Goal: Task Accomplishment & Management: Use online tool/utility

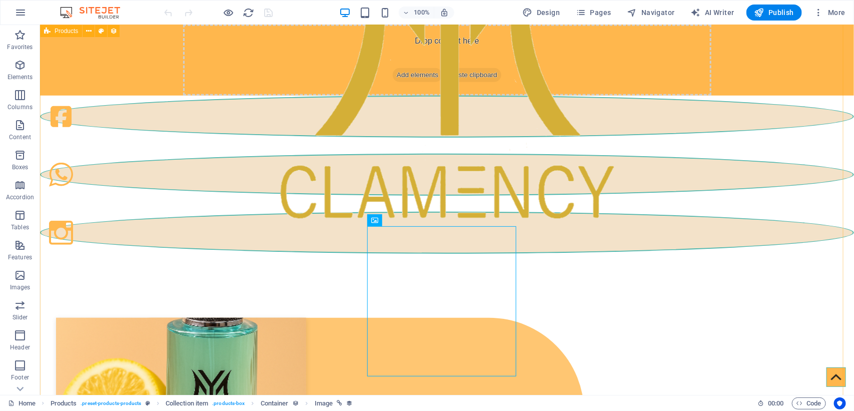
scroll to position [242, 0]
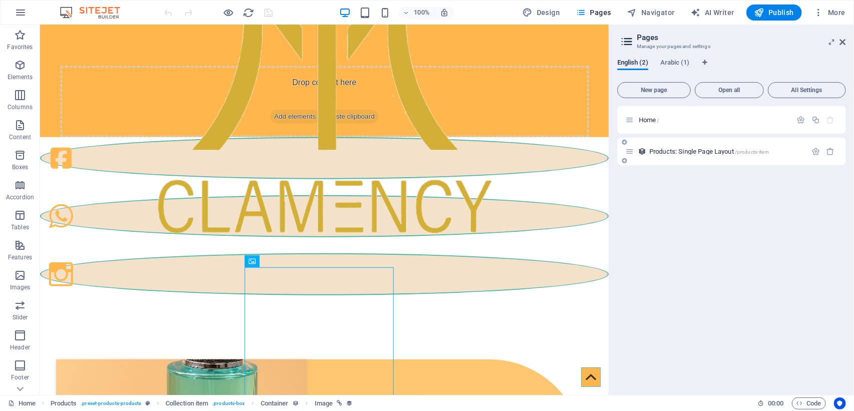
click at [669, 151] on span "Products: Single Page Layout /products-item" at bounding box center [709, 152] width 120 height 8
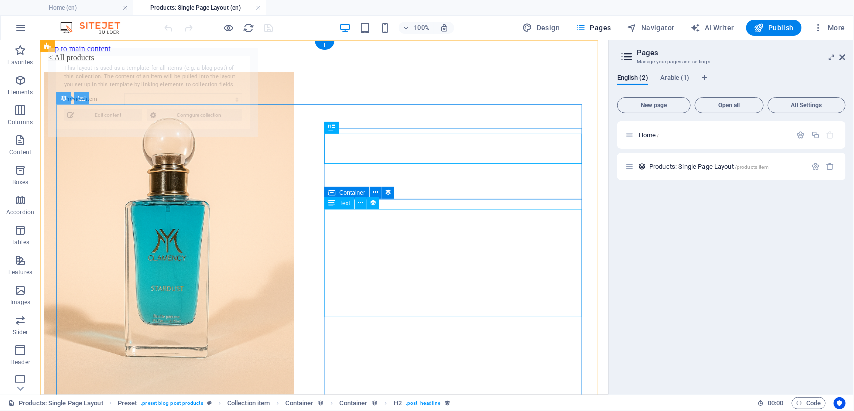
scroll to position [0, 0]
select select "689cfffda4c417bedf098a98"
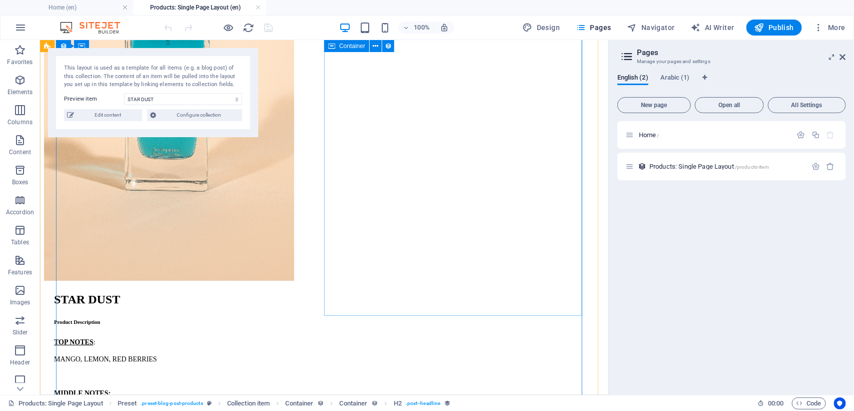
scroll to position [188, 0]
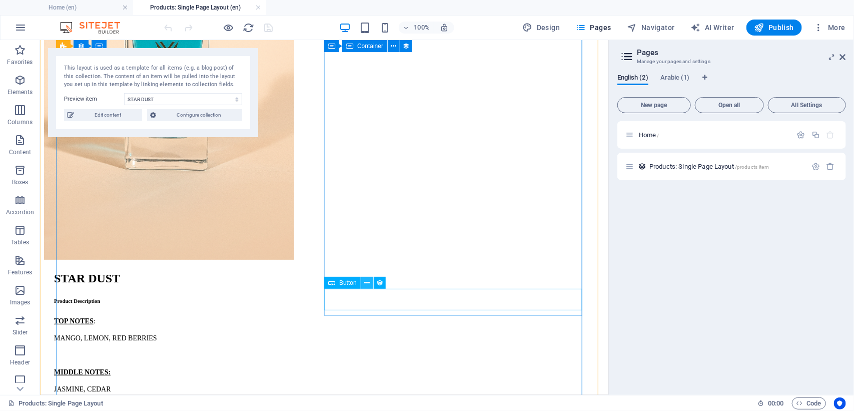
click at [366, 279] on icon at bounding box center [367, 283] width 6 height 11
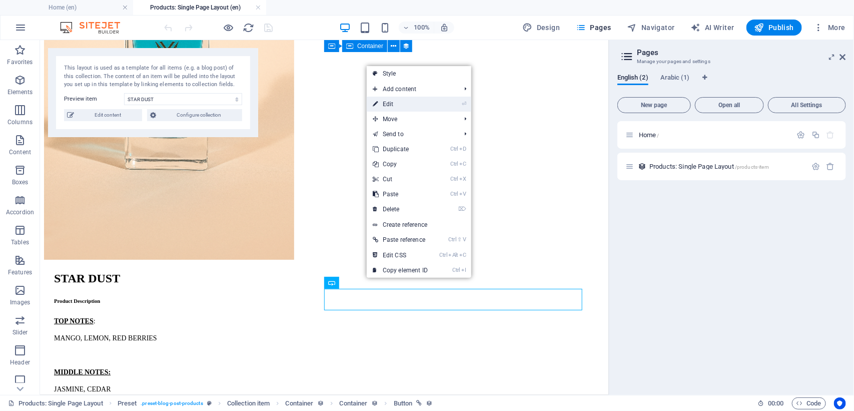
click at [401, 101] on link "⏎ Edit" at bounding box center [400, 104] width 67 height 15
select select "prev"
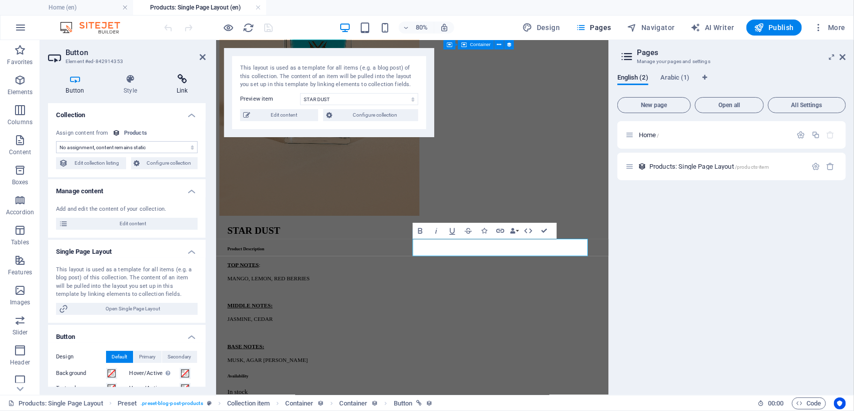
click at [181, 84] on h4 "Link" at bounding box center [182, 84] width 47 height 21
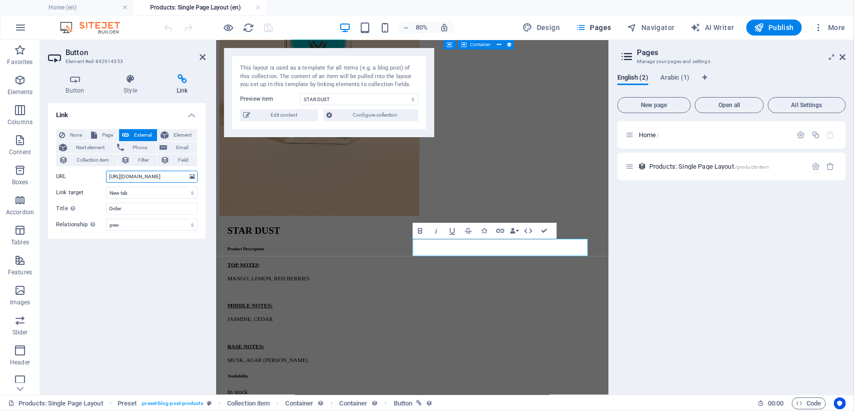
click at [164, 176] on input "https://wa.me/971567838306?text=I%20would%20like%20to%20order%20perfume-from%20…" at bounding box center [152, 177] width 92 height 12
click at [203, 57] on icon at bounding box center [203, 57] width 6 height 8
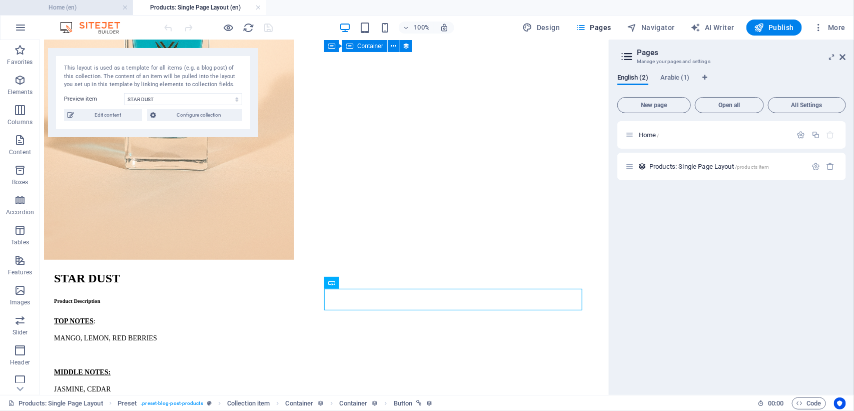
click at [33, 11] on h4 "Home (en)" at bounding box center [66, 7] width 133 height 11
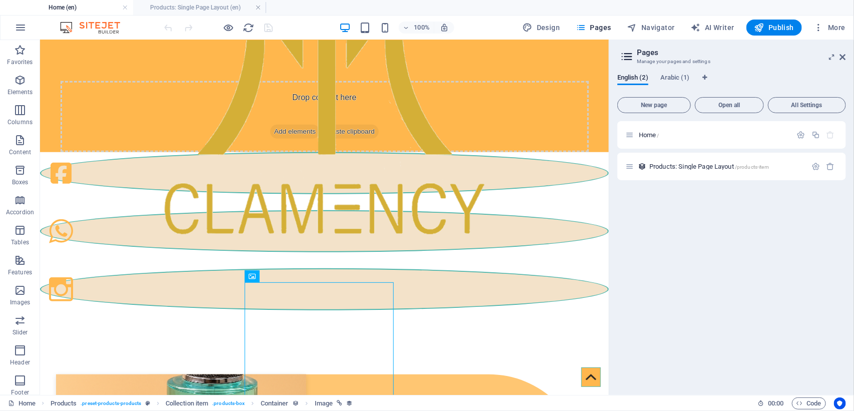
scroll to position [0, 0]
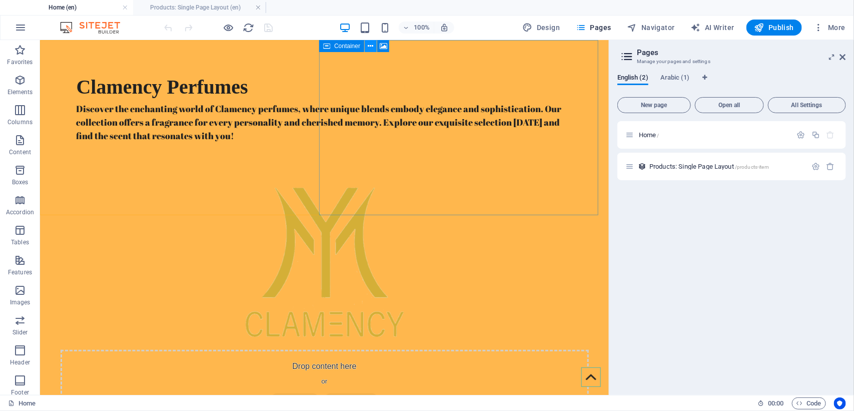
click at [369, 48] on icon at bounding box center [371, 46] width 6 height 11
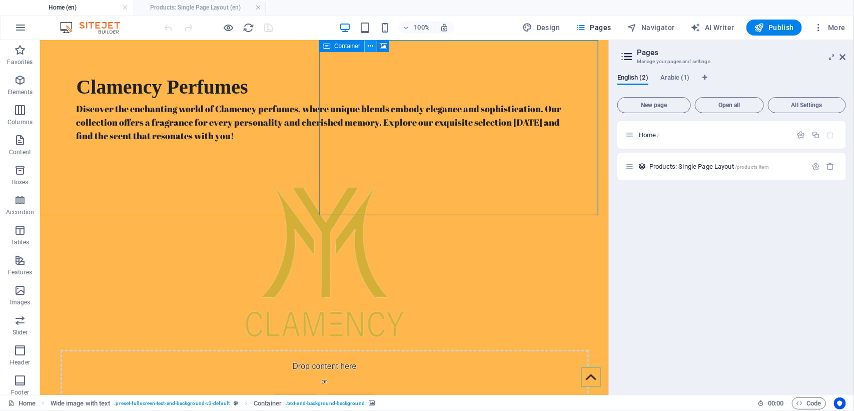
click at [368, 48] on icon at bounding box center [371, 46] width 6 height 11
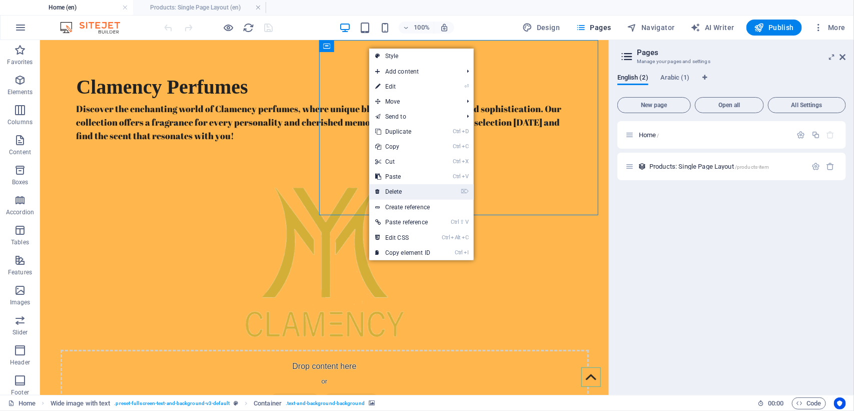
click at [406, 188] on link "⌦ Delete" at bounding box center [402, 191] width 67 height 15
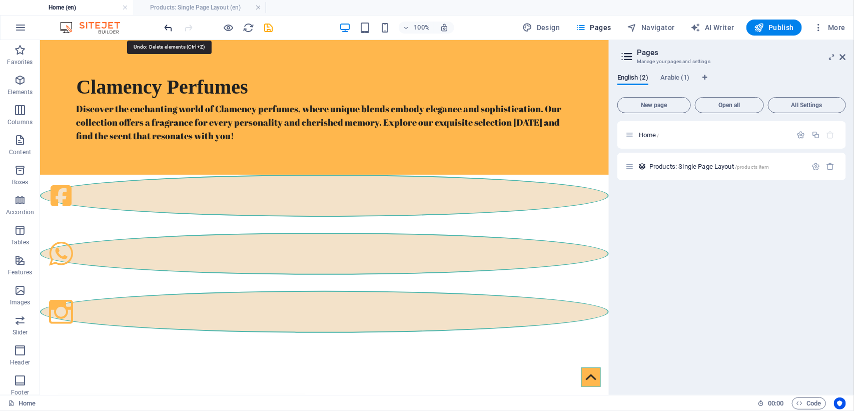
click at [167, 28] on icon "undo" at bounding box center [169, 28] width 12 height 12
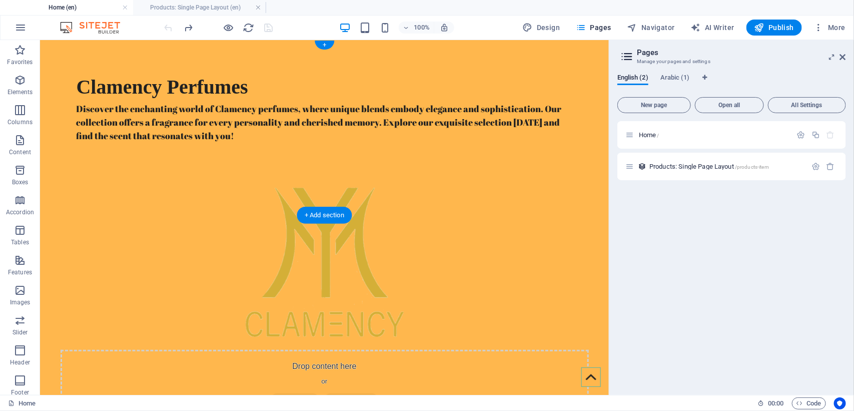
click at [493, 174] on figure at bounding box center [324, 261] width 569 height 175
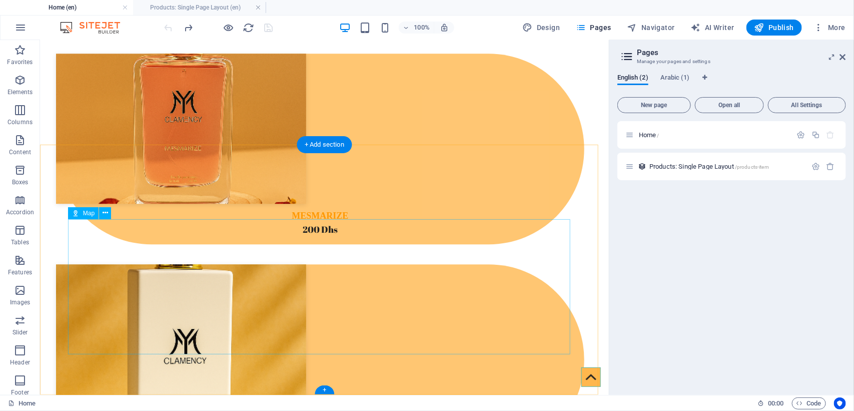
scroll to position [1222, 0]
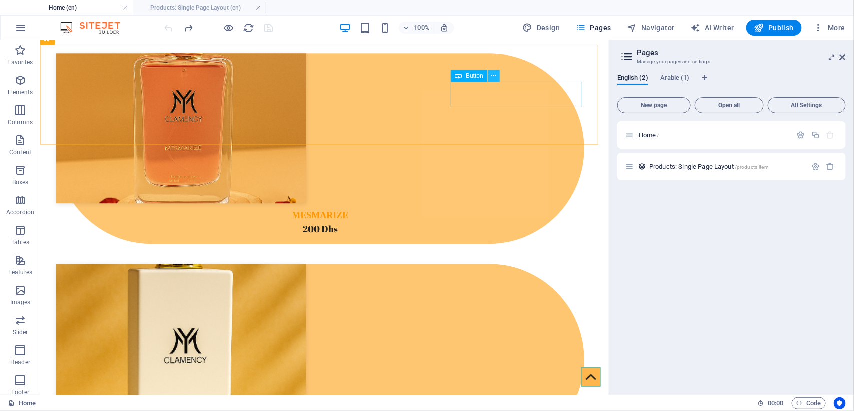
click at [0, 0] on icon at bounding box center [0, 0] width 0 height 0
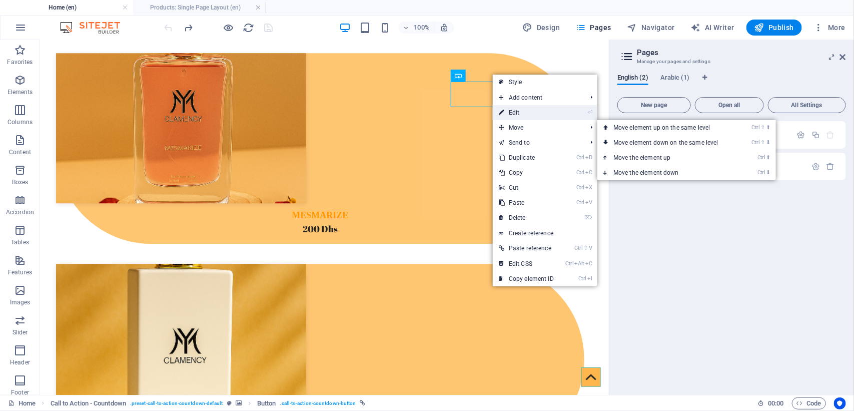
click at [523, 111] on link "⏎ Edit" at bounding box center [526, 112] width 67 height 15
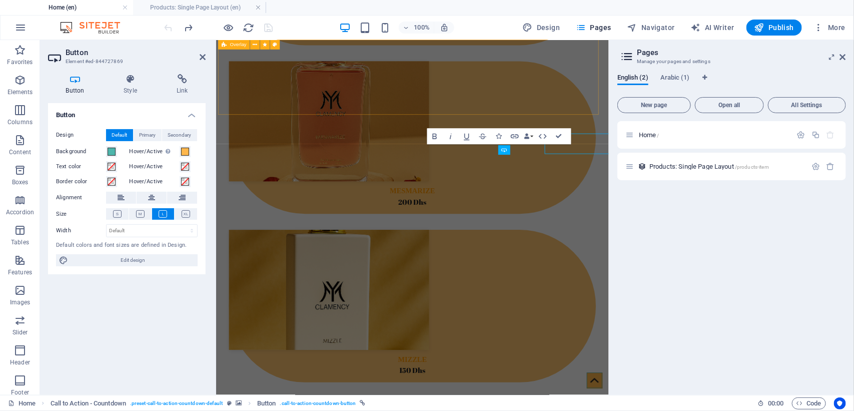
scroll to position [1146, 0]
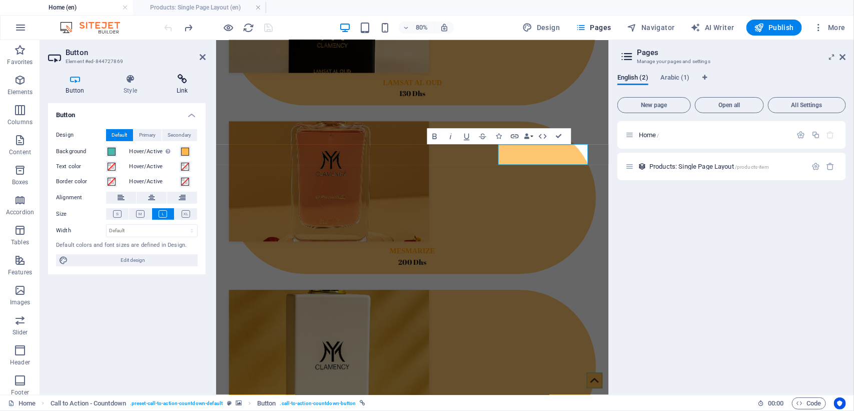
click at [179, 79] on icon at bounding box center [182, 79] width 47 height 10
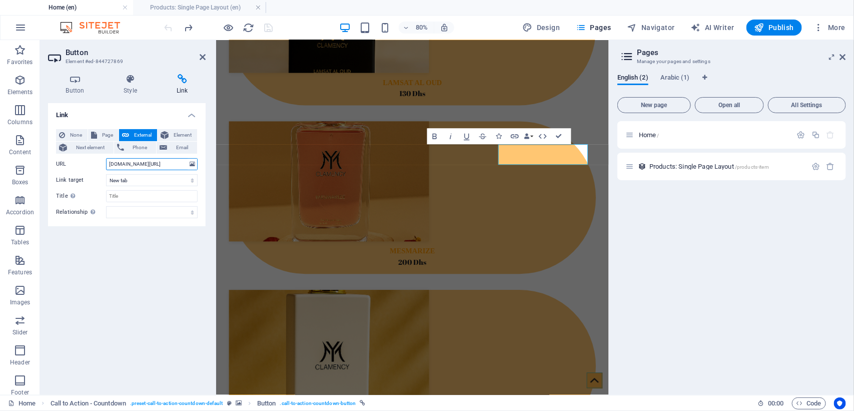
click at [146, 163] on input "wa.me/971567838306?text=I%20would%20like%20to%20order%20perfume-from%20CLAMENCY" at bounding box center [152, 164] width 92 height 12
paste input "https://"
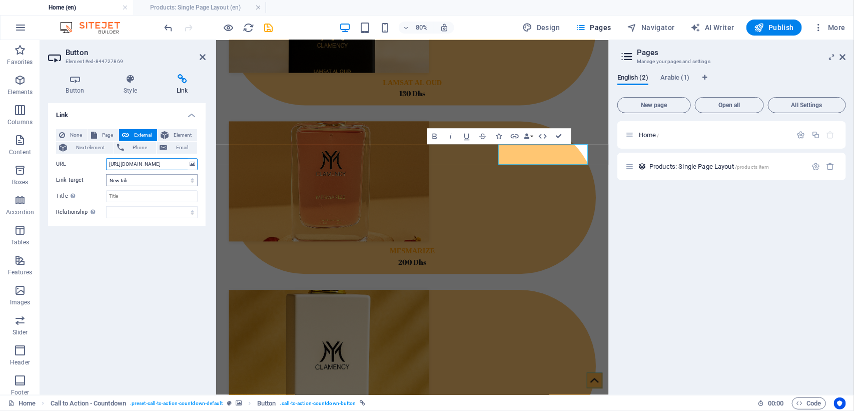
type input "https://wa.me/971567838306?text=I%20would%20like%20to%20order%20perfume-from%20…"
click at [147, 176] on select "New tab Same tab Overlay" at bounding box center [152, 180] width 92 height 12
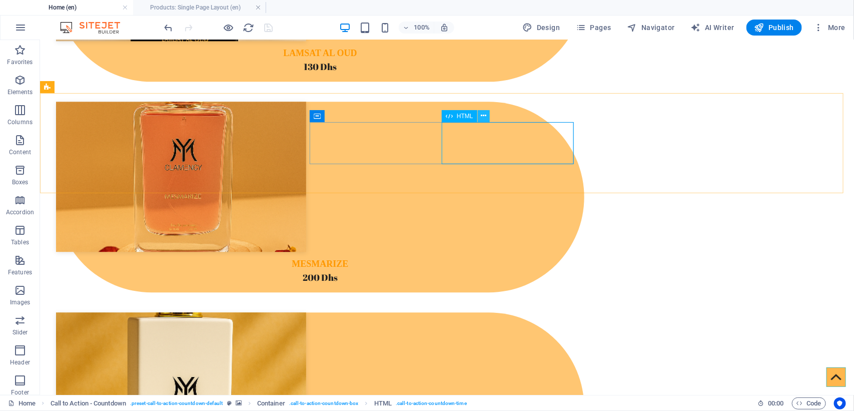
click at [482, 115] on icon at bounding box center [484, 116] width 6 height 11
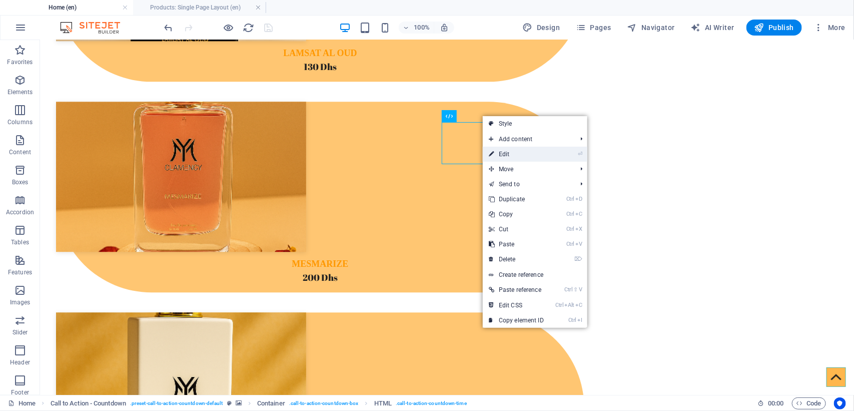
click at [524, 152] on link "⏎ Edit" at bounding box center [516, 154] width 67 height 15
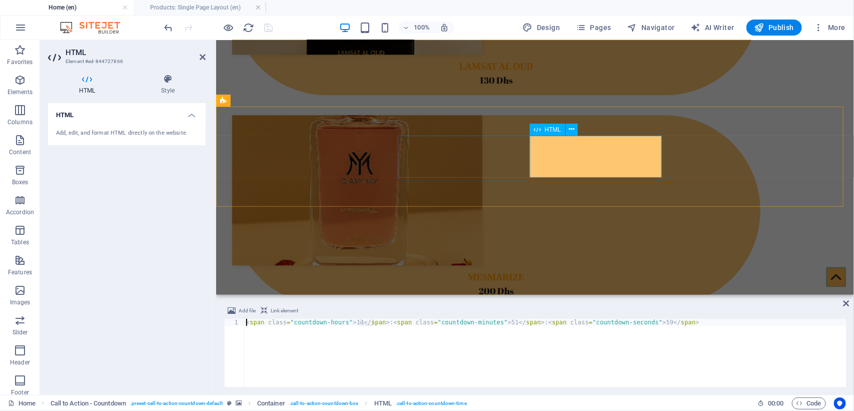
click at [147, 136] on div "Add, edit, and format HTML directly on the website." at bounding box center [127, 133] width 142 height 9
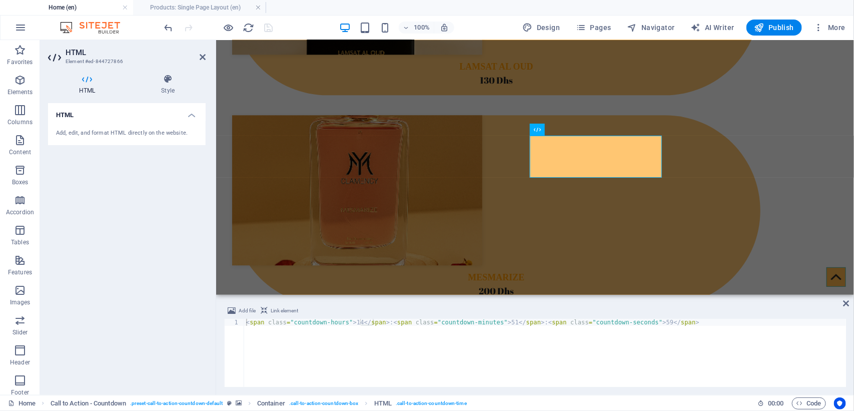
click at [178, 127] on div "Add, edit, and format HTML directly on the website." at bounding box center [127, 133] width 158 height 25
click at [161, 78] on icon at bounding box center [168, 79] width 76 height 10
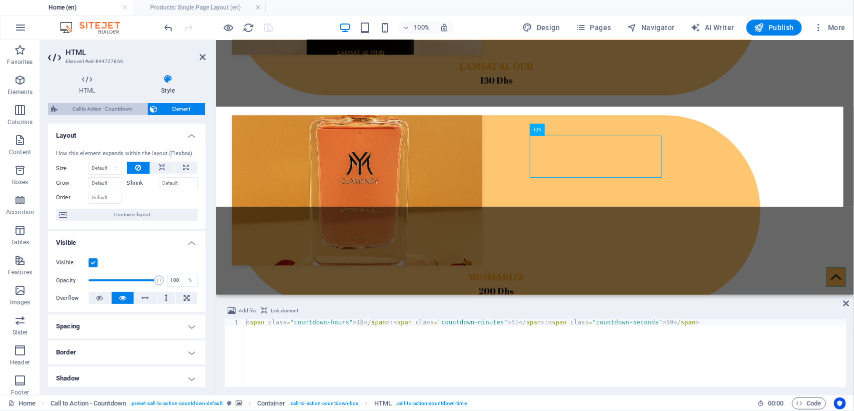
drag, startPoint x: 99, startPoint y: 111, endPoint x: 328, endPoint y: 99, distance: 229.5
click at [99, 111] on span "Call to Action - Countdown" at bounding box center [103, 109] width 84 height 12
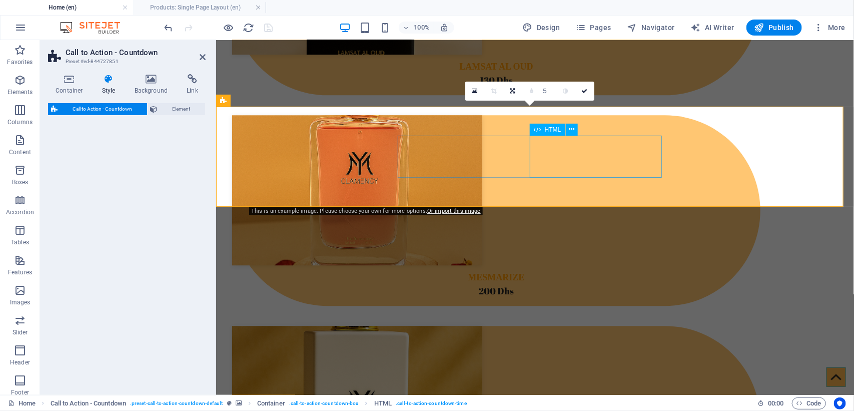
select select "rem"
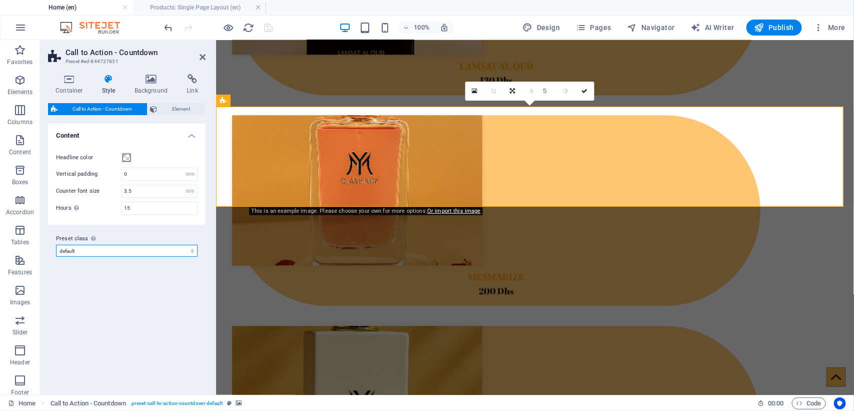
click at [96, 251] on select "default Add preset class" at bounding box center [127, 251] width 142 height 12
click at [169, 211] on input "15" at bounding box center [160, 208] width 76 height 12
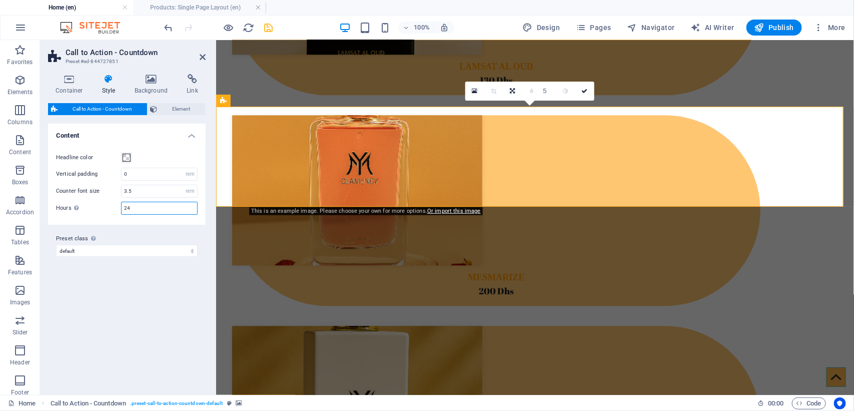
drag, startPoint x: 134, startPoint y: 208, endPoint x: 104, endPoint y: 208, distance: 29.5
click at [104, 208] on div "Hours Switch to preview mode or to the live site to test the countdown. Changin…" at bounding box center [127, 208] width 142 height 13
click at [115, 363] on div "Variants Default Content Headline color Vertical padding 0 px rem % vh vw Count…" at bounding box center [127, 255] width 158 height 263
click at [139, 216] on div "Headline color Vertical padding 0 px rem % vh vw Counter font size 3.5 px rem %…" at bounding box center [127, 183] width 162 height 83
click at [139, 212] on input "24" at bounding box center [160, 208] width 76 height 12
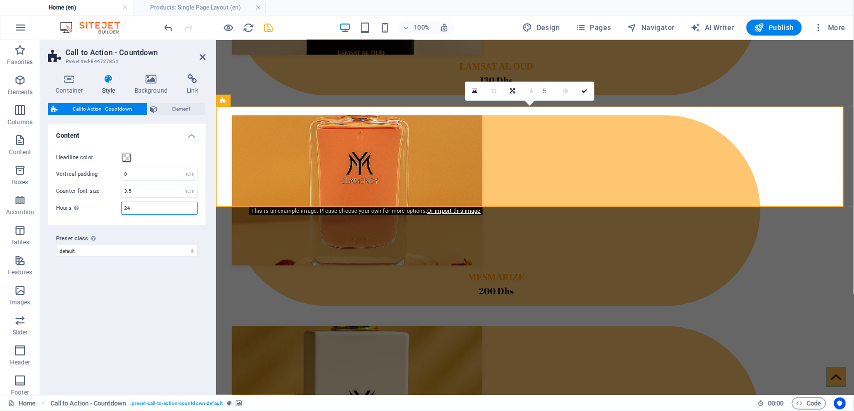
click at [139, 212] on input "24" at bounding box center [160, 208] width 76 height 12
click at [139, 192] on input "3.5" at bounding box center [160, 191] width 76 height 12
click at [159, 212] on input "24" at bounding box center [160, 208] width 76 height 12
click at [159, 213] on input "24" at bounding box center [160, 208] width 76 height 12
type input "24"
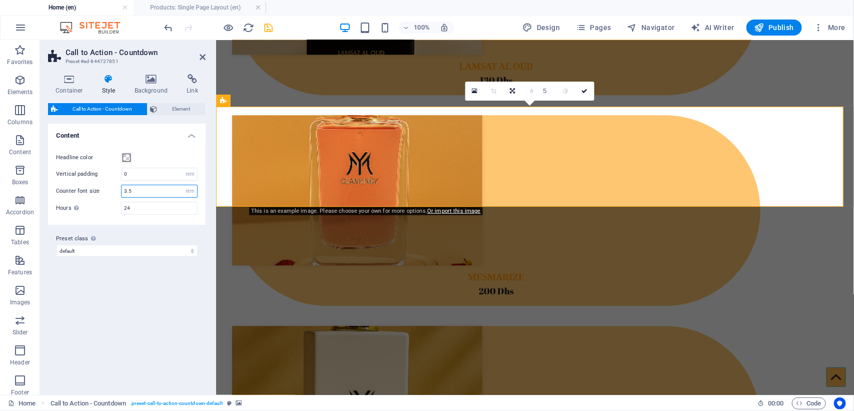
click at [157, 192] on input "3.5" at bounding box center [160, 191] width 76 height 12
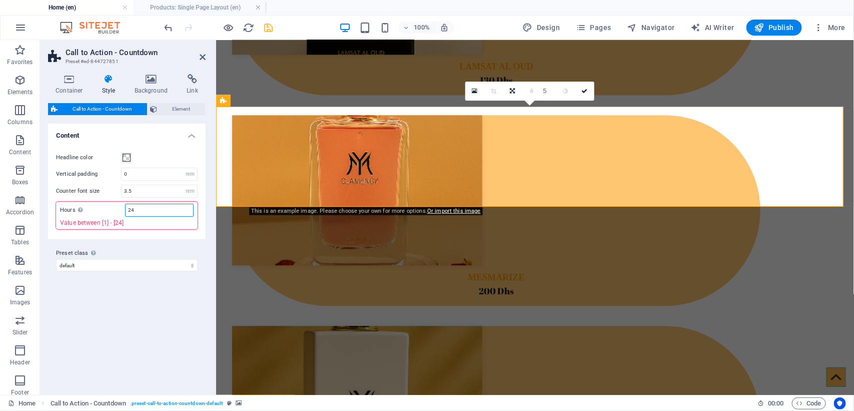
click at [148, 211] on input "24" at bounding box center [160, 210] width 68 height 12
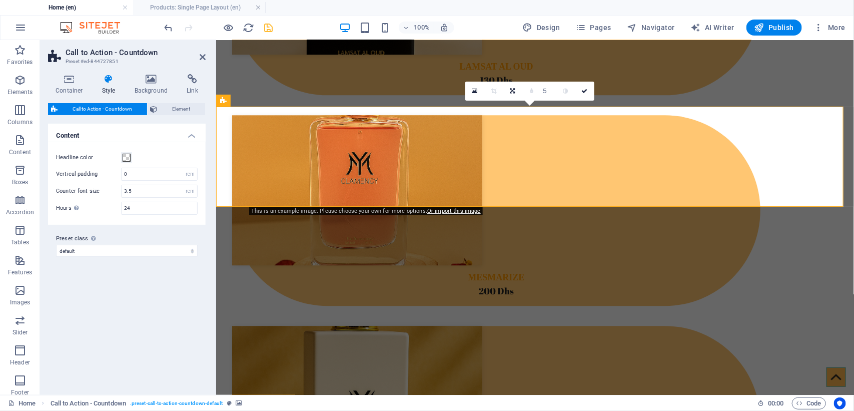
click at [156, 269] on div "Variants Default Content Headline color Vertical padding 0 px rem % vh vw Count…" at bounding box center [127, 255] width 158 height 263
click at [126, 158] on span at bounding box center [127, 158] width 8 height 8
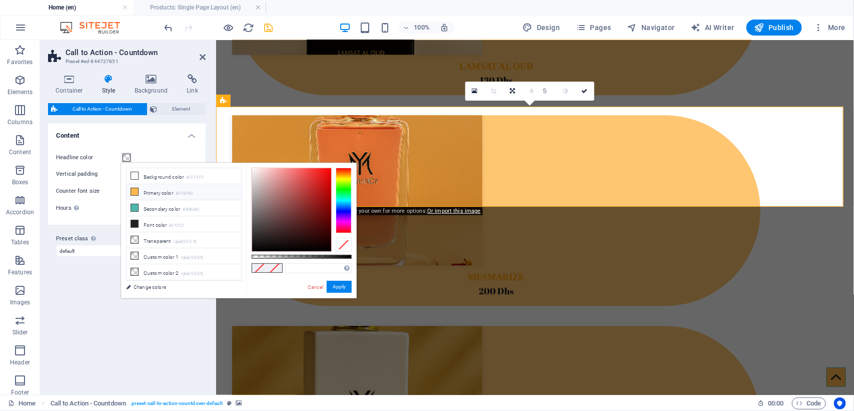
click at [147, 196] on li "Primary color #FFB74D" at bounding box center [184, 192] width 115 height 16
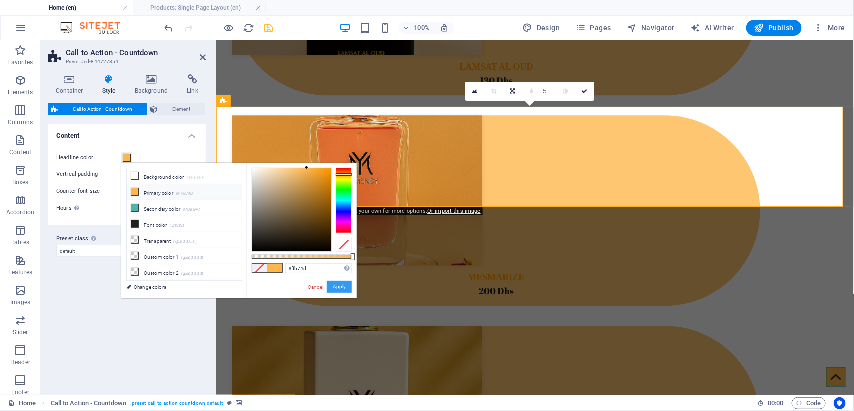
click at [340, 288] on button "Apply" at bounding box center [339, 287] width 25 height 12
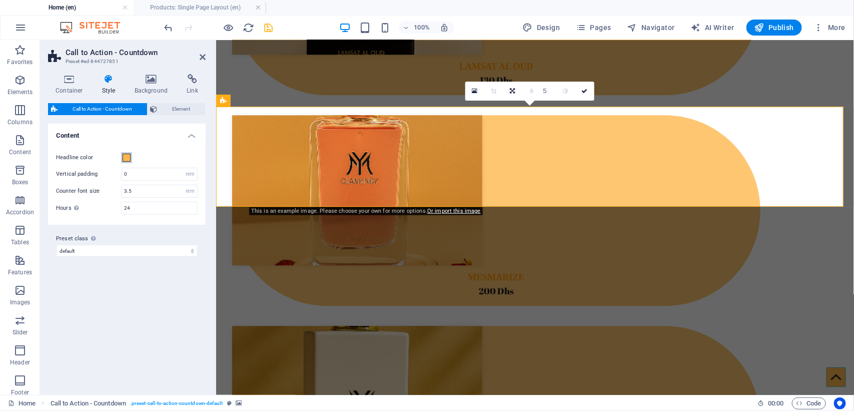
click at [128, 160] on span at bounding box center [127, 158] width 8 height 8
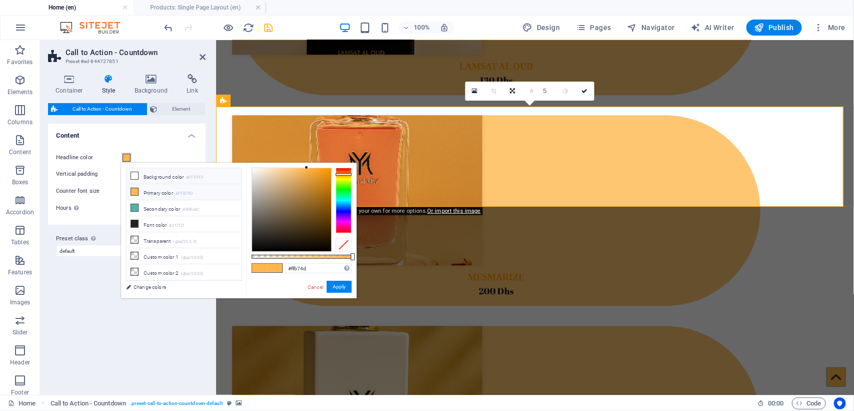
click at [136, 178] on icon at bounding box center [134, 175] width 7 height 7
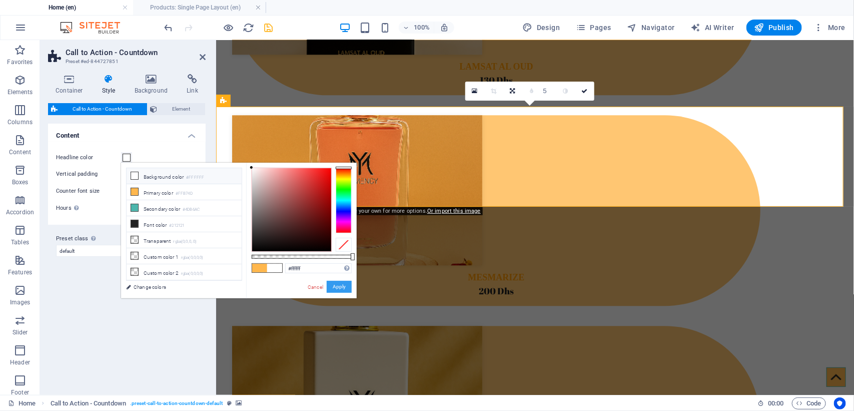
drag, startPoint x: 335, startPoint y: 288, endPoint x: 114, endPoint y: 247, distance: 225.0
click at [335, 288] on button "Apply" at bounding box center [339, 287] width 25 height 12
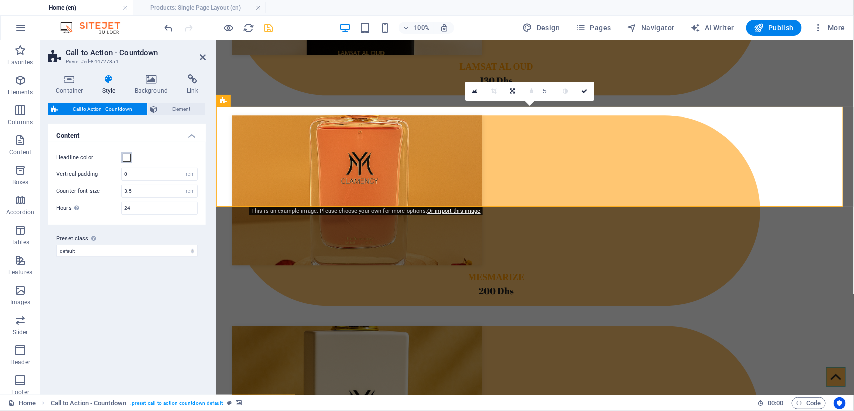
click at [127, 157] on span at bounding box center [127, 158] width 8 height 8
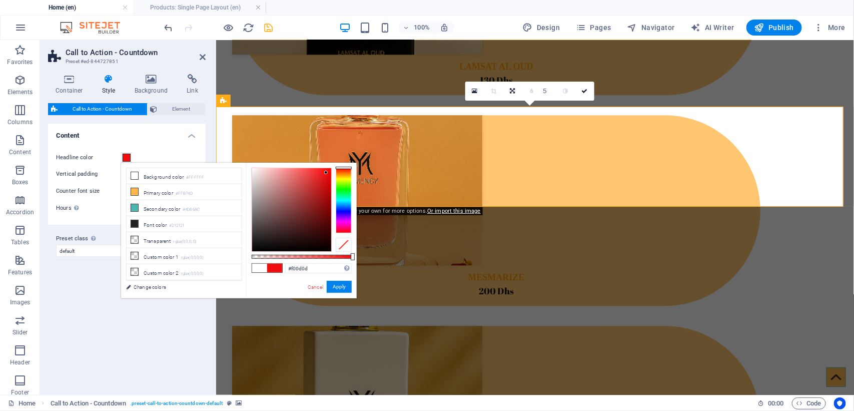
click at [326, 173] on div at bounding box center [291, 209] width 79 height 83
click at [342, 291] on button "Apply" at bounding box center [339, 287] width 25 height 12
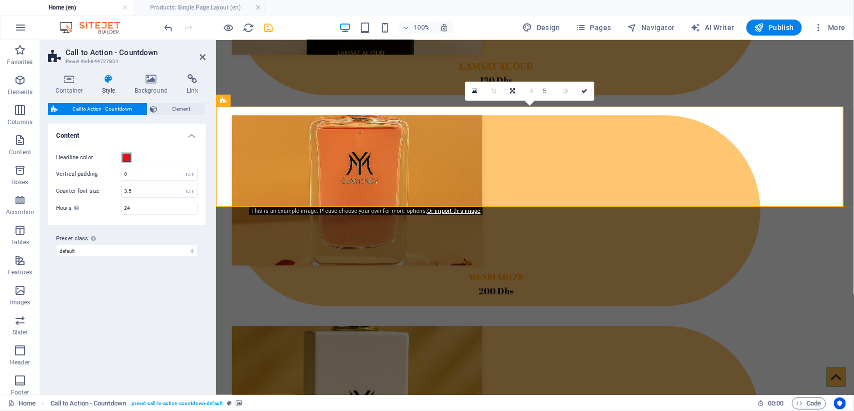
click at [128, 160] on span at bounding box center [127, 158] width 8 height 8
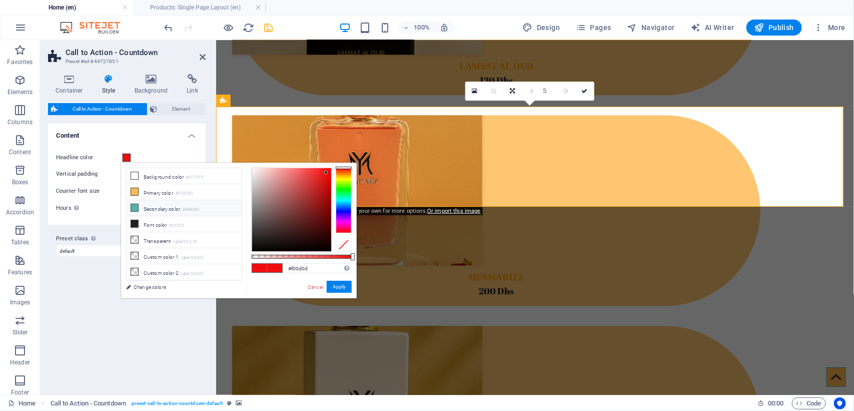
click at [137, 209] on icon at bounding box center [134, 207] width 7 height 7
type input "#4db6ac"
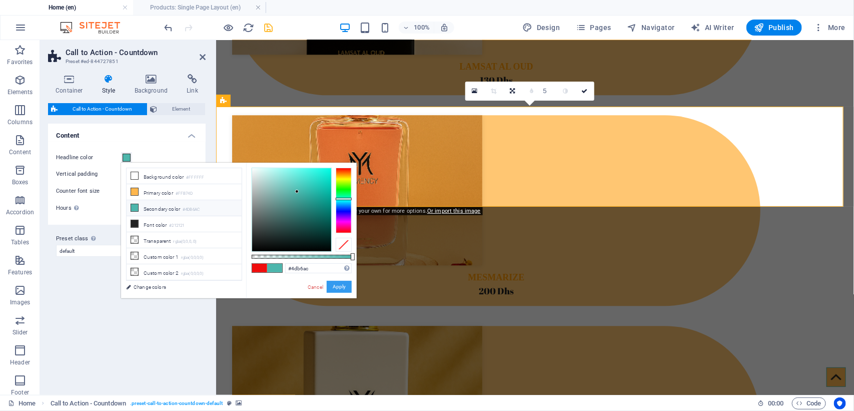
drag, startPoint x: 343, startPoint y: 286, endPoint x: 28, endPoint y: 236, distance: 319.1
click at [343, 286] on button "Apply" at bounding box center [339, 287] width 25 height 12
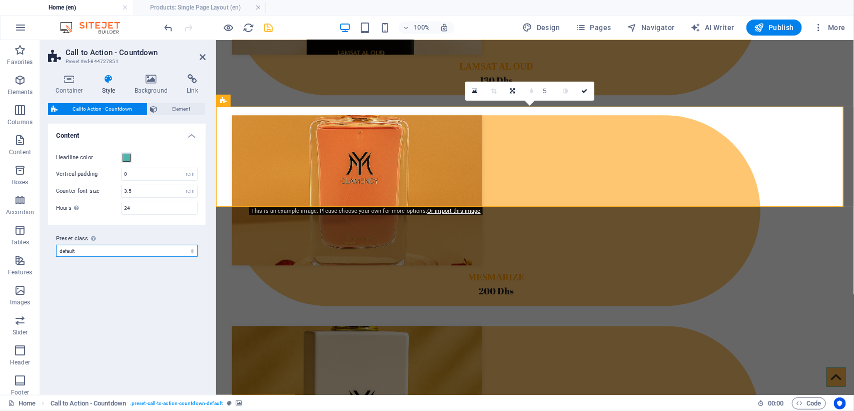
click at [185, 251] on select "default Add preset class" at bounding box center [127, 251] width 142 height 12
click at [56, 245] on select "default Add preset class" at bounding box center [127, 251] width 142 height 12
select select "preset-call-to-action-countdown-default"
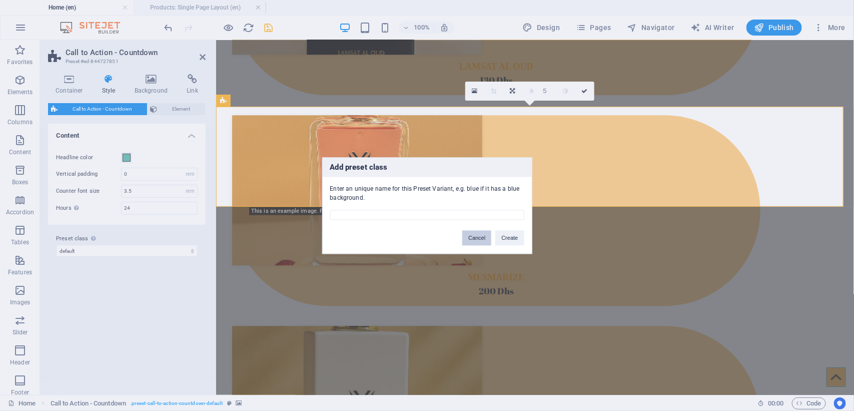
click at [469, 238] on button "Cancel" at bounding box center [476, 237] width 29 height 15
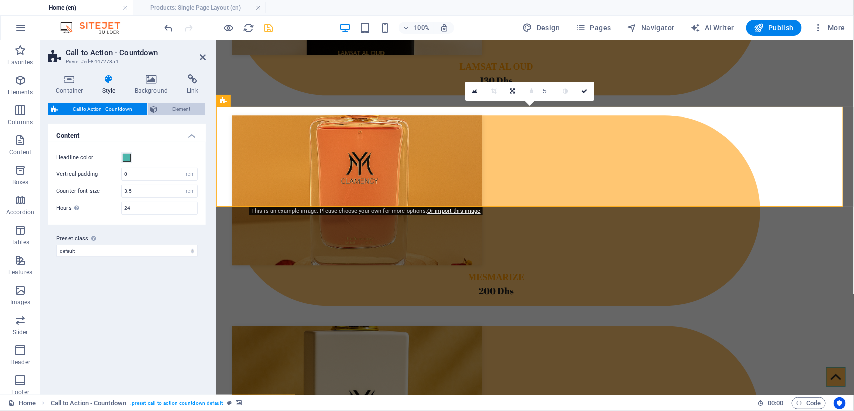
click at [163, 106] on span "Element" at bounding box center [182, 109] width 42 height 12
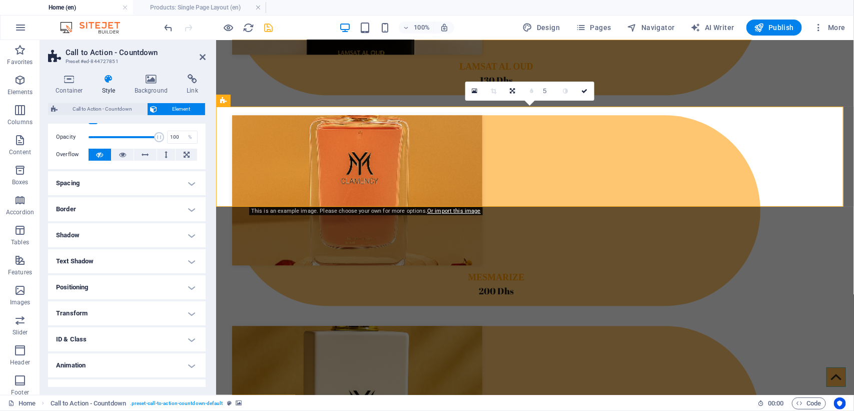
scroll to position [52, 0]
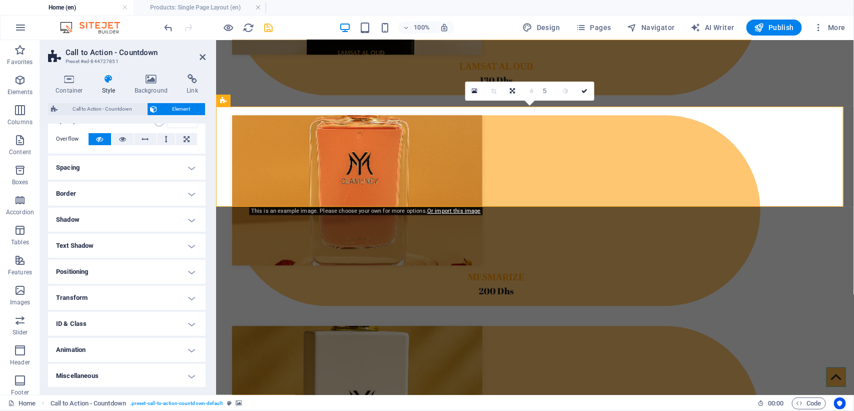
click at [189, 348] on h4 "Animation" at bounding box center [127, 350] width 158 height 24
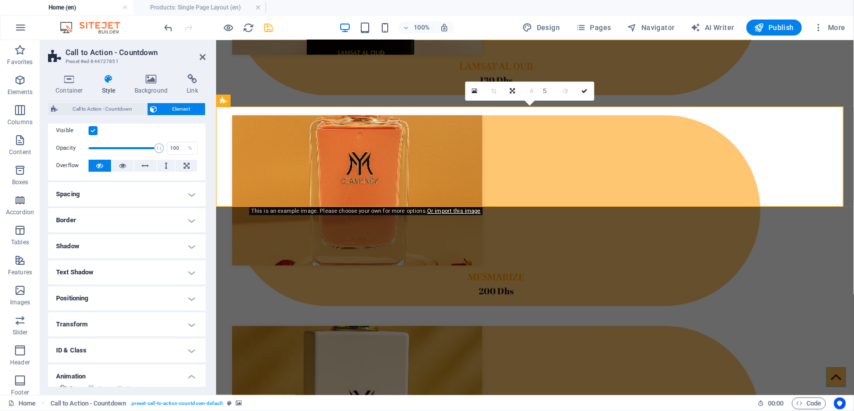
scroll to position [0, 0]
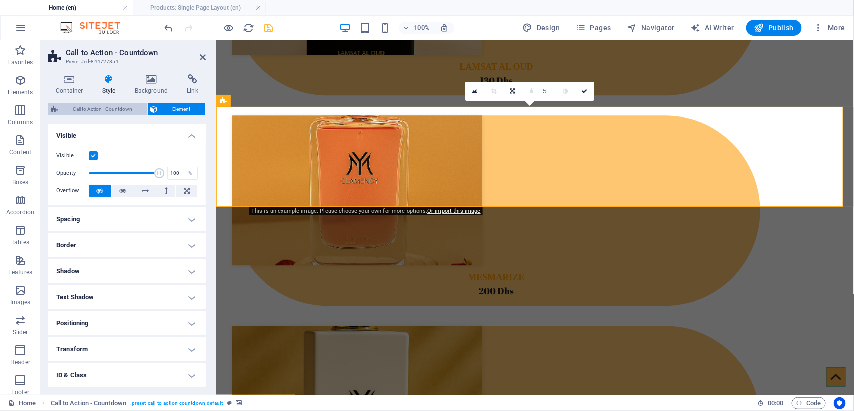
click at [101, 110] on span "Call to Action - Countdown" at bounding box center [103, 109] width 84 height 12
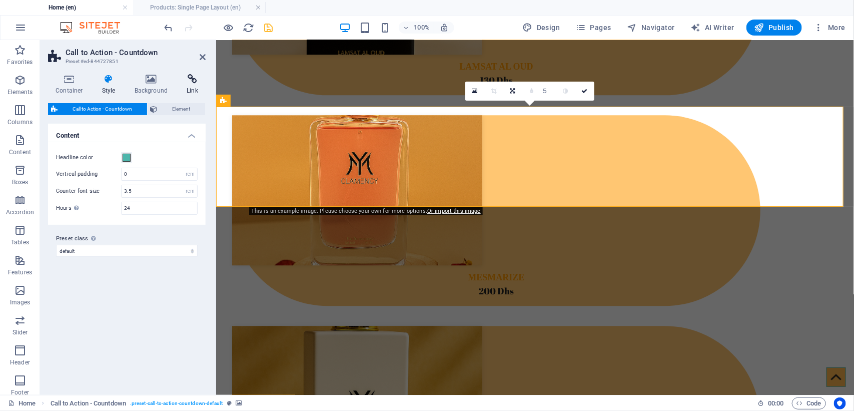
click at [194, 83] on icon at bounding box center [192, 79] width 27 height 10
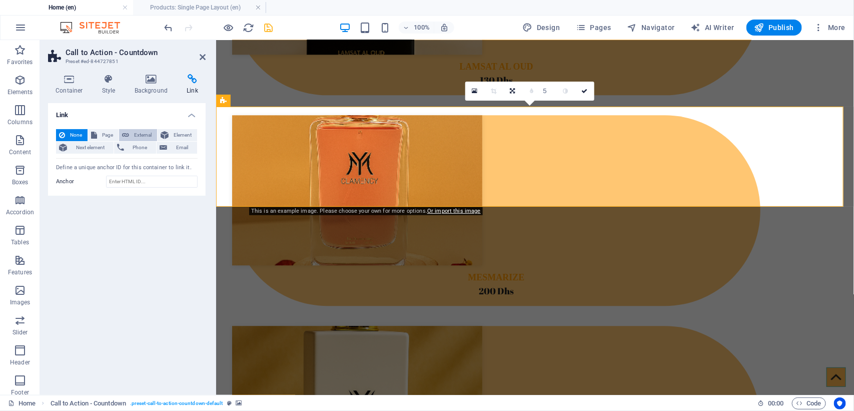
click at [148, 135] on span "External" at bounding box center [143, 135] width 22 height 12
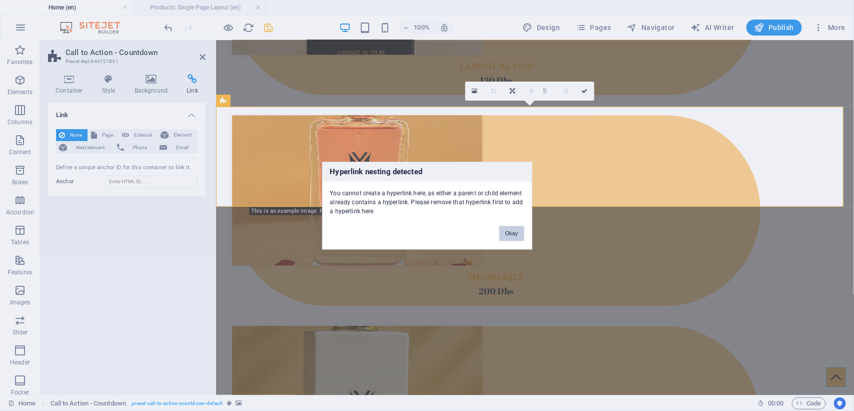
click at [509, 238] on button "Okay" at bounding box center [511, 233] width 25 height 15
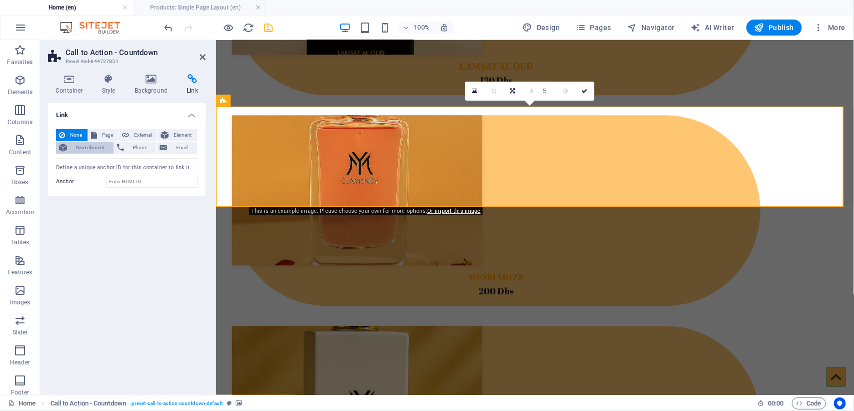
click at [79, 148] on span "Next element" at bounding box center [90, 148] width 41 height 12
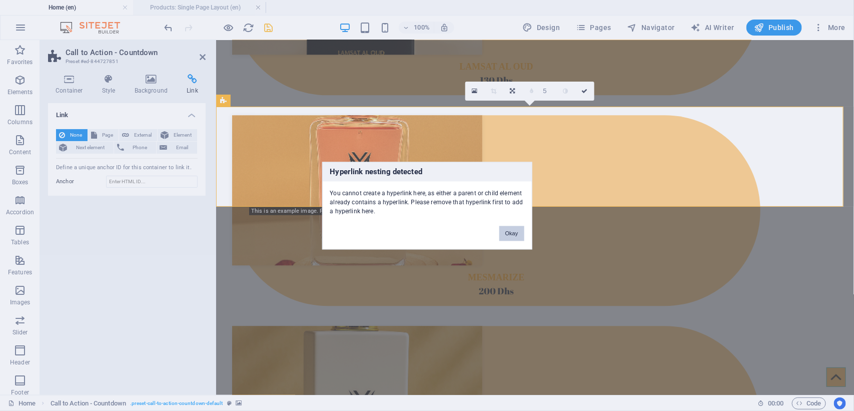
click at [506, 233] on button "Okay" at bounding box center [511, 233] width 25 height 15
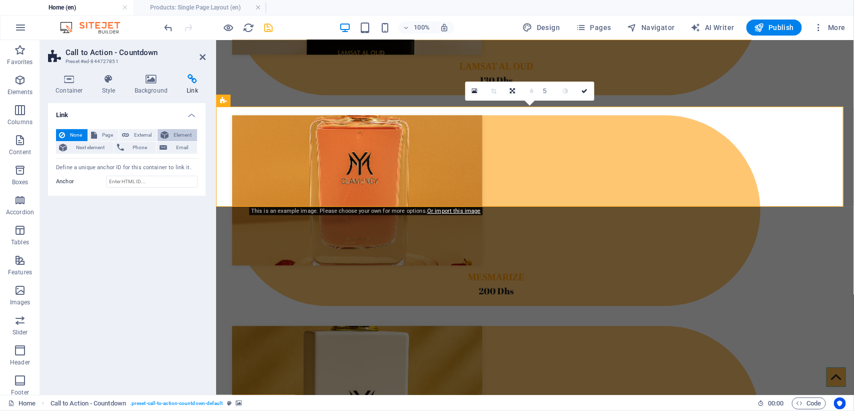
click at [188, 135] on span "Element" at bounding box center [183, 135] width 23 height 12
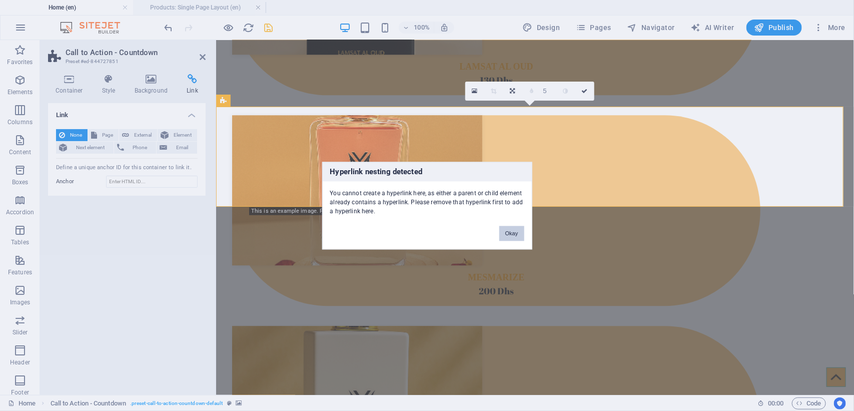
click at [507, 230] on button "Okay" at bounding box center [511, 233] width 25 height 15
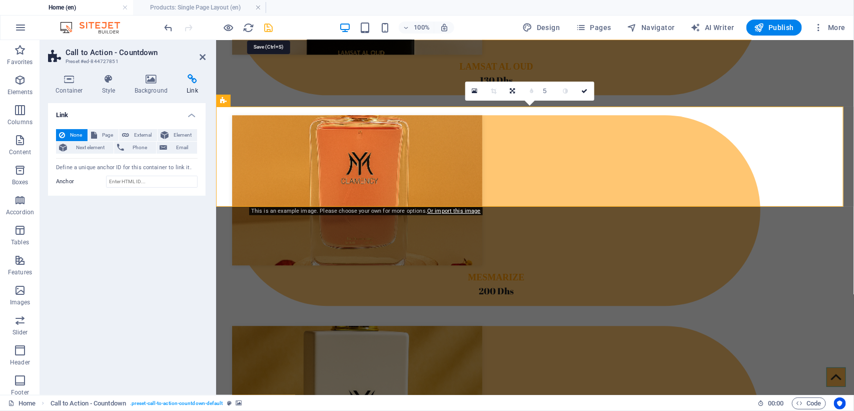
click at [263, 29] on icon "save" at bounding box center [269, 28] width 12 height 12
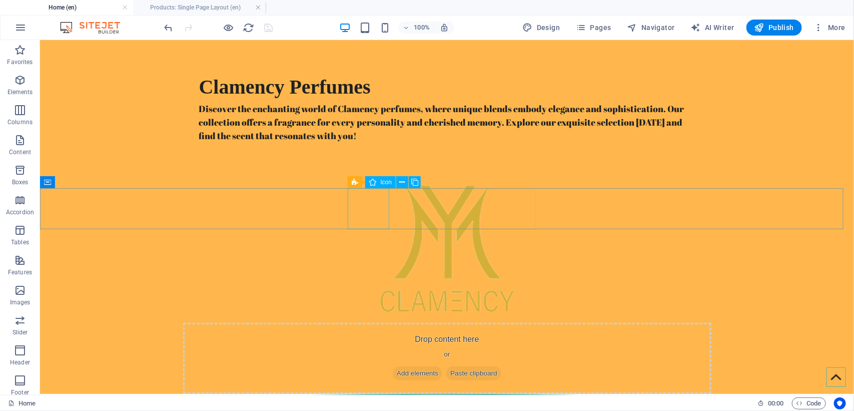
click at [384, 184] on span "Icon" at bounding box center [386, 182] width 12 height 6
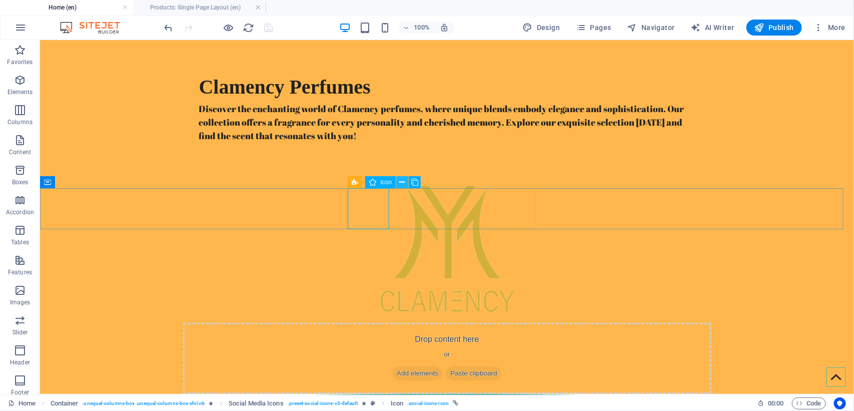
click at [401, 182] on icon at bounding box center [403, 182] width 6 height 11
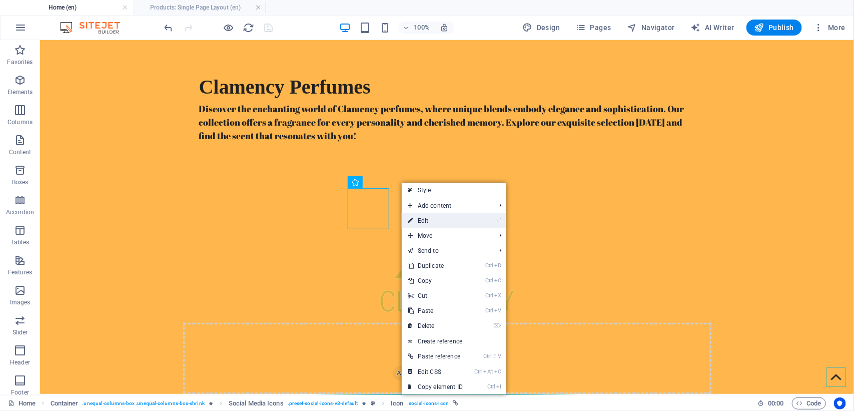
click at [422, 219] on link "⏎ Edit" at bounding box center [435, 220] width 67 height 15
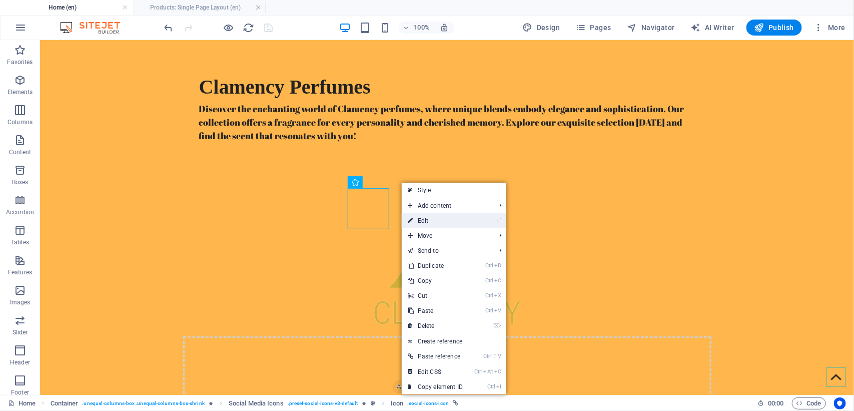
select select "xMidYMid"
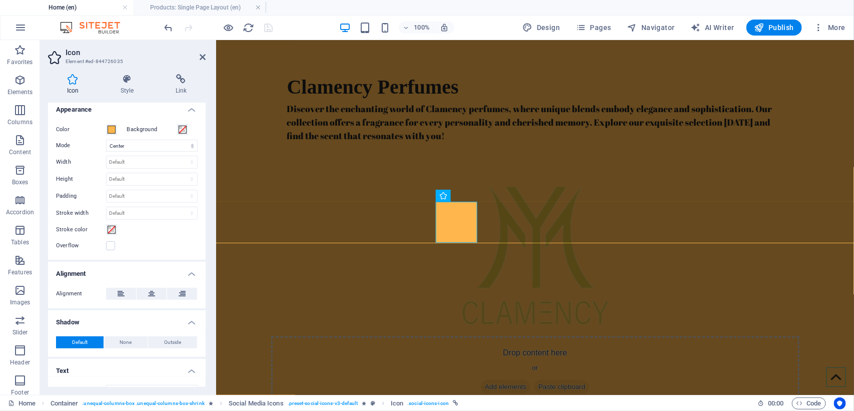
scroll to position [242, 0]
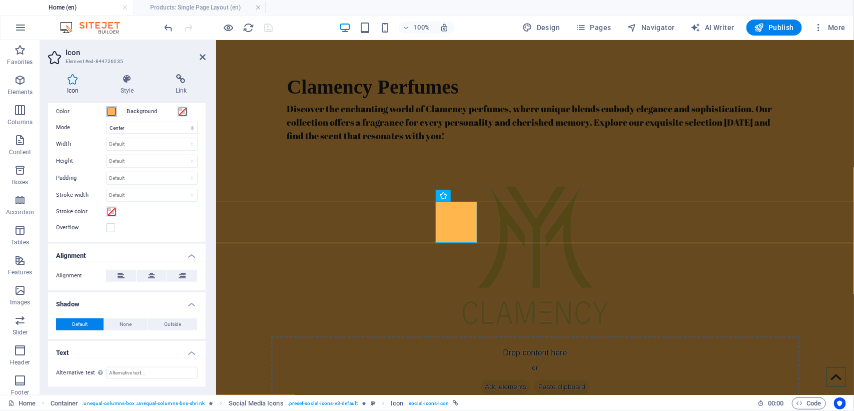
click at [109, 113] on span at bounding box center [112, 112] width 8 height 8
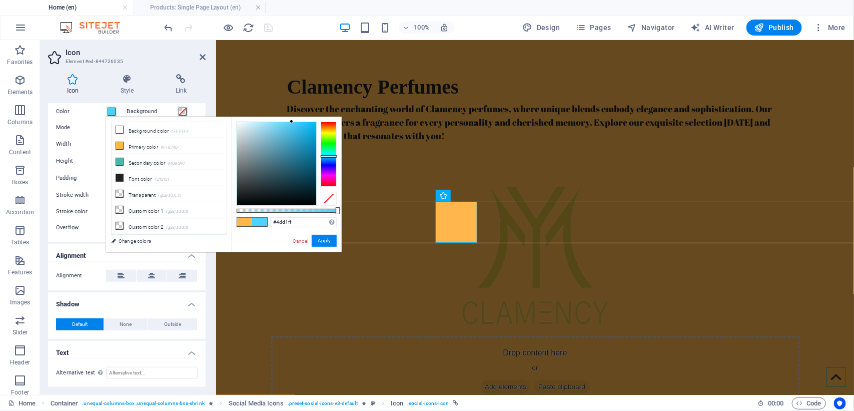
click at [328, 156] on div at bounding box center [329, 154] width 16 height 65
click at [298, 136] on div at bounding box center [276, 163] width 79 height 83
click at [329, 162] on div at bounding box center [329, 154] width 16 height 65
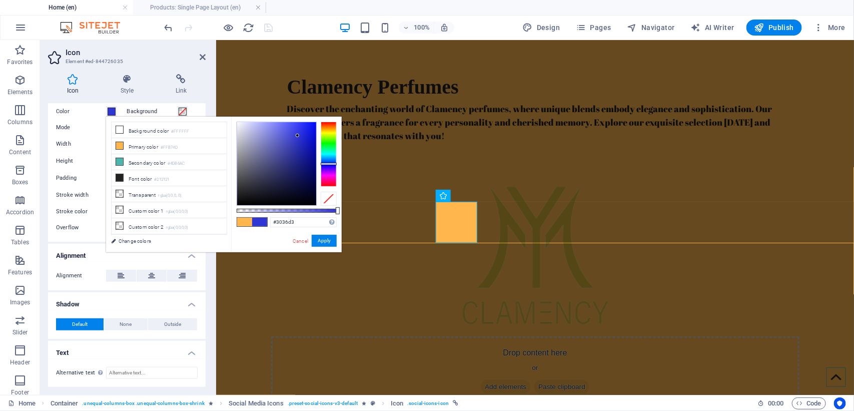
click at [329, 164] on div at bounding box center [329, 154] width 16 height 65
click at [308, 125] on div at bounding box center [276, 163] width 79 height 83
type input "#1821f4"
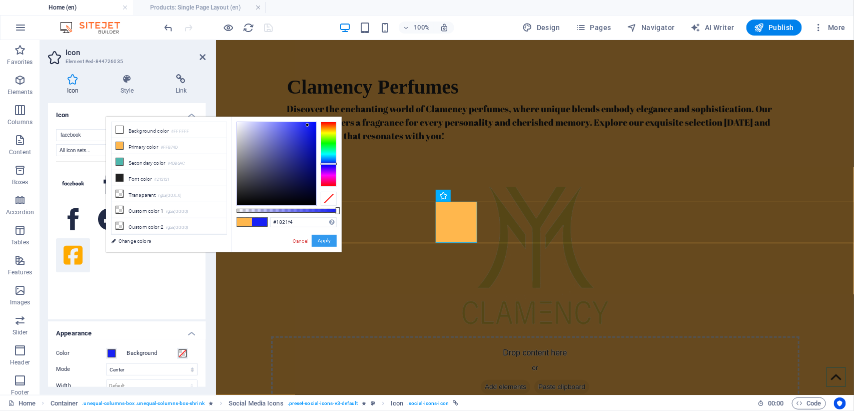
click at [329, 239] on button "Apply" at bounding box center [324, 241] width 25 height 12
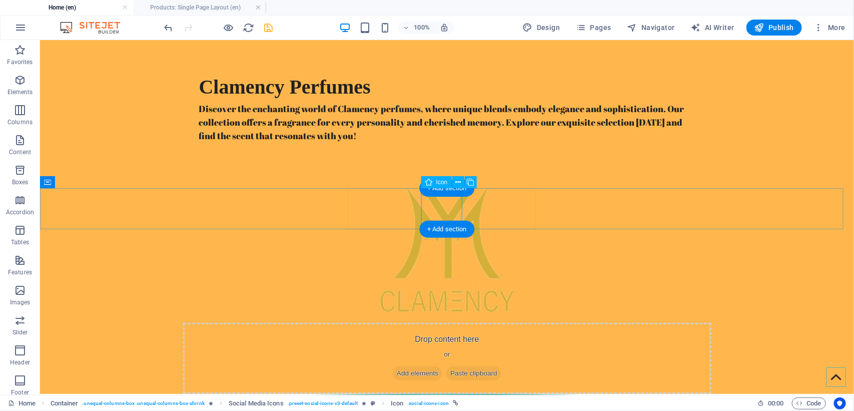
click at [436, 184] on span "Icon" at bounding box center [442, 182] width 12 height 6
select select "xMidYMid"
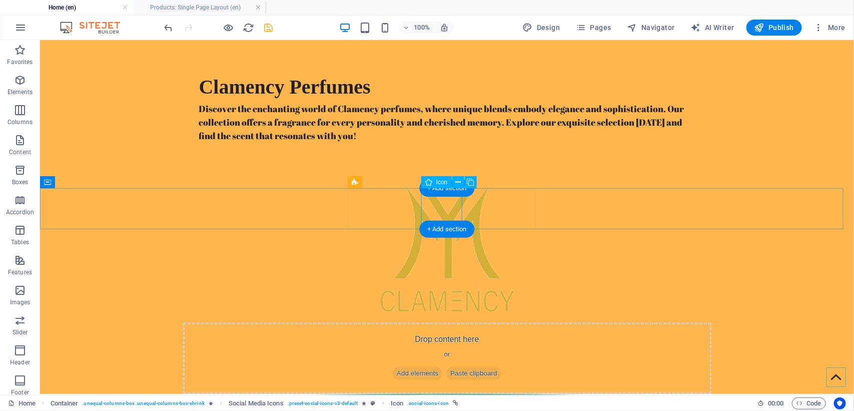
select select "px"
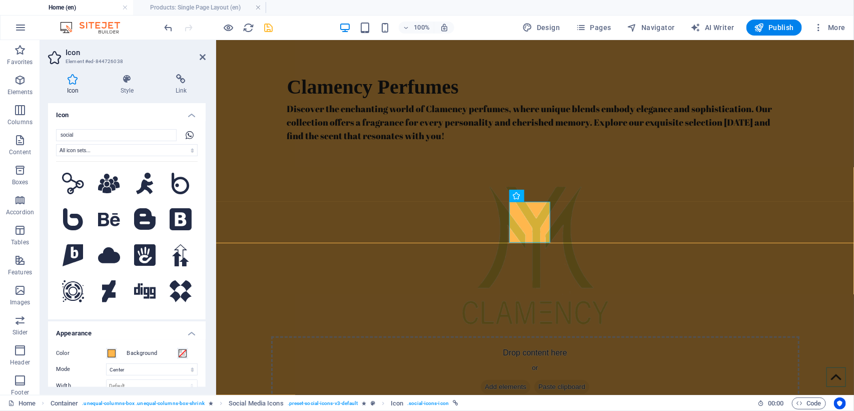
drag, startPoint x: 193, startPoint y: 171, endPoint x: 202, endPoint y: 250, distance: 80.0
click at [202, 250] on div "social All icon sets... IcoFont Ionicons FontAwesome Brands FontAwesome Duotone…" at bounding box center [127, 220] width 158 height 198
click at [118, 150] on select "All icon sets... IcoFont Ionicons FontAwesome Brands FontAwesome Duotone FontAw…" at bounding box center [127, 150] width 142 height 12
click at [56, 144] on select "All icon sets... IcoFont Ionicons FontAwesome Brands FontAwesome Duotone FontAw…" at bounding box center [127, 150] width 142 height 12
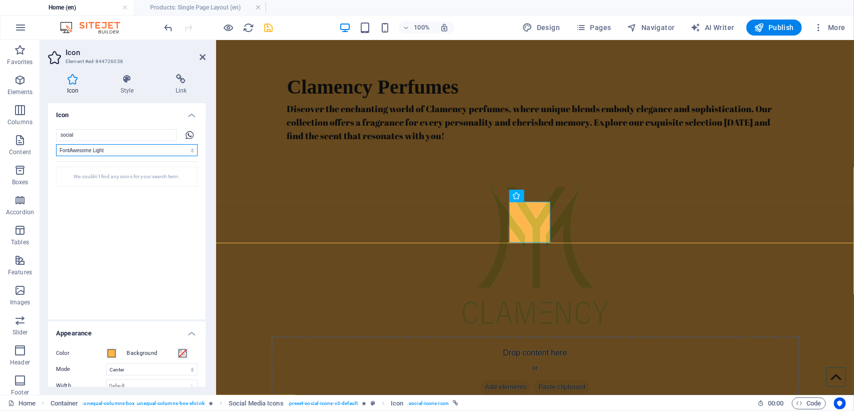
click at [106, 153] on select "All icon sets... IcoFont Ionicons FontAwesome Brands FontAwesome Duotone FontAw…" at bounding box center [127, 150] width 142 height 12
click at [56, 144] on select "All icon sets... IcoFont Ionicons FontAwesome Brands FontAwesome Duotone FontAw…" at bounding box center [127, 150] width 142 height 12
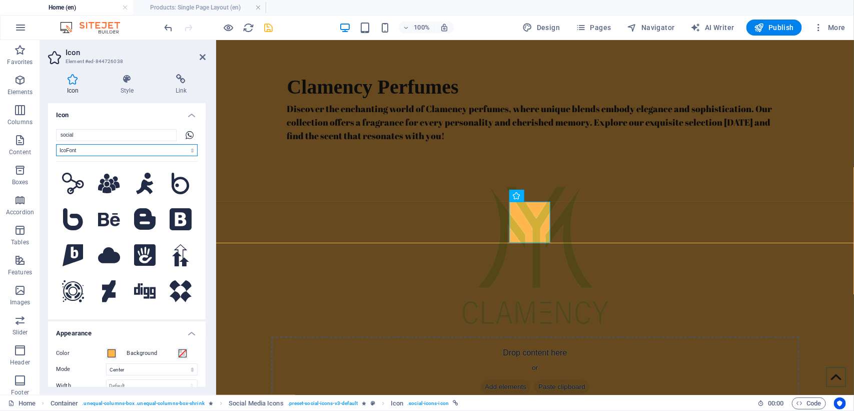
click at [96, 153] on select "All icon sets... IcoFont Ionicons FontAwesome Brands FontAwesome Duotone FontAw…" at bounding box center [127, 150] width 142 height 12
click at [56, 144] on select "All icon sets... IcoFont Ionicons FontAwesome Brands FontAwesome Duotone FontAw…" at bounding box center [127, 150] width 142 height 12
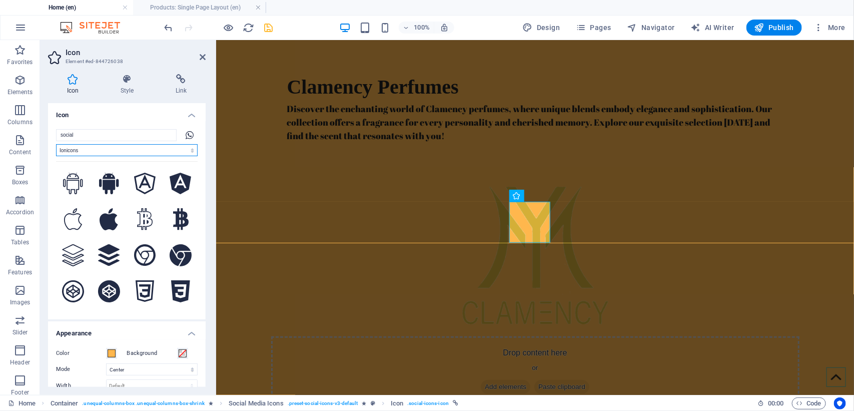
click at [94, 151] on select "All icon sets... IcoFont Ionicons FontAwesome Brands FontAwesome Duotone FontAw…" at bounding box center [127, 150] width 142 height 12
click at [56, 144] on select "All icon sets... IcoFont Ionicons FontAwesome Brands FontAwesome Duotone FontAw…" at bounding box center [127, 150] width 142 height 12
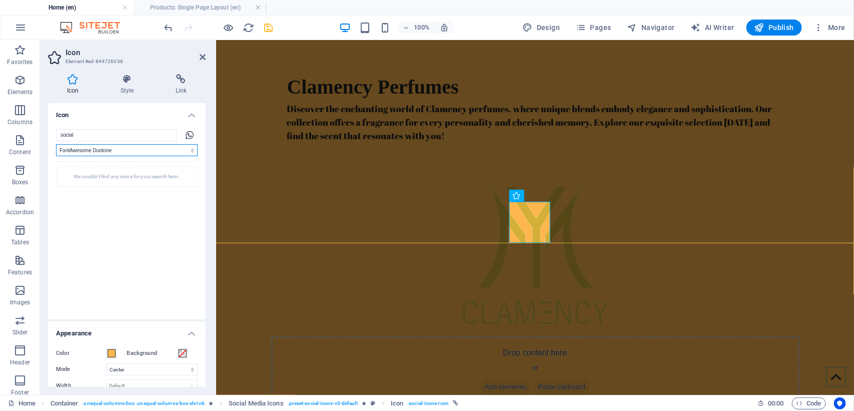
click at [99, 153] on select "All icon sets... IcoFont Ionicons FontAwesome Brands FontAwesome Duotone FontAw…" at bounding box center [127, 150] width 142 height 12
click at [56, 144] on select "All icon sets... IcoFont Ionicons FontAwesome Brands FontAwesome Duotone FontAw…" at bounding box center [127, 150] width 142 height 12
click at [107, 153] on select "All icon sets... IcoFont Ionicons FontAwesome Brands FontAwesome Duotone FontAw…" at bounding box center [127, 150] width 142 height 12
click at [56, 144] on select "All icon sets... IcoFont Ionicons FontAwesome Brands FontAwesome Duotone FontAw…" at bounding box center [127, 150] width 142 height 12
click at [107, 155] on select "All icon sets... IcoFont Ionicons FontAwesome Brands FontAwesome Duotone FontAw…" at bounding box center [127, 150] width 142 height 12
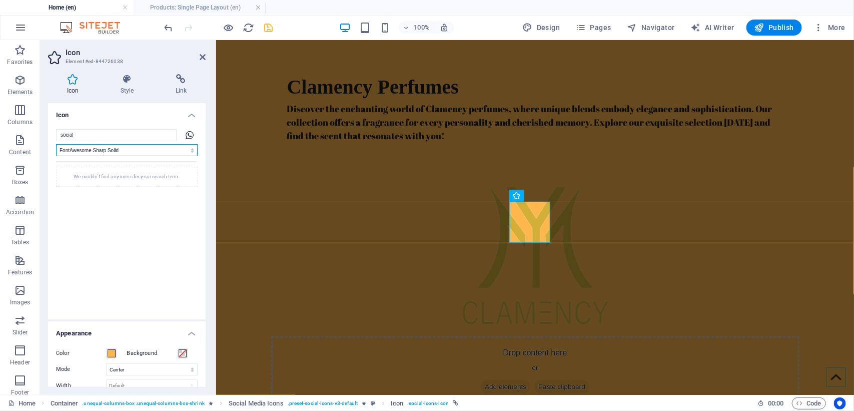
click at [56, 144] on select "All icon sets... IcoFont Ionicons FontAwesome Brands FontAwesome Duotone FontAw…" at bounding box center [127, 150] width 142 height 12
click at [108, 151] on select "All icon sets... IcoFont Ionicons FontAwesome Brands FontAwesome Duotone FontAw…" at bounding box center [127, 150] width 142 height 12
select select "font-awesome-sharp-thin"
click at [56, 144] on select "All icon sets... IcoFont Ionicons FontAwesome Brands FontAwesome Duotone FontAw…" at bounding box center [127, 150] width 142 height 12
click at [124, 147] on select "All icon sets... IcoFont Ionicons FontAwesome Brands FontAwesome Duotone FontAw…" at bounding box center [127, 150] width 142 height 12
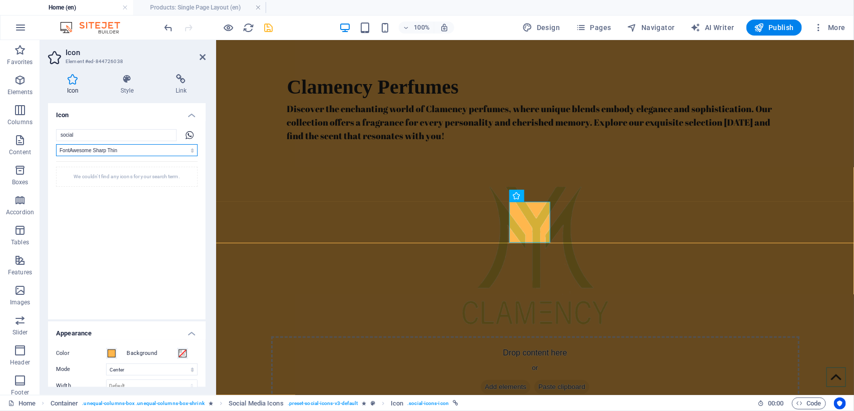
select select
click at [56, 144] on select "All icon sets... IcoFont Ionicons FontAwesome Brands FontAwesome Duotone FontAw…" at bounding box center [127, 150] width 142 height 12
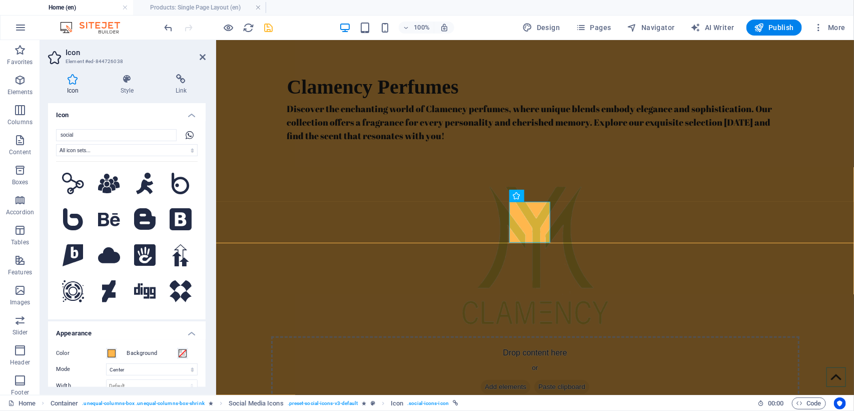
click at [188, 134] on icon at bounding box center [190, 135] width 8 height 8
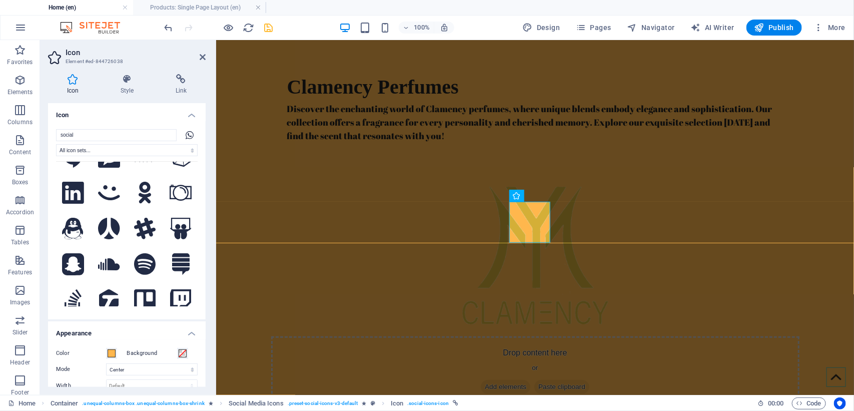
scroll to position [876, 0]
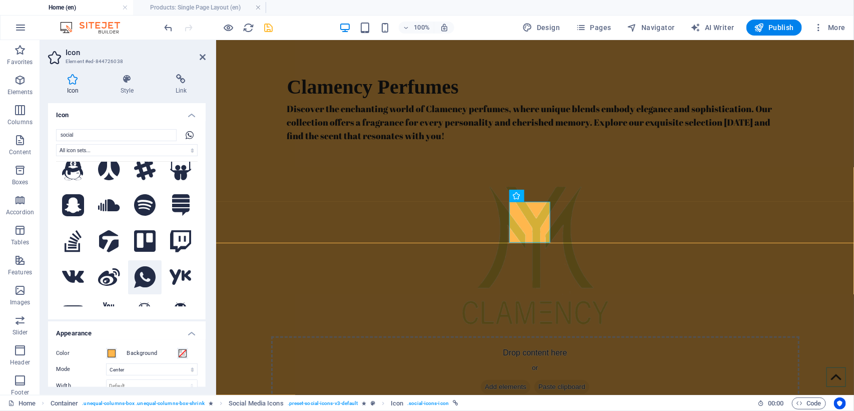
click at [139, 266] on icon at bounding box center [145, 277] width 22 height 22
click at [111, 353] on span at bounding box center [112, 353] width 8 height 8
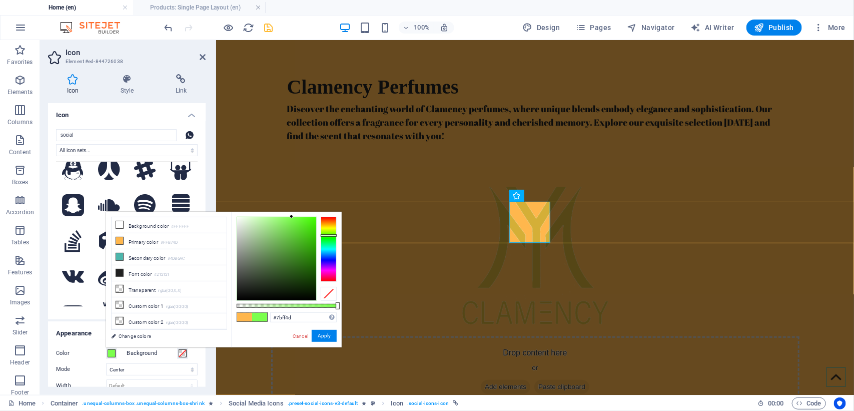
click at [328, 235] on div at bounding box center [329, 249] width 16 height 65
click at [332, 236] on div at bounding box center [329, 236] width 16 height 3
click at [331, 241] on div at bounding box center [329, 249] width 16 height 65
click at [330, 244] on div at bounding box center [329, 249] width 16 height 65
click at [326, 236] on div at bounding box center [329, 249] width 16 height 65
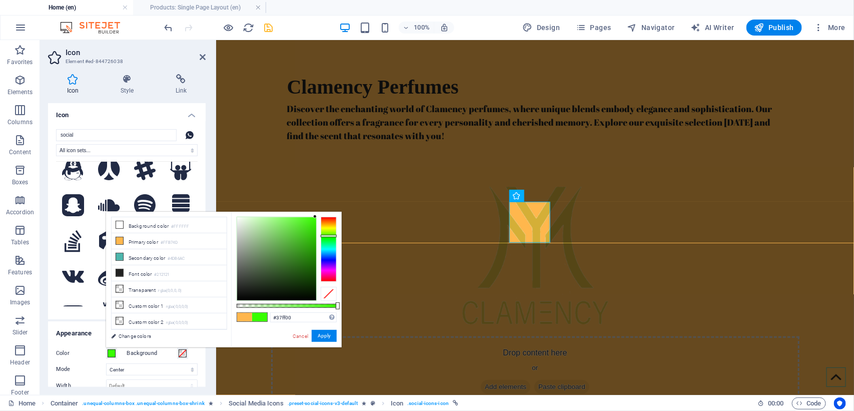
drag, startPoint x: 294, startPoint y: 223, endPoint x: 316, endPoint y: 216, distance: 22.8
click at [316, 217] on div at bounding box center [276, 258] width 79 height 83
click at [330, 239] on div at bounding box center [329, 239] width 16 height 3
click at [311, 241] on div at bounding box center [276, 258] width 79 height 83
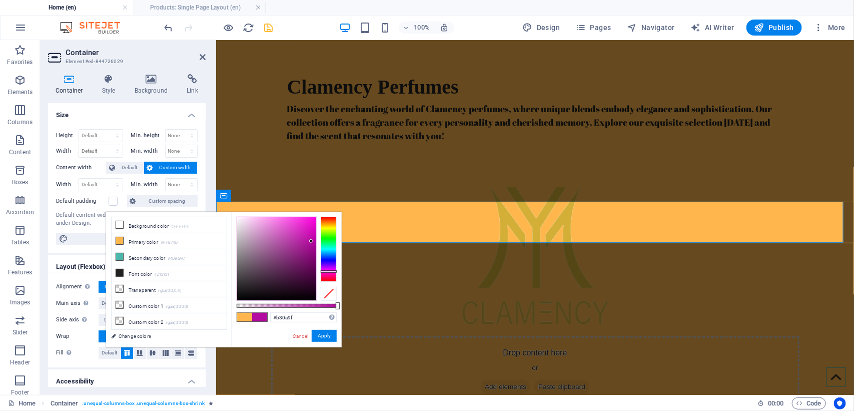
click at [328, 271] on div at bounding box center [329, 249] width 16 height 65
drag, startPoint x: 304, startPoint y: 237, endPoint x: 302, endPoint y: 215, distance: 21.6
click at [302, 217] on div at bounding box center [276, 258] width 79 height 83
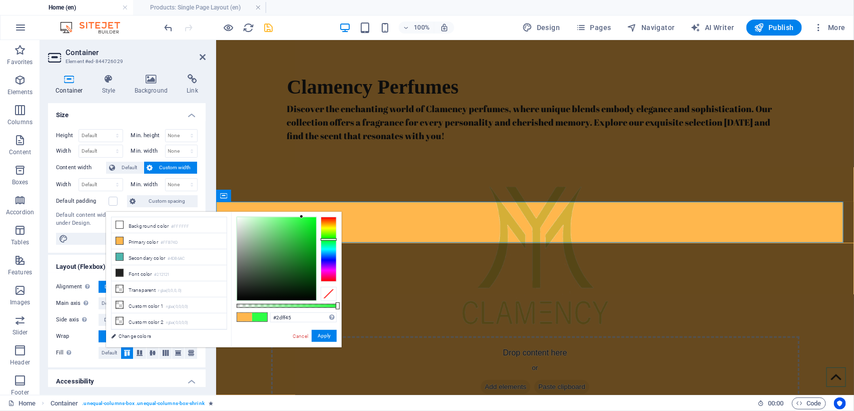
click at [328, 239] on div at bounding box center [329, 249] width 16 height 65
type input "#14af26"
drag, startPoint x: 306, startPoint y: 253, endPoint x: 307, endPoint y: 243, distance: 10.0
click at [307, 243] on div at bounding box center [276, 258] width 79 height 83
click at [324, 334] on button "Apply" at bounding box center [324, 336] width 25 height 12
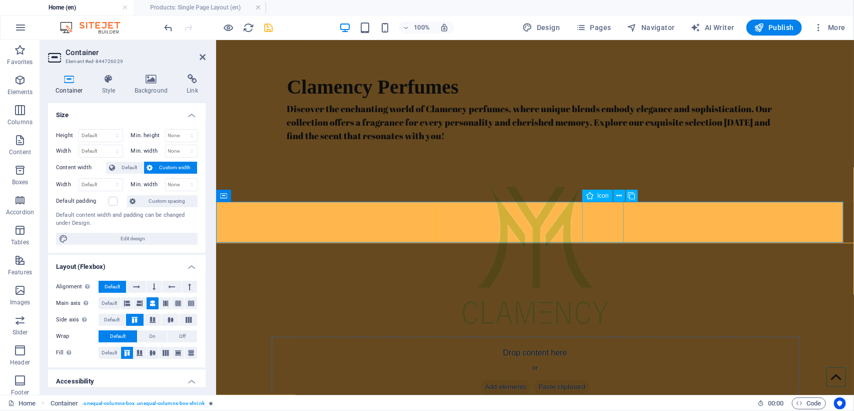
select select "xMidYMid"
select select "px"
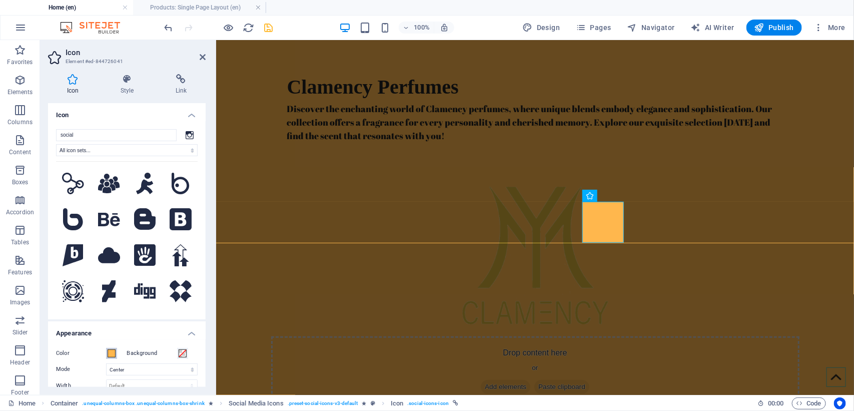
click at [113, 352] on span at bounding box center [112, 353] width 8 height 8
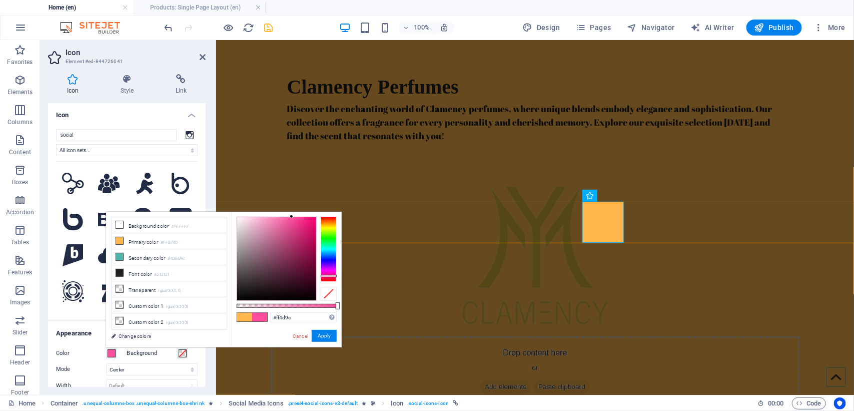
drag, startPoint x: 331, startPoint y: 258, endPoint x: 324, endPoint y: 276, distance: 19.3
click at [324, 276] on div at bounding box center [329, 249] width 16 height 65
drag, startPoint x: 304, startPoint y: 229, endPoint x: 308, endPoint y: 219, distance: 10.8
click at [308, 219] on div at bounding box center [276, 258] width 79 height 83
click at [249, 316] on span at bounding box center [244, 317] width 15 height 9
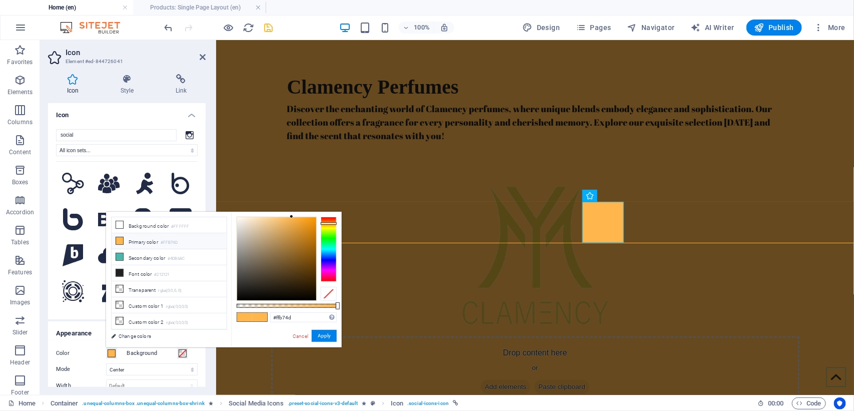
click at [251, 316] on span at bounding box center [244, 317] width 15 height 9
drag, startPoint x: 312, startPoint y: 219, endPoint x: 312, endPoint y: 242, distance: 23.0
click at [312, 242] on div at bounding box center [276, 258] width 79 height 83
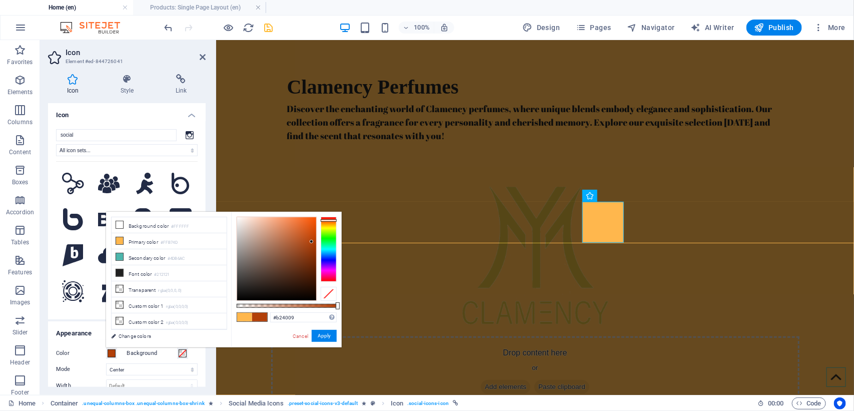
drag, startPoint x: 328, startPoint y: 257, endPoint x: 328, endPoint y: 220, distance: 36.5
click at [328, 220] on div at bounding box center [329, 249] width 16 height 65
drag, startPoint x: 302, startPoint y: 241, endPoint x: 299, endPoint y: 229, distance: 11.8
click at [299, 229] on div at bounding box center [276, 258] width 79 height 83
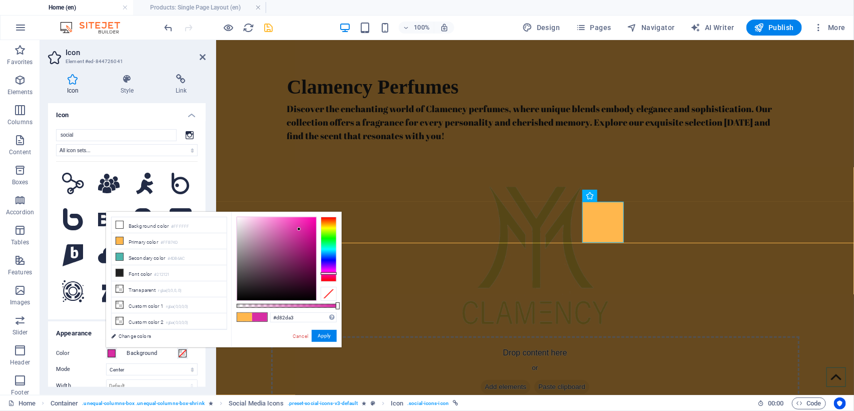
drag, startPoint x: 326, startPoint y: 253, endPoint x: 324, endPoint y: 273, distance: 20.6
click at [324, 273] on div at bounding box center [329, 249] width 16 height 65
click at [301, 220] on div at bounding box center [276, 258] width 79 height 83
click at [329, 276] on div at bounding box center [329, 276] width 16 height 3
click at [295, 323] on div "#f42e88 Supported formats #0852ed rgb(8, 82, 237) rgba(8, 82, 237, 90%) hsv(221…" at bounding box center [303, 317] width 67 height 11
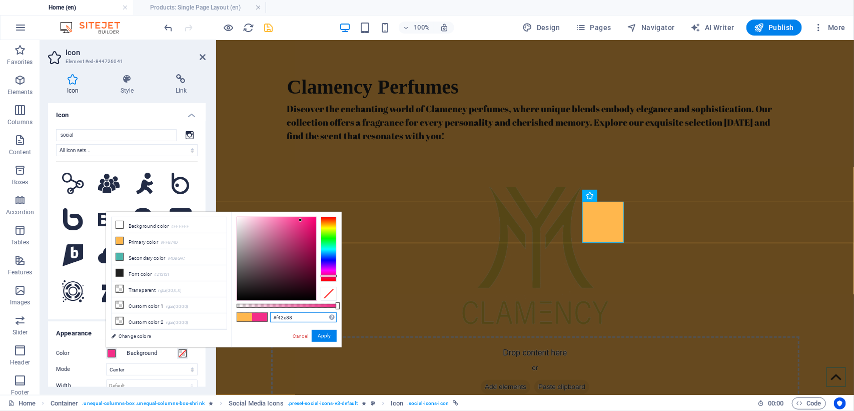
click at [303, 314] on input "#f42e88" at bounding box center [303, 317] width 67 height 10
paste input "D300C5"
type input "#d300c5"
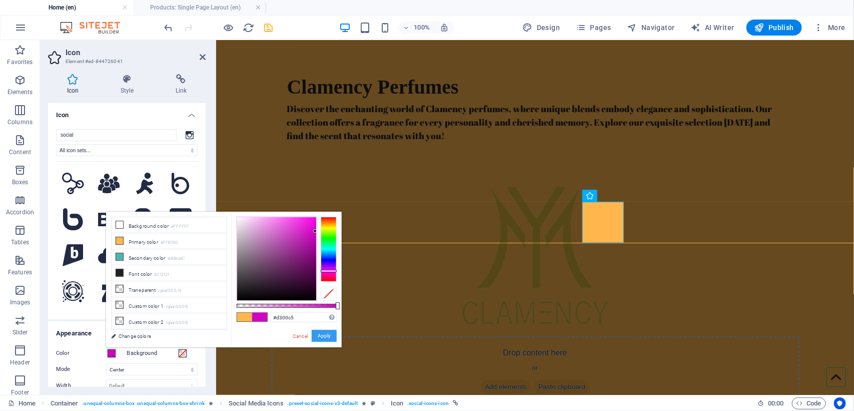
click at [326, 336] on button "Apply" at bounding box center [324, 336] width 25 height 12
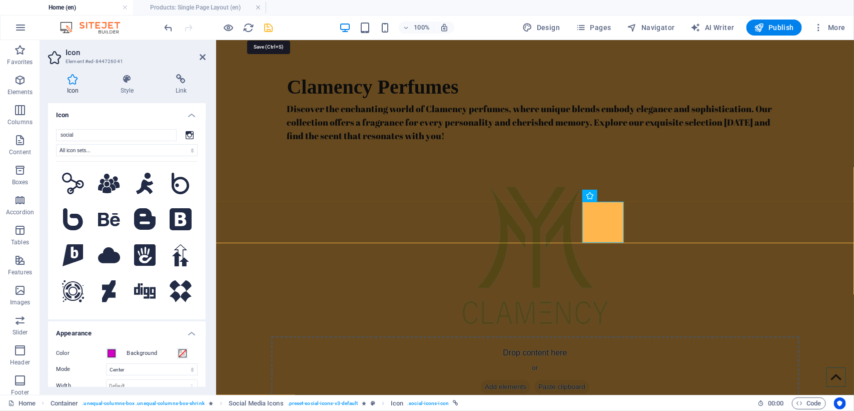
click at [268, 30] on icon "save" at bounding box center [269, 28] width 12 height 12
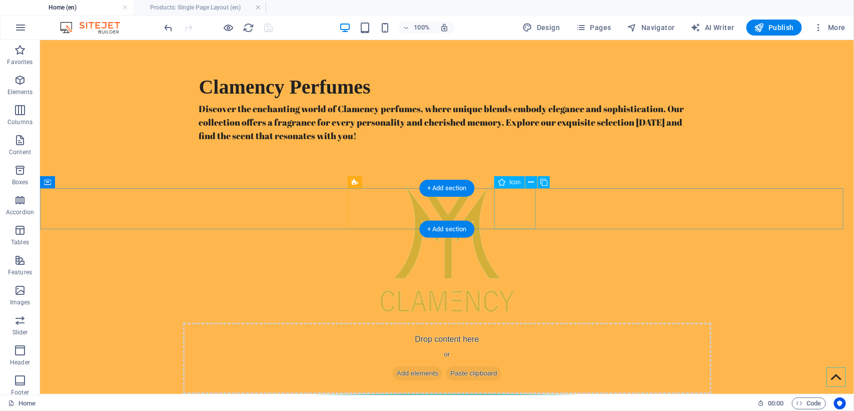
select select "xMidYMid"
select select "px"
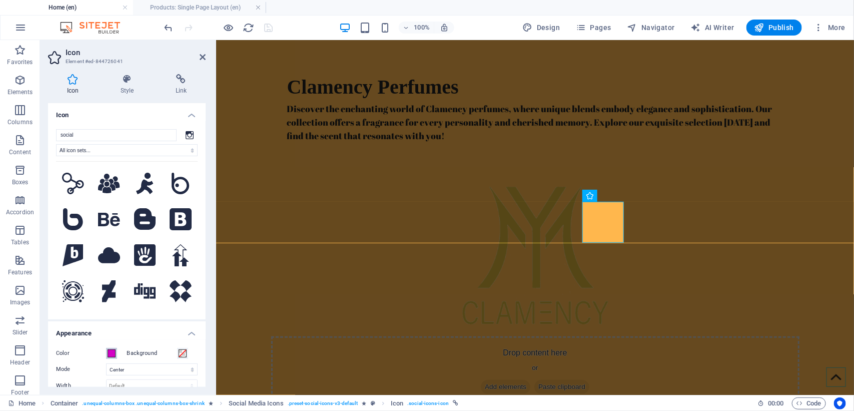
click at [109, 356] on span at bounding box center [112, 353] width 8 height 8
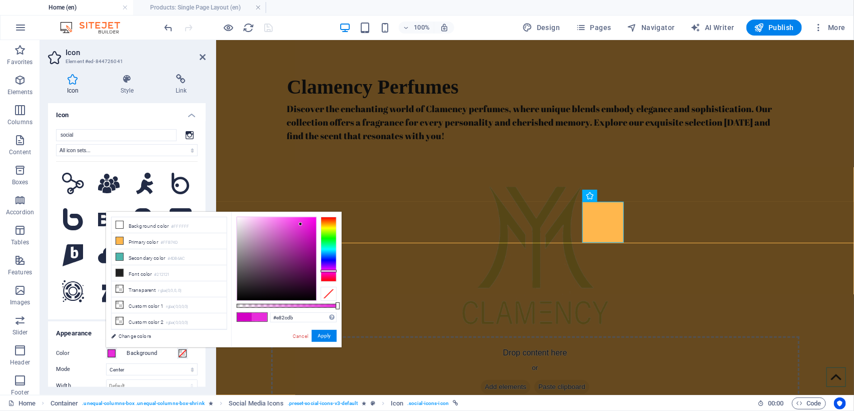
drag, startPoint x: 304, startPoint y: 230, endPoint x: 301, endPoint y: 224, distance: 7.0
click at [301, 224] on div at bounding box center [276, 258] width 79 height 83
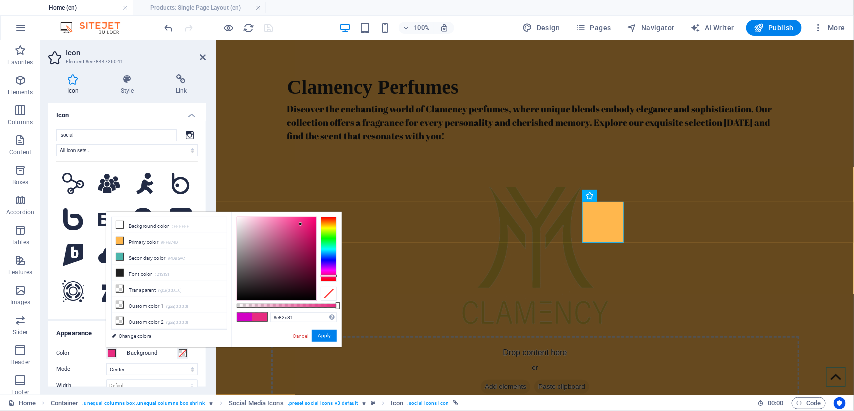
type input "#e82ca5"
click at [331, 274] on div at bounding box center [329, 274] width 16 height 3
click at [322, 339] on button "Apply" at bounding box center [324, 336] width 25 height 12
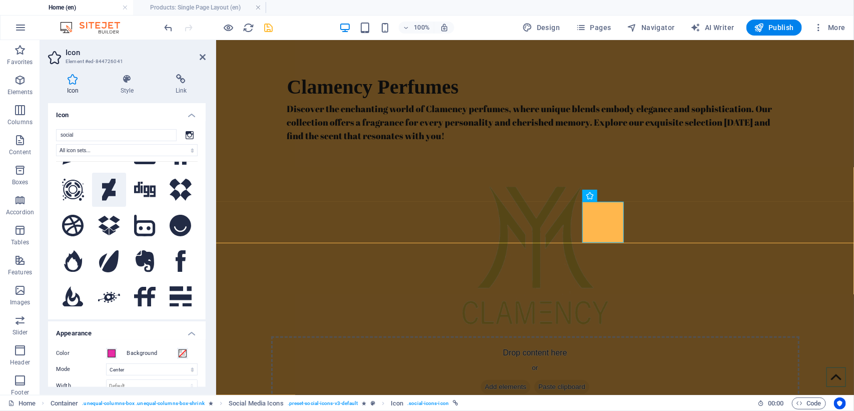
scroll to position [188, 0]
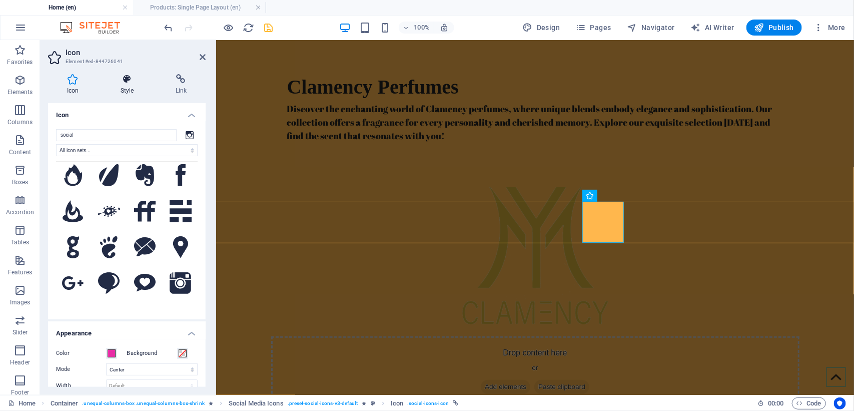
click at [131, 79] on icon at bounding box center [127, 79] width 51 height 10
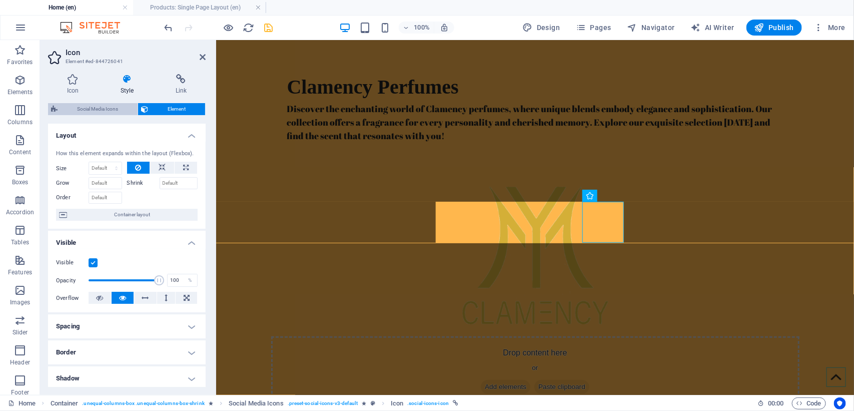
click at [91, 109] on span "Social Media Icons" at bounding box center [98, 109] width 74 height 12
select select "rem"
select select "px"
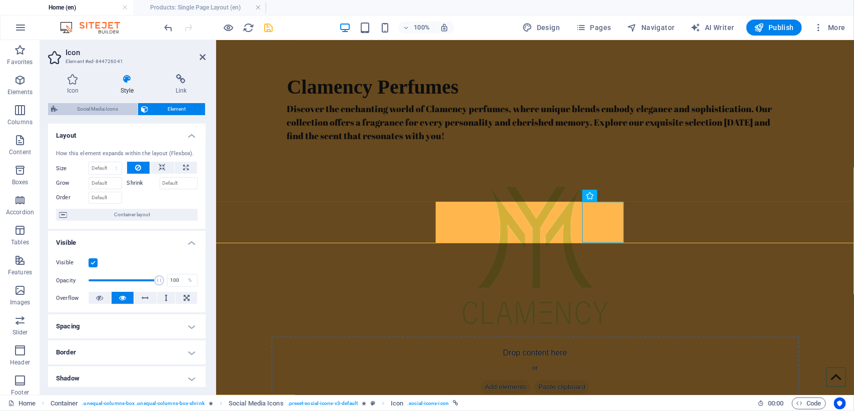
select select "%"
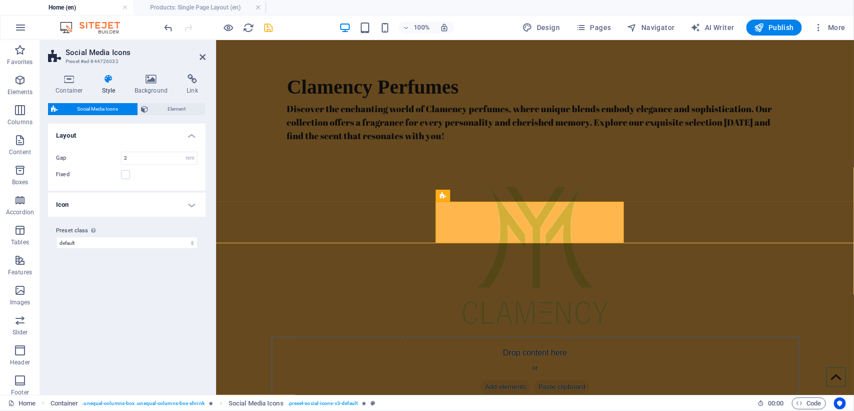
click at [194, 204] on h4 "Icon" at bounding box center [127, 205] width 158 height 24
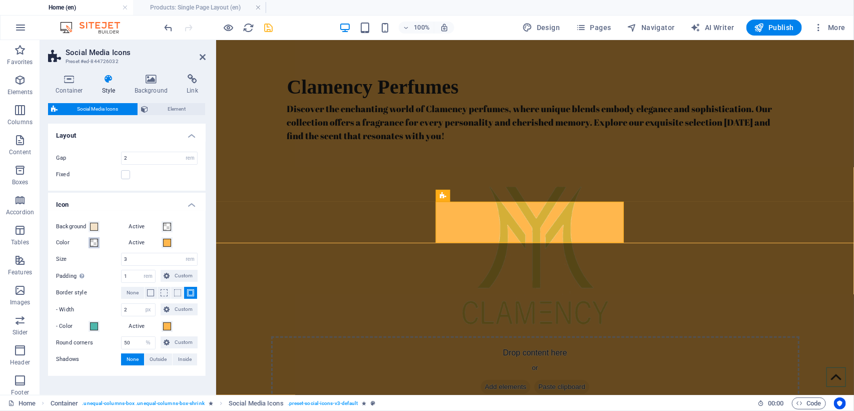
click at [96, 242] on span at bounding box center [94, 243] width 8 height 8
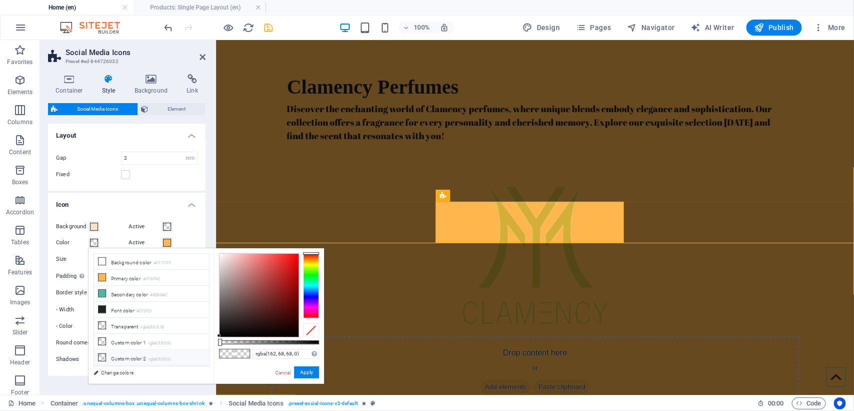
click at [265, 283] on div at bounding box center [259, 295] width 79 height 83
drag, startPoint x: 264, startPoint y: 278, endPoint x: 264, endPoint y: 264, distance: 14.0
click at [264, 264] on div at bounding box center [259, 295] width 79 height 83
click at [313, 373] on button "Apply" at bounding box center [306, 372] width 25 height 12
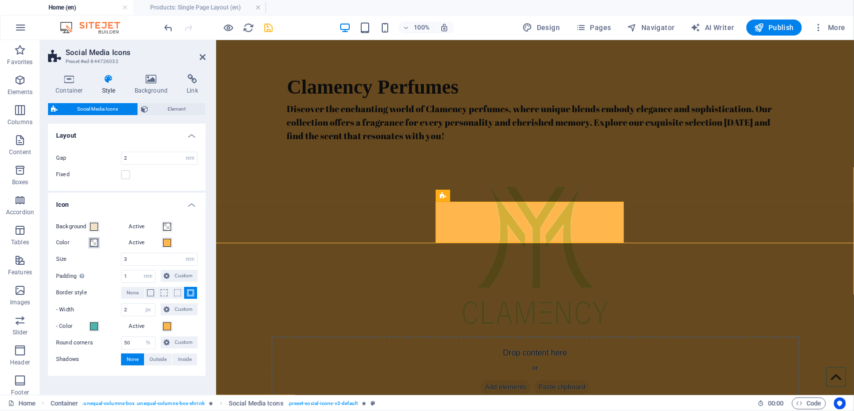
click at [91, 241] on span at bounding box center [94, 243] width 8 height 8
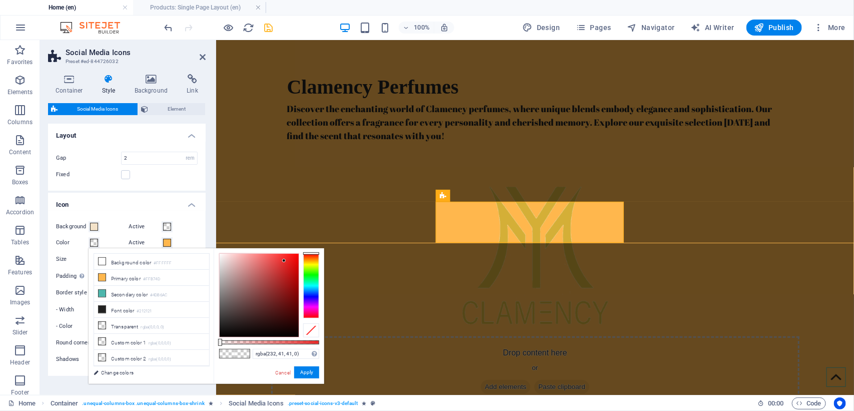
drag, startPoint x: 267, startPoint y: 276, endPoint x: 284, endPoint y: 261, distance: 23.4
click at [284, 261] on div at bounding box center [259, 295] width 79 height 83
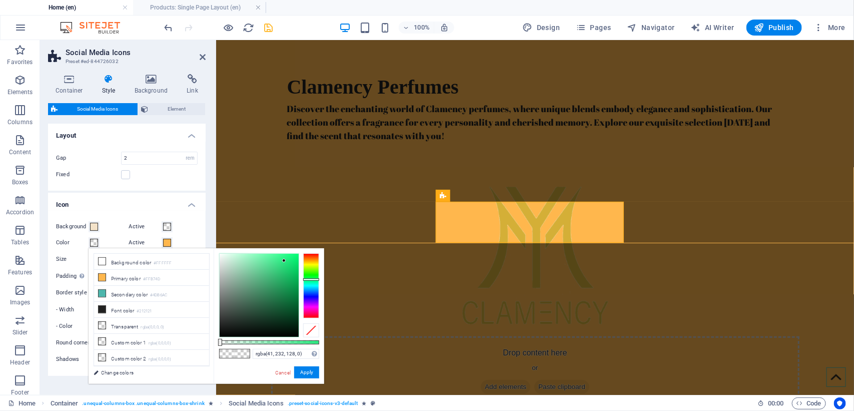
drag, startPoint x: 316, startPoint y: 277, endPoint x: 309, endPoint y: 279, distance: 7.0
click at [314, 282] on div at bounding box center [311, 285] width 16 height 65
click at [291, 271] on div at bounding box center [259, 295] width 79 height 83
click at [281, 271] on div at bounding box center [259, 295] width 79 height 83
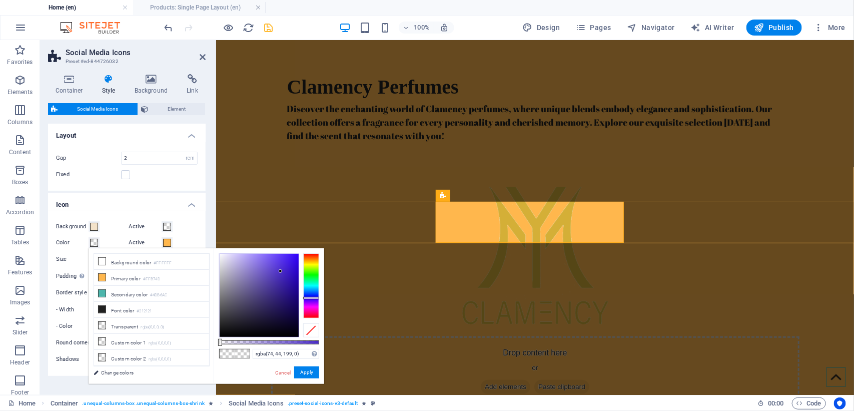
click at [311, 299] on div at bounding box center [311, 285] width 16 height 65
type input "rgba(89, 44, 199, 0)"
click at [307, 368] on button "Apply" at bounding box center [306, 372] width 25 height 12
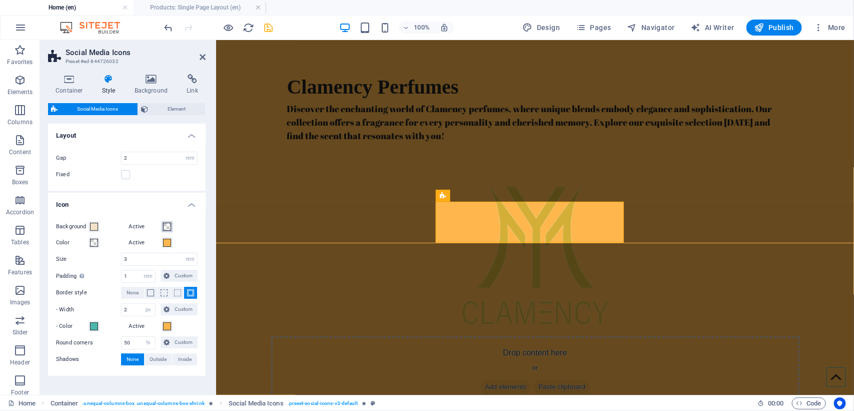
click at [168, 226] on span at bounding box center [167, 227] width 8 height 8
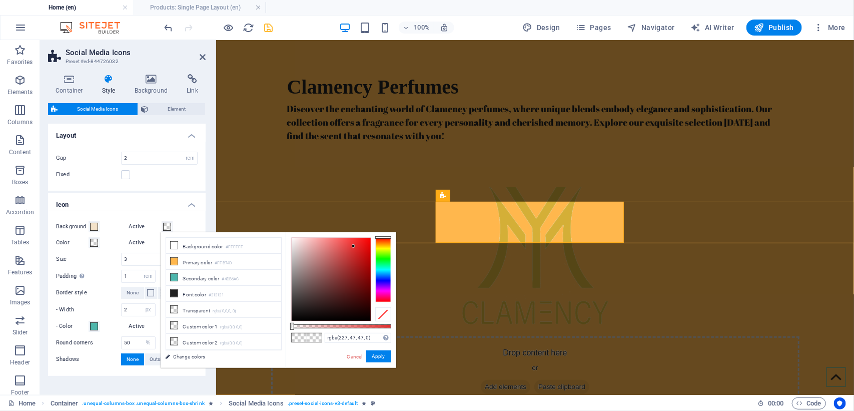
drag, startPoint x: 326, startPoint y: 280, endPoint x: 354, endPoint y: 246, distance: 44.1
click at [354, 246] on div at bounding box center [331, 279] width 79 height 83
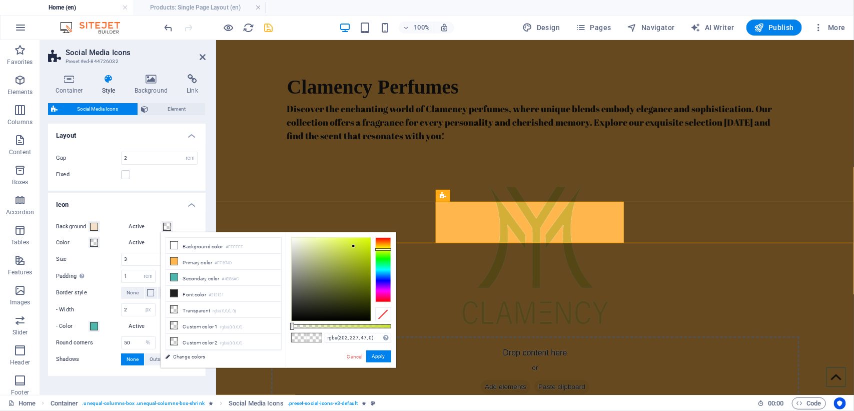
drag, startPoint x: 378, startPoint y: 249, endPoint x: 376, endPoint y: 273, distance: 24.1
click at [379, 255] on div at bounding box center [383, 269] width 16 height 65
type input "rgba(101, 227, 47, 0)"
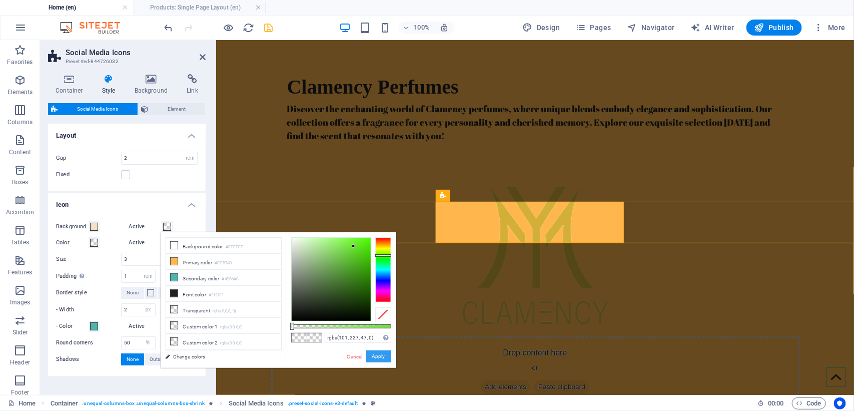
click at [378, 361] on button "Apply" at bounding box center [378, 356] width 25 height 12
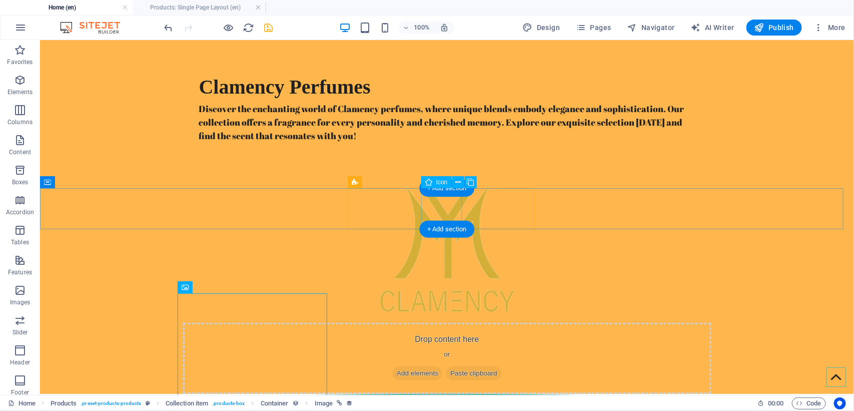
select select "xMidYMid"
select select "px"
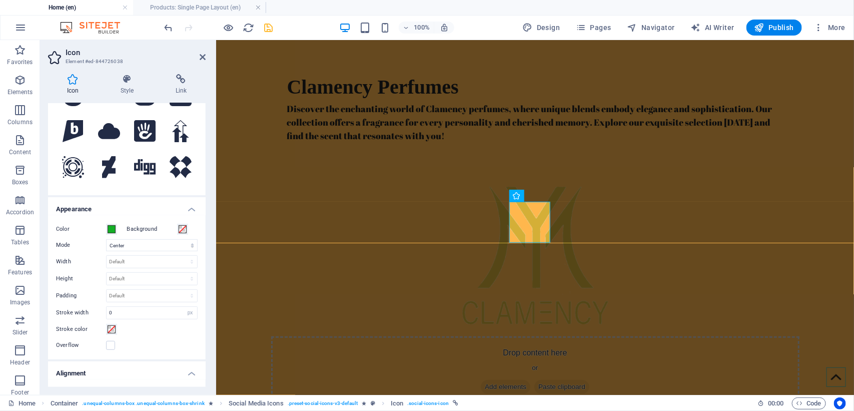
scroll to position [125, 0]
click at [183, 228] on span at bounding box center [183, 228] width 8 height 8
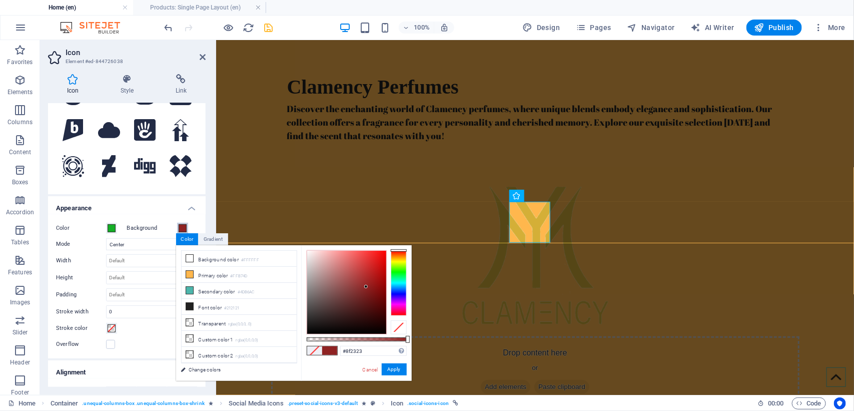
click at [366, 287] on div at bounding box center [346, 292] width 79 height 83
click at [322, 265] on div at bounding box center [346, 292] width 79 height 83
click at [244, 261] on small "#FFFFFF" at bounding box center [250, 260] width 18 height 7
type input "#ffffff"
click at [375, 369] on link "Cancel" at bounding box center [371, 370] width 18 height 8
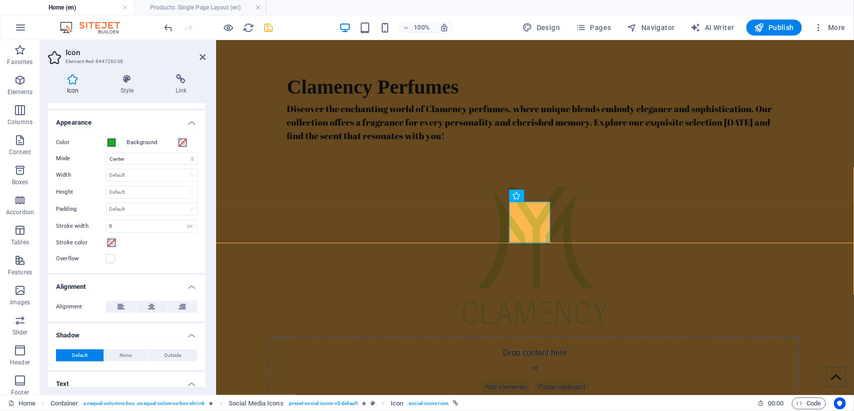
scroll to position [242, 0]
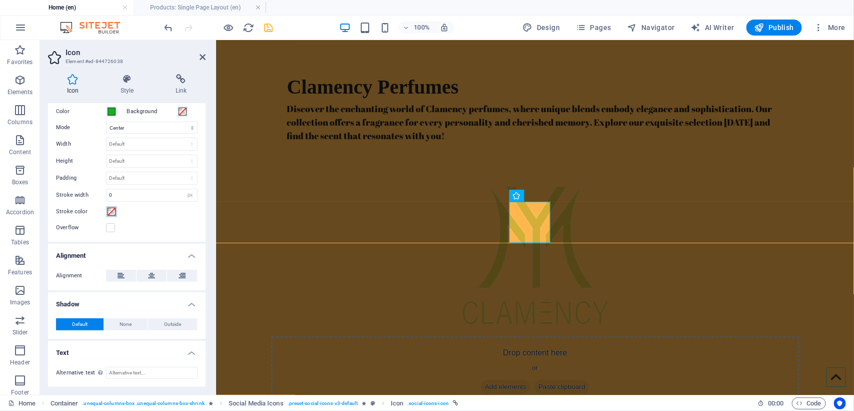
click at [110, 209] on span at bounding box center [112, 212] width 8 height 8
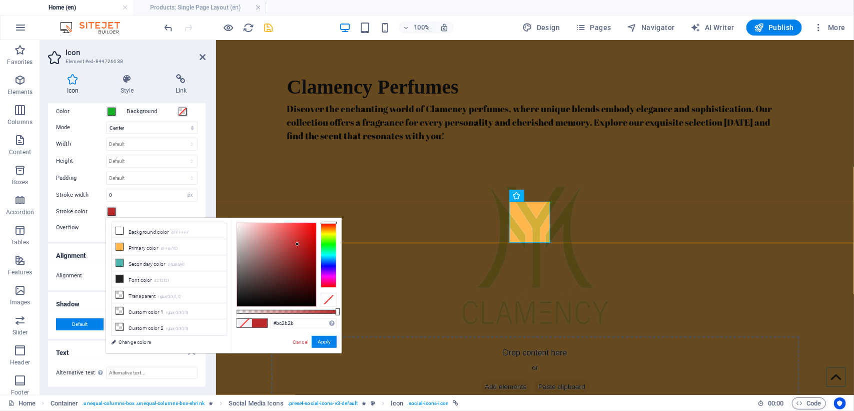
click at [298, 244] on div at bounding box center [276, 264] width 79 height 83
click at [274, 273] on div at bounding box center [276, 264] width 79 height 83
drag, startPoint x: 273, startPoint y: 273, endPoint x: 266, endPoint y: 244, distance: 29.3
click at [266, 245] on div at bounding box center [266, 247] width 4 height 4
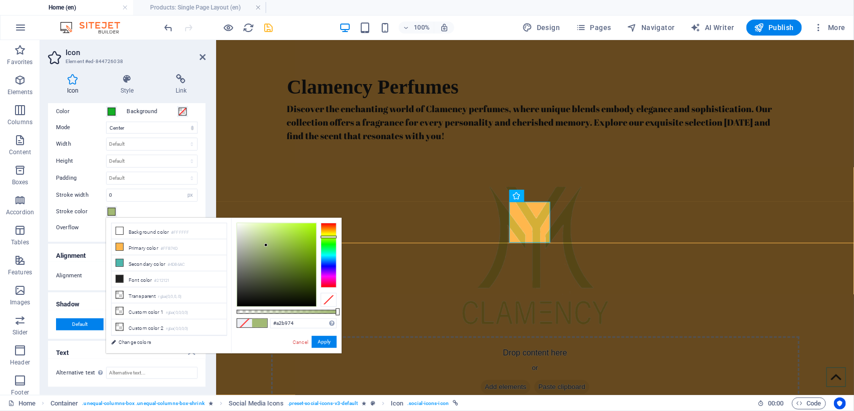
click at [326, 237] on div at bounding box center [329, 255] width 16 height 65
drag, startPoint x: 309, startPoint y: 238, endPoint x: 282, endPoint y: 238, distance: 27.0
click at [282, 238] on div at bounding box center [276, 264] width 79 height 83
click at [335, 228] on div at bounding box center [329, 255] width 16 height 65
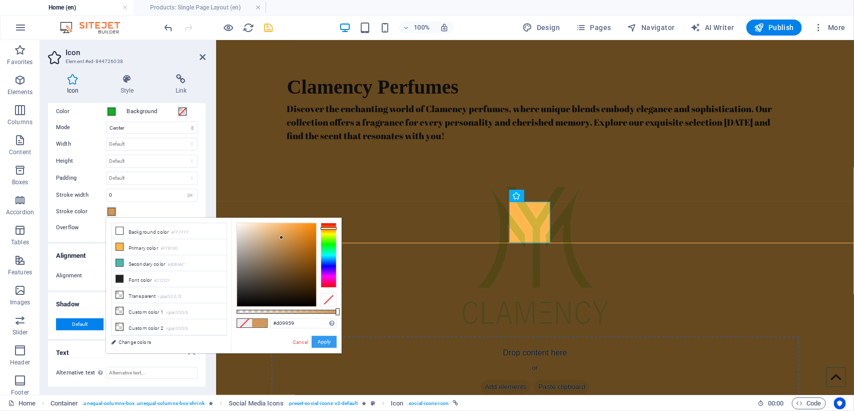
click at [322, 340] on button "Apply" at bounding box center [324, 342] width 25 height 12
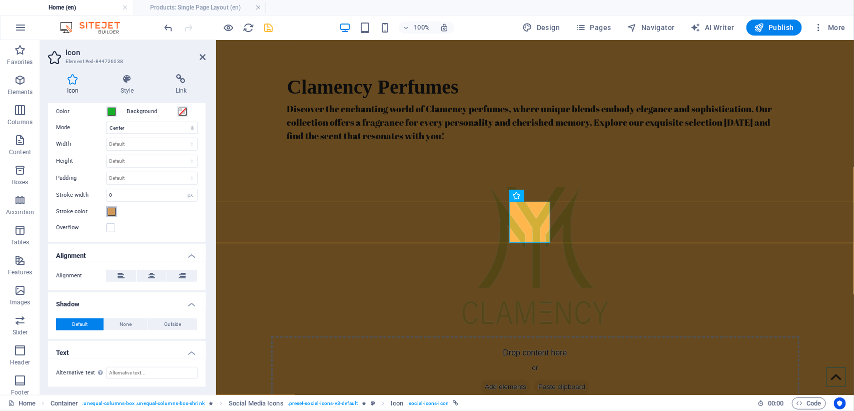
click at [112, 214] on span at bounding box center [112, 212] width 8 height 8
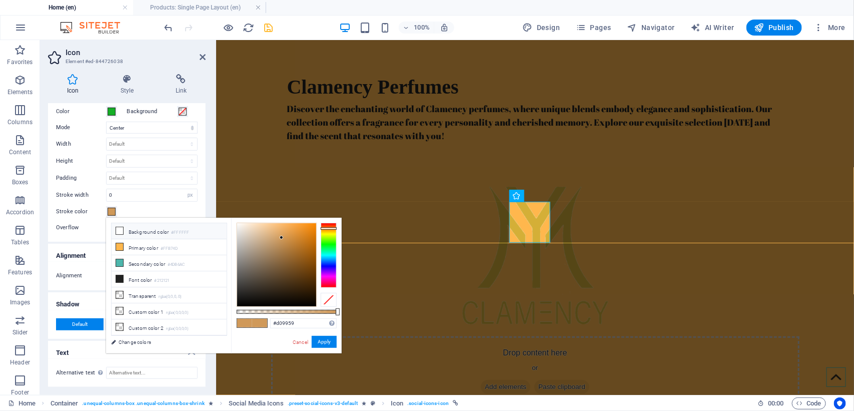
click at [174, 238] on li "Background color #FFFFFF" at bounding box center [169, 231] width 115 height 16
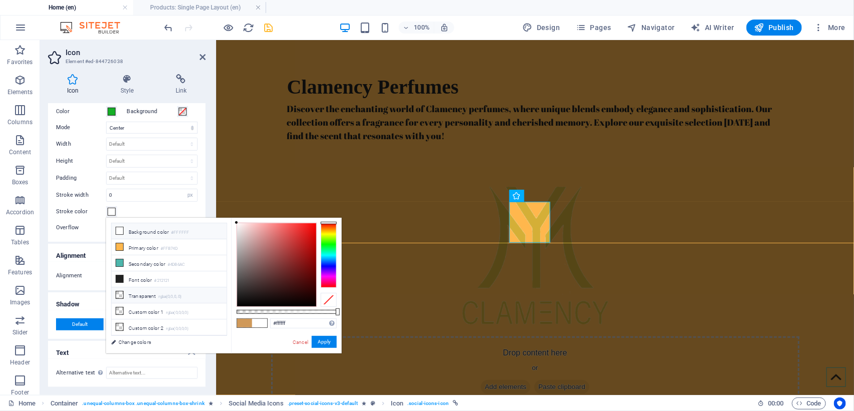
click at [170, 300] on small "rgba(0,0,0,.0)" at bounding box center [171, 296] width 24 height 7
type input "rgba(0, 0, 0, 0)"
click at [324, 340] on button "Apply" at bounding box center [324, 342] width 25 height 12
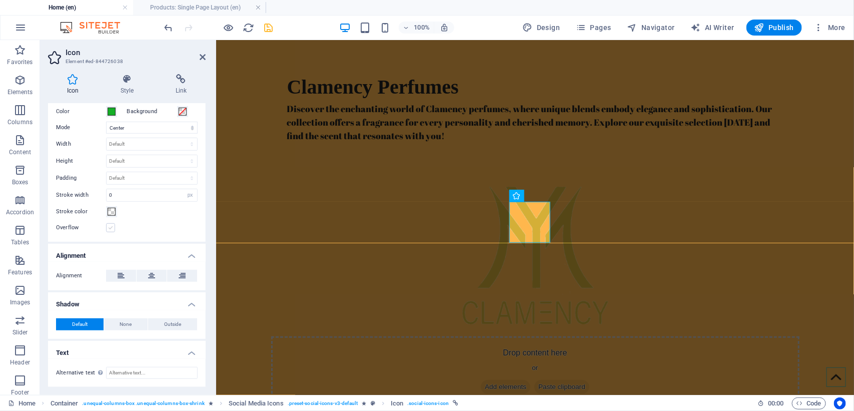
click at [108, 227] on label at bounding box center [110, 227] width 9 height 9
click at [0, 0] on input "Overflow" at bounding box center [0, 0] width 0 height 0
click at [113, 229] on label at bounding box center [110, 227] width 9 height 9
click at [0, 0] on input "Overflow" at bounding box center [0, 0] width 0 height 0
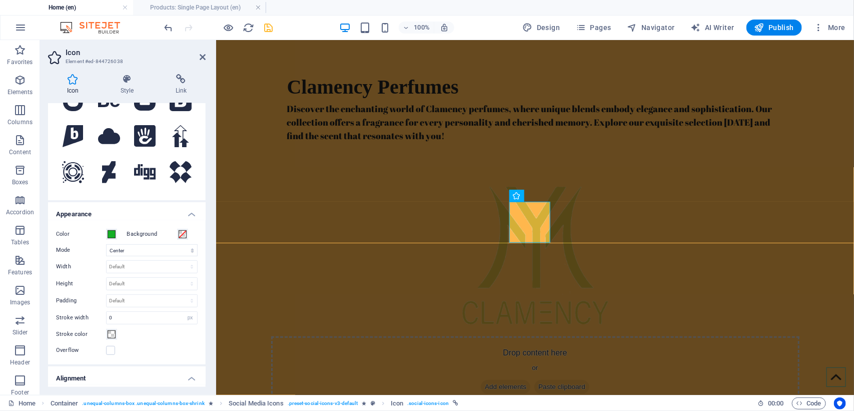
scroll to position [117, 0]
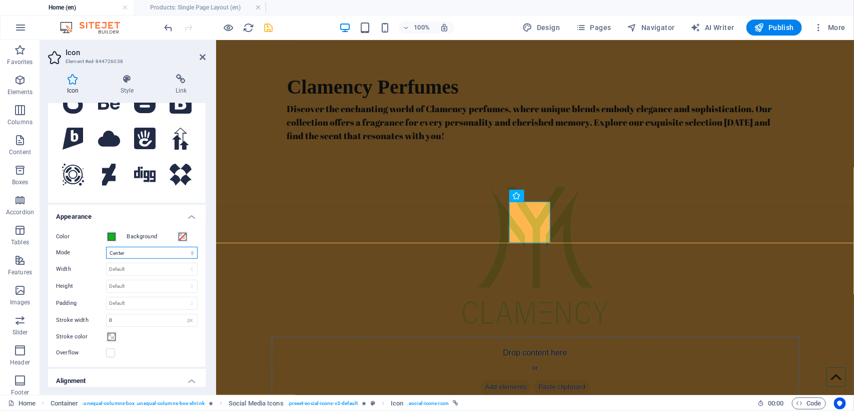
click at [151, 256] on select "Scale Left Center Right" at bounding box center [152, 253] width 92 height 12
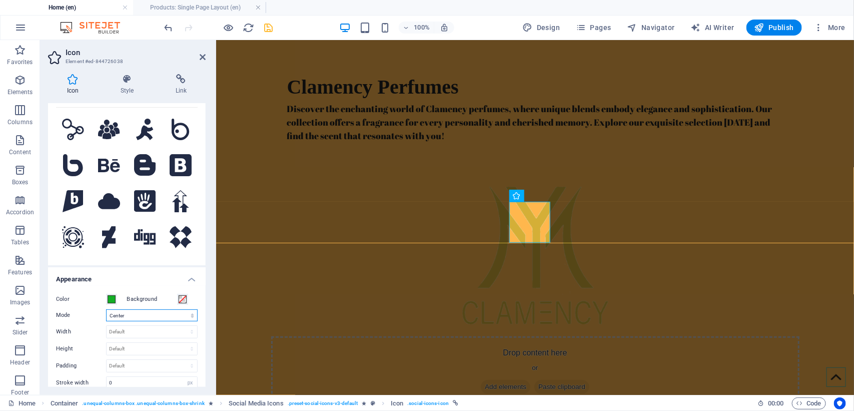
scroll to position [0, 0]
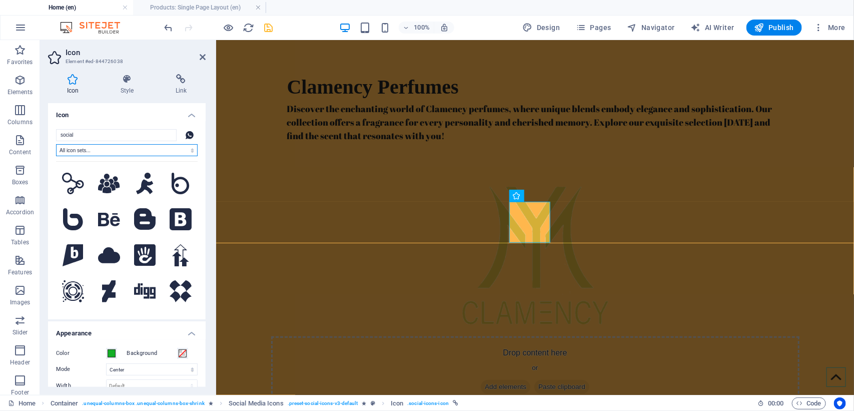
click at [112, 149] on select "All icon sets... IcoFont Ionicons FontAwesome Brands FontAwesome Duotone FontAw…" at bounding box center [127, 150] width 142 height 12
click at [133, 79] on icon at bounding box center [127, 79] width 51 height 10
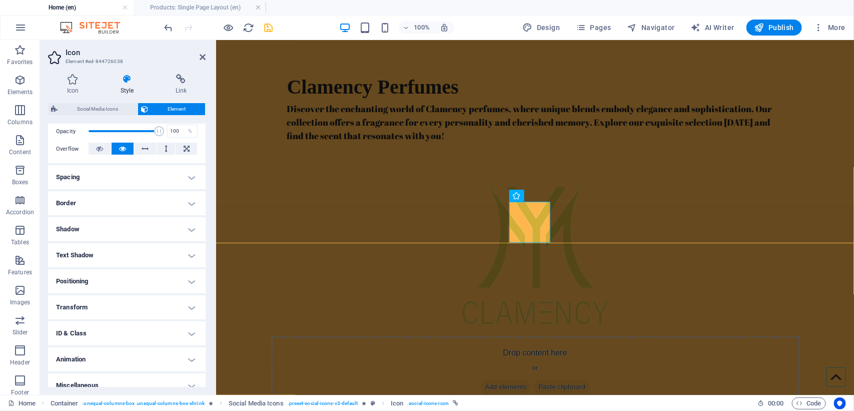
scroll to position [159, 0]
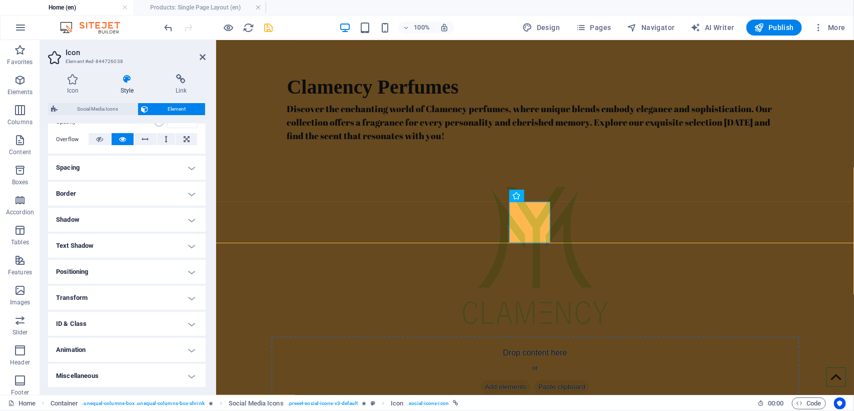
click at [188, 293] on h4 "Transform" at bounding box center [127, 298] width 158 height 24
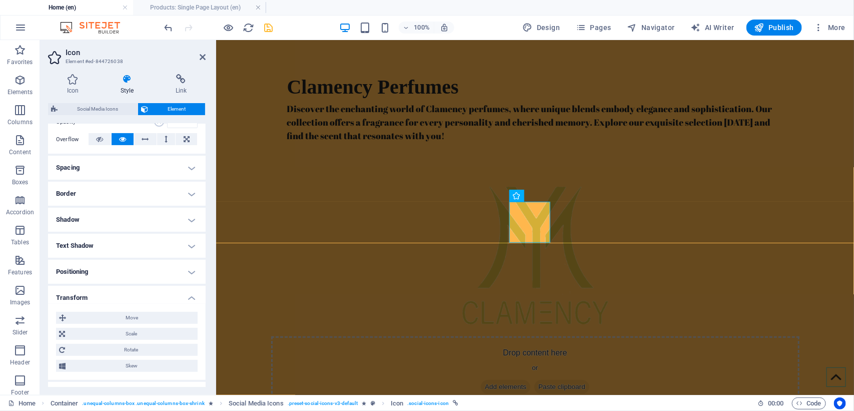
click at [188, 293] on h4 "Transform" at bounding box center [127, 295] width 158 height 18
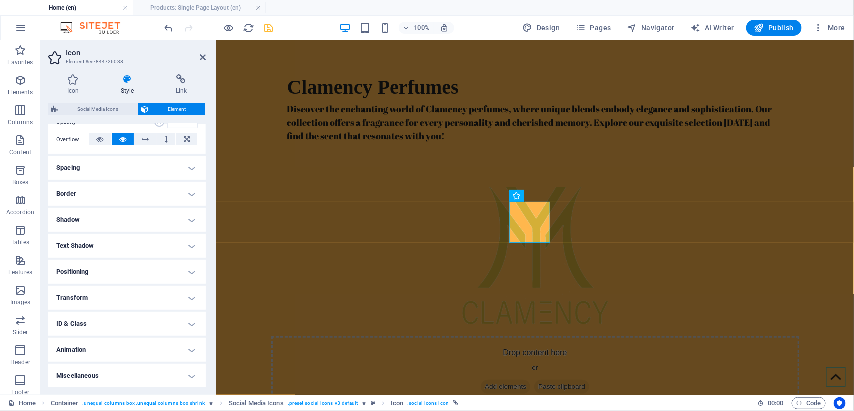
click at [188, 293] on h4 "Transform" at bounding box center [127, 298] width 158 height 24
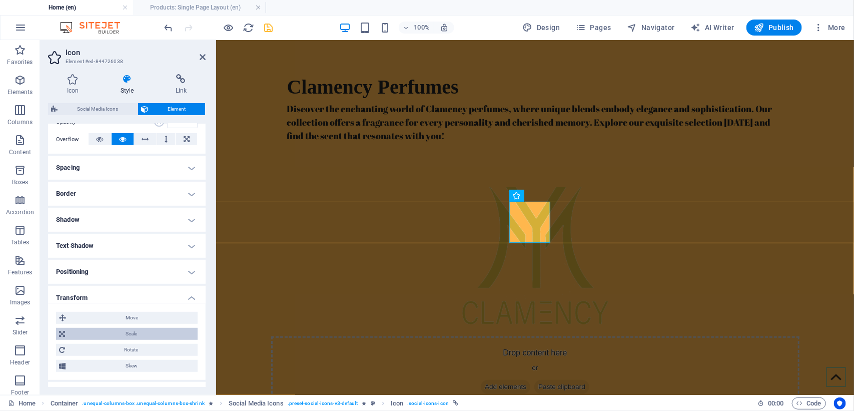
click at [128, 329] on span "Scale" at bounding box center [131, 334] width 127 height 12
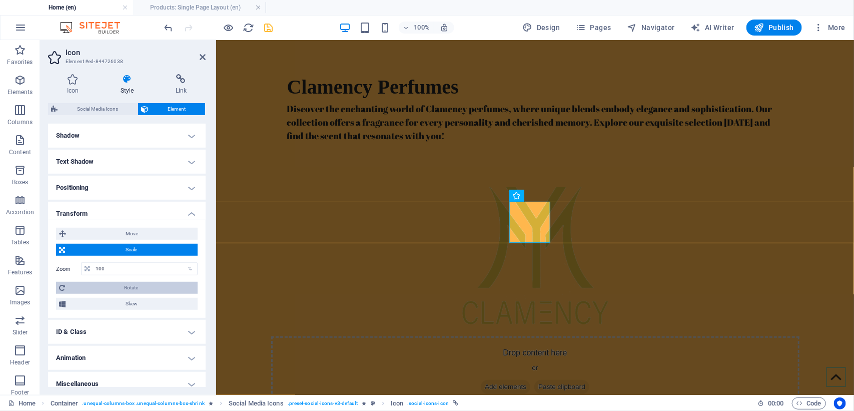
scroll to position [251, 0]
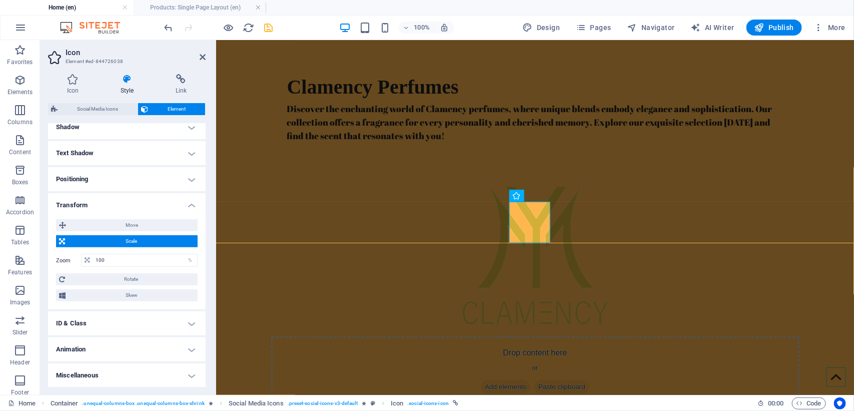
click at [194, 206] on h4 "Transform" at bounding box center [127, 202] width 158 height 18
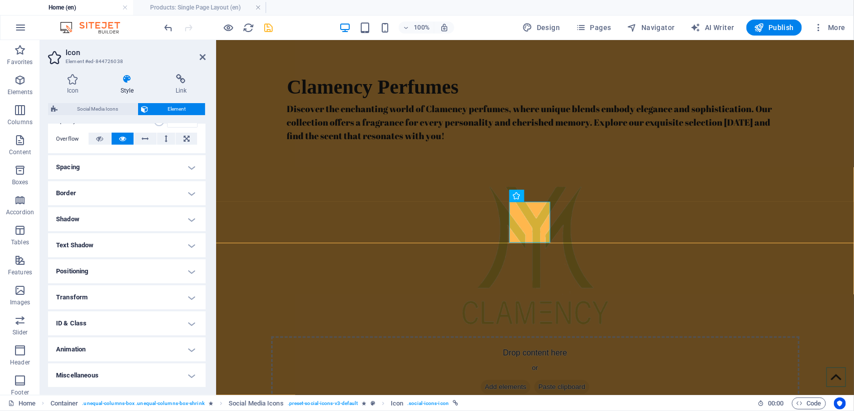
scroll to position [159, 0]
click at [186, 348] on h4 "Animation" at bounding box center [127, 350] width 158 height 24
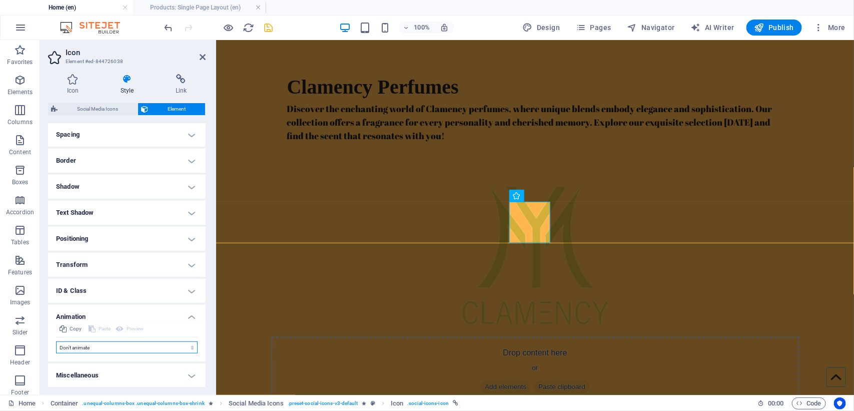
click at [133, 346] on select "Don't animate Show / Hide Slide up/down Zoom in/out Slide left to right Slide r…" at bounding box center [127, 347] width 142 height 12
select select "fade"
click at [56, 341] on select "Don't animate Show / Hide Slide up/down Zoom in/out Slide left to right Slide r…" at bounding box center [127, 347] width 142 height 12
select select "scroll"
click at [93, 347] on select "Don't animate Show / Hide Slide up/down Zoom in/out Slide left to right Slide r…" at bounding box center [127, 347] width 142 height 12
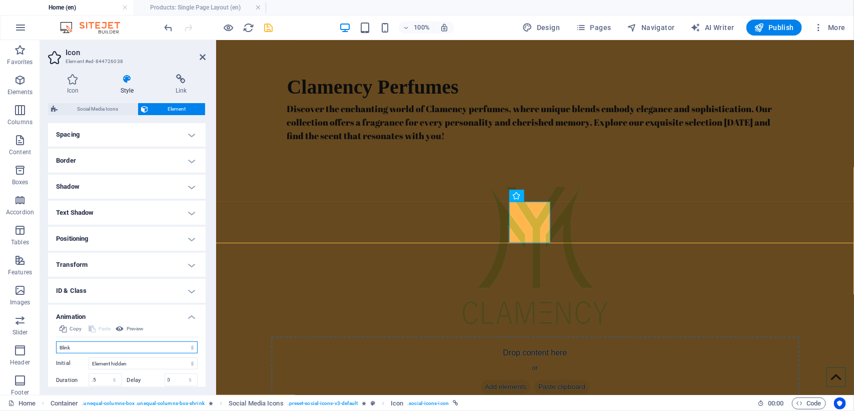
click at [56, 341] on select "Don't animate Show / Hide Slide up/down Zoom in/out Slide left to right Slide r…" at bounding box center [127, 347] width 142 height 12
click at [93, 347] on select "Don't animate Show / Hide Slide up/down Zoom in/out Slide left to right Slide r…" at bounding box center [127, 347] width 142 height 12
click at [56, 341] on select "Don't animate Show / Hide Slide up/down Zoom in/out Slide left to right Slide r…" at bounding box center [127, 347] width 142 height 12
click at [93, 348] on select "Don't animate Show / Hide Slide up/down Zoom in/out Slide left to right Slide r…" at bounding box center [127, 347] width 142 height 12
click at [56, 341] on select "Don't animate Show / Hide Slide up/down Zoom in/out Slide left to right Slide r…" at bounding box center [127, 347] width 142 height 12
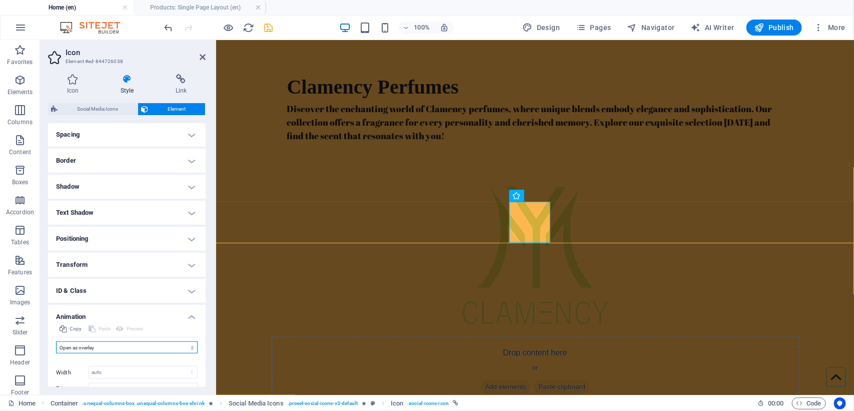
click at [89, 351] on select "Don't animate Show / Hide Slide up/down Zoom in/out Slide left to right Slide r…" at bounding box center [127, 347] width 142 height 12
click at [56, 341] on select "Don't animate Show / Hide Slide up/down Zoom in/out Slide left to right Slide r…" at bounding box center [127, 347] width 142 height 12
click at [89, 349] on select "Don't animate Show / Hide Slide up/down Zoom in/out Slide left to right Slide r…" at bounding box center [127, 347] width 142 height 12
select select "shrink"
click at [56, 341] on select "Don't animate Show / Hide Slide up/down Zoom in/out Slide left to right Slide r…" at bounding box center [127, 347] width 142 height 12
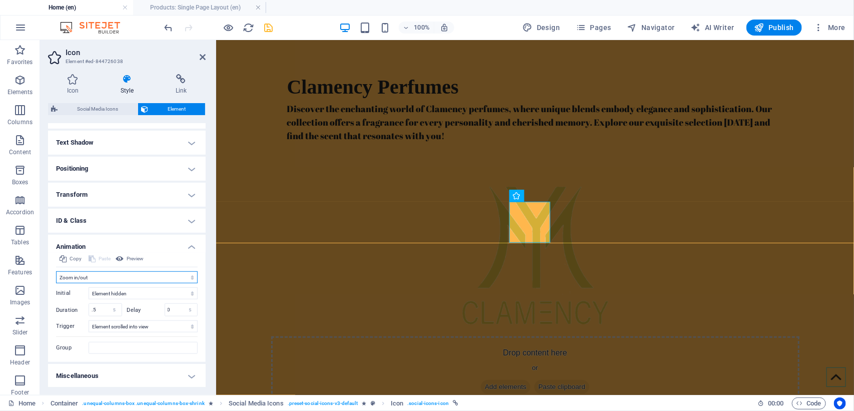
scroll to position [263, 0]
click at [188, 376] on h4 "Miscellaneous" at bounding box center [127, 375] width 158 height 24
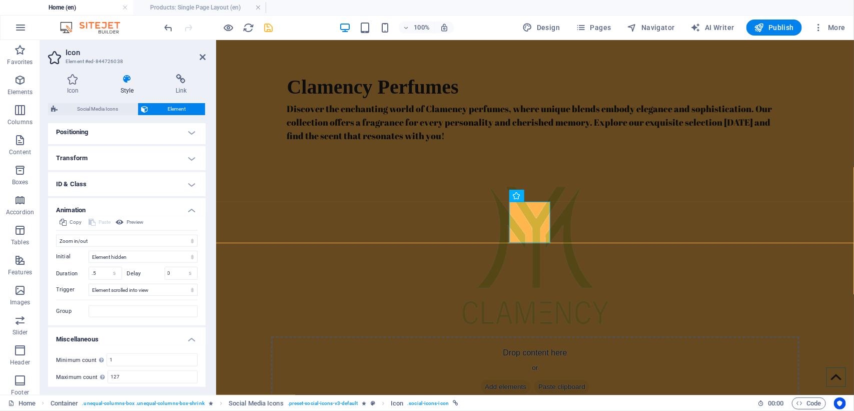
scroll to position [325, 0]
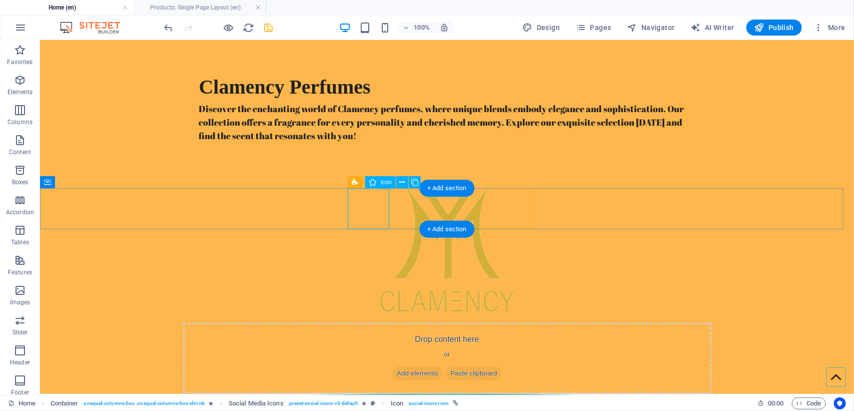
click at [365, 393] on figure at bounding box center [447, 414] width 814 height 42
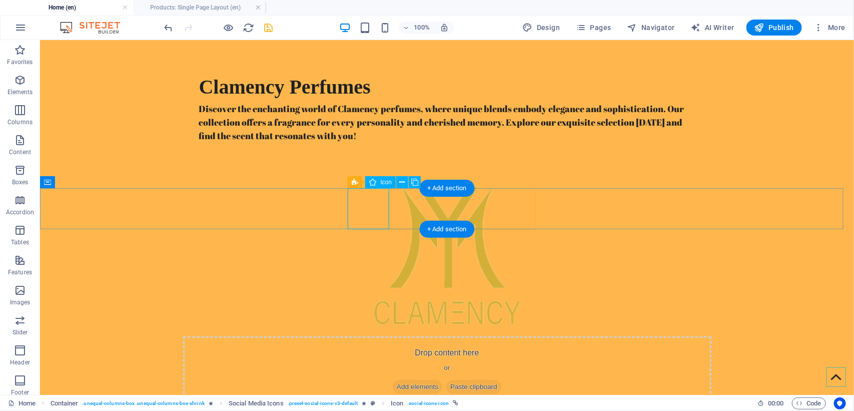
select select "xMidYMid"
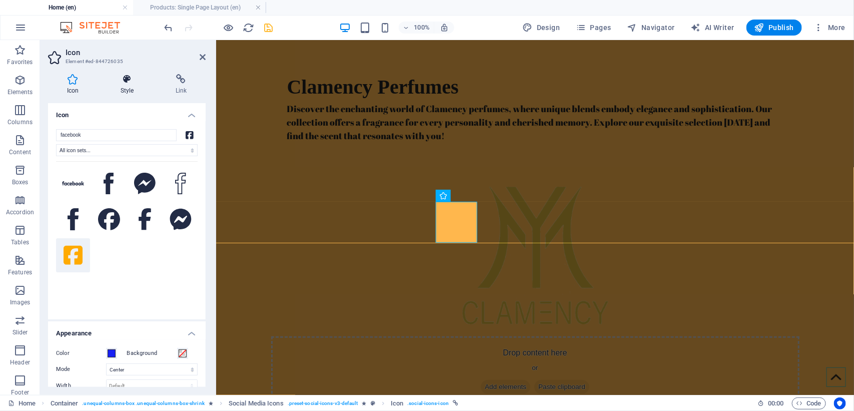
click at [134, 76] on icon at bounding box center [127, 79] width 51 height 10
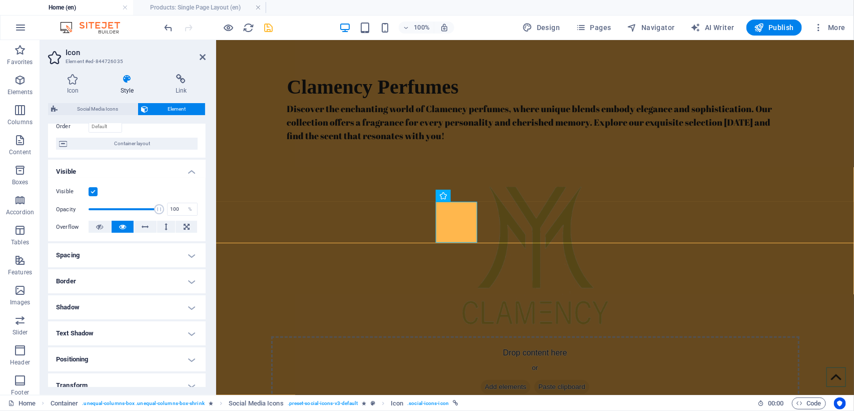
scroll to position [159, 0]
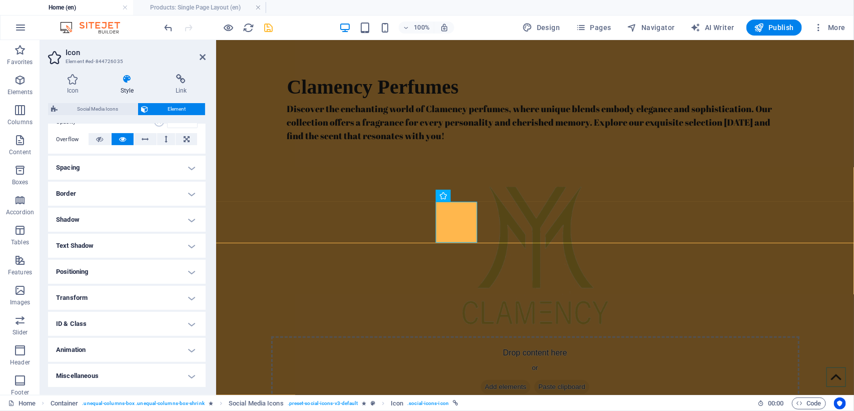
click at [193, 351] on h4 "Animation" at bounding box center [127, 350] width 158 height 24
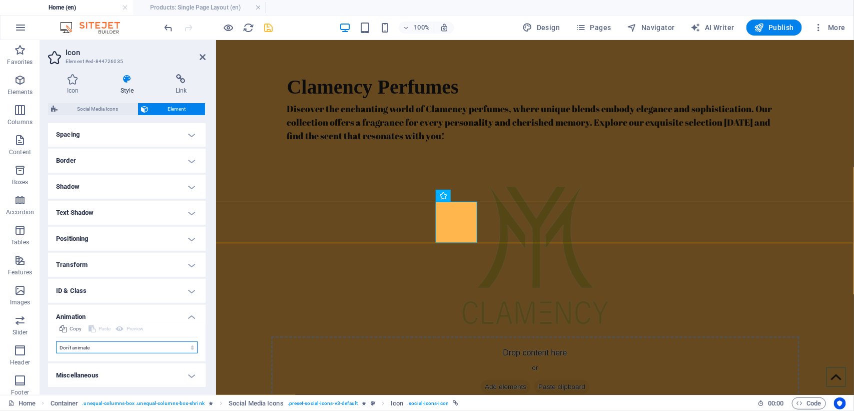
click at [148, 350] on select "Don't animate Show / Hide Slide up/down Zoom in/out Slide left to right Slide r…" at bounding box center [127, 347] width 142 height 12
select select "shrink"
click at [56, 341] on select "Don't animate Show / Hide Slide up/down Zoom in/out Slide left to right Slide r…" at bounding box center [127, 347] width 142 height 12
select select "scroll"
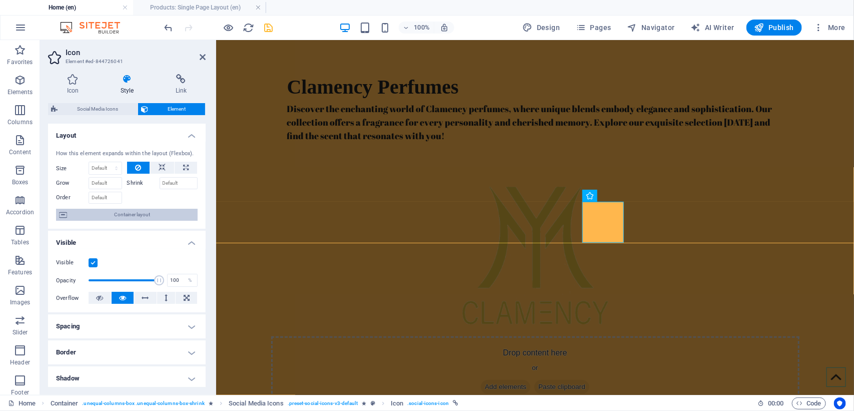
scroll to position [159, 0]
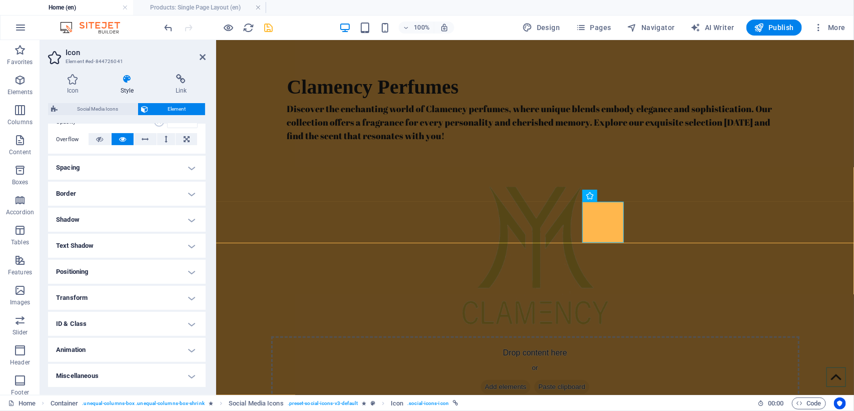
click at [96, 352] on h4 "Animation" at bounding box center [127, 350] width 158 height 24
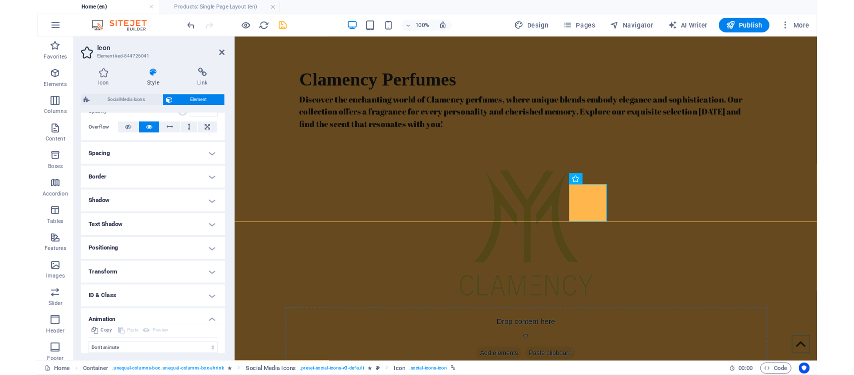
scroll to position [192, 0]
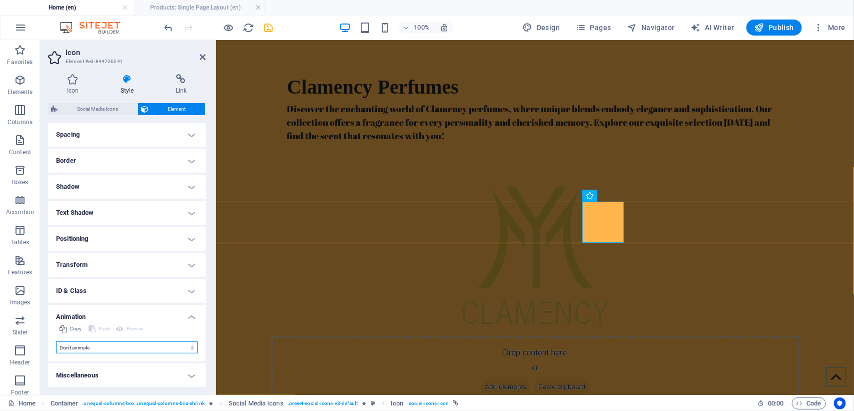
click at [81, 350] on select "Don't animate Show / Hide Slide up/down Zoom in/out Slide left to right Slide r…" at bounding box center [127, 347] width 142 height 12
select select "shrink"
click at [56, 341] on select "Don't animate Show / Hide Slide up/down Zoom in/out Slide left to right Slide r…" at bounding box center [127, 347] width 142 height 12
select select "scroll"
click at [269, 29] on icon "save" at bounding box center [269, 28] width 12 height 12
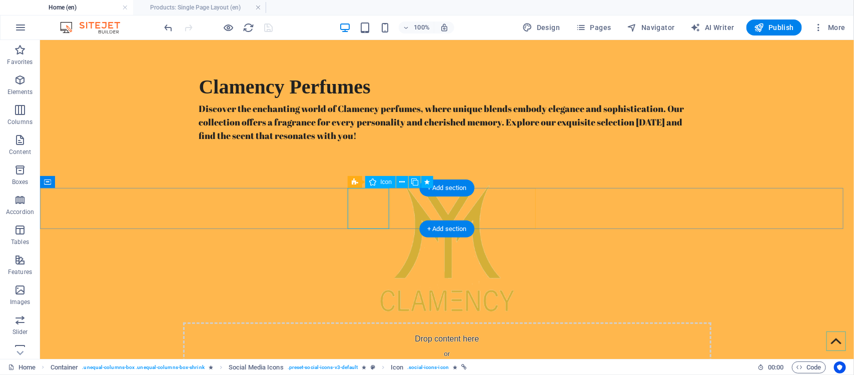
select select "shrink"
select select "s"
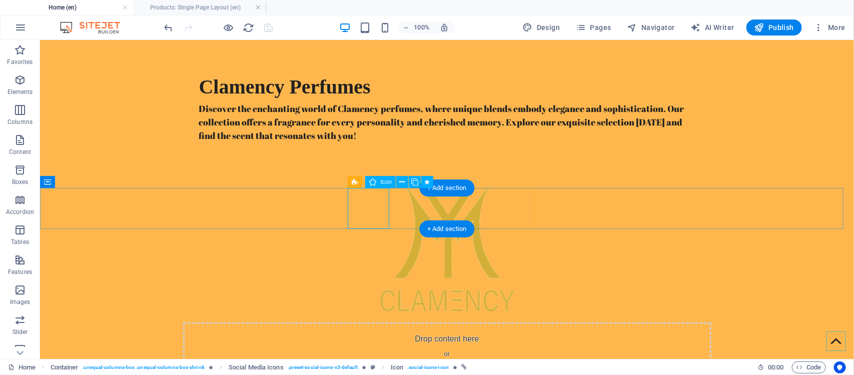
select select "scroll"
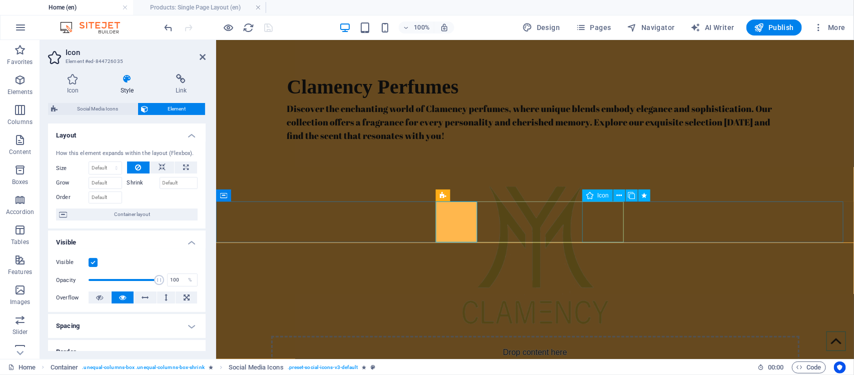
select select "shrink"
select select "s"
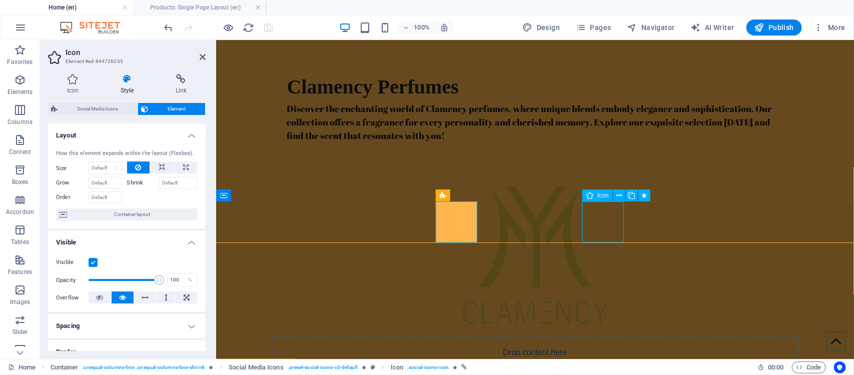
select select "scroll"
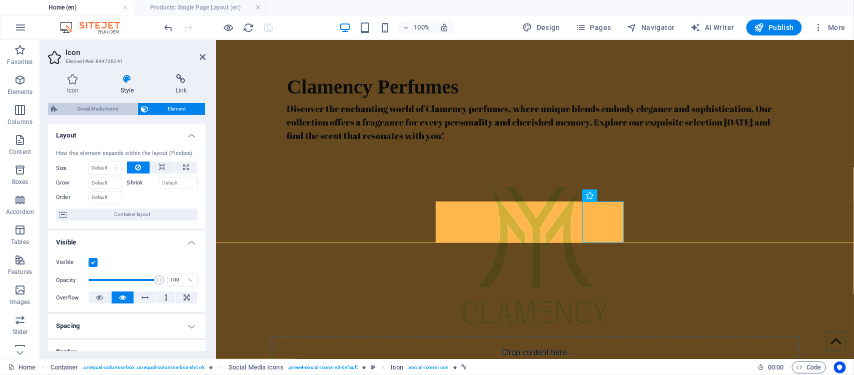
click at [96, 109] on span "Social Media Icons" at bounding box center [98, 109] width 74 height 12
select select "rem"
select select "px"
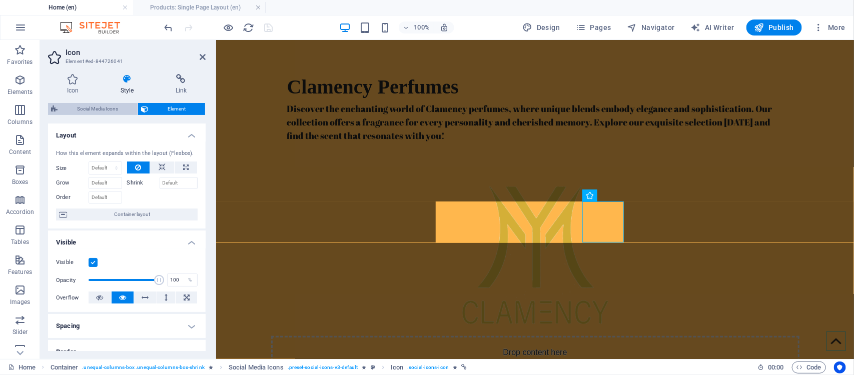
select select "%"
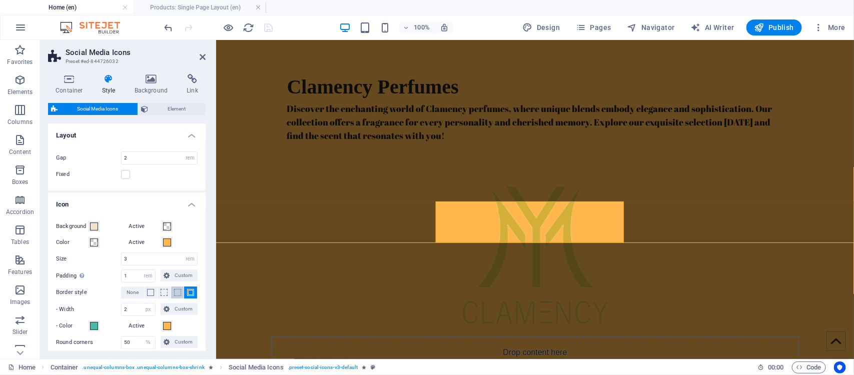
scroll to position [63, 0]
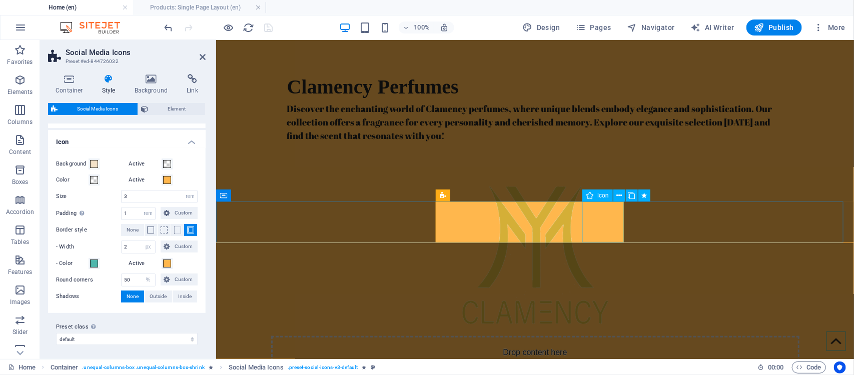
select select "shrink"
select select "s"
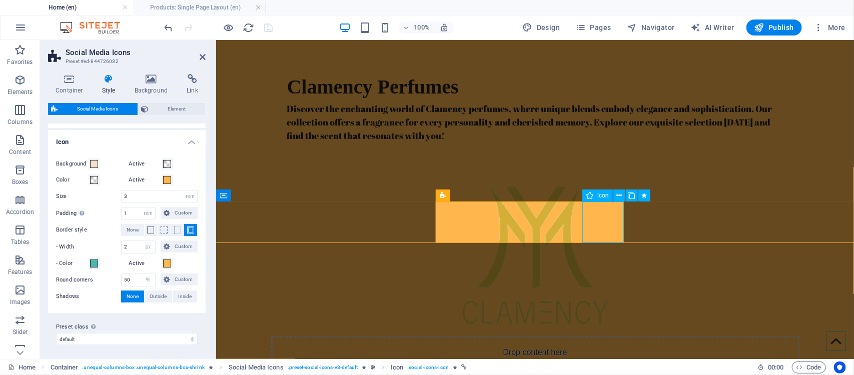
select select "s"
select select "scroll"
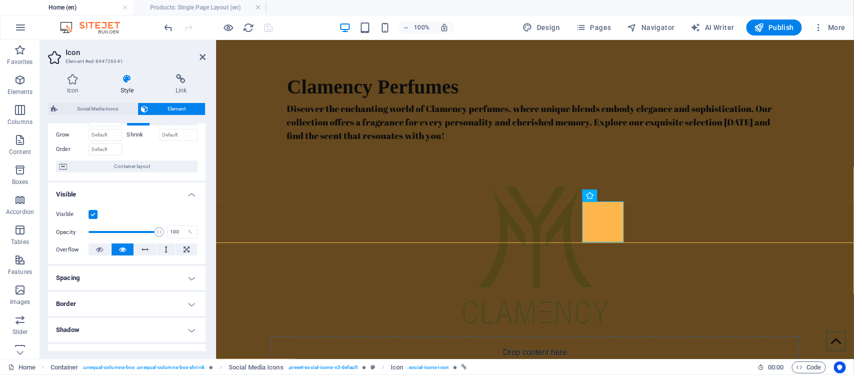
scroll to position [0, 0]
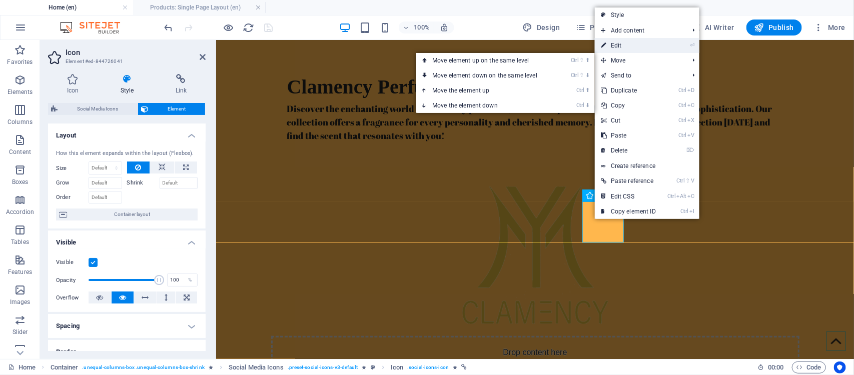
click at [619, 46] on link "⏎ Edit" at bounding box center [628, 45] width 67 height 15
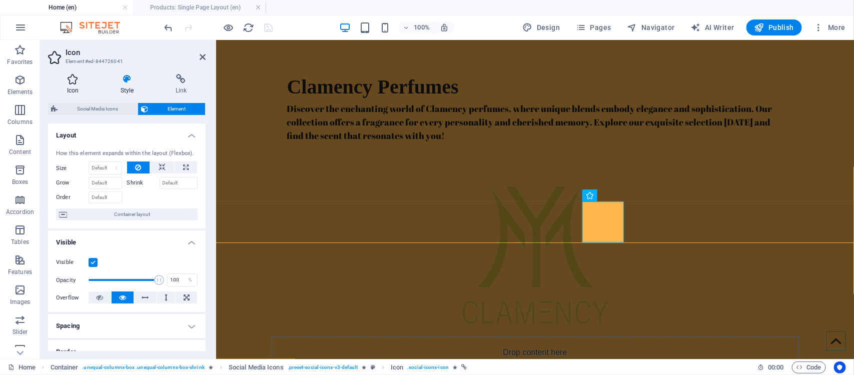
click at [69, 89] on h4 "Icon" at bounding box center [75, 84] width 54 height 21
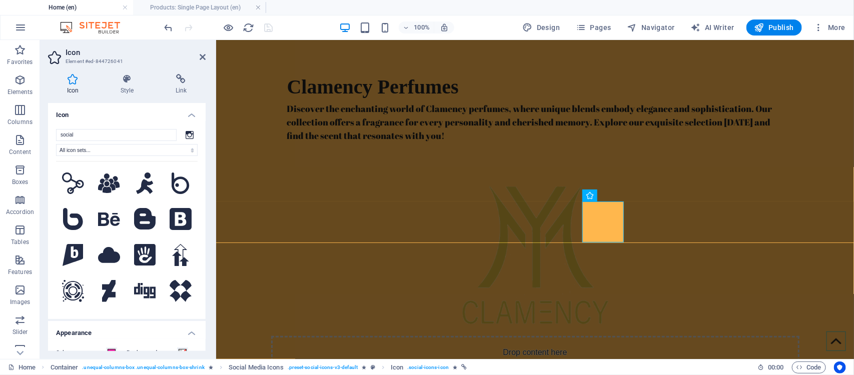
click at [187, 136] on icon at bounding box center [190, 135] width 8 height 8
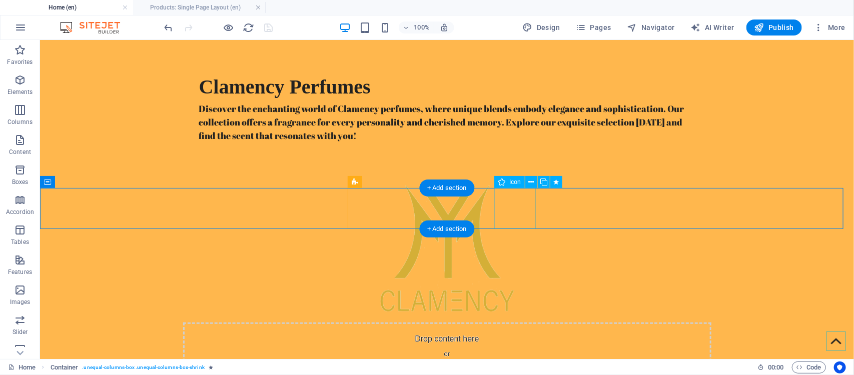
select select "xMidYMid"
select select "px"
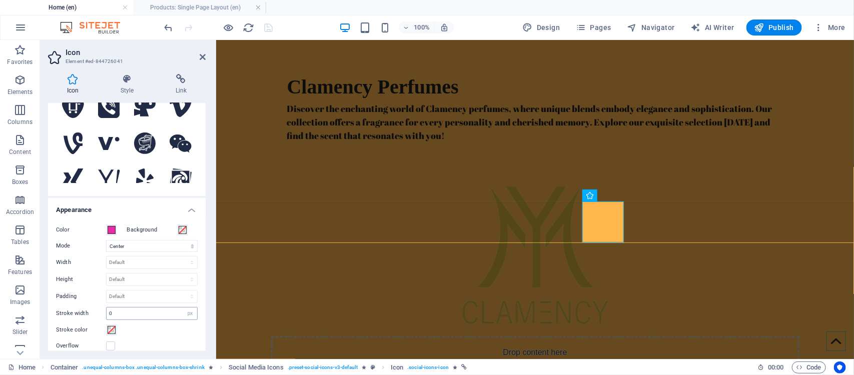
scroll to position [125, 0]
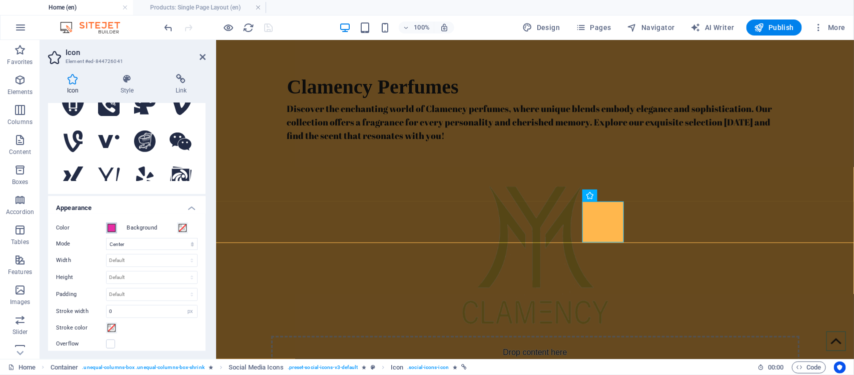
click at [110, 229] on span at bounding box center [112, 228] width 8 height 8
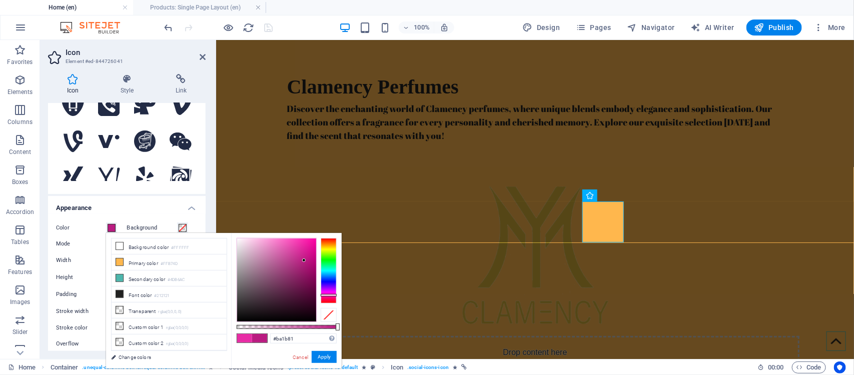
drag, startPoint x: 305, startPoint y: 244, endPoint x: 304, endPoint y: 261, distance: 16.5
click at [304, 261] on div at bounding box center [276, 280] width 79 height 83
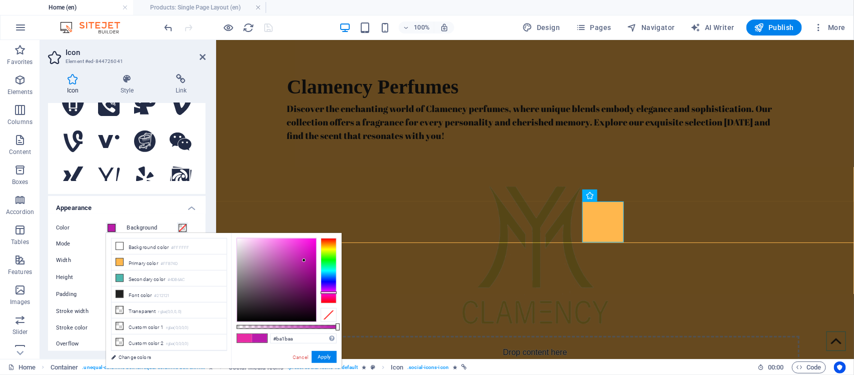
type input "#ba1ba3"
click at [328, 293] on div at bounding box center [329, 293] width 16 height 3
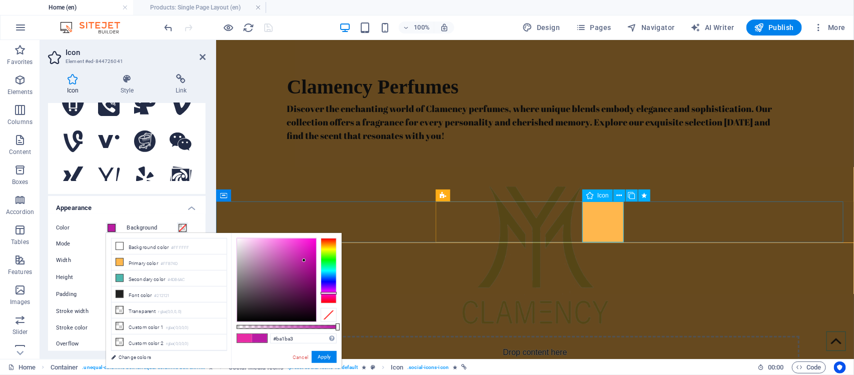
drag, startPoint x: 321, startPoint y: 356, endPoint x: 105, endPoint y: 315, distance: 219.9
click at [321, 356] on button "Apply" at bounding box center [324, 357] width 25 height 12
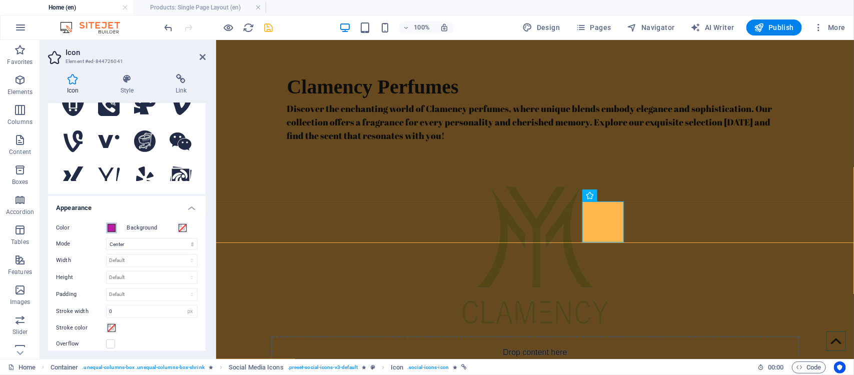
click at [108, 228] on span at bounding box center [112, 228] width 8 height 8
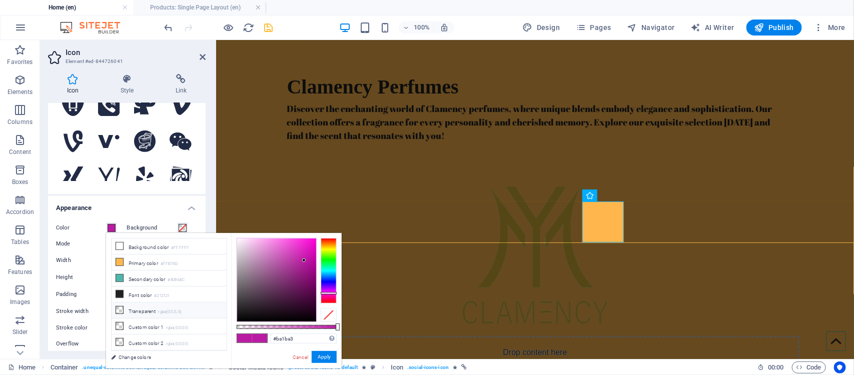
scroll to position [53, 0]
click at [165, 204] on h4 "Appearance" at bounding box center [127, 205] width 158 height 18
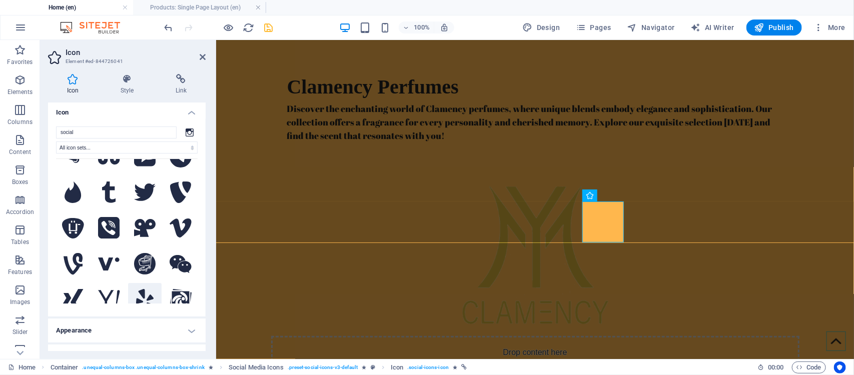
scroll to position [0, 0]
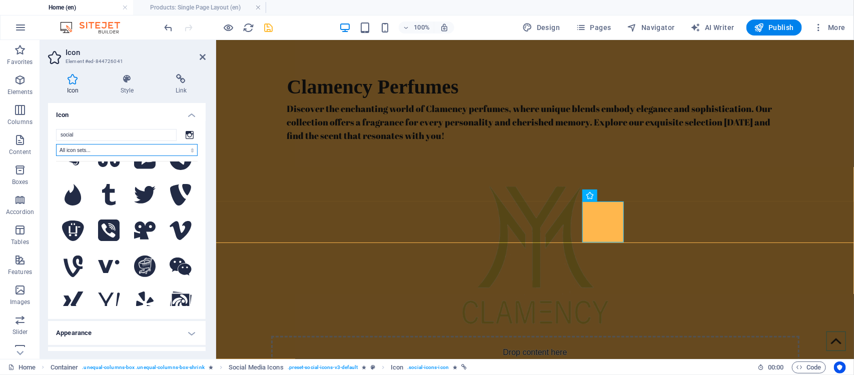
click at [160, 144] on select "All icon sets... IcoFont Ionicons FontAwesome Brands FontAwesome Duotone FontAw…" at bounding box center [127, 150] width 142 height 12
click at [158, 135] on input "social" at bounding box center [116, 135] width 121 height 12
click at [189, 131] on icon at bounding box center [190, 135] width 8 height 8
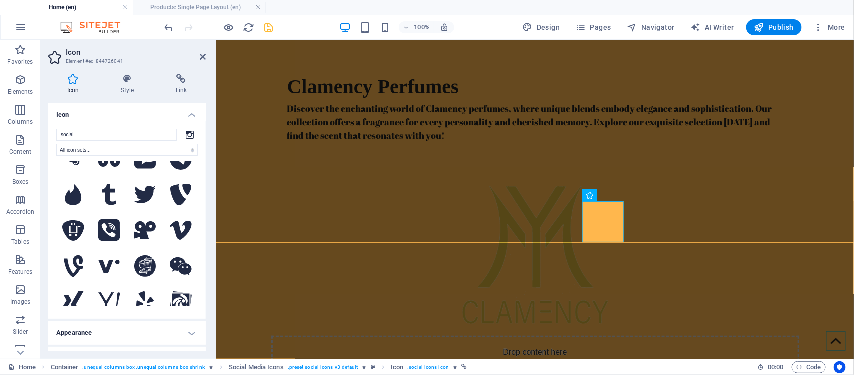
click at [189, 135] on icon at bounding box center [190, 135] width 8 height 8
click at [106, 131] on input "social" at bounding box center [116, 135] width 121 height 12
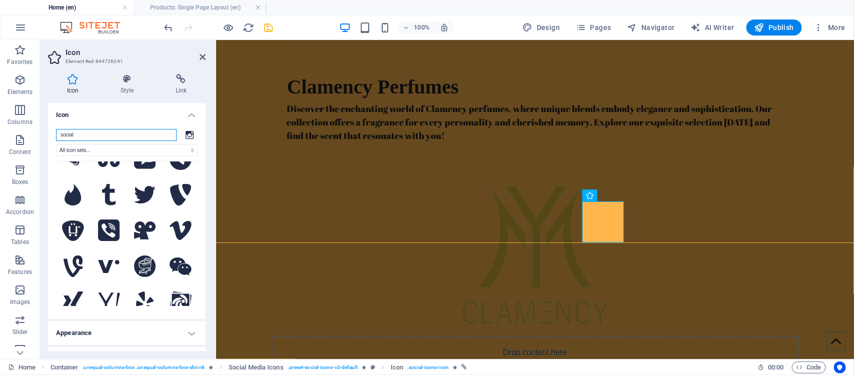
click at [106, 131] on input "social" at bounding box center [116, 135] width 121 height 12
click at [106, 154] on select "All icon sets... IcoFont Ionicons FontAwesome Brands FontAwesome Duotone FontAw…" at bounding box center [127, 150] width 142 height 12
click at [56, 144] on select "All icon sets... IcoFont Ionicons FontAwesome Brands FontAwesome Duotone FontAw…" at bounding box center [127, 150] width 142 height 12
click at [101, 148] on select "All icon sets... IcoFont Ionicons FontAwesome Brands FontAwesome Duotone FontAw…" at bounding box center [127, 150] width 142 height 12
click at [56, 144] on select "All icon sets... IcoFont Ionicons FontAwesome Brands FontAwesome Duotone FontAw…" at bounding box center [127, 150] width 142 height 12
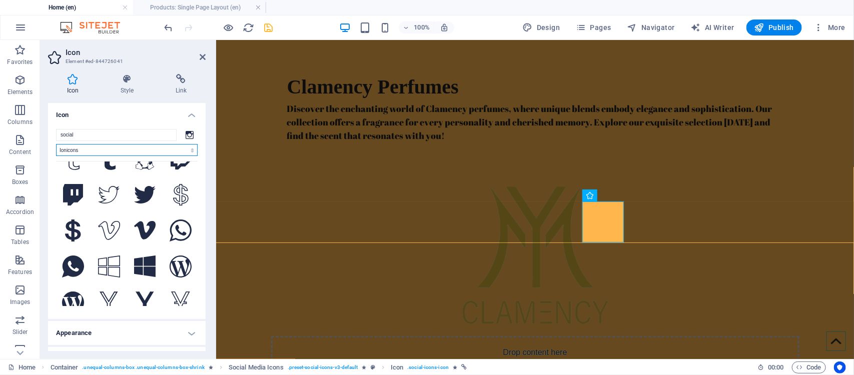
click at [95, 150] on select "All icon sets... IcoFont Ionicons FontAwesome Brands FontAwesome Duotone FontAw…" at bounding box center [127, 150] width 142 height 12
click at [56, 144] on select "All icon sets... IcoFont Ionicons FontAwesome Brands FontAwesome Duotone FontAw…" at bounding box center [127, 150] width 142 height 12
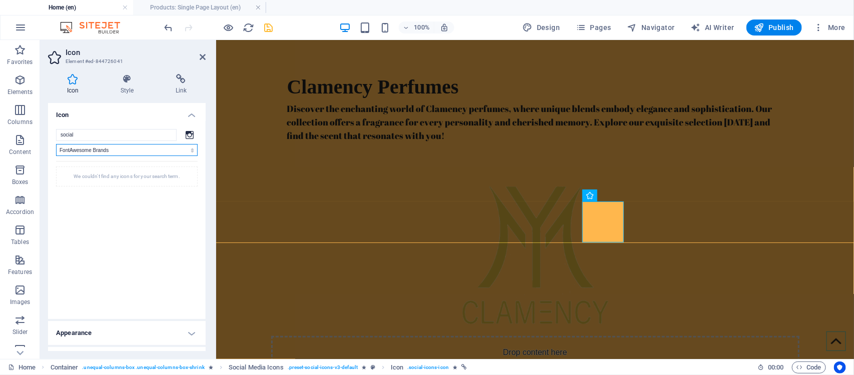
click at [83, 146] on select "All icon sets... IcoFont Ionicons FontAwesome Brands FontAwesome Duotone FontAw…" at bounding box center [127, 150] width 142 height 12
select select "font-awesome-duotone"
click at [56, 144] on select "All icon sets... IcoFont Ionicons FontAwesome Brands FontAwesome Duotone FontAw…" at bounding box center [127, 150] width 142 height 12
click at [89, 150] on select "All icon sets... IcoFont Ionicons FontAwesome Brands FontAwesome Duotone FontAw…" at bounding box center [127, 150] width 142 height 12
click at [152, 113] on h4 "Icon" at bounding box center [127, 112] width 158 height 18
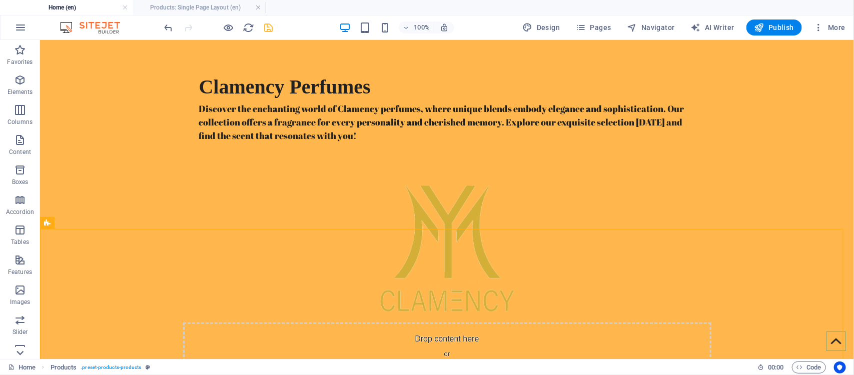
click at [18, 353] on icon at bounding box center [20, 353] width 7 height 5
click at [28, 319] on p "Marketing" at bounding box center [20, 321] width 28 height 8
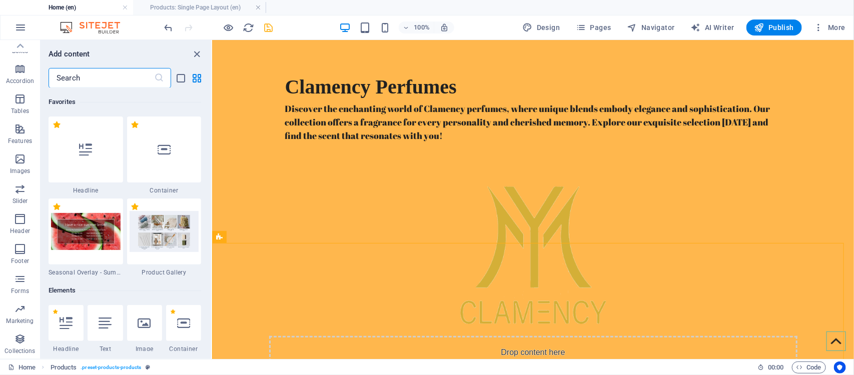
scroll to position [8230, 0]
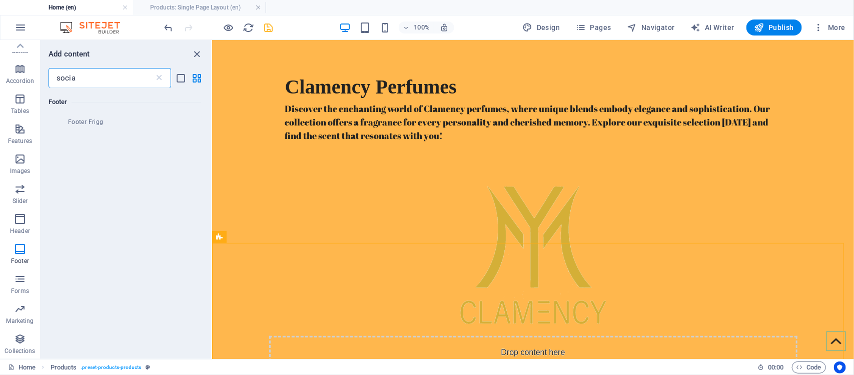
type input "social"
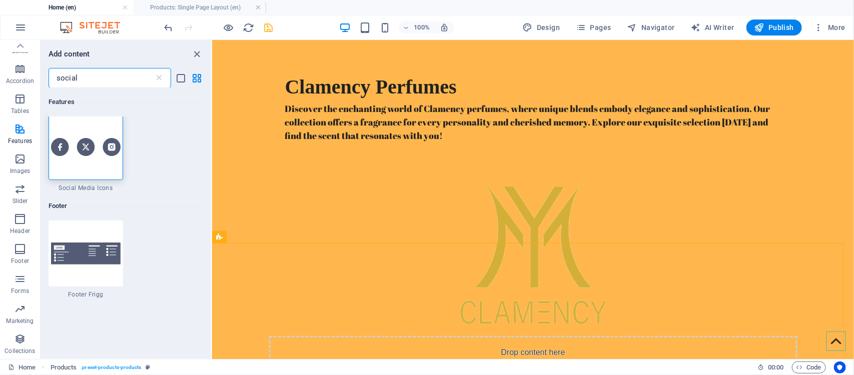
scroll to position [0, 0]
click at [101, 163] on div at bounding box center [86, 150] width 75 height 66
click at [212, 163] on div "H2 Wide image with text Wide image with text Container Text Icon Container Soci…" at bounding box center [533, 199] width 642 height 319
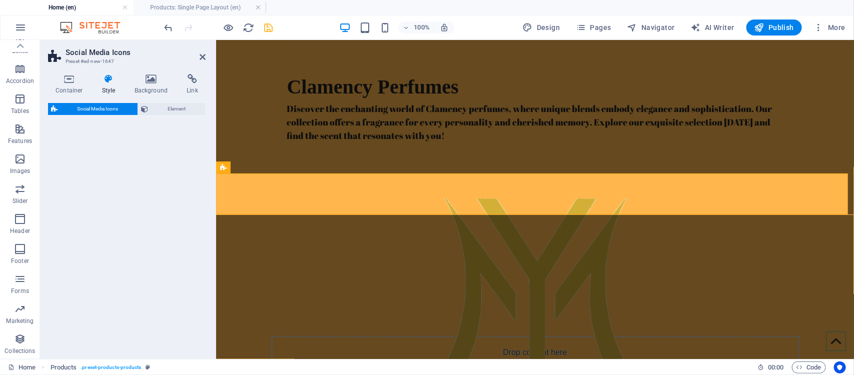
select select "rem"
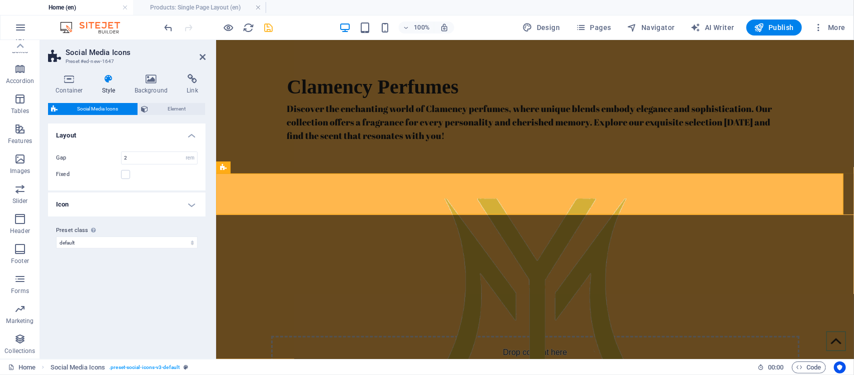
scroll to position [911, 0]
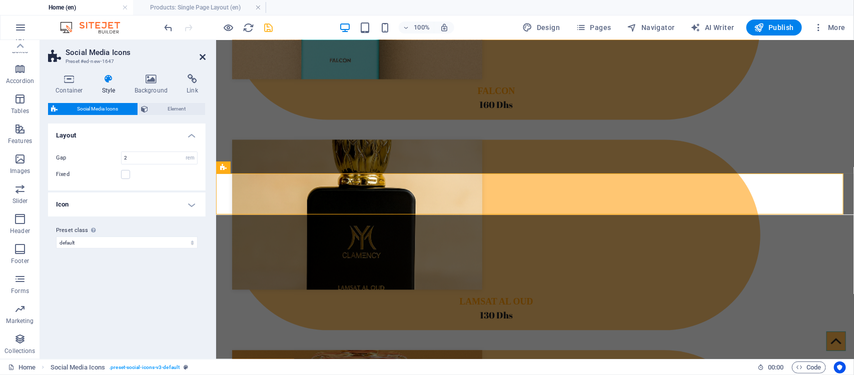
click at [203, 59] on icon at bounding box center [203, 57] width 6 height 8
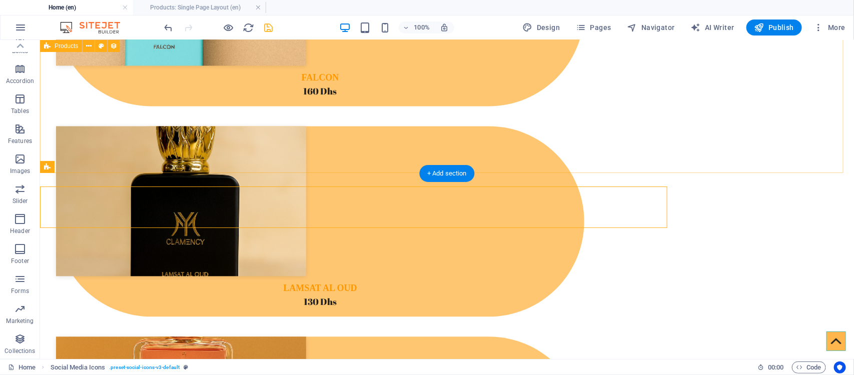
scroll to position [898, 0]
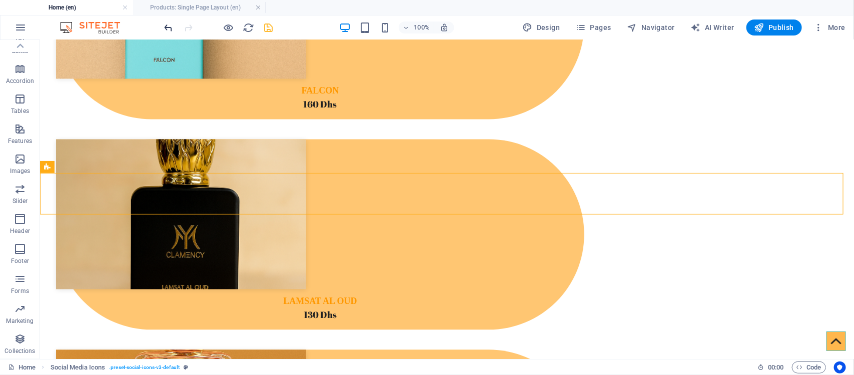
click at [166, 25] on icon "undo" at bounding box center [169, 28] width 12 height 12
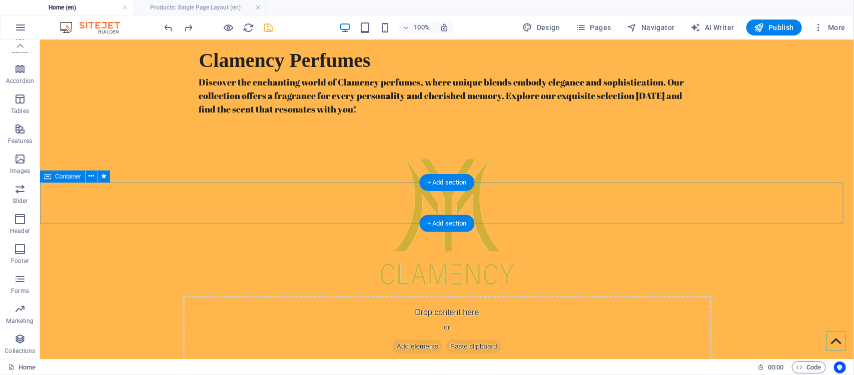
scroll to position [0, 0]
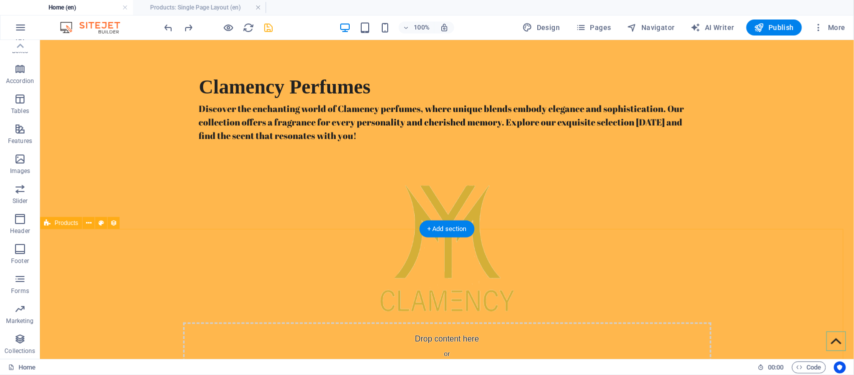
click at [19, 348] on p "Collections" at bounding box center [20, 351] width 31 height 8
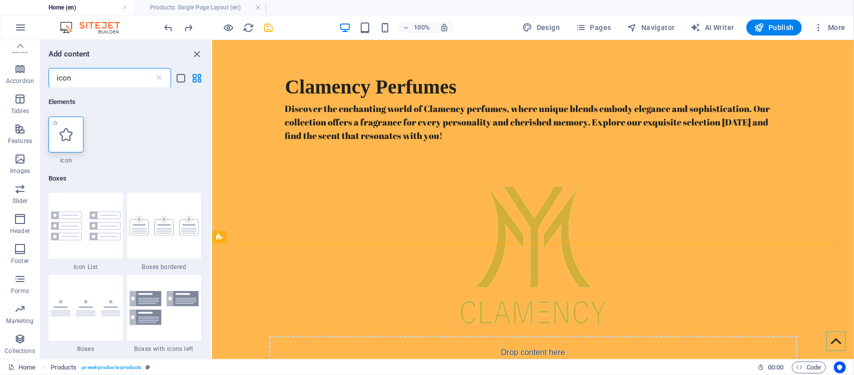
type input "icon"
click at [61, 131] on icon at bounding box center [66, 134] width 13 height 13
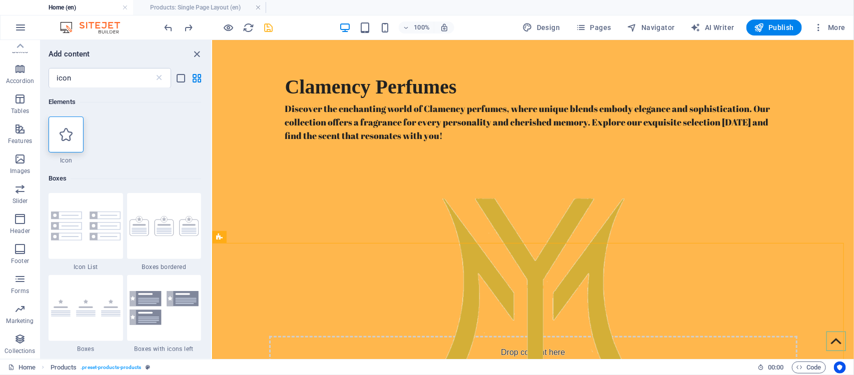
select select "xMidYMid"
select select "px"
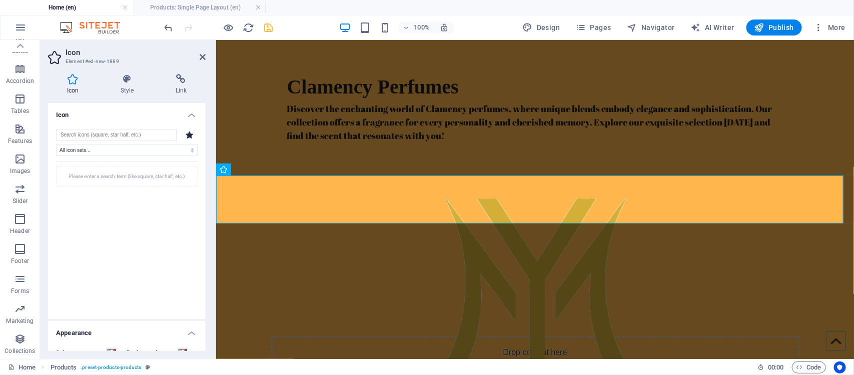
scroll to position [909, 0]
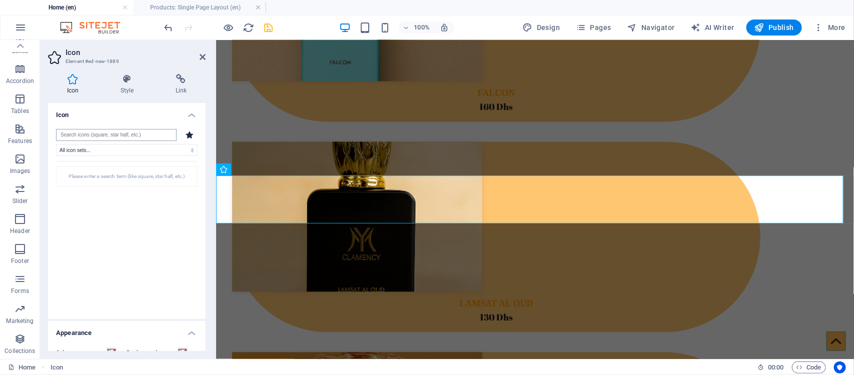
click at [144, 133] on input "search" at bounding box center [116, 135] width 121 height 12
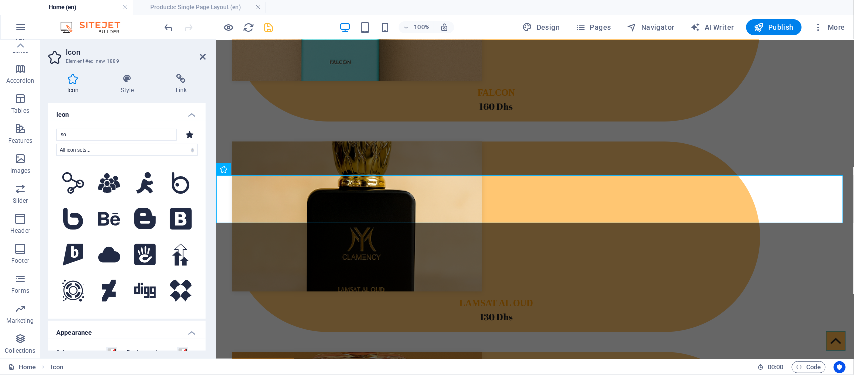
type input "s"
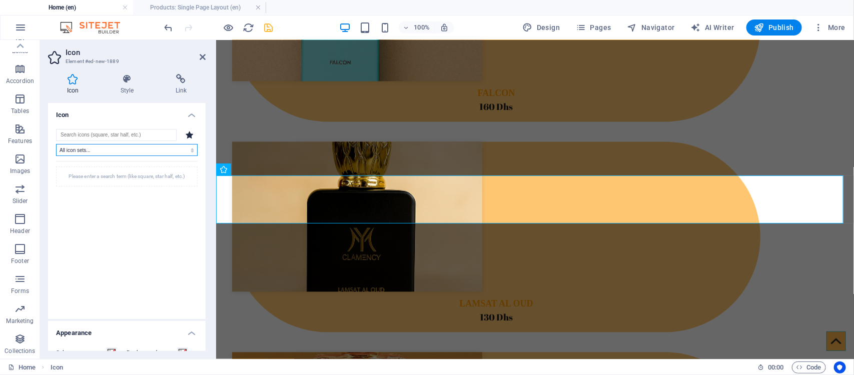
click at [129, 148] on select "All icon sets... IcoFont Ionicons FontAwesome Brands FontAwesome Duotone FontAw…" at bounding box center [127, 150] width 142 height 12
select select "icofont"
click at [56, 144] on select "All icon sets... IcoFont Ionicons FontAwesome Brands FontAwesome Duotone FontAw…" at bounding box center [127, 150] width 142 height 12
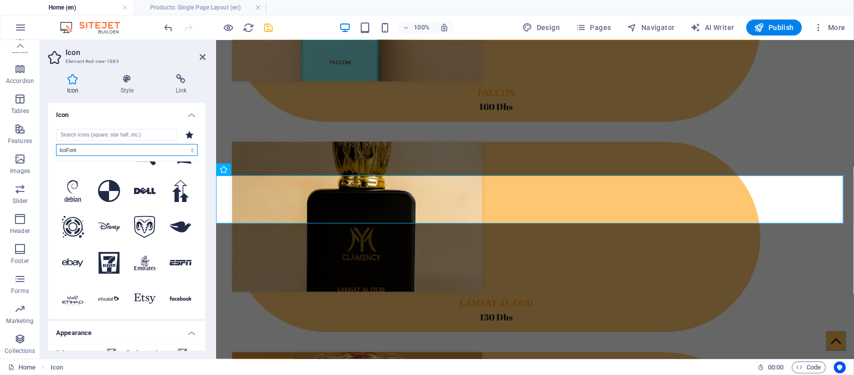
scroll to position [2001, 0]
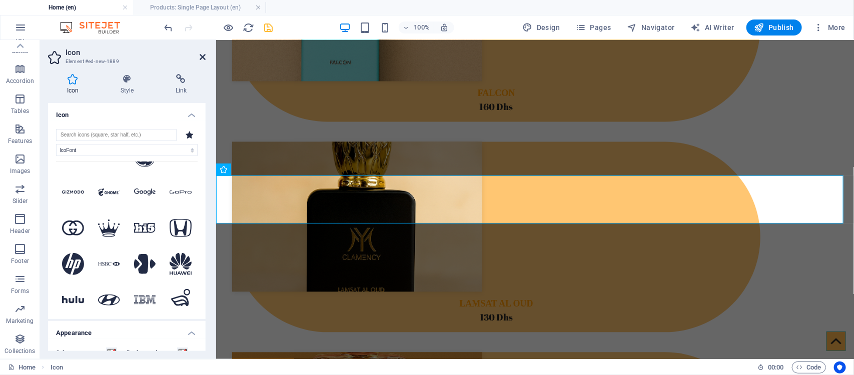
click at [203, 54] on icon at bounding box center [203, 57] width 6 height 8
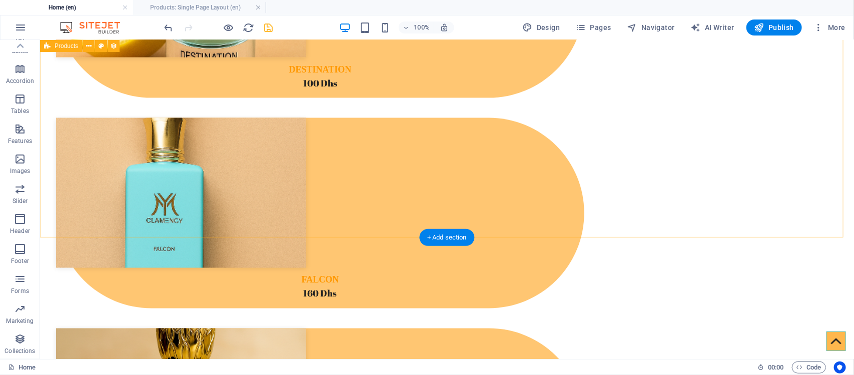
scroll to position [834, 0]
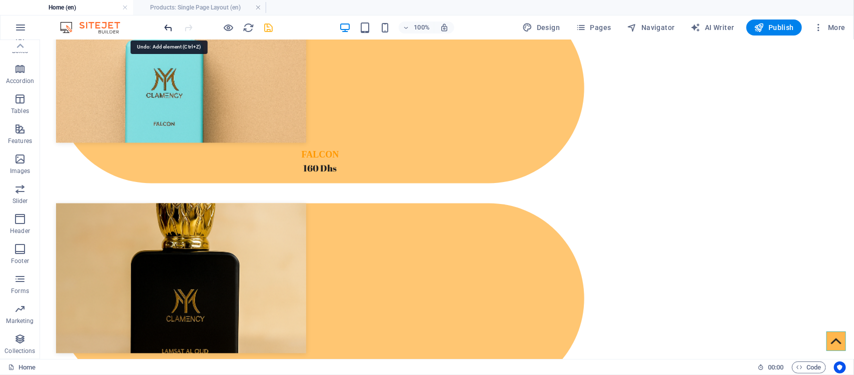
click at [168, 26] on icon "undo" at bounding box center [169, 28] width 12 height 12
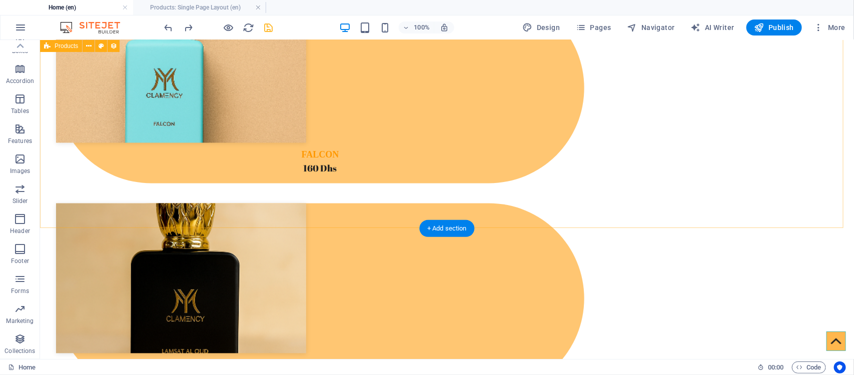
scroll to position [896, 0]
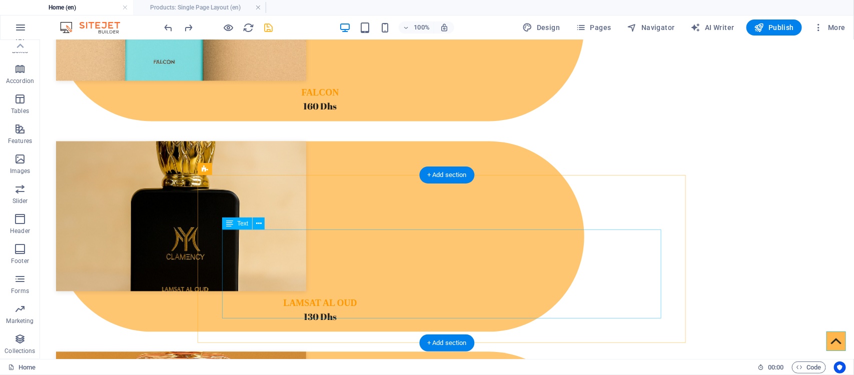
drag, startPoint x: 521, startPoint y: 306, endPoint x: 345, endPoint y: 307, distance: 176.1
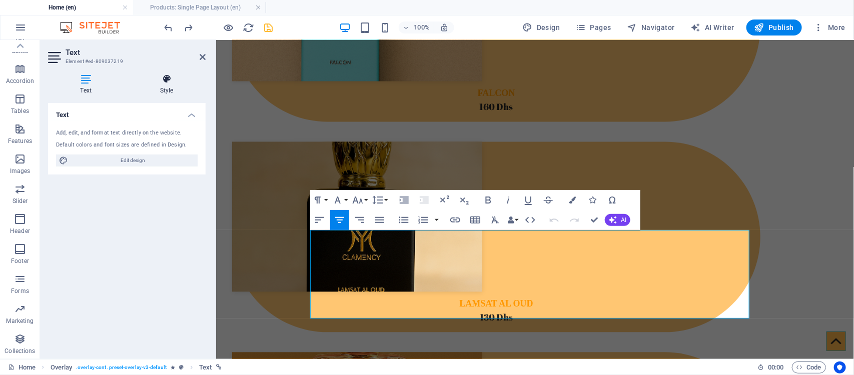
click at [165, 91] on h4 "Style" at bounding box center [167, 84] width 78 height 21
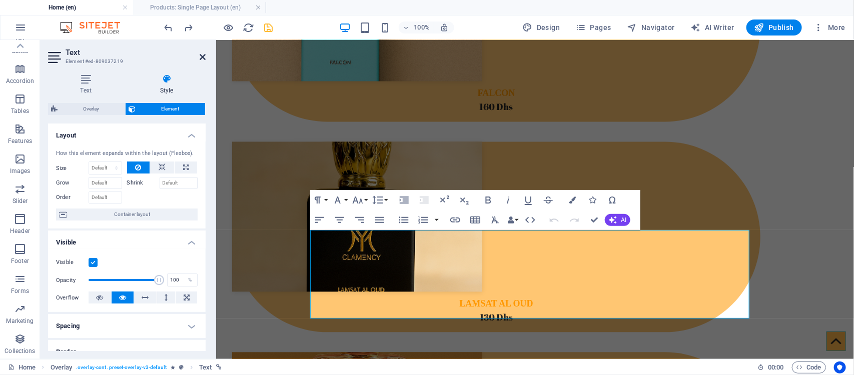
click at [203, 56] on icon at bounding box center [203, 57] width 6 height 8
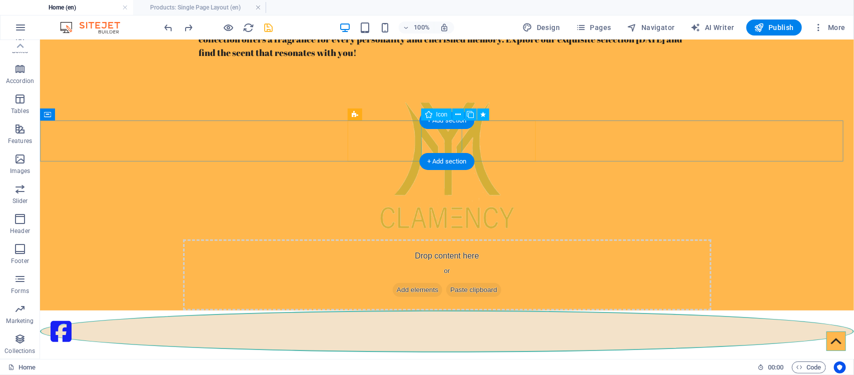
scroll to position [0, 0]
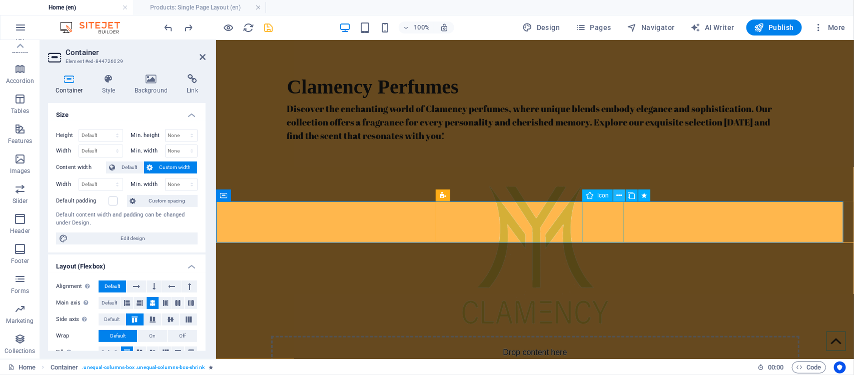
click at [617, 194] on icon at bounding box center [619, 196] width 6 height 11
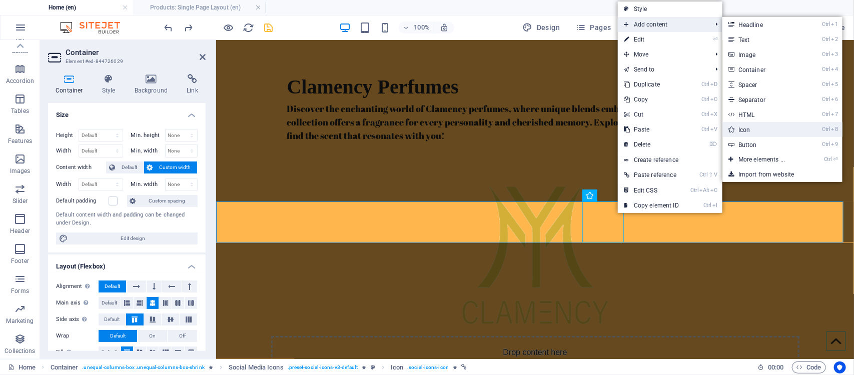
click at [766, 134] on link "Ctrl 8 Icon" at bounding box center [764, 129] width 83 height 15
select select "xMidYMid"
select select "px"
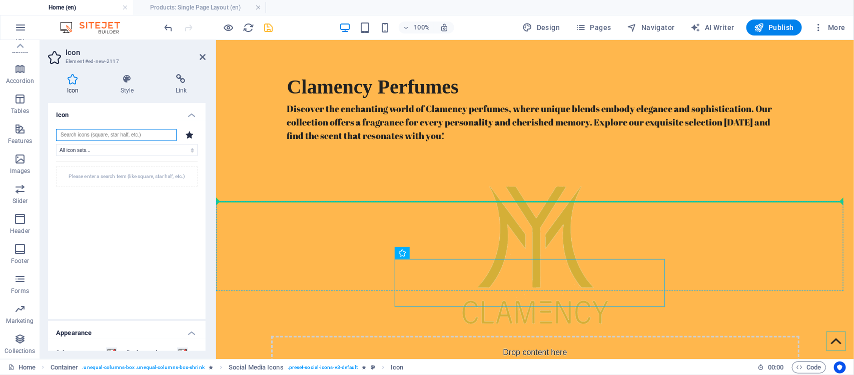
drag, startPoint x: 629, startPoint y: 293, endPoint x: 611, endPoint y: 224, distance: 71.4
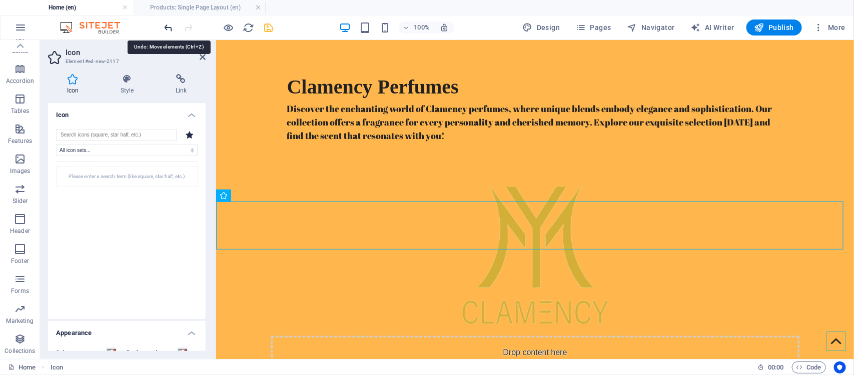
click at [171, 28] on icon "undo" at bounding box center [169, 28] width 12 height 12
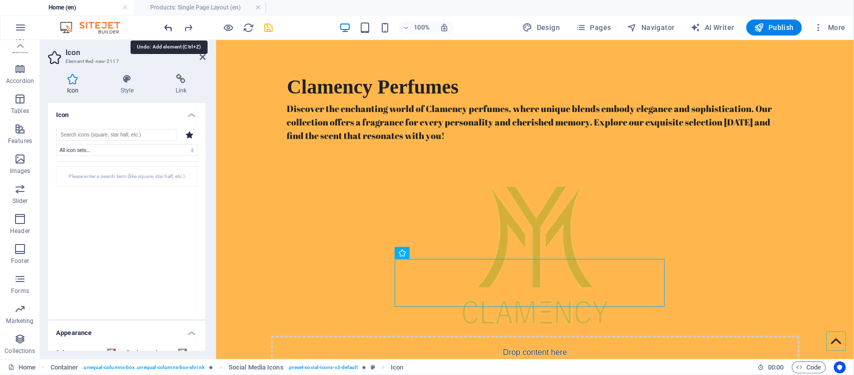
click at [171, 29] on icon "undo" at bounding box center [169, 28] width 12 height 12
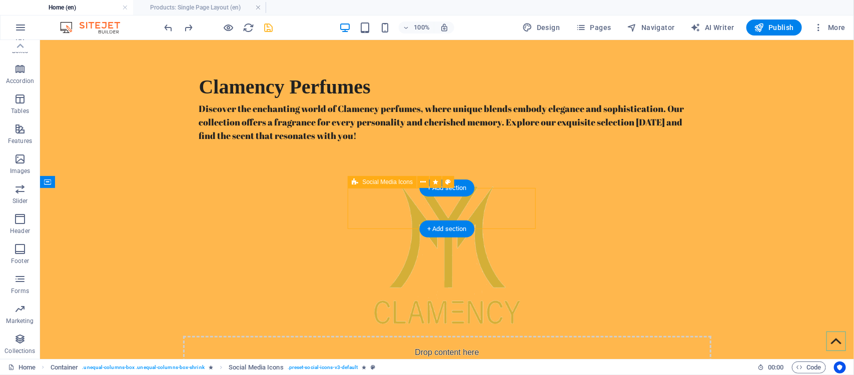
select select "rem"
select select "px"
select select "%"
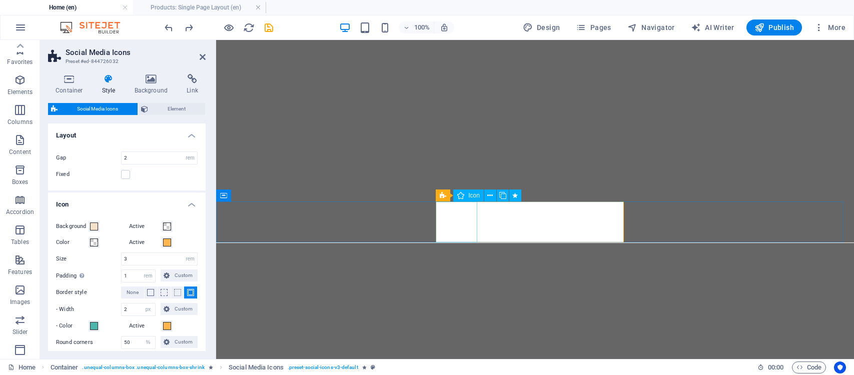
select select "rem"
select select "px"
select select "%"
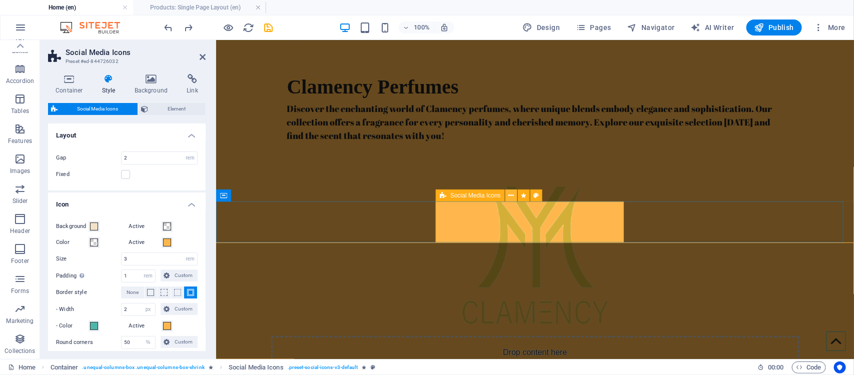
click at [509, 195] on icon at bounding box center [511, 196] width 6 height 11
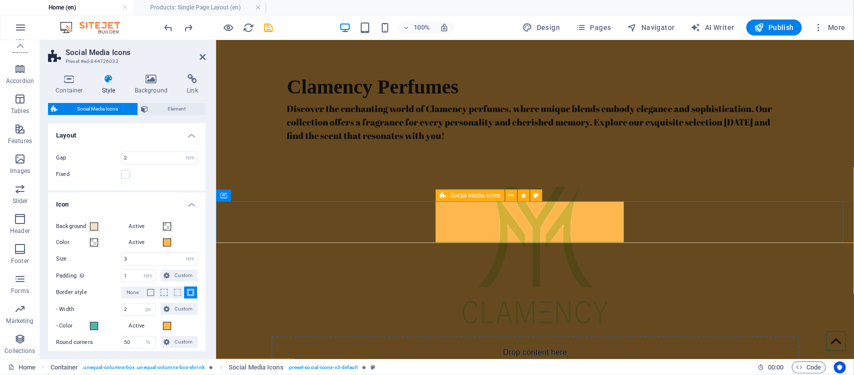
click at [69, 79] on icon at bounding box center [69, 79] width 43 height 10
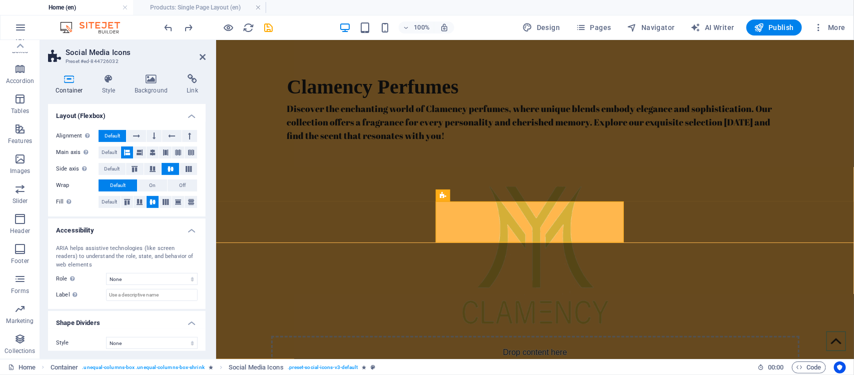
scroll to position [157, 0]
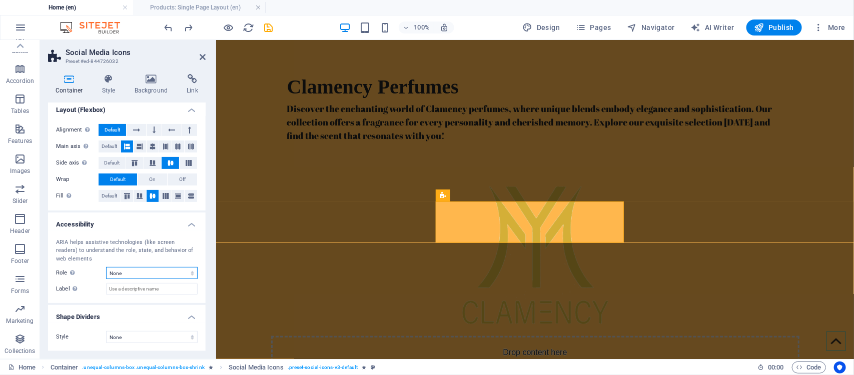
click at [160, 271] on select "None Alert Article Banner Comment Complementary Dialog Footer Header Marquee Pr…" at bounding box center [152, 273] width 92 height 12
click at [149, 336] on select "None Triangle Square Diagonal Polygon 1 Polygon 2 Zigzag Multiple Zigzags Waves…" at bounding box center [152, 337] width 92 height 12
click at [111, 89] on h4 "Style" at bounding box center [111, 84] width 33 height 21
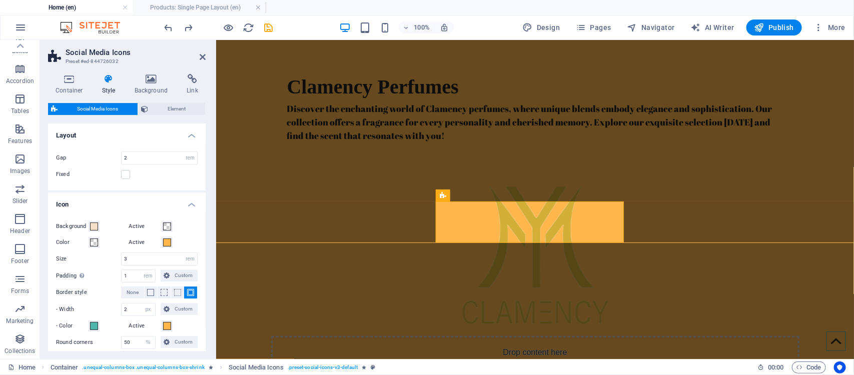
click at [189, 206] on h4 "Icon" at bounding box center [127, 202] width 158 height 18
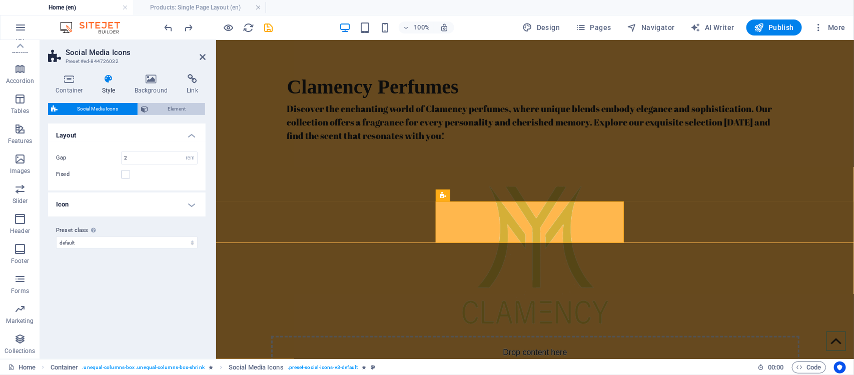
click at [174, 109] on span "Element" at bounding box center [176, 109] width 51 height 12
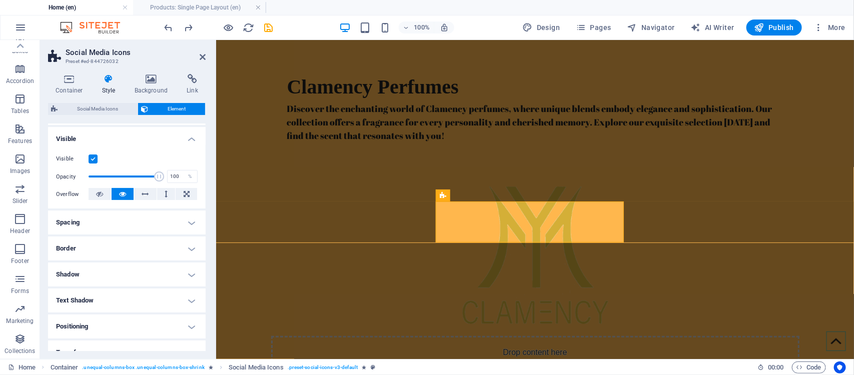
scroll to position [0, 0]
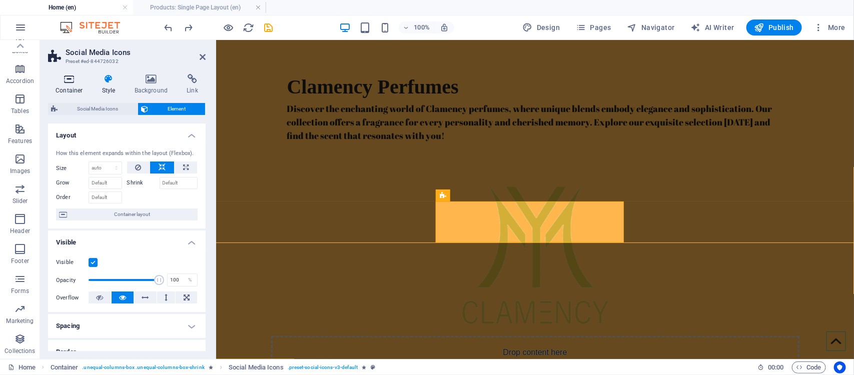
click at [67, 80] on icon at bounding box center [69, 79] width 43 height 10
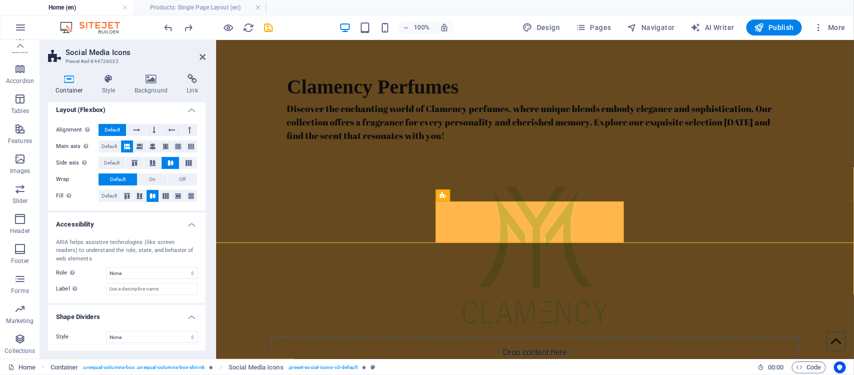
click at [86, 59] on h3 "Preset #ed-844726032" at bounding box center [126, 61] width 120 height 9
click at [85, 57] on h3 "Preset #ed-844726032" at bounding box center [126, 61] width 120 height 9
drag, startPoint x: 727, startPoint y: 234, endPoint x: 506, endPoint y: 213, distance: 221.7
click at [524, 195] on icon at bounding box center [524, 196] width 6 height 11
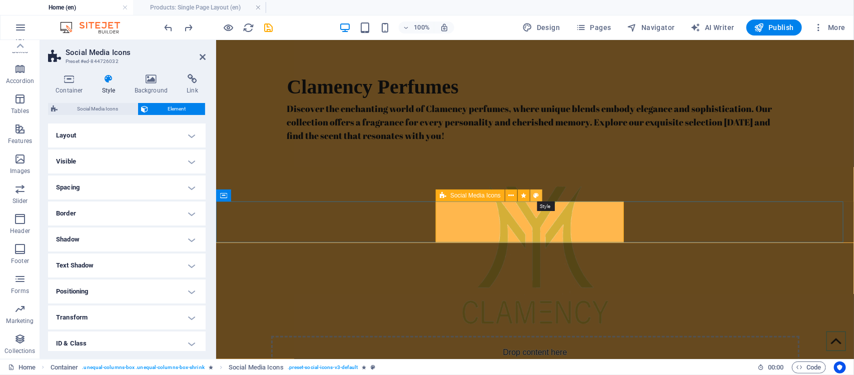
click at [536, 194] on icon at bounding box center [536, 196] width 6 height 11
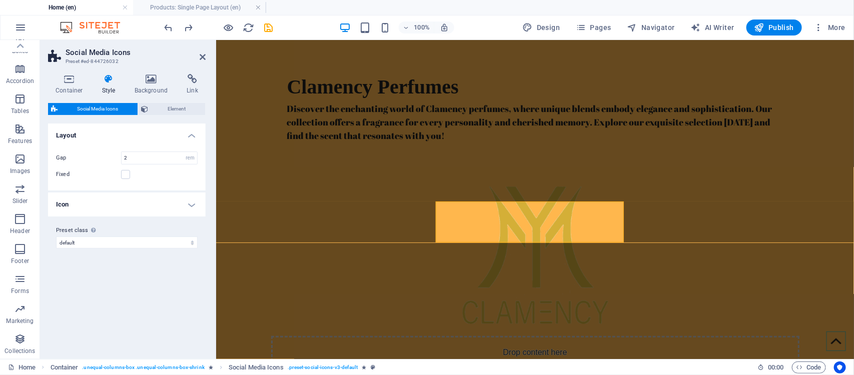
click at [194, 206] on h4 "Icon" at bounding box center [127, 205] width 158 height 24
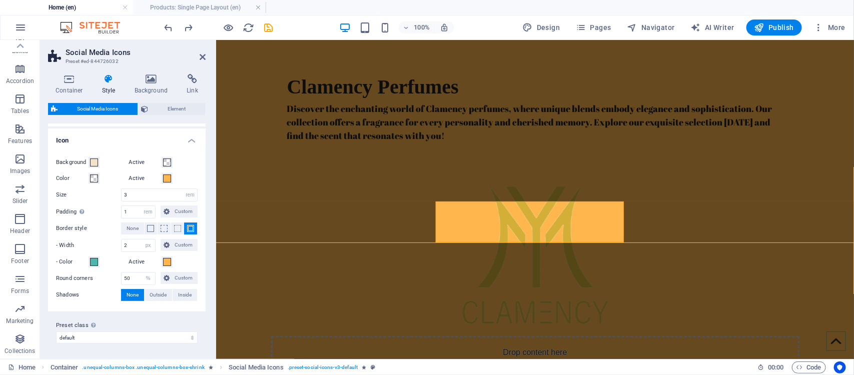
scroll to position [65, 0]
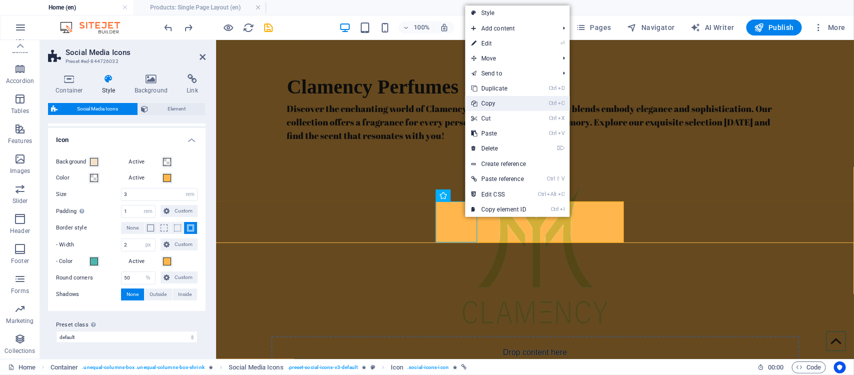
click at [498, 105] on link "Ctrl C Copy" at bounding box center [498, 103] width 67 height 15
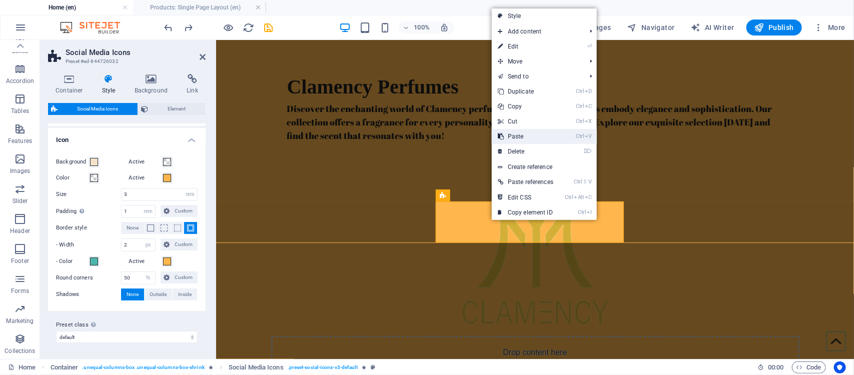
click at [517, 138] on link "Ctrl V Paste" at bounding box center [526, 136] width 68 height 15
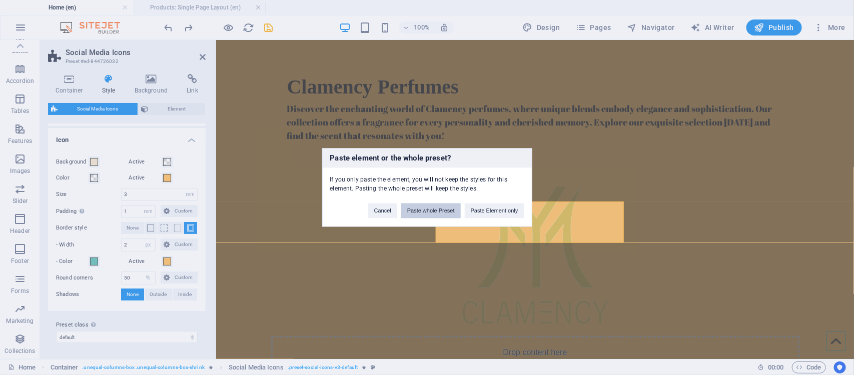
click at [442, 213] on button "Paste whole Preset" at bounding box center [431, 211] width 60 height 15
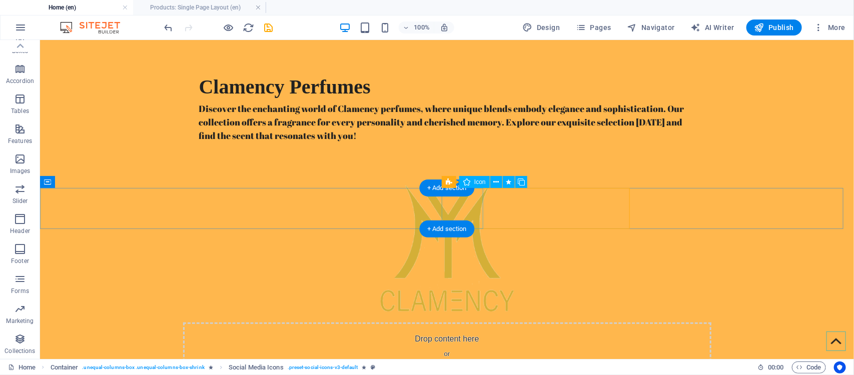
click at [496, 182] on icon at bounding box center [496, 182] width 6 height 11
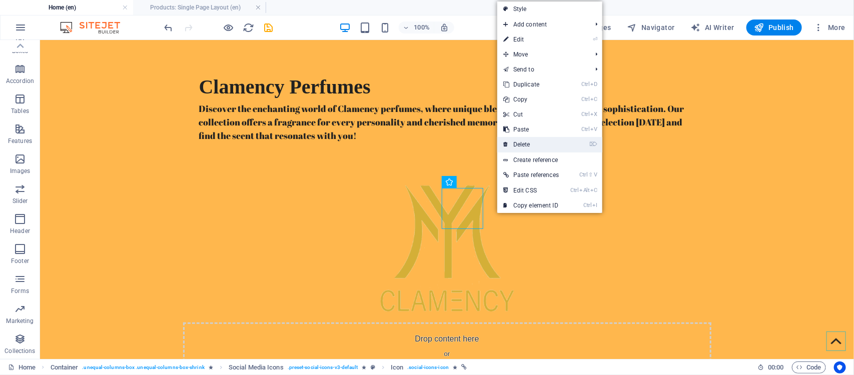
click at [528, 141] on link "⌦ Delete" at bounding box center [531, 144] width 68 height 15
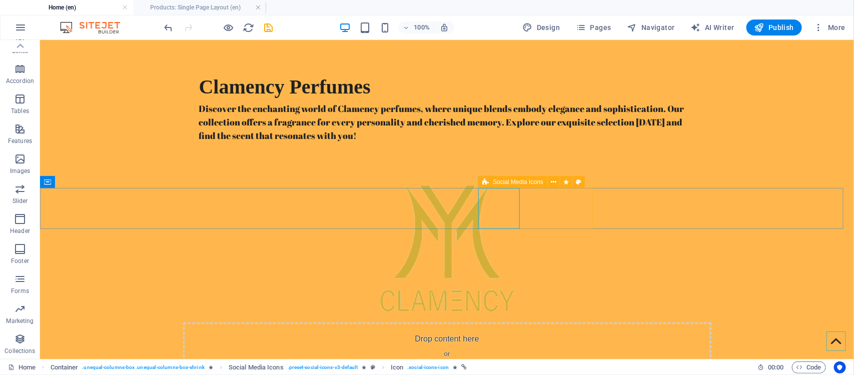
click at [531, 184] on span "Social Media Icons" at bounding box center [518, 182] width 51 height 6
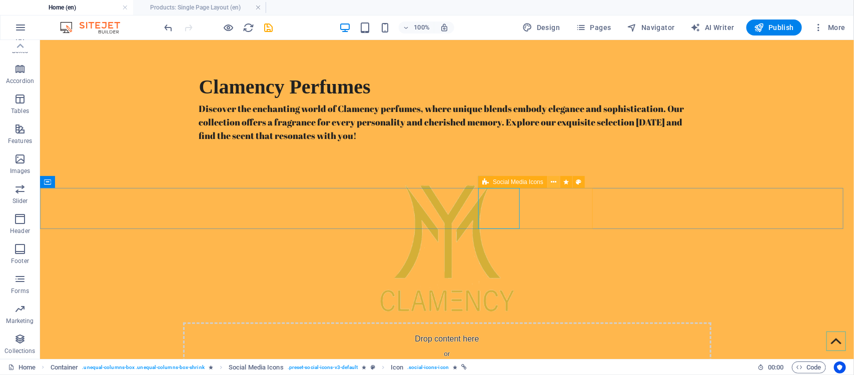
click at [552, 182] on icon at bounding box center [554, 182] width 6 height 11
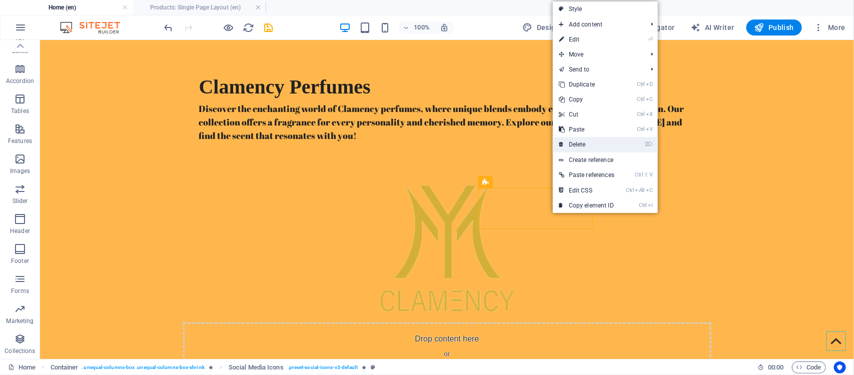
click at [579, 146] on link "⌦ Delete" at bounding box center [587, 144] width 68 height 15
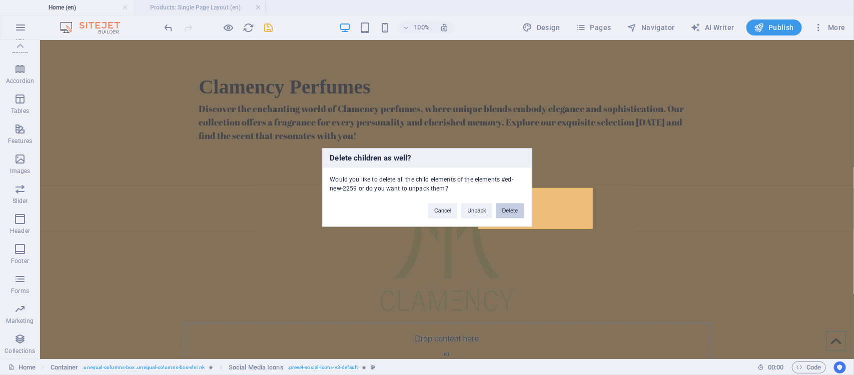
click at [505, 209] on button "Delete" at bounding box center [510, 211] width 28 height 15
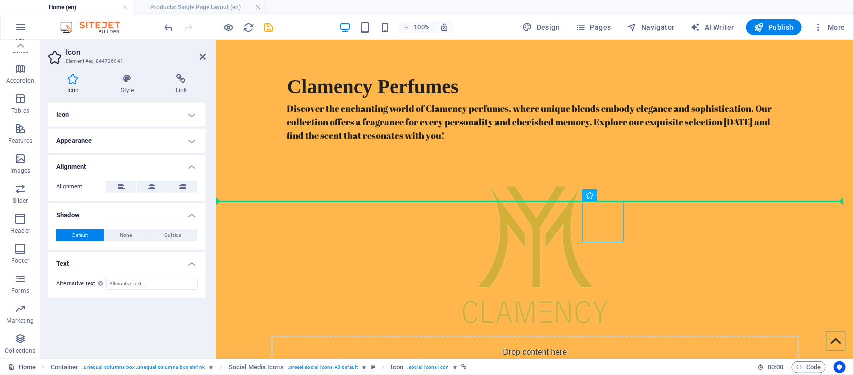
drag, startPoint x: 644, startPoint y: 226, endPoint x: 674, endPoint y: 220, distance: 30.6
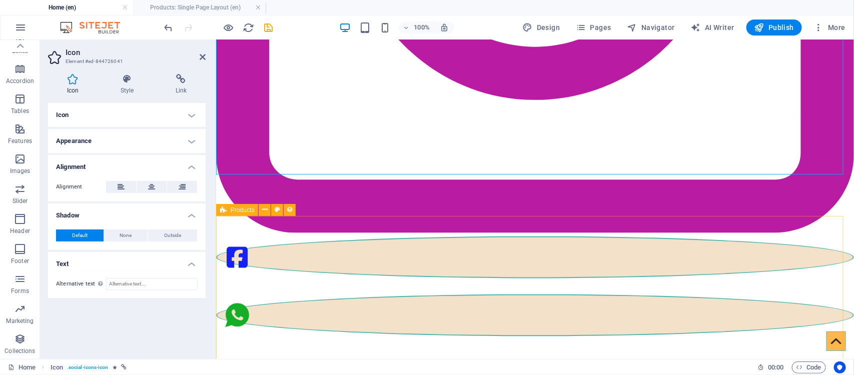
scroll to position [625, 0]
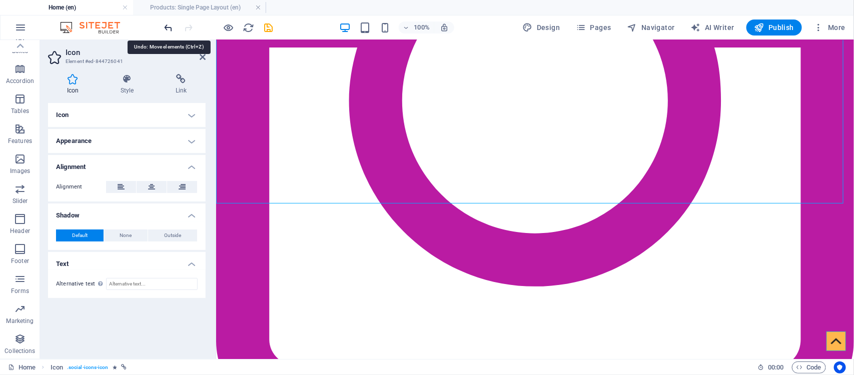
click at [169, 26] on icon "undo" at bounding box center [169, 28] width 12 height 12
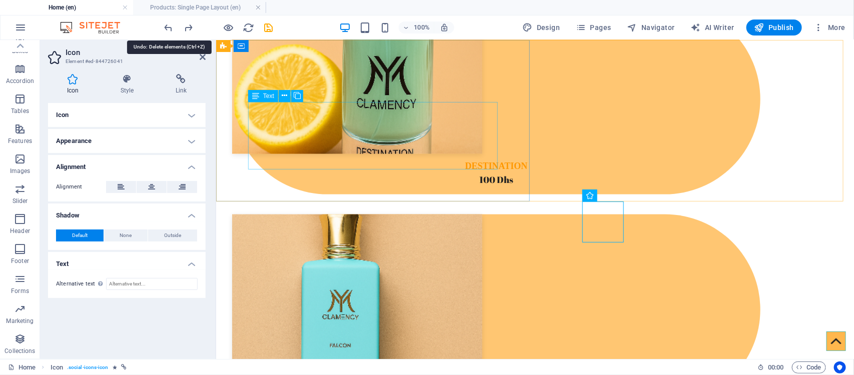
scroll to position [0, 0]
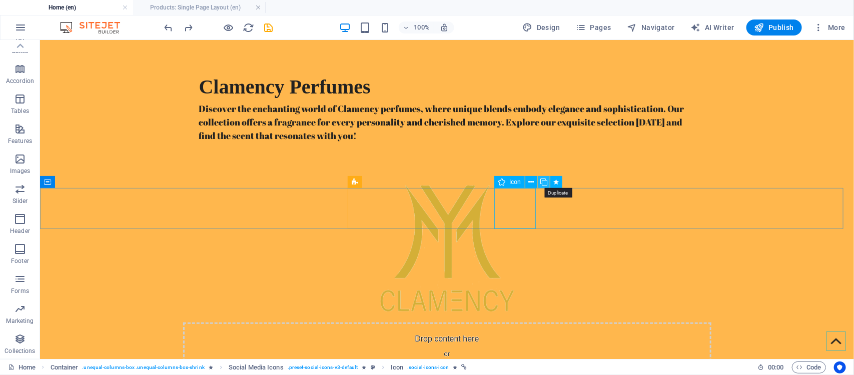
click at [544, 183] on icon at bounding box center [543, 182] width 7 height 11
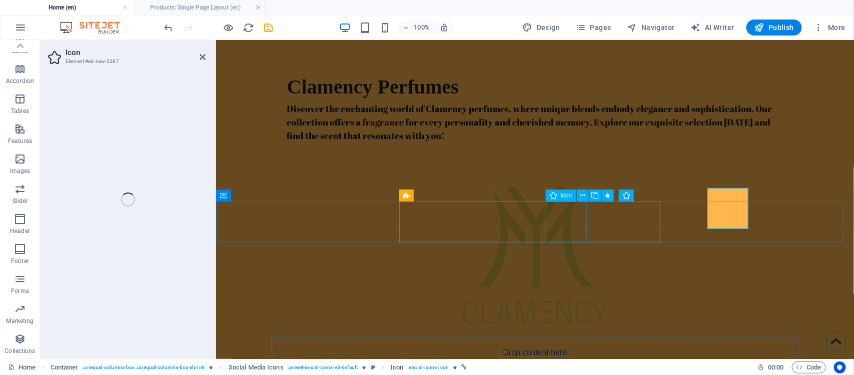
select select "xMidYMid"
select select "px"
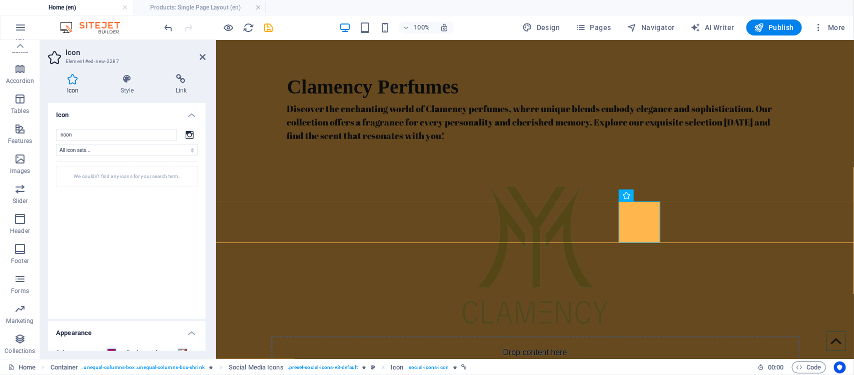
type input "noon"
click at [114, 177] on div "We couldn't find any icons for your search term." at bounding box center [127, 177] width 142 height 20
click at [188, 135] on icon at bounding box center [190, 135] width 8 height 8
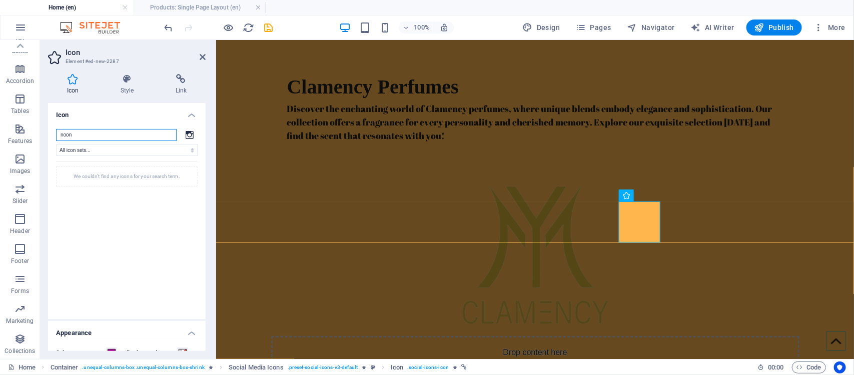
click at [106, 136] on input "noon" at bounding box center [116, 135] width 121 height 12
click at [96, 150] on select "All icon sets... IcoFont Ionicons FontAwesome Brands FontAwesome Duotone FontAw…" at bounding box center [127, 150] width 142 height 12
click at [56, 144] on select "All icon sets... IcoFont Ionicons FontAwesome Brands FontAwesome Duotone FontAw…" at bounding box center [127, 150] width 142 height 12
click at [96, 156] on select "All icon sets... IcoFont Ionicons FontAwesome Brands FontAwesome Duotone FontAw…" at bounding box center [127, 150] width 142 height 12
select select "ionicons"
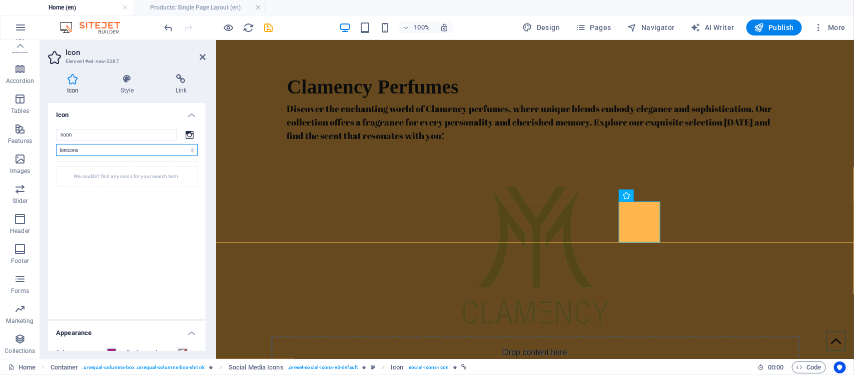
click at [56, 144] on select "All icon sets... IcoFont Ionicons FontAwesome Brands FontAwesome Duotone FontAw…" at bounding box center [127, 150] width 142 height 12
click at [110, 148] on select "All icon sets... IcoFont Ionicons FontAwesome Brands FontAwesome Duotone FontAw…" at bounding box center [127, 150] width 142 height 12
select select
click at [56, 144] on select "All icon sets... IcoFont Ionicons FontAwesome Brands FontAwesome Duotone FontAw…" at bounding box center [127, 150] width 142 height 12
click at [106, 138] on input "noon" at bounding box center [116, 135] width 121 height 12
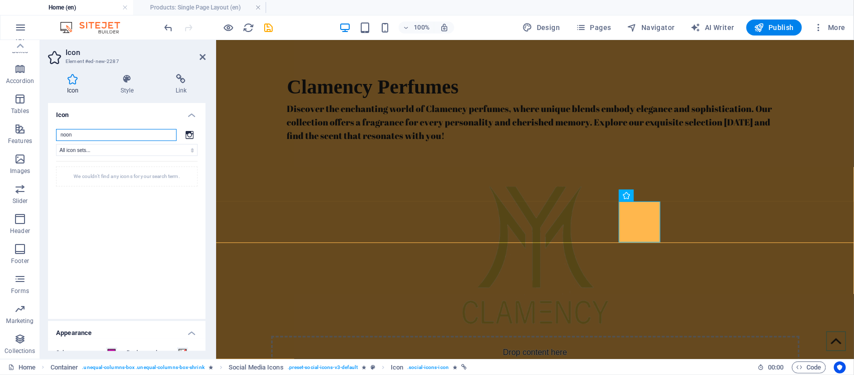
click at [106, 138] on input "noon" at bounding box center [116, 135] width 121 height 12
click at [108, 148] on select "All icon sets... IcoFont Ionicons FontAwesome Brands FontAwesome Duotone FontAw…" at bounding box center [127, 150] width 142 height 12
select select "icofont"
click at [56, 144] on select "All icon sets... IcoFont Ionicons FontAwesome Brands FontAwesome Duotone FontAw…" at bounding box center [127, 150] width 142 height 12
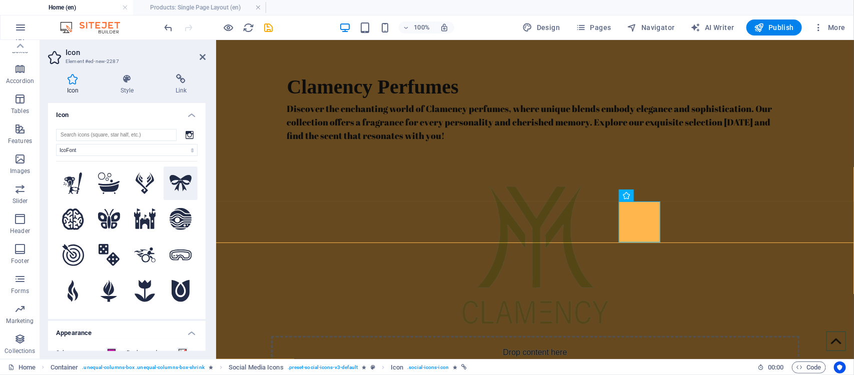
click at [174, 181] on icon at bounding box center [181, 183] width 22 height 17
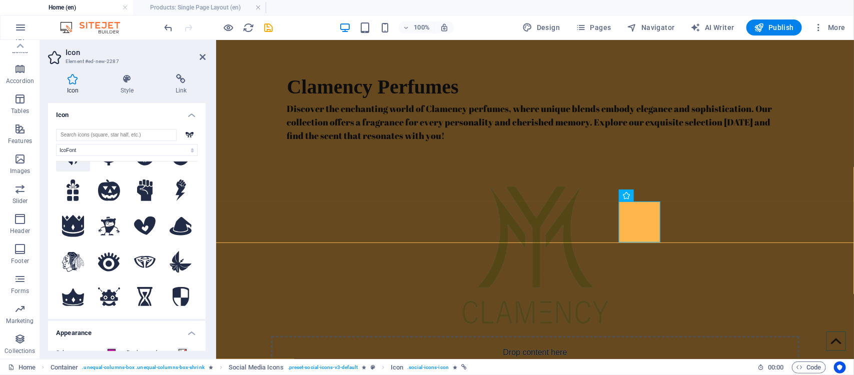
scroll to position [188, 0]
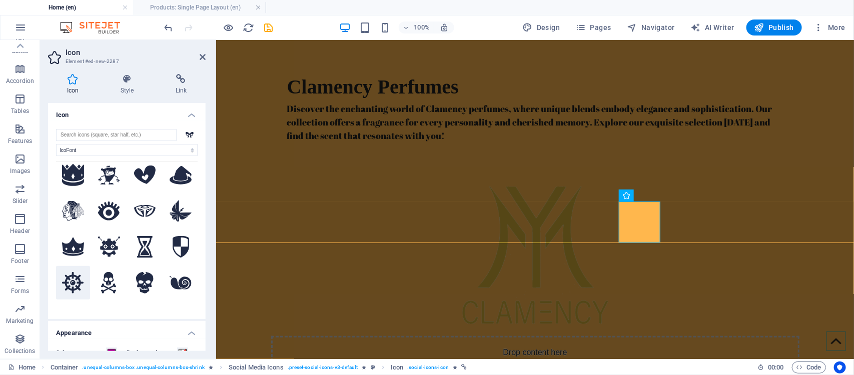
click at [74, 272] on icon at bounding box center [73, 283] width 22 height 22
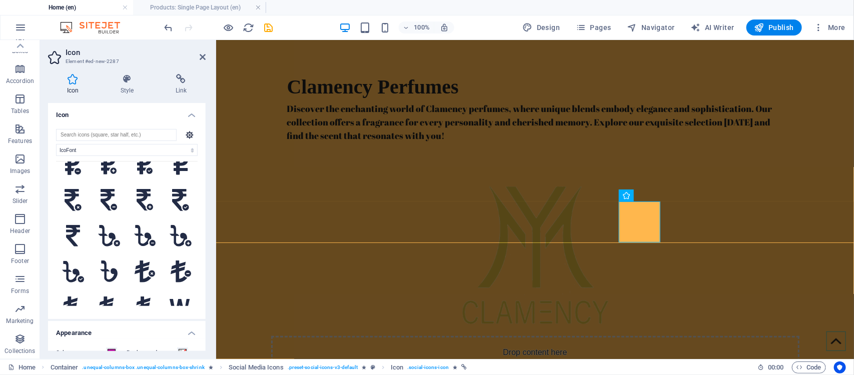
scroll to position [4262, 0]
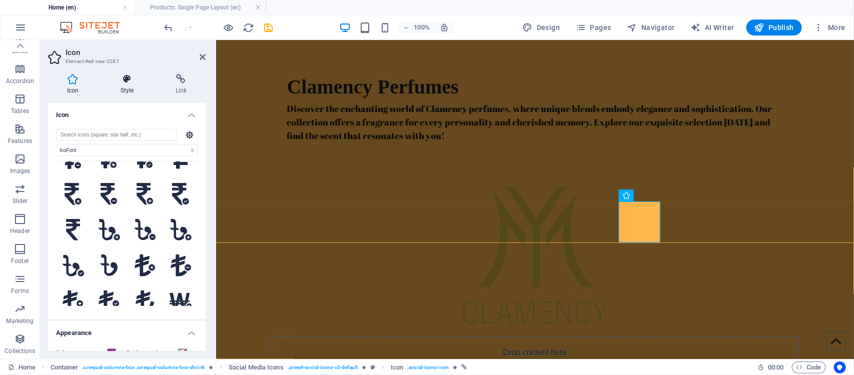
click at [126, 89] on h4 "Style" at bounding box center [129, 84] width 55 height 21
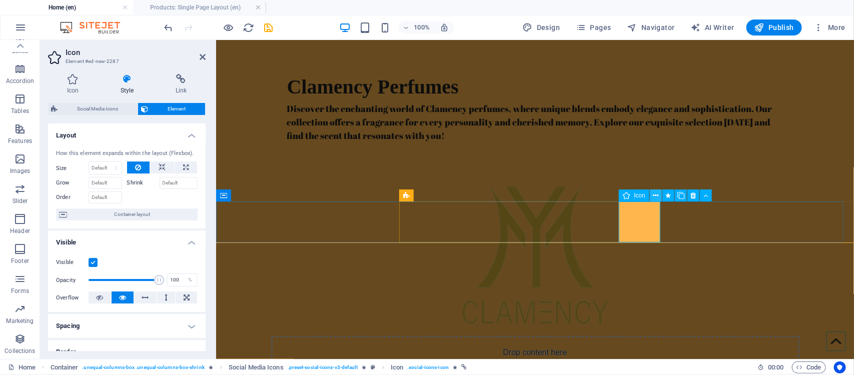
click at [656, 195] on icon at bounding box center [656, 196] width 6 height 11
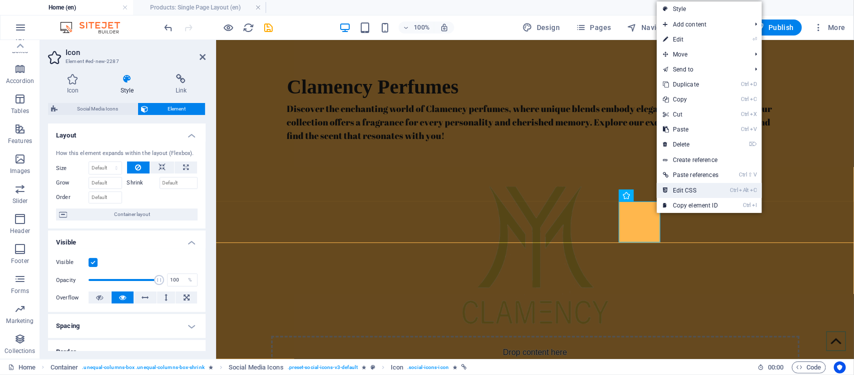
click at [717, 186] on link "Ctrl Alt C Edit CSS" at bounding box center [691, 190] width 68 height 15
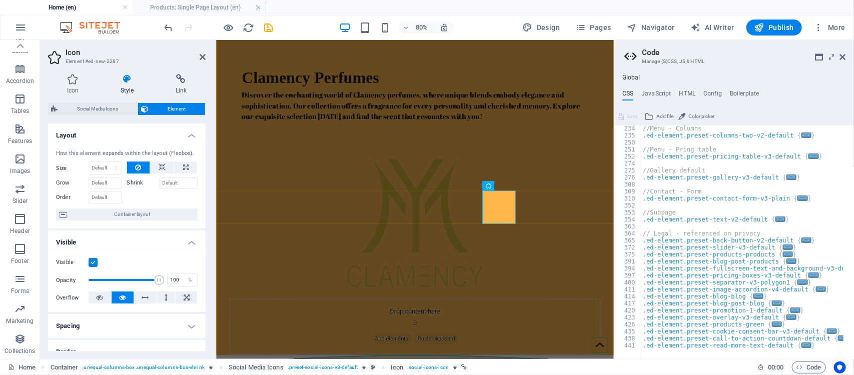
scroll to position [83, 0]
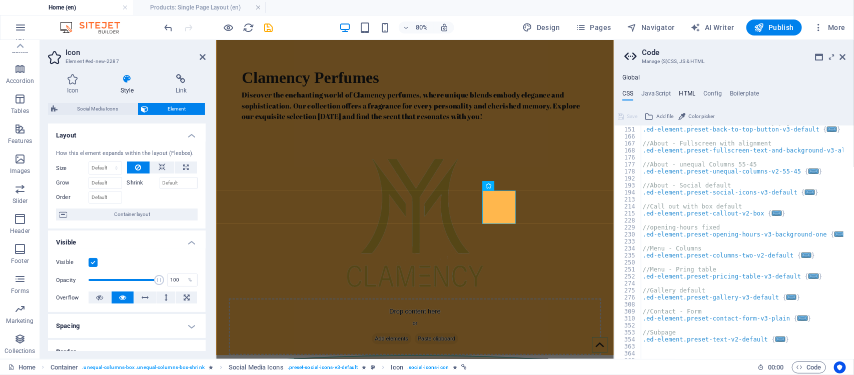
click at [693, 96] on h4 "HTML" at bounding box center [687, 95] width 17 height 11
type textarea "<a href="#main-content" class="wv-link-content button">Skip to main content</a>"
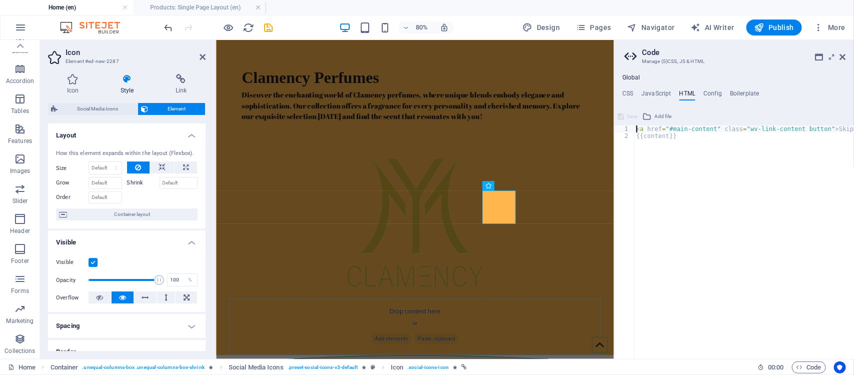
scroll to position [0, 50]
click at [659, 118] on span "Add file" at bounding box center [662, 117] width 17 height 12
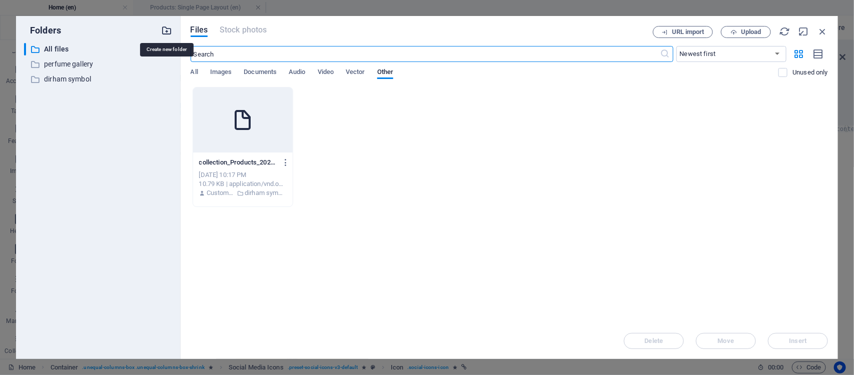
click at [168, 34] on icon "button" at bounding box center [167, 30] width 11 height 11
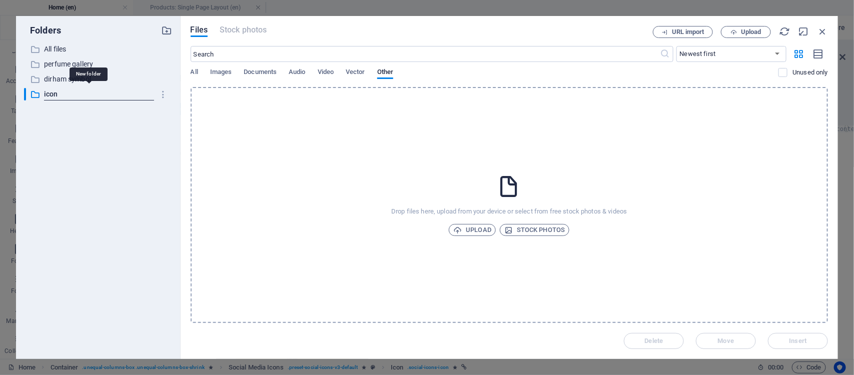
type input "icon"
click at [118, 114] on div "​ All files All files ​ perfume gallery perfume gallery ​ dirham symbol dirham …" at bounding box center [98, 197] width 149 height 308
click at [95, 104] on div "​ All files All files ​ perfume gallery perfume gallery ​ dirham symbol dirham …" at bounding box center [98, 197] width 149 height 308
click at [54, 94] on p "icon" at bounding box center [99, 95] width 110 height 12
click at [476, 231] on span "Upload" at bounding box center [472, 230] width 38 height 12
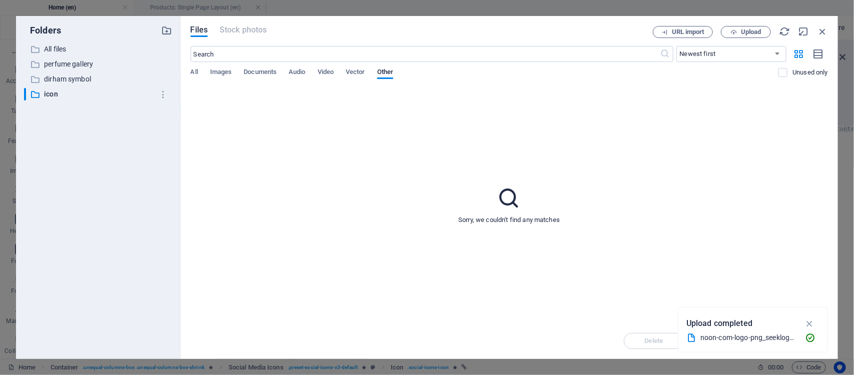
click at [200, 75] on div "All Images Documents Audio Video Vector Other" at bounding box center [485, 77] width 588 height 19
click at [199, 74] on div "All Images Documents Audio Video Vector Other" at bounding box center [485, 77] width 588 height 19
click at [106, 100] on div "​ icon icon" at bounding box center [89, 94] width 130 height 13
click at [203, 69] on div "All Images Documents Audio Video Vector Other" at bounding box center [485, 77] width 588 height 19
click at [218, 74] on span "Images" at bounding box center [221, 73] width 22 height 14
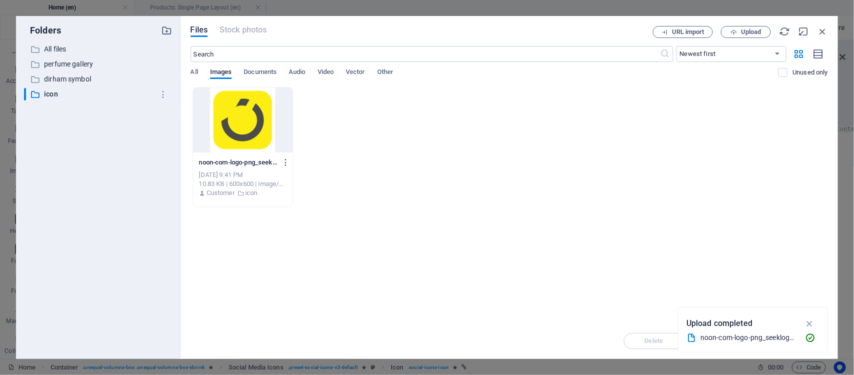
click at [236, 119] on div at bounding box center [243, 120] width 100 height 65
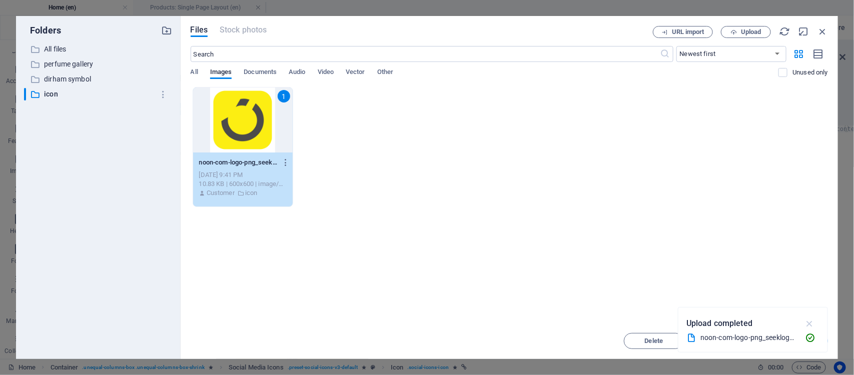
click at [808, 324] on icon "button" at bounding box center [810, 323] width 12 height 11
click at [807, 340] on span "Insert" at bounding box center [798, 341] width 52 height 6
type textarea "https://cdn1.site-media.eu/images/0/18954384/noon-com-logo-png_seeklogo-467329-…"
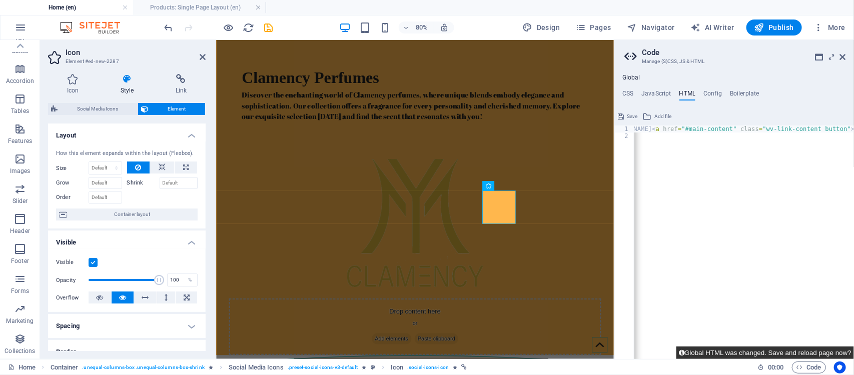
click at [756, 353] on button "Global HTML was changed. Save and reload page now?" at bounding box center [765, 353] width 178 height 13
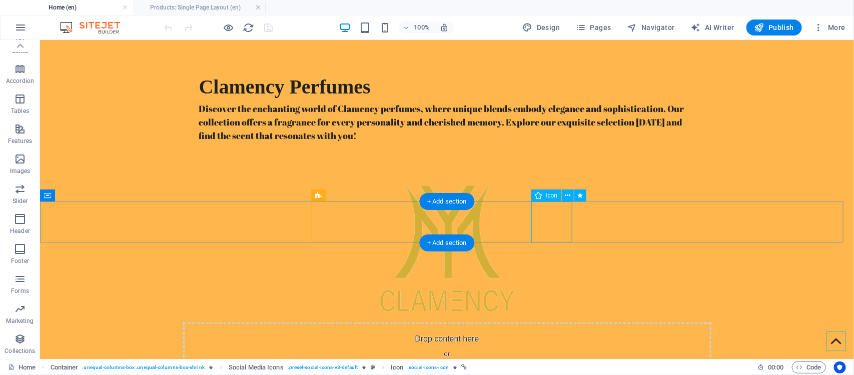
select select "xMidYMid"
select select "px"
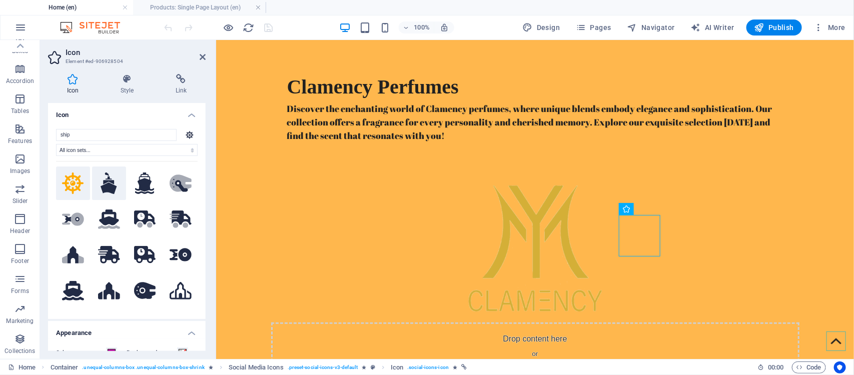
click at [108, 183] on icon at bounding box center [109, 184] width 17 height 22
click at [84, 187] on button at bounding box center [73, 184] width 34 height 34
click at [73, 221] on icon at bounding box center [73, 219] width 22 height 13
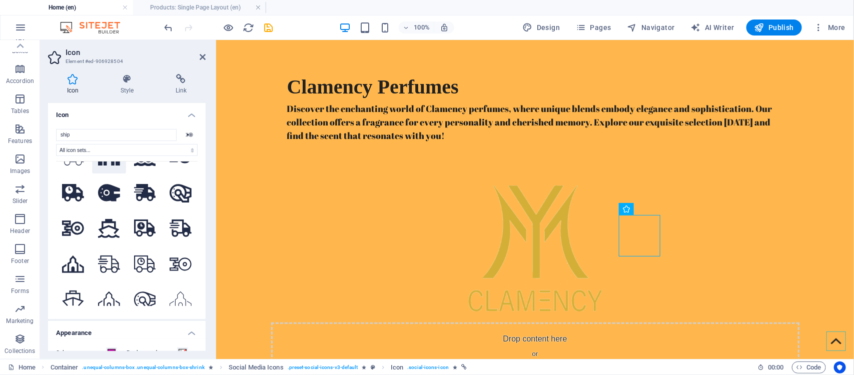
scroll to position [383, 0]
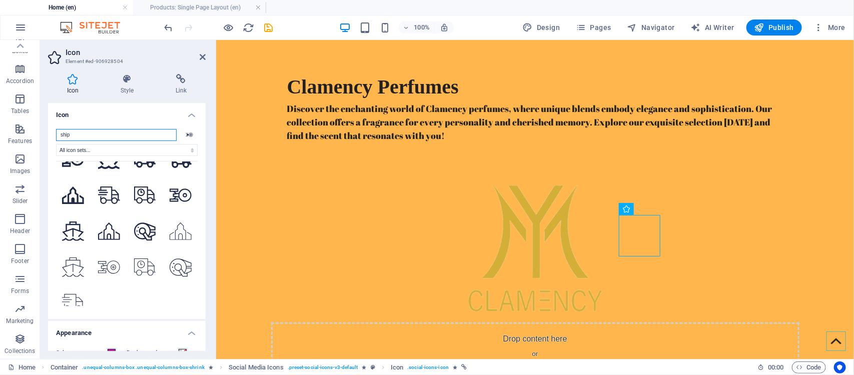
click at [87, 133] on input "ship" at bounding box center [116, 135] width 121 height 12
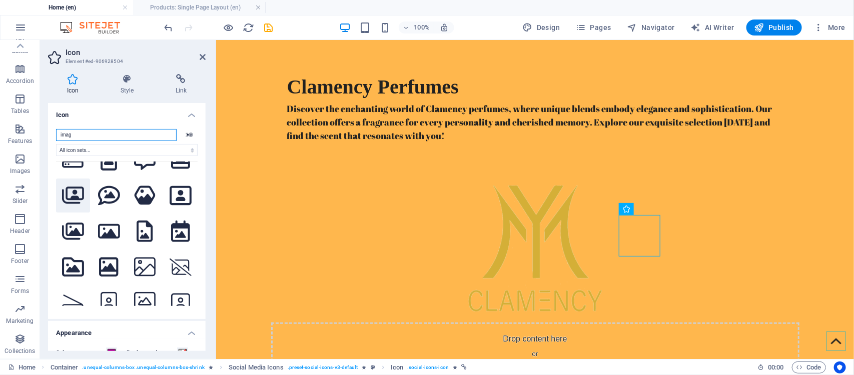
type input "imag"
click at [74, 187] on icon at bounding box center [73, 195] width 22 height 17
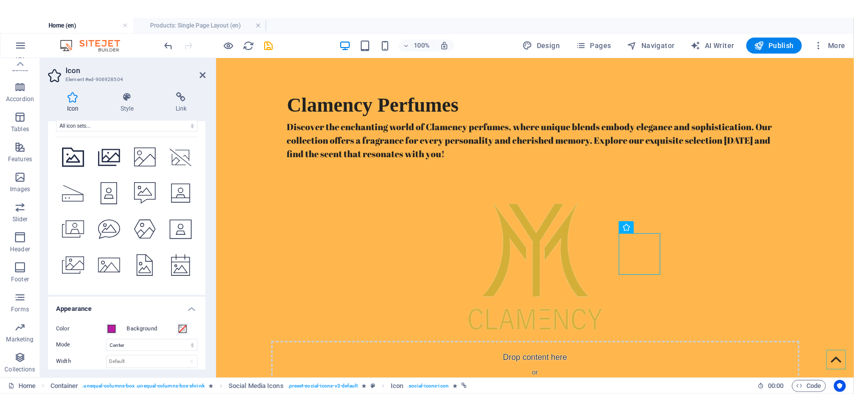
scroll to position [63, 0]
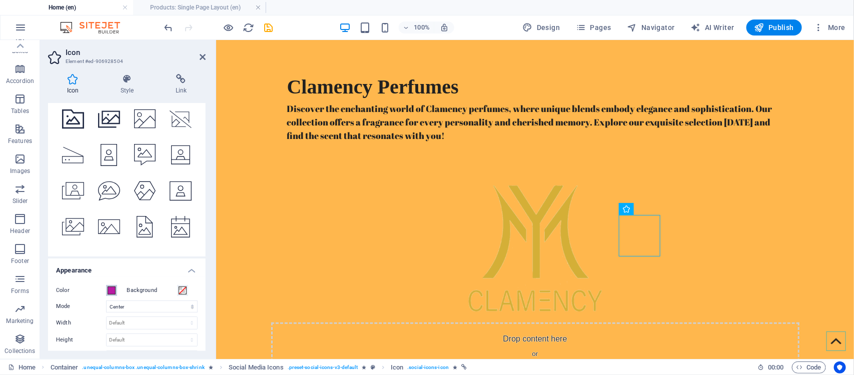
click at [109, 289] on span at bounding box center [112, 291] width 8 height 8
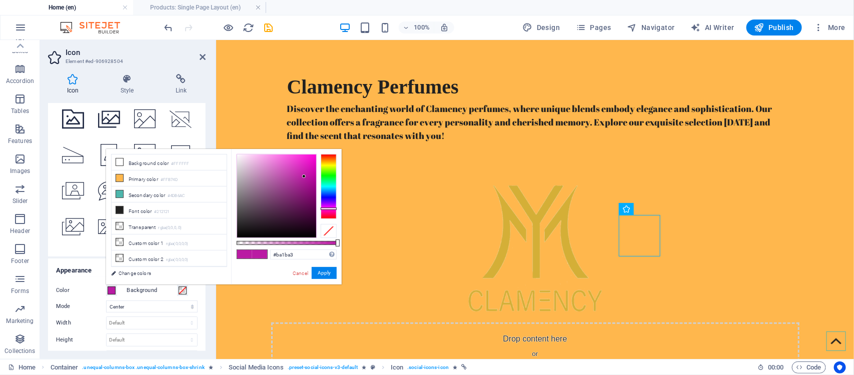
click at [109, 289] on span at bounding box center [112, 291] width 8 height 8
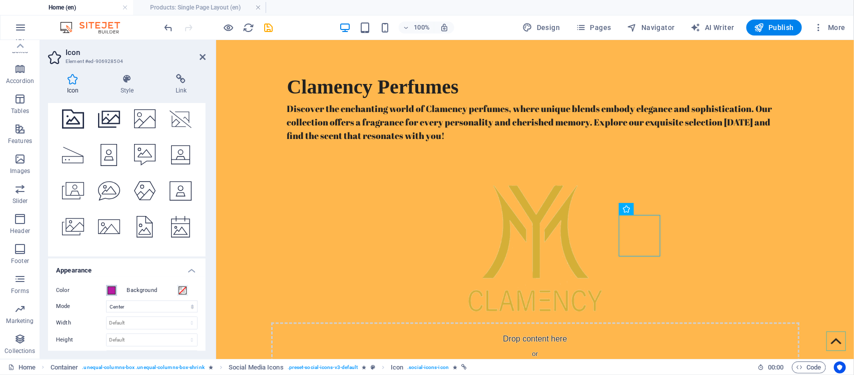
click at [109, 289] on span at bounding box center [112, 291] width 8 height 8
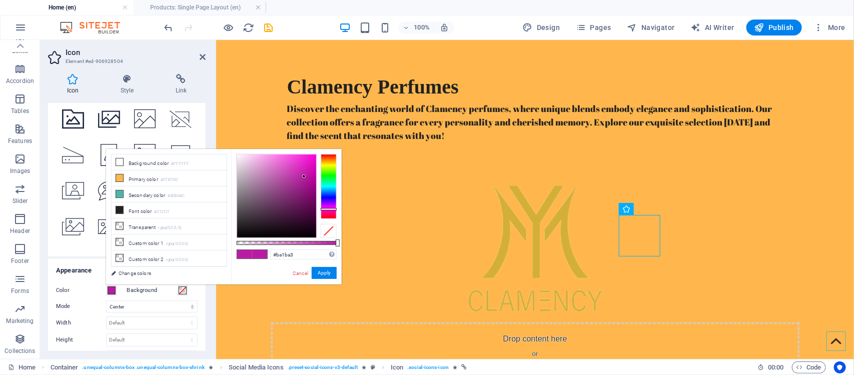
click at [109, 289] on span at bounding box center [112, 291] width 8 height 8
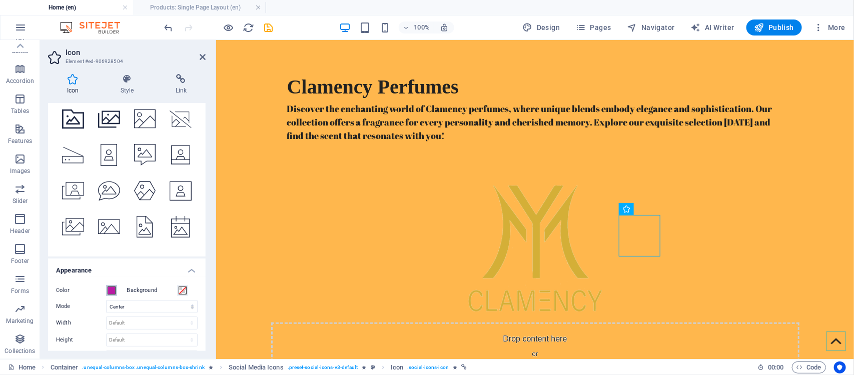
click at [109, 289] on span at bounding box center [112, 291] width 8 height 8
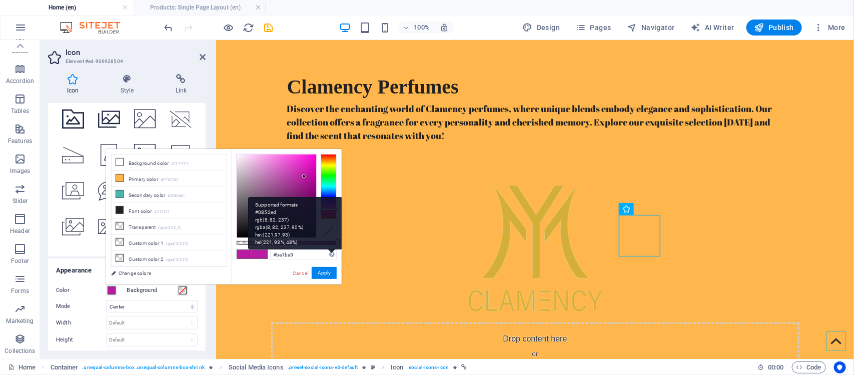
click at [330, 250] on div "Supported formats #0852ed rgb(8, 82, 237) rgba(8, 82, 237, 90%) hsv(221,97,93) …" at bounding box center [295, 223] width 94 height 53
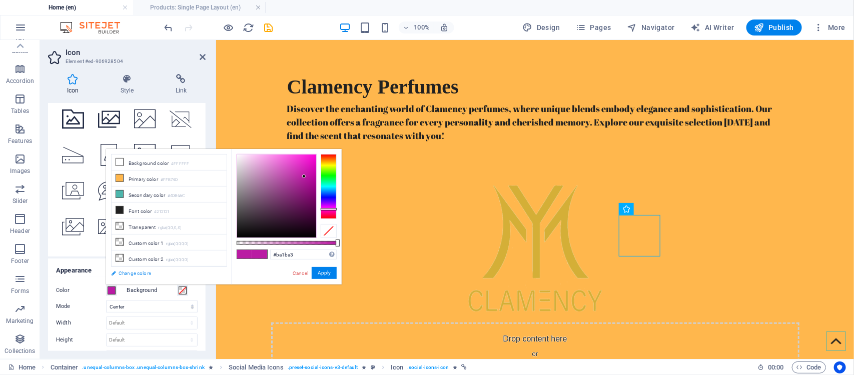
click at [126, 272] on link "Change colors" at bounding box center [164, 273] width 116 height 13
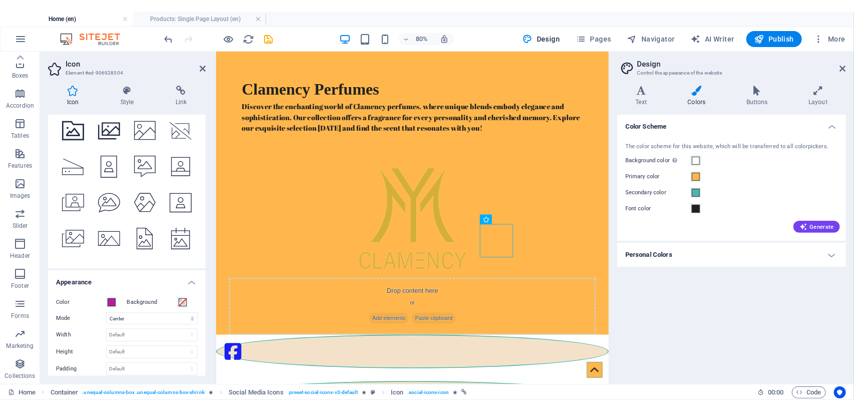
scroll to position [96, 0]
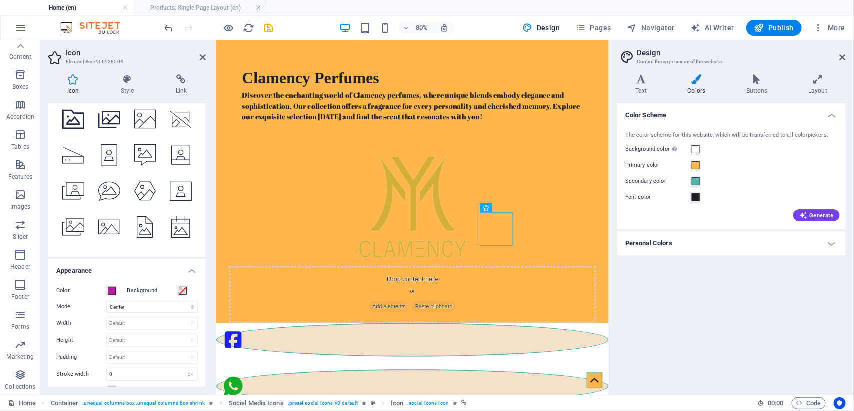
click at [661, 249] on h4 "Personal Colors" at bounding box center [731, 243] width 229 height 24
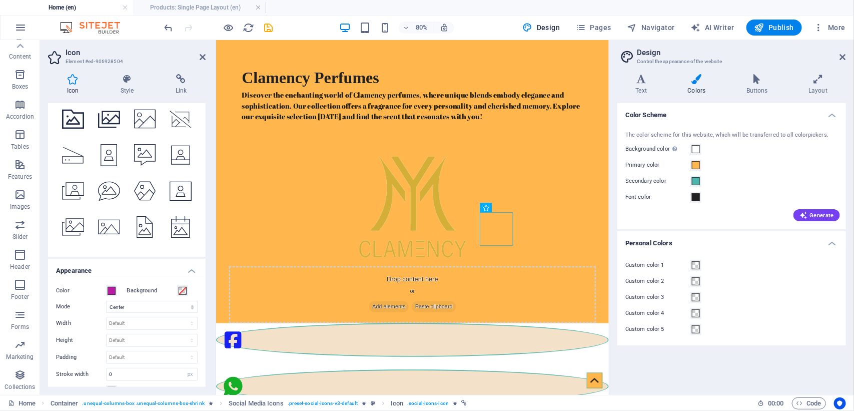
click at [821, 70] on div "Variants Text Colors Buttons Layout Text Standard Bold Links Font color Font Ab…" at bounding box center [731, 230] width 245 height 329
click at [821, 77] on icon at bounding box center [819, 79] width 56 height 10
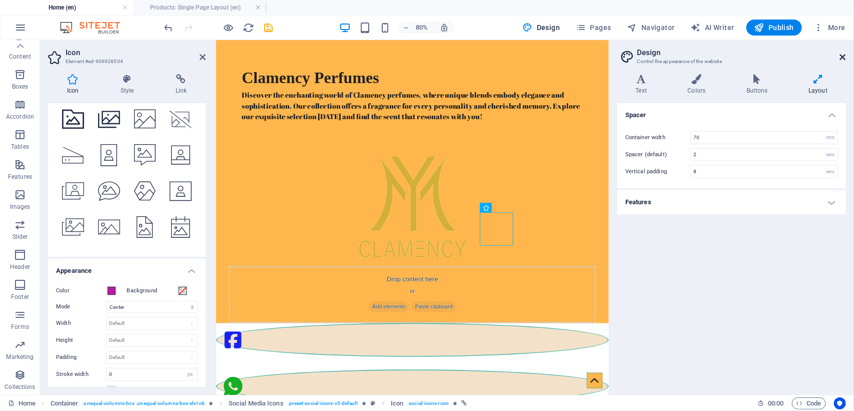
click at [844, 59] on icon at bounding box center [843, 57] width 6 height 8
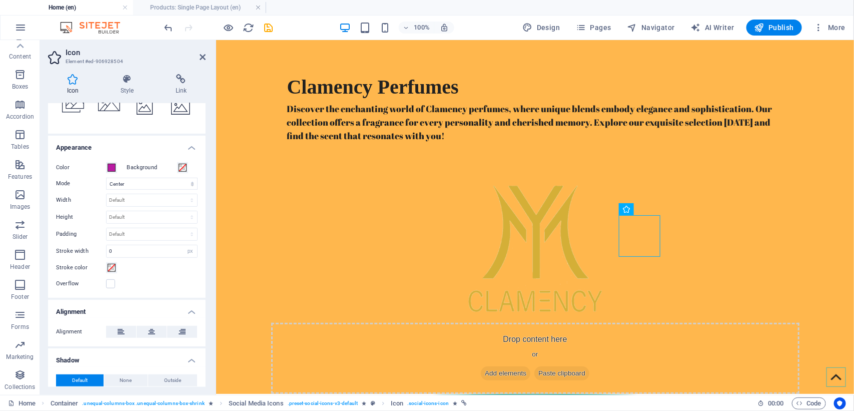
scroll to position [242, 0]
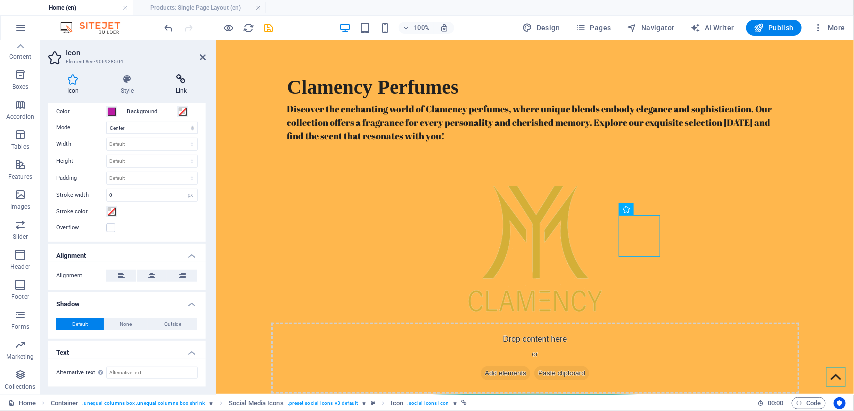
click at [176, 78] on icon at bounding box center [181, 79] width 49 height 10
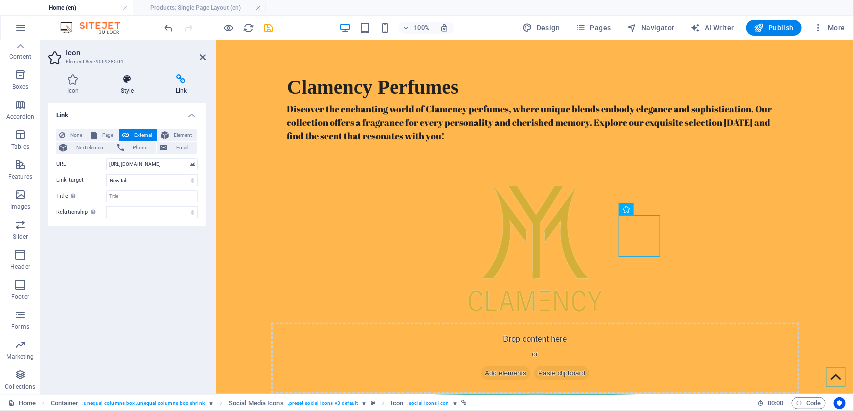
click at [122, 79] on icon at bounding box center [127, 79] width 51 height 10
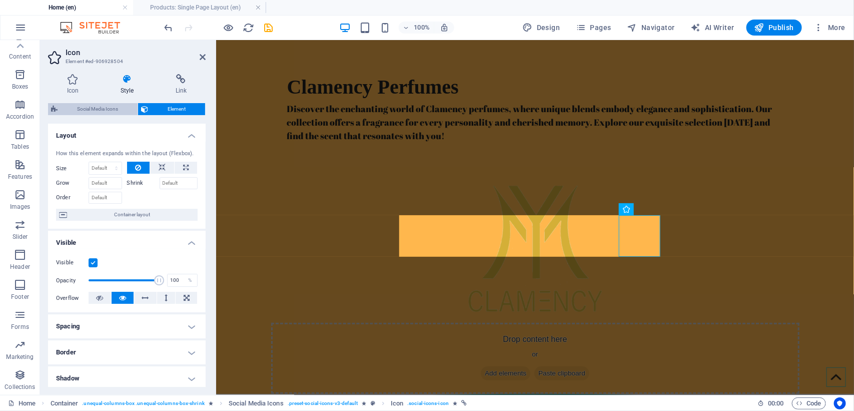
click at [101, 109] on span "Social Media Icons" at bounding box center [98, 109] width 74 height 12
select select "rem"
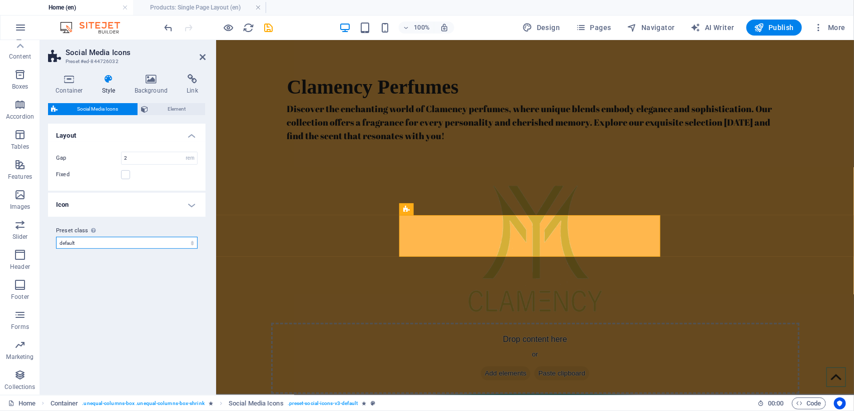
click at [83, 244] on select "default Add preset class" at bounding box center [127, 243] width 142 height 12
click at [181, 204] on h4 "Icon" at bounding box center [127, 205] width 158 height 24
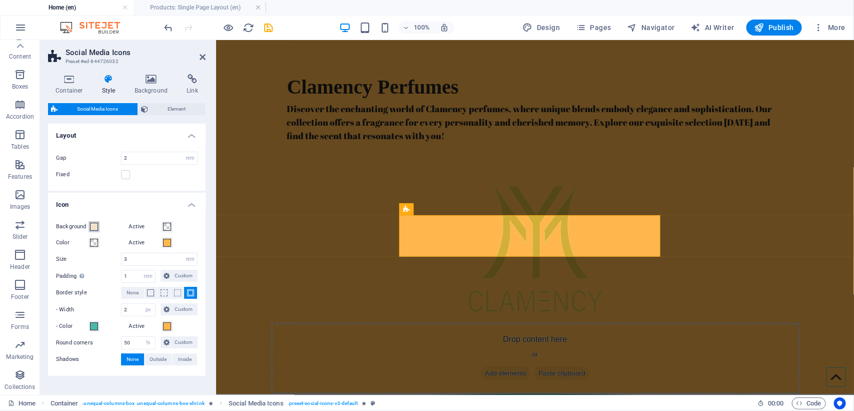
click at [95, 226] on span at bounding box center [94, 227] width 8 height 8
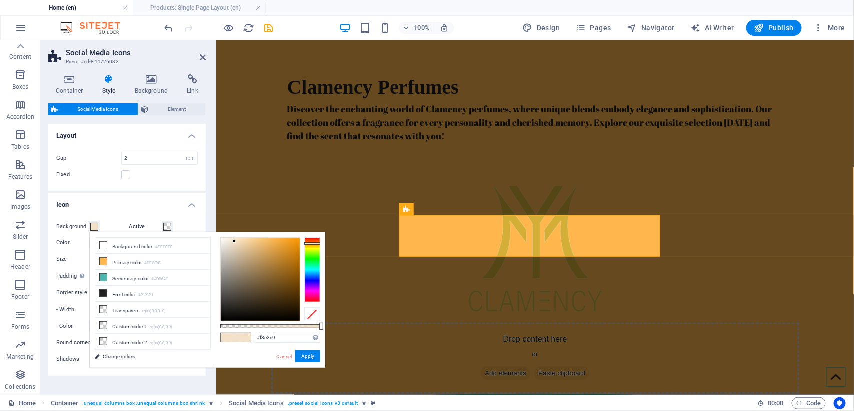
click at [95, 226] on span at bounding box center [94, 227] width 8 height 8
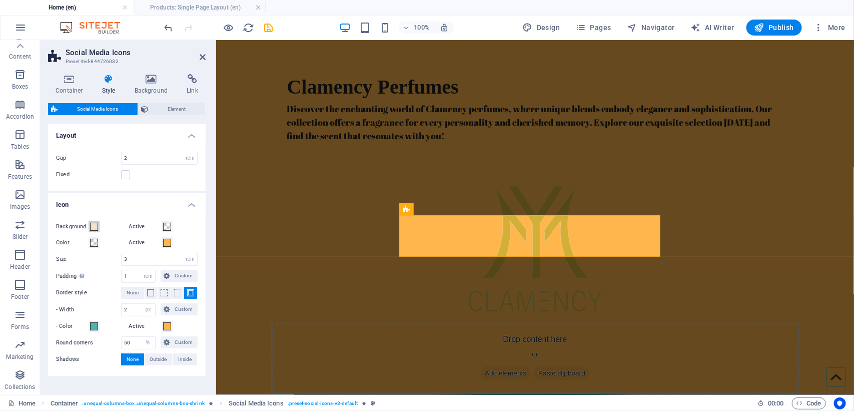
click at [95, 226] on span at bounding box center [94, 227] width 8 height 8
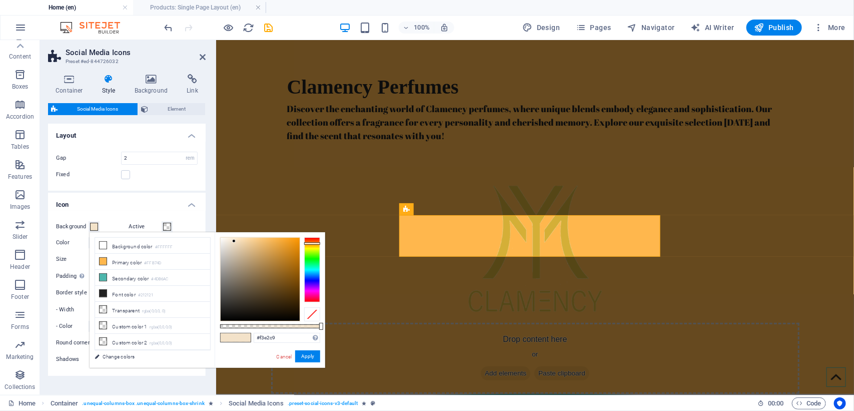
click at [95, 226] on span at bounding box center [94, 227] width 8 height 8
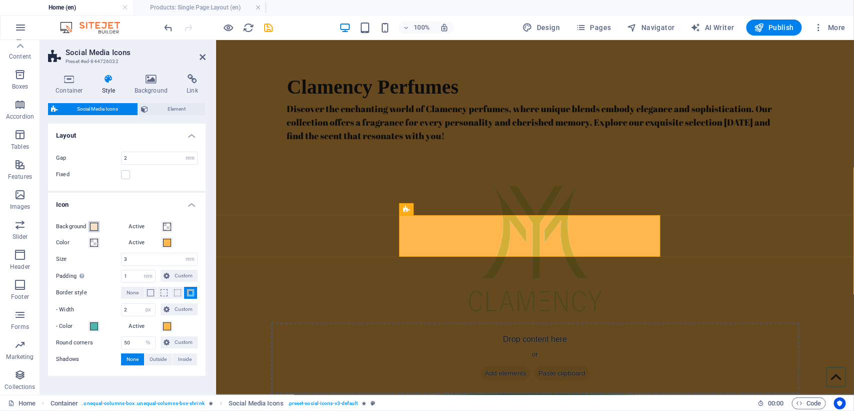
click at [95, 226] on span at bounding box center [94, 227] width 8 height 8
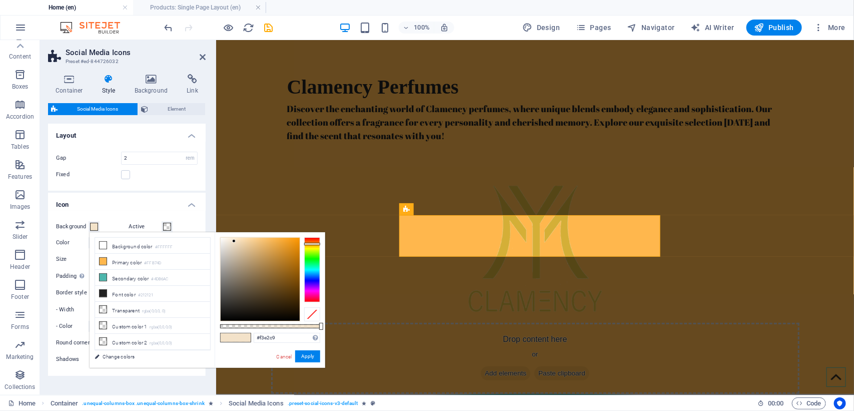
click at [95, 226] on span at bounding box center [94, 227] width 8 height 8
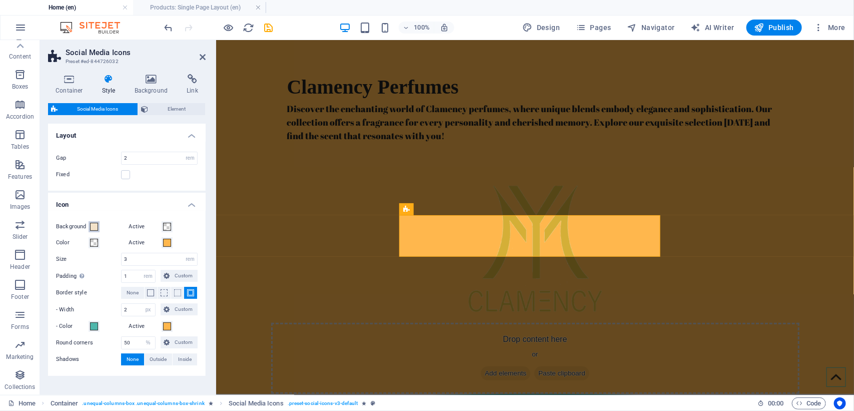
click at [95, 226] on span at bounding box center [94, 227] width 8 height 8
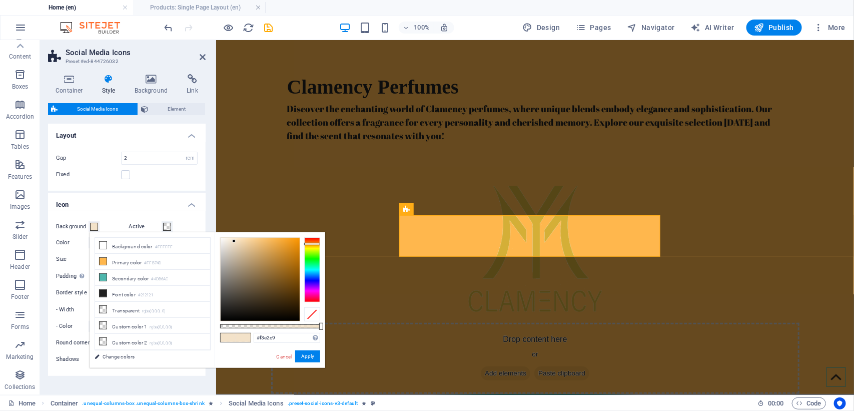
click at [95, 226] on span at bounding box center [94, 227] width 8 height 8
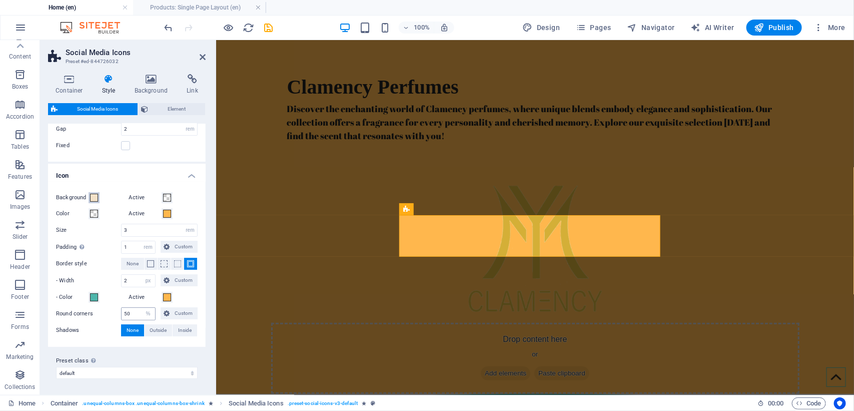
scroll to position [0, 0]
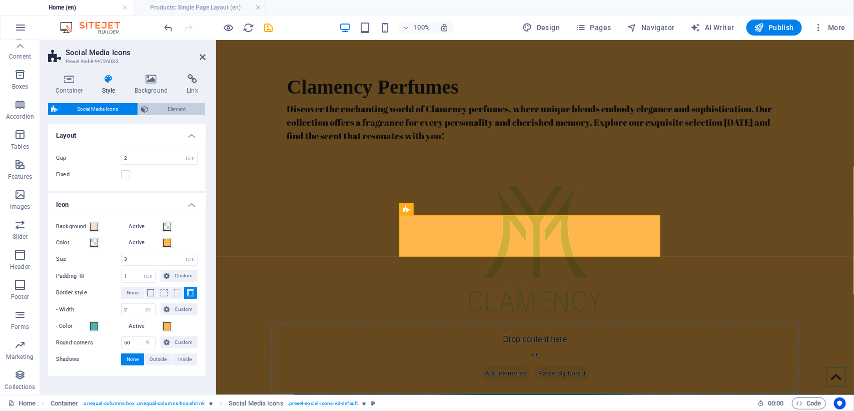
click at [169, 111] on span "Element" at bounding box center [176, 109] width 51 height 12
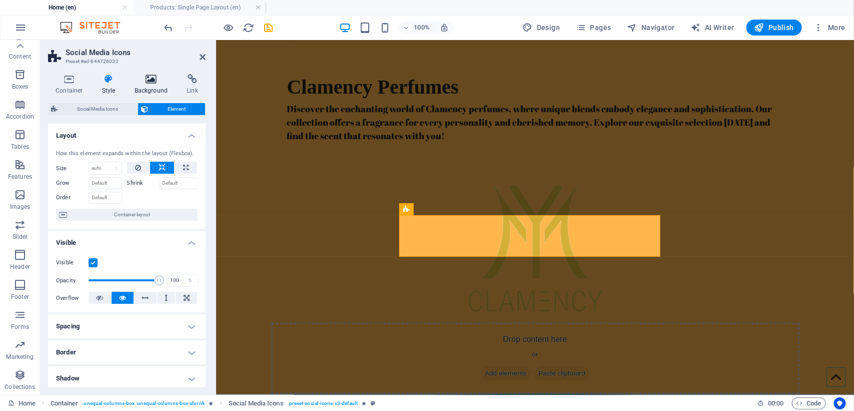
click at [151, 81] on icon at bounding box center [151, 79] width 49 height 10
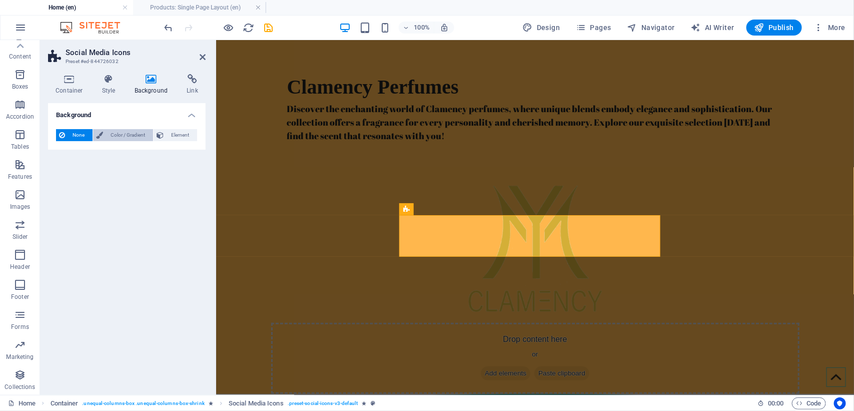
click at [106, 131] on span "Color / Gradient" at bounding box center [128, 135] width 44 height 12
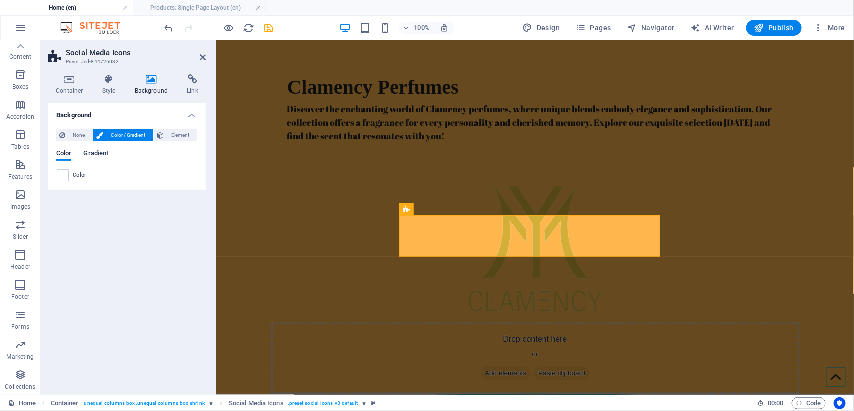
click at [91, 154] on span "Gradient" at bounding box center [95, 154] width 25 height 14
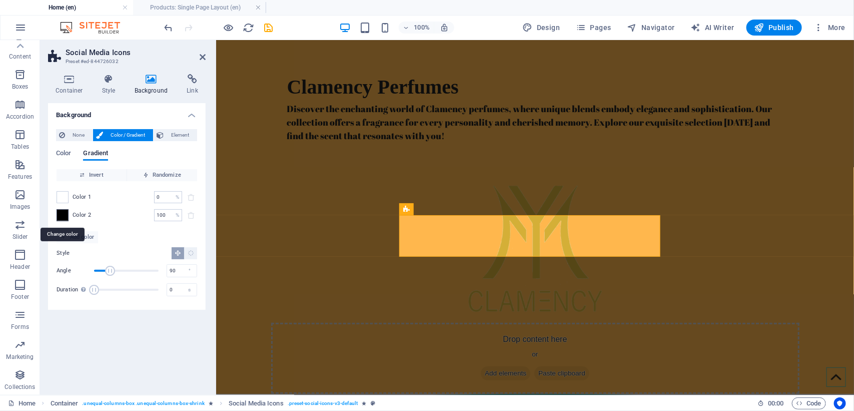
click at [62, 218] on span at bounding box center [62, 215] width 11 height 11
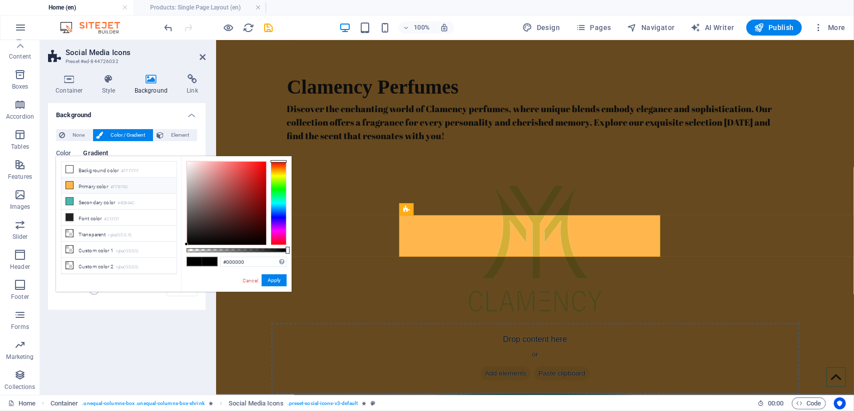
click at [73, 184] on icon at bounding box center [69, 185] width 7 height 7
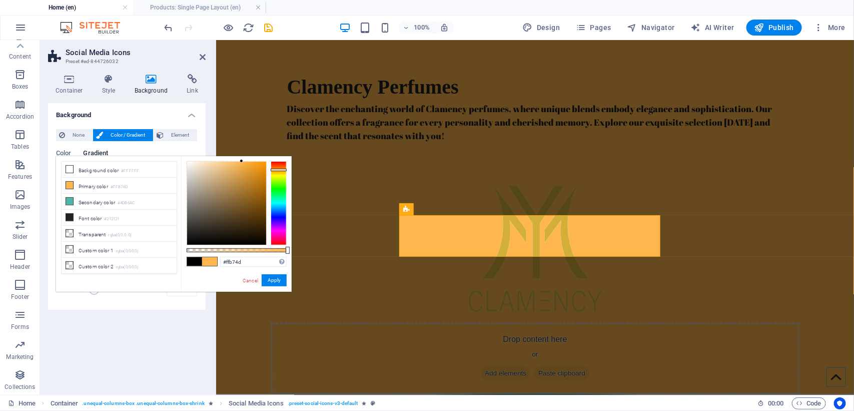
click at [241, 252] on div "#ffb74d Supported formats #0852ed rgb(8, 82, 237) rgba(8, 82, 237, 90%) hsv(221…" at bounding box center [236, 296] width 111 height 281
click at [237, 248] on div "#ffb74d Supported formats #0852ed rgb(8, 82, 237) rgba(8, 82, 237, 90%) hsv(221…" at bounding box center [236, 296] width 111 height 281
click at [233, 247] on div "#ffb74d Supported formats #0852ed rgb(8, 82, 237) rgba(8, 82, 237, 90%) hsv(221…" at bounding box center [236, 296] width 111 height 281
click at [232, 250] on div at bounding box center [237, 250] width 100 height 4
click at [92, 248] on li "Custom color 1 rgba(0,0,0,0)" at bounding box center [119, 250] width 115 height 16
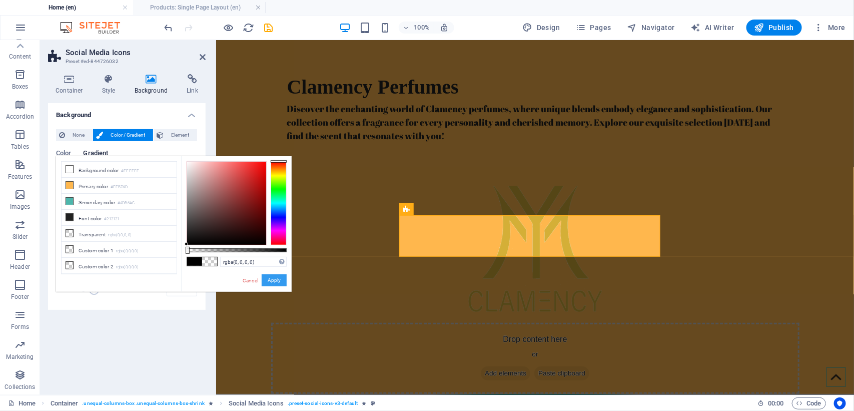
click at [272, 283] on button "Apply" at bounding box center [274, 280] width 25 height 12
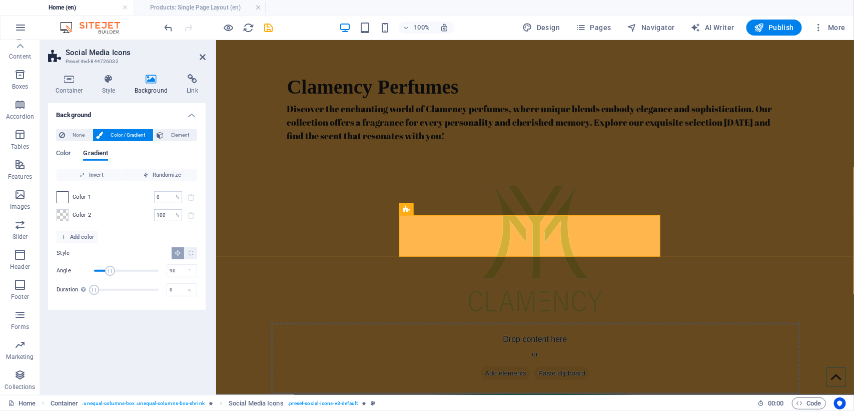
click at [63, 197] on span at bounding box center [62, 197] width 11 height 11
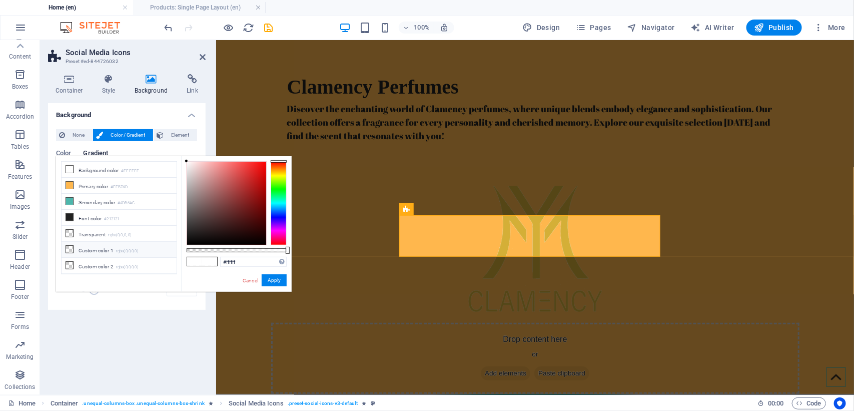
click at [109, 256] on li "Custom color 1 rgba(0,0,0,0)" at bounding box center [119, 250] width 115 height 16
type input "rgba(0, 0, 0, 0)"
click at [81, 235] on li "Transparent rgba(0,0,0,.0)" at bounding box center [119, 234] width 115 height 16
click at [261, 273] on div "rgba(0, 0, 0, 0) Supported formats #0852ed rgb(8, 82, 237) rgba(8, 82, 237, 90%…" at bounding box center [236, 296] width 111 height 281
click at [269, 281] on button "Apply" at bounding box center [274, 280] width 25 height 12
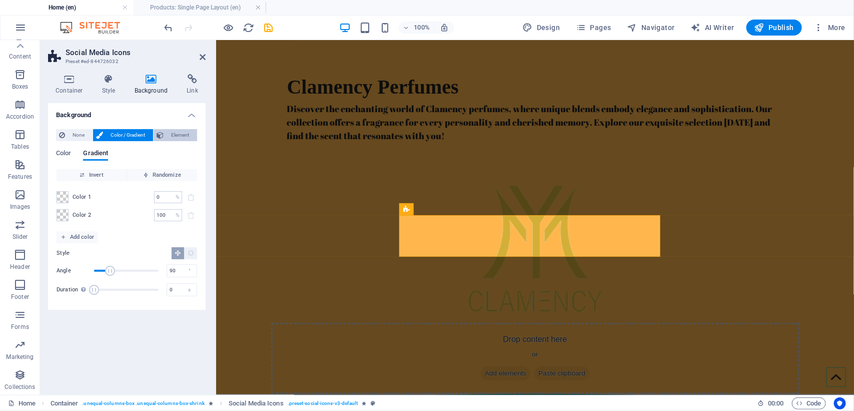
click at [171, 135] on span "Element" at bounding box center [181, 135] width 28 height 12
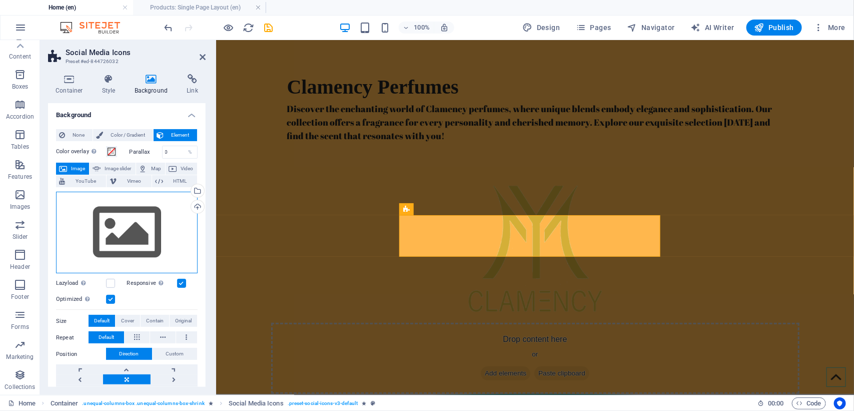
click at [123, 226] on div "Drag files here, click to choose files or select files from Files or our free s…" at bounding box center [127, 233] width 142 height 82
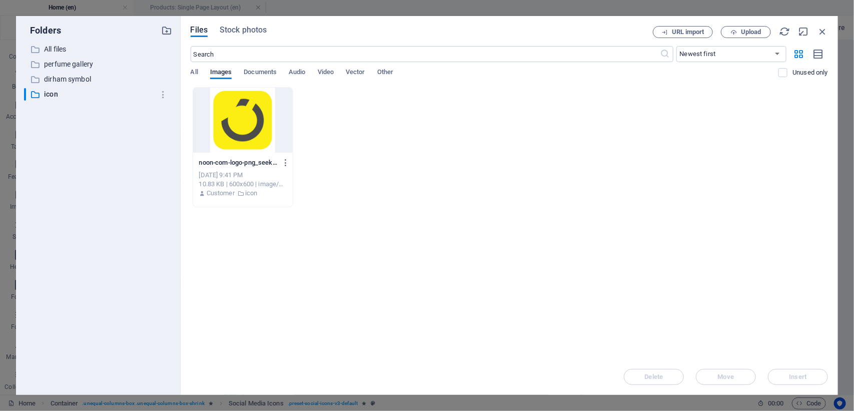
click at [200, 122] on div at bounding box center [243, 120] width 100 height 65
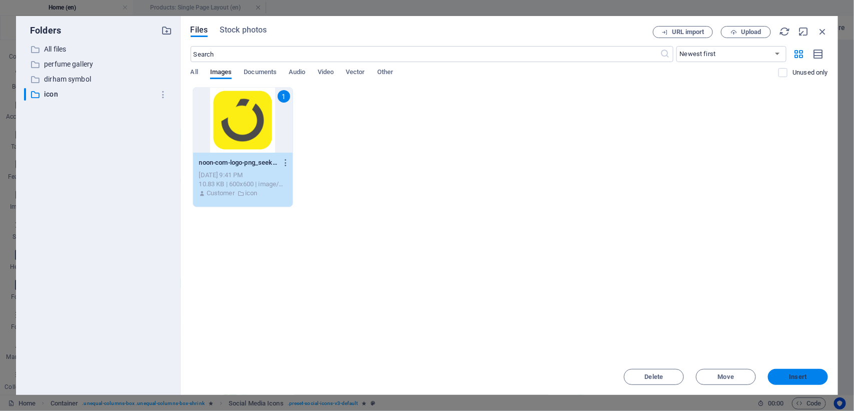
click at [796, 372] on button "Insert" at bounding box center [798, 377] width 60 height 16
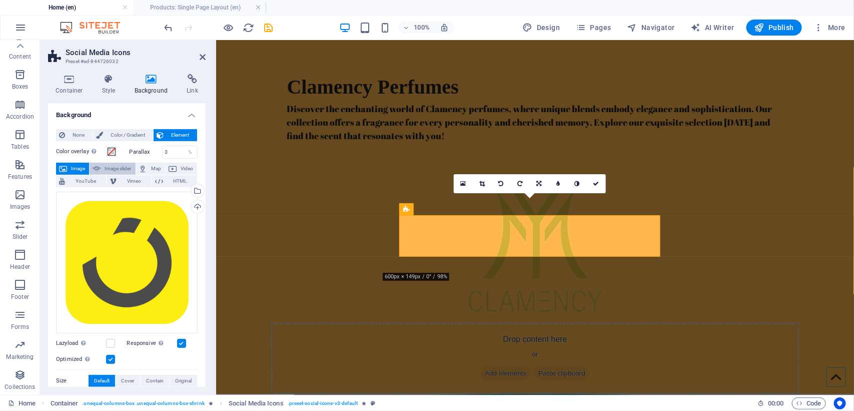
click at [114, 169] on span "Image slider" at bounding box center [118, 169] width 29 height 12
select select "ms"
select select "s"
select select "progressive"
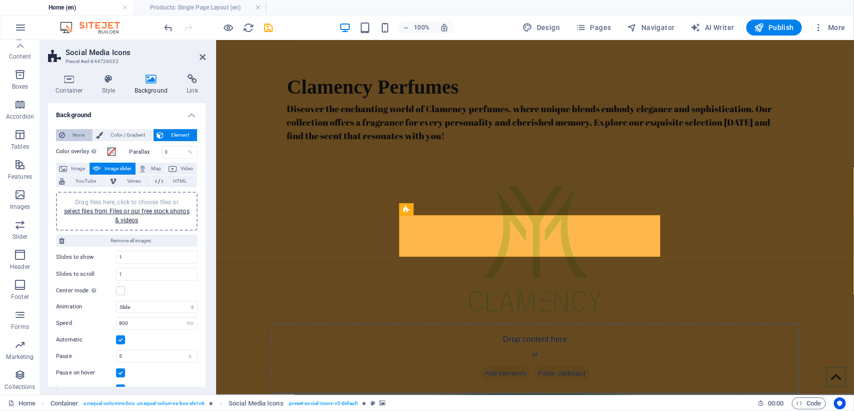
click at [68, 138] on span "None" at bounding box center [79, 135] width 22 height 12
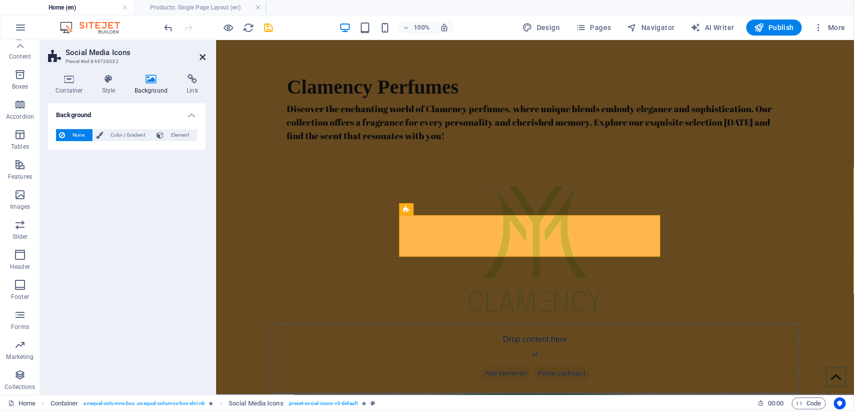
click at [200, 56] on icon at bounding box center [203, 57] width 6 height 8
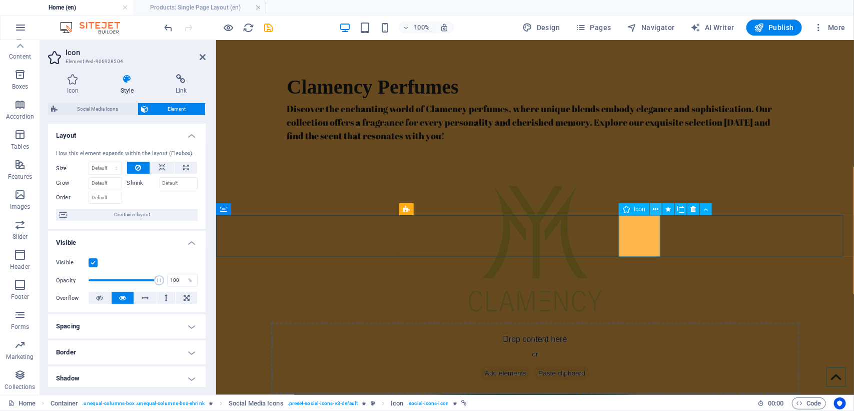
click at [656, 207] on icon at bounding box center [656, 209] width 6 height 11
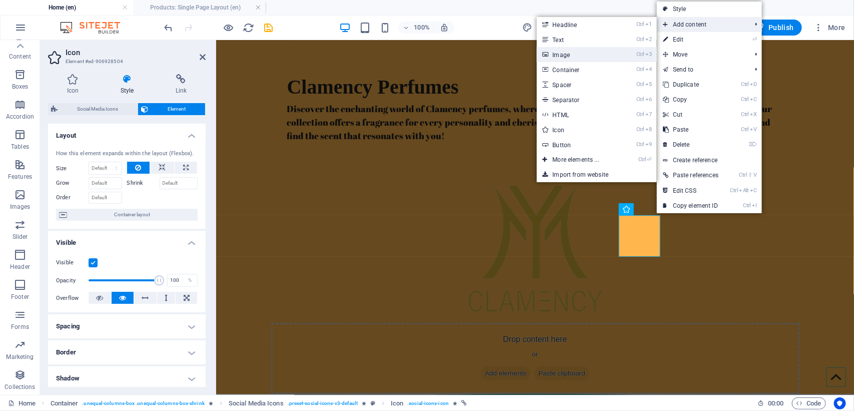
click at [573, 53] on link "Ctrl 3 Image" at bounding box center [578, 54] width 83 height 15
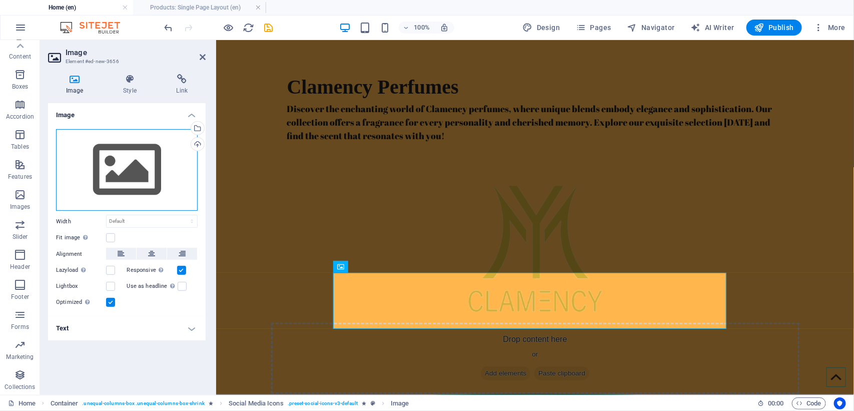
click at [126, 151] on div "Drag files here, click to choose files or select files from Files or our free s…" at bounding box center [127, 170] width 142 height 82
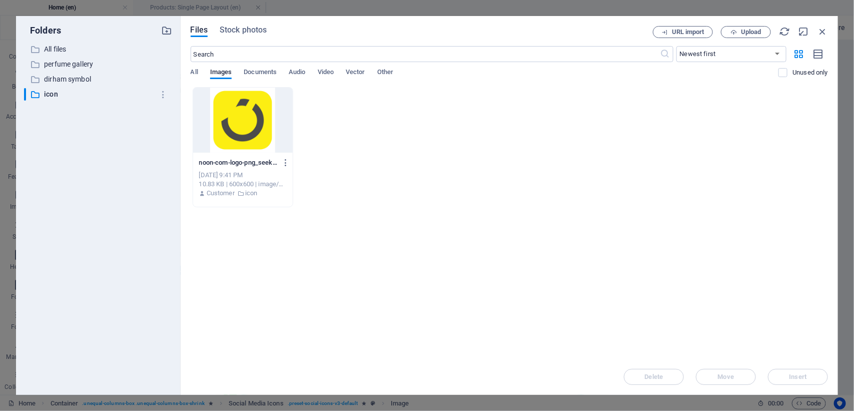
click at [273, 122] on div at bounding box center [243, 120] width 100 height 65
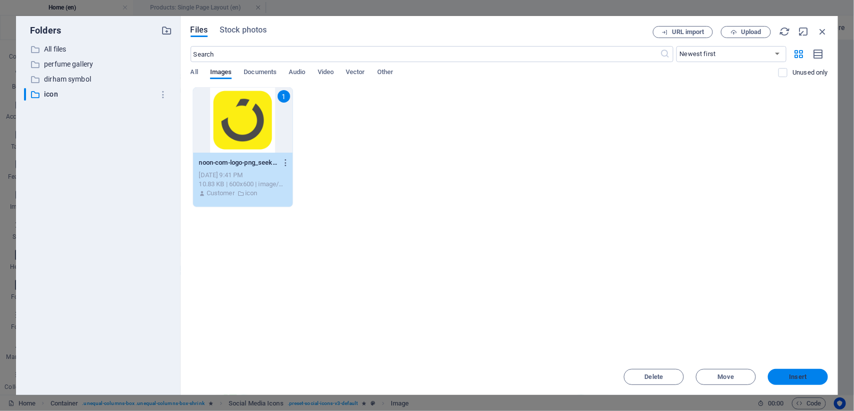
click at [796, 374] on span "Insert" at bounding box center [799, 377] width 18 height 6
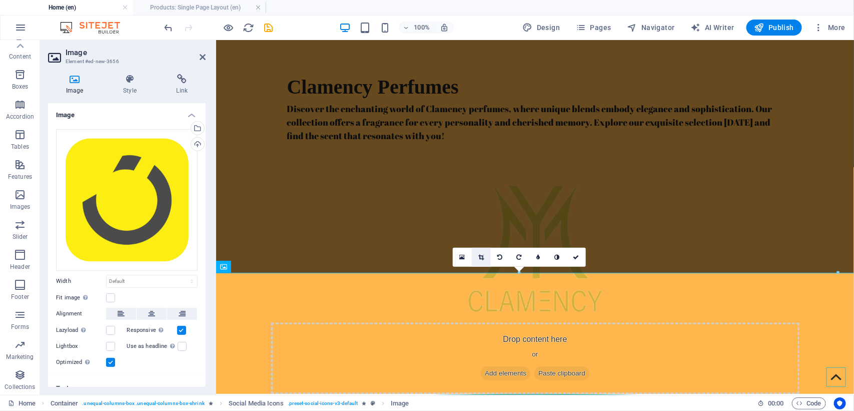
click at [484, 256] on link at bounding box center [481, 257] width 19 height 19
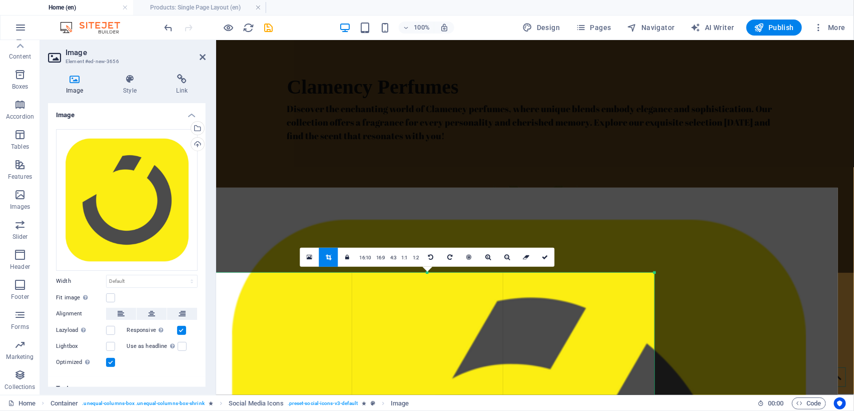
drag, startPoint x: 839, startPoint y: 273, endPoint x: 659, endPoint y: 352, distance: 196.7
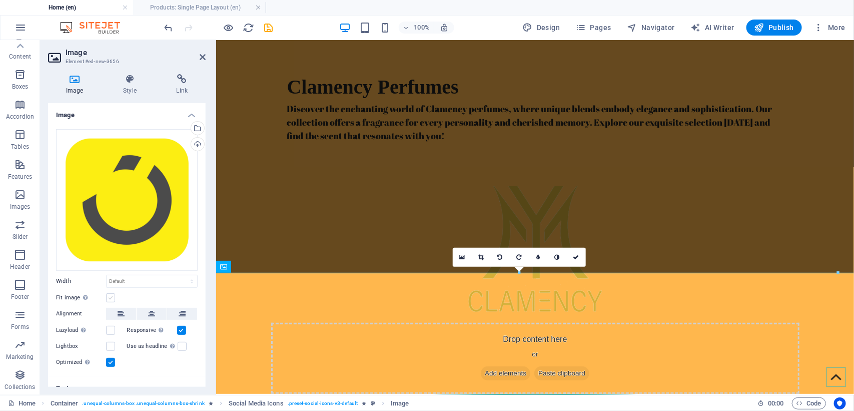
click at [106, 293] on label at bounding box center [110, 297] width 9 height 9
click at [0, 0] on input "Fit image Automatically fit image to a fixed width and height" at bounding box center [0, 0] width 0 height 0
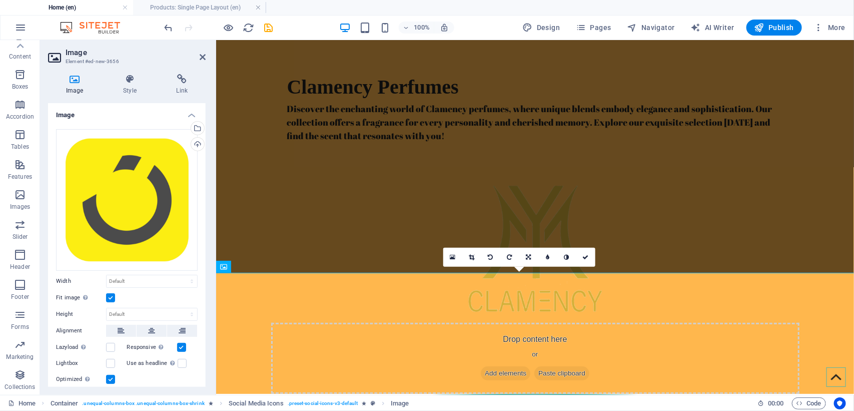
click at [106, 293] on label at bounding box center [110, 297] width 9 height 9
click at [0, 0] on input "Fit image Automatically fit image to a fixed width and height" at bounding box center [0, 0] width 0 height 0
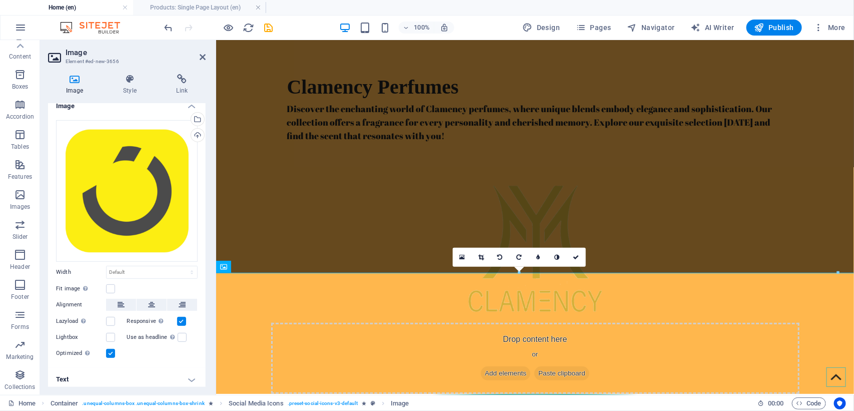
scroll to position [11, 0]
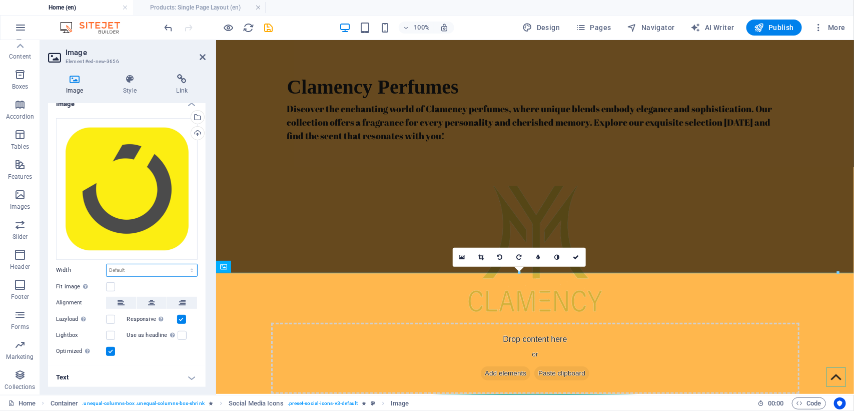
click at [121, 270] on select "Default auto px rem % em vh vw" at bounding box center [152, 270] width 91 height 12
click at [107, 264] on select "Default auto px rem % em vh vw" at bounding box center [152, 270] width 91 height 12
click at [158, 271] on select "Default auto px rem % em vh vw" at bounding box center [152, 270] width 91 height 12
select select "px"
click at [181, 264] on select "Default auto px rem % em vh vw" at bounding box center [152, 270] width 91 height 12
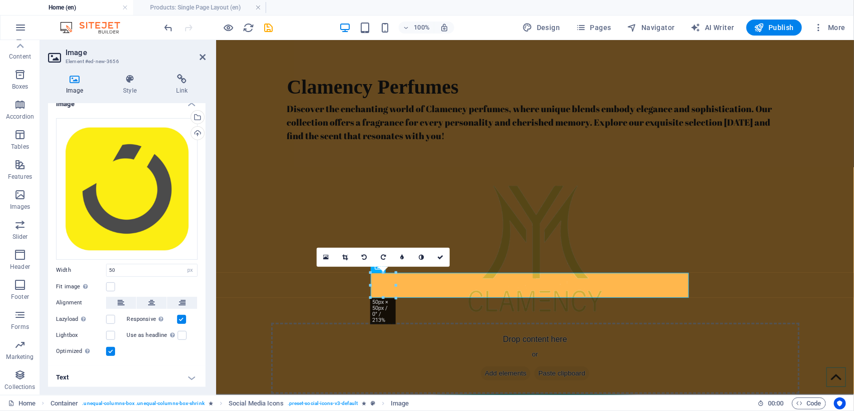
click at [191, 282] on div "Fit image Automatically fit image to a fixed width and height" at bounding box center [127, 287] width 142 height 12
click at [139, 266] on input "50" at bounding box center [152, 270] width 91 height 12
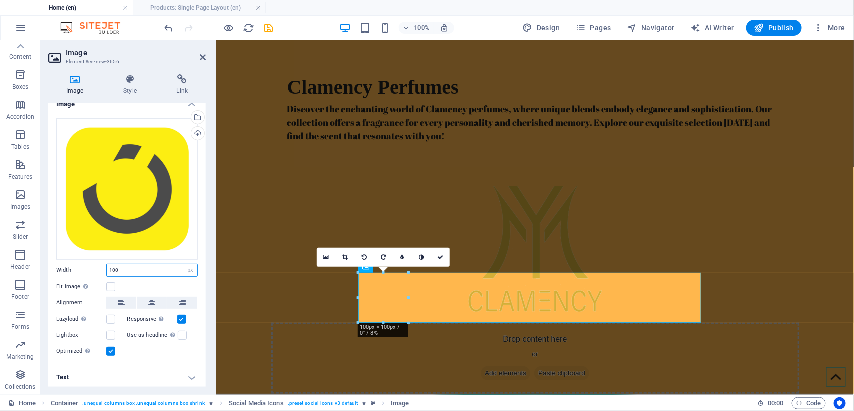
drag, startPoint x: 120, startPoint y: 264, endPoint x: 63, endPoint y: 263, distance: 57.5
click at [64, 264] on div "Width 100 Default auto px rem % em vh vw" at bounding box center [127, 270] width 142 height 13
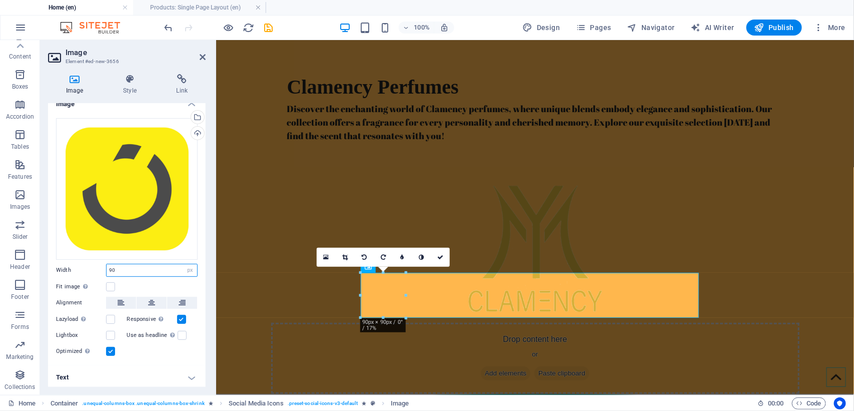
type input "90"
click at [166, 283] on div "Fit image Automatically fit image to a fixed width and height" at bounding box center [127, 287] width 142 height 12
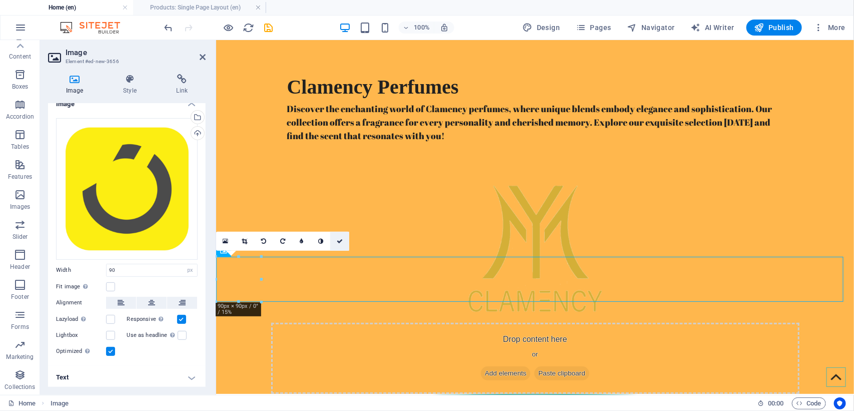
click at [342, 239] on icon at bounding box center [340, 241] width 6 height 6
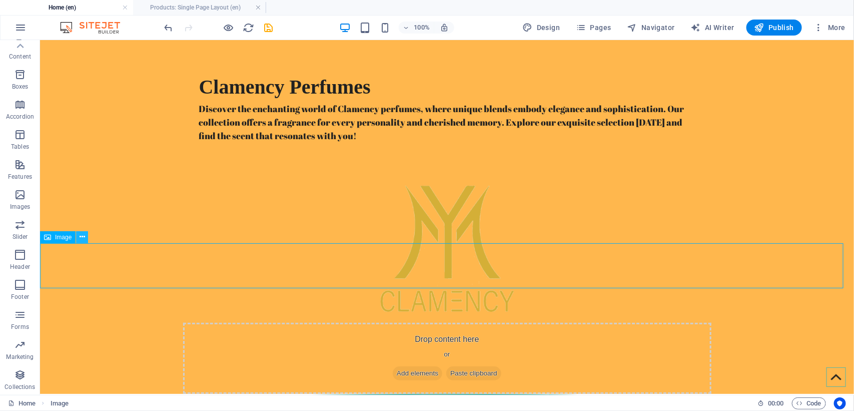
click at [81, 237] on icon at bounding box center [83, 237] width 6 height 11
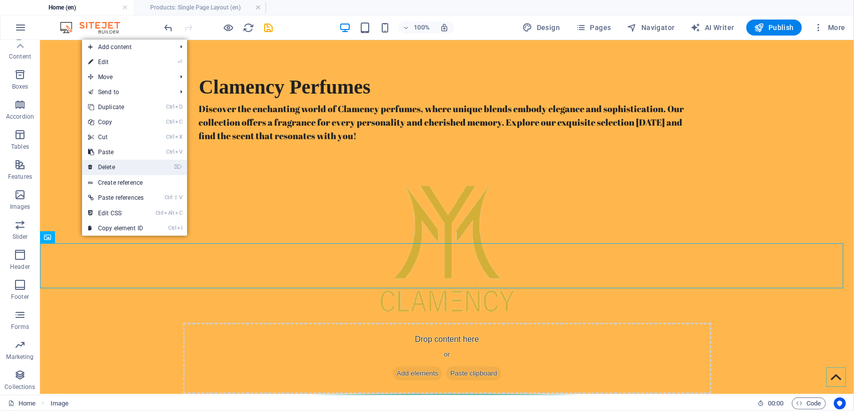
click at [113, 162] on link "⌦ Delete" at bounding box center [116, 167] width 68 height 15
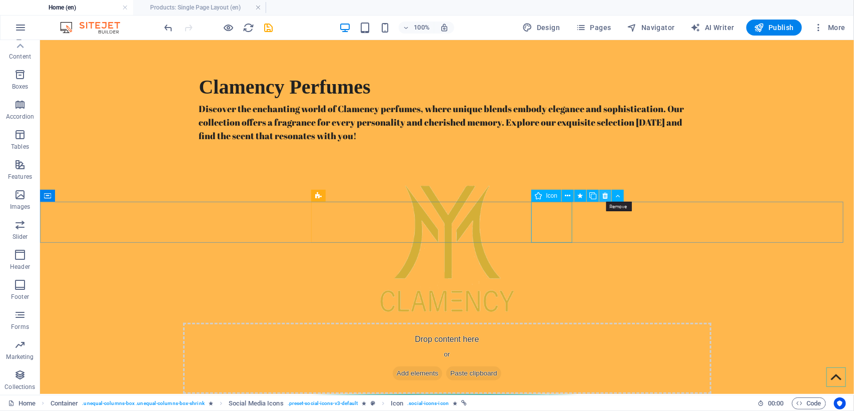
click at [603, 195] on icon at bounding box center [606, 196] width 6 height 11
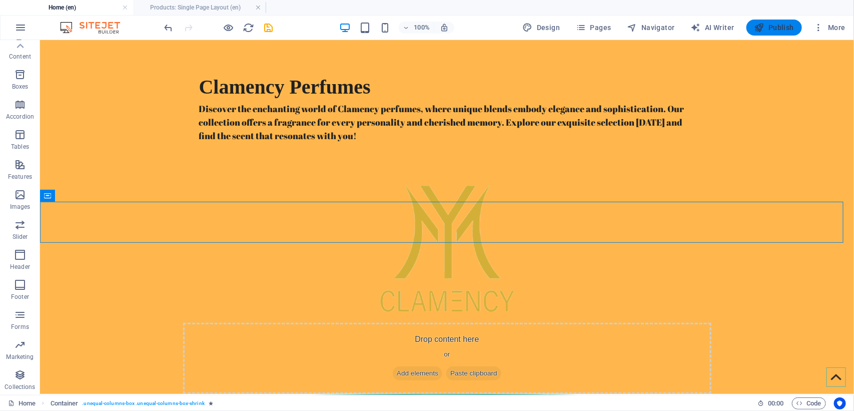
click at [764, 30] on icon "button" at bounding box center [760, 28] width 10 height 10
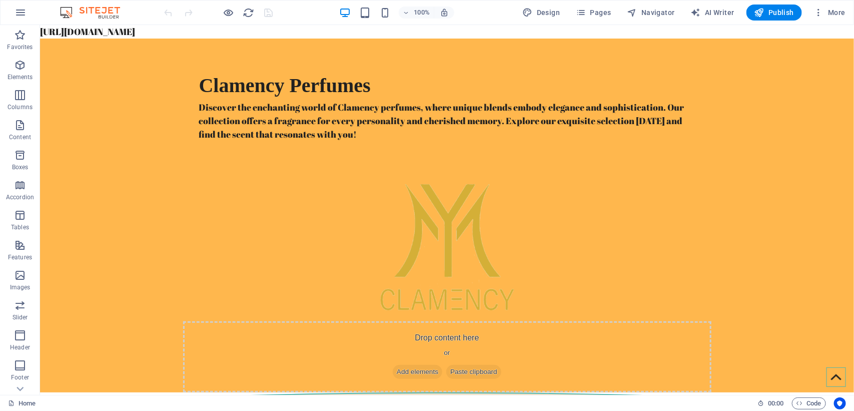
click at [598, 12] on span "Pages" at bounding box center [593, 13] width 35 height 10
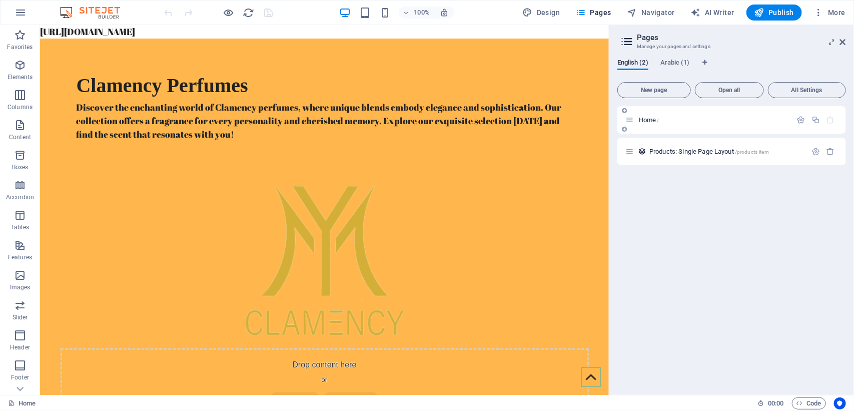
click at [666, 121] on p "Home /" at bounding box center [714, 120] width 150 height 7
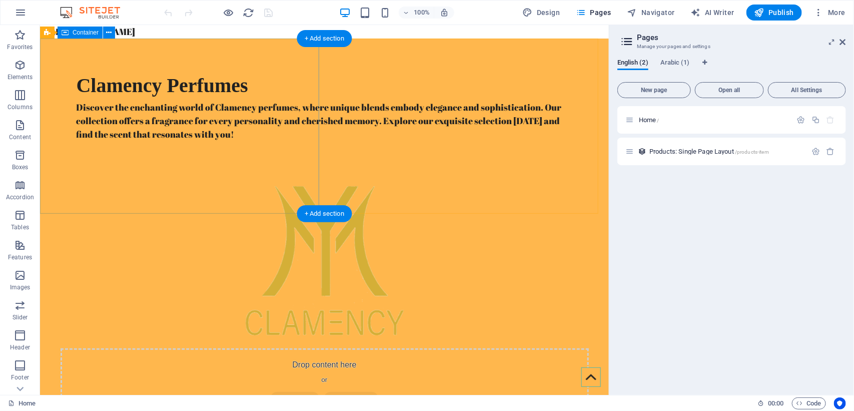
click at [54, 53] on div "Clamency Perfumes Discover the enchanting world of Clamency perfumes, where uni…" at bounding box center [324, 105] width 569 height 135
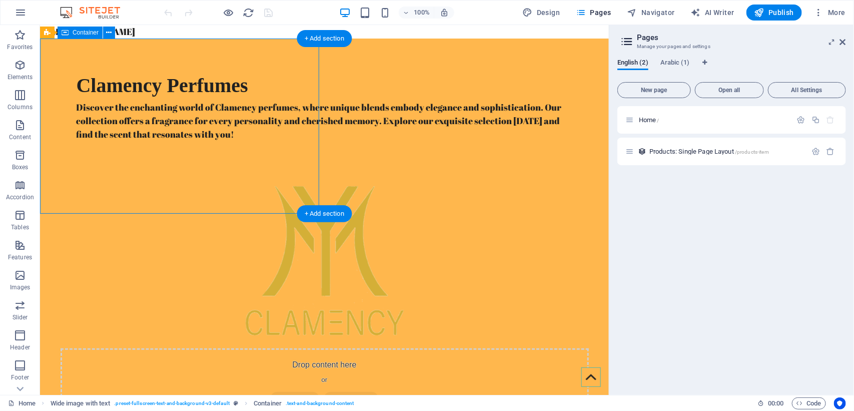
click at [54, 53] on div "Clamency Perfumes Discover the enchanting world of Clamency perfumes, where uni…" at bounding box center [324, 105] width 569 height 135
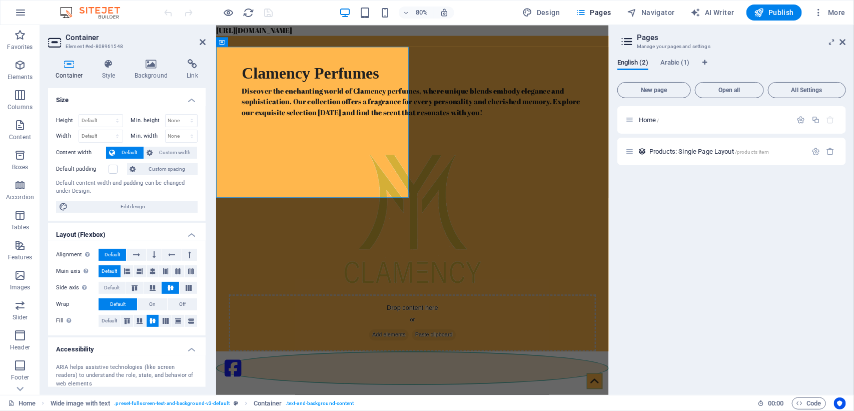
click at [838, 44] on header "Pages Manage your pages and settings" at bounding box center [732, 38] width 227 height 26
click at [842, 44] on icon at bounding box center [843, 42] width 6 height 8
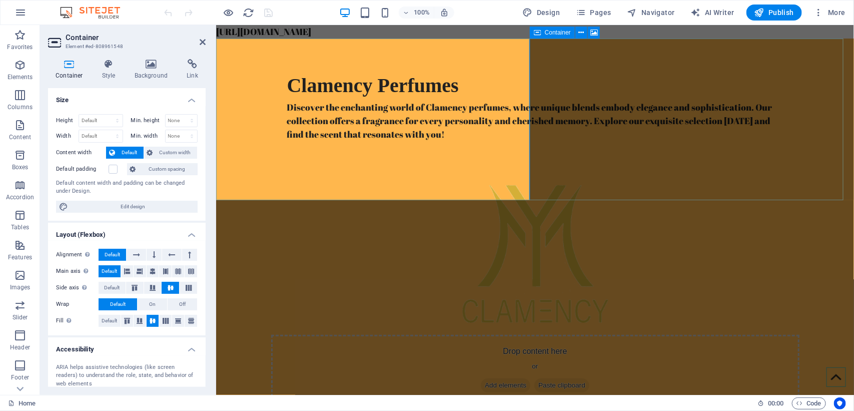
click at [758, 334] on div "Drop content here or Add elements Paste clipboard" at bounding box center [535, 369] width 528 height 71
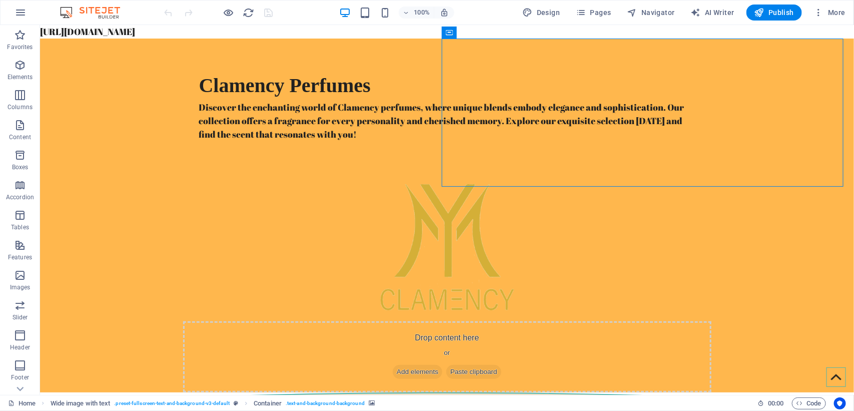
drag, startPoint x: 411, startPoint y: 28, endPoint x: 323, endPoint y: 34, distance: 88.7
drag, startPoint x: 323, startPoint y: 34, endPoint x: 273, endPoint y: 53, distance: 53.7
click at [273, 53] on div "Clamency Perfumes Discover the enchanting world of Clamency perfumes, where uni…" at bounding box center [447, 105] width 814 height 135
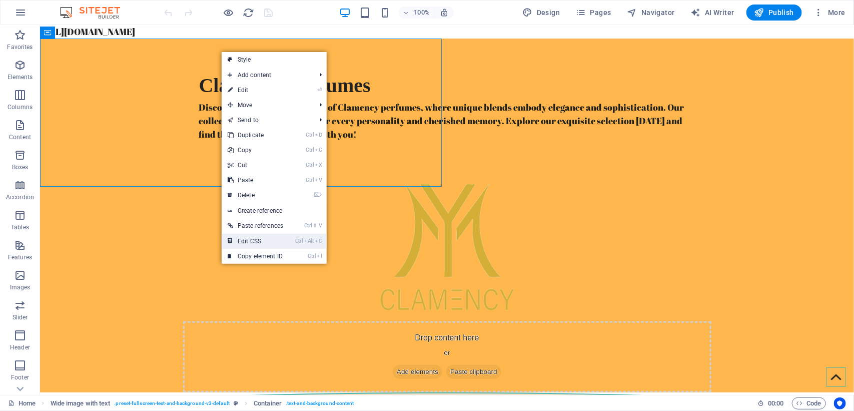
drag, startPoint x: 255, startPoint y: 243, endPoint x: 228, endPoint y: 218, distance: 36.8
click at [255, 243] on link "Ctrl Alt C Edit CSS" at bounding box center [256, 241] width 68 height 15
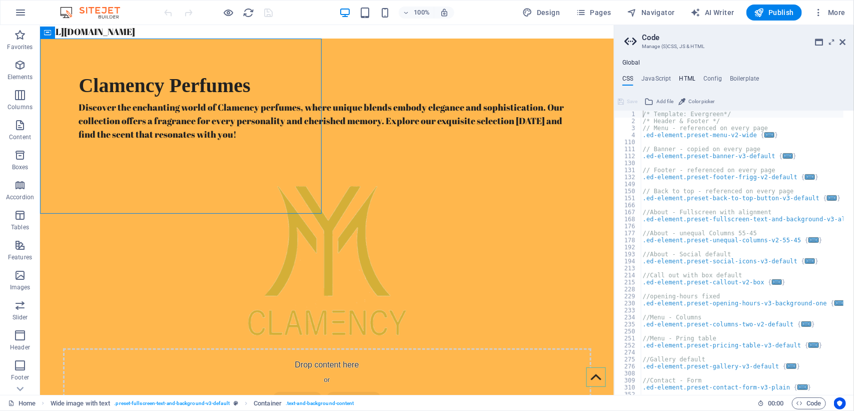
click at [689, 78] on h4 "HTML" at bounding box center [687, 80] width 17 height 11
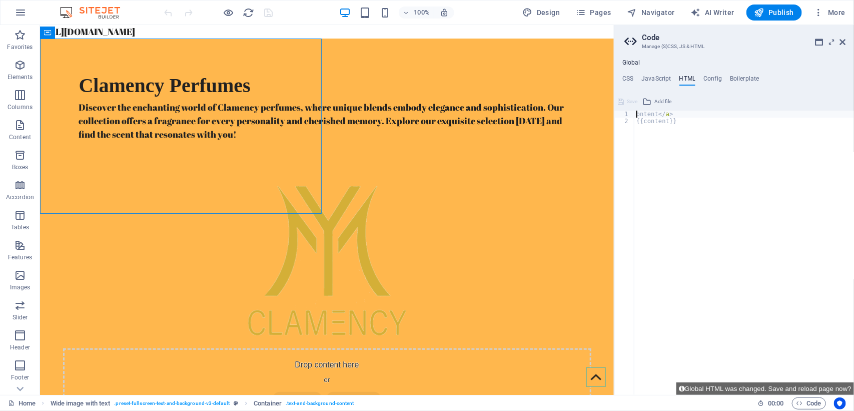
type textarea ">"
type textarea "{{content}}"
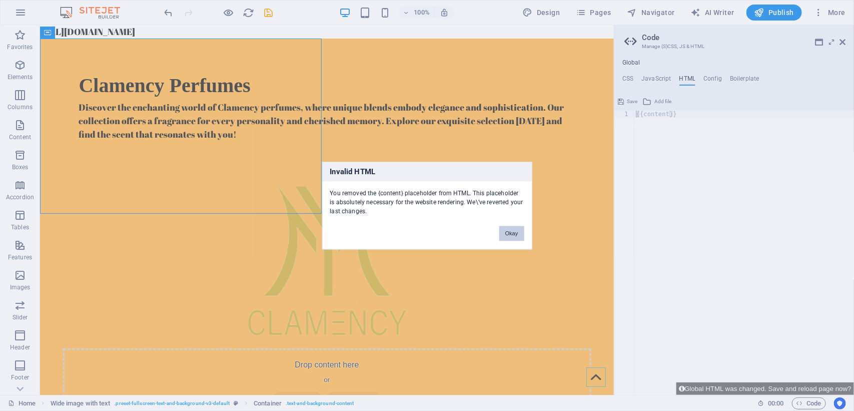
click at [509, 233] on button "Okay" at bounding box center [511, 233] width 25 height 15
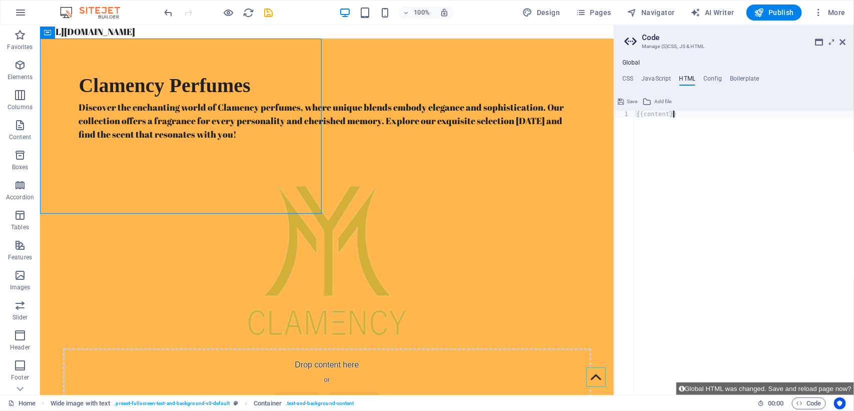
drag, startPoint x: 724, startPoint y: 136, endPoint x: 585, endPoint y: 112, distance: 141.2
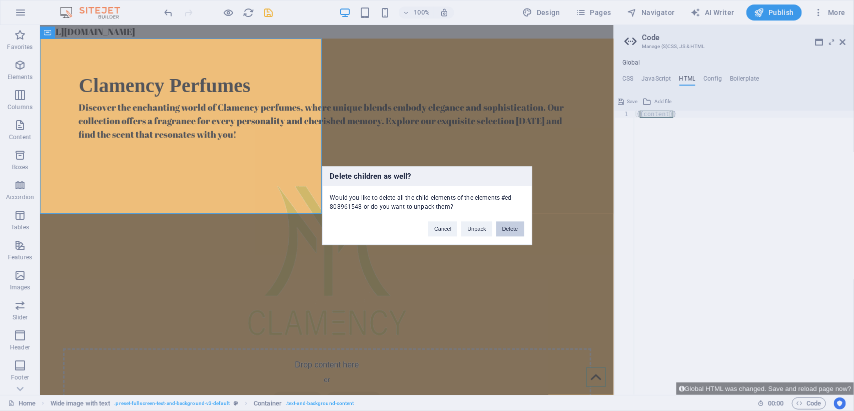
click at [508, 231] on button "Delete" at bounding box center [510, 228] width 28 height 15
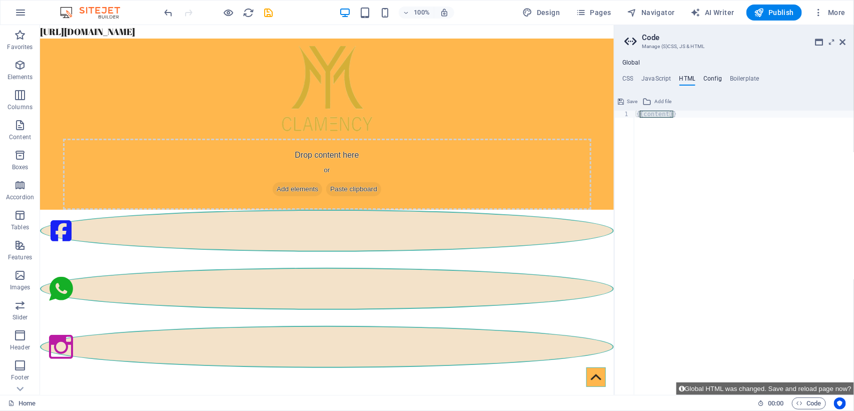
click at [715, 81] on h4 "Config" at bounding box center [713, 80] width 19 height 11
type textarea "$color-background: #FFFFFF;"
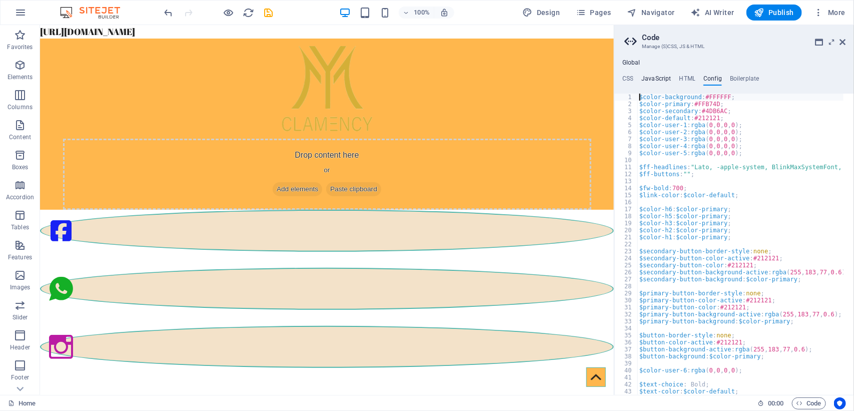
click at [664, 81] on h4 "JavaScript" at bounding box center [656, 80] width 30 height 11
type textarea "/* JS for preset "Menu V2" */"
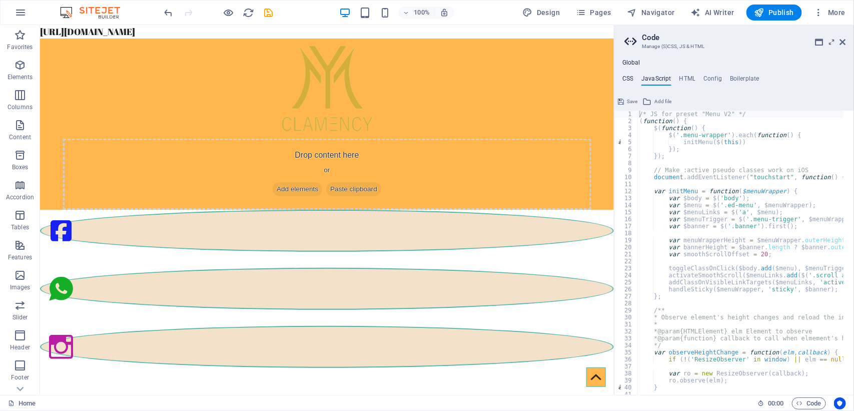
click at [629, 75] on h4 "CSS" at bounding box center [627, 80] width 11 height 11
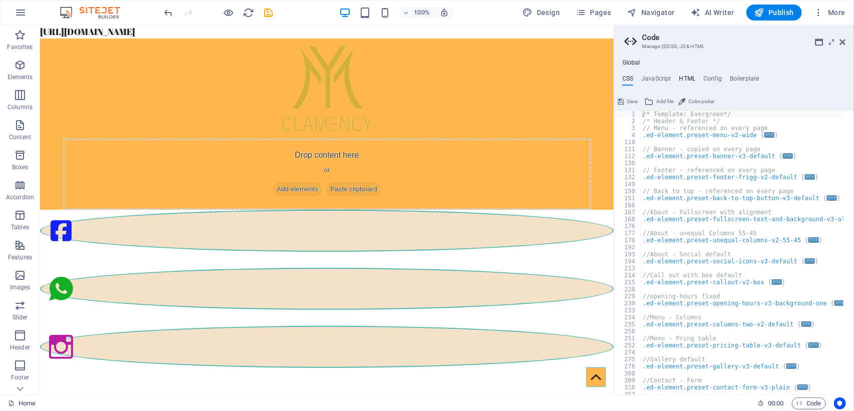
click at [681, 78] on h4 "HTML" at bounding box center [687, 80] width 17 height 11
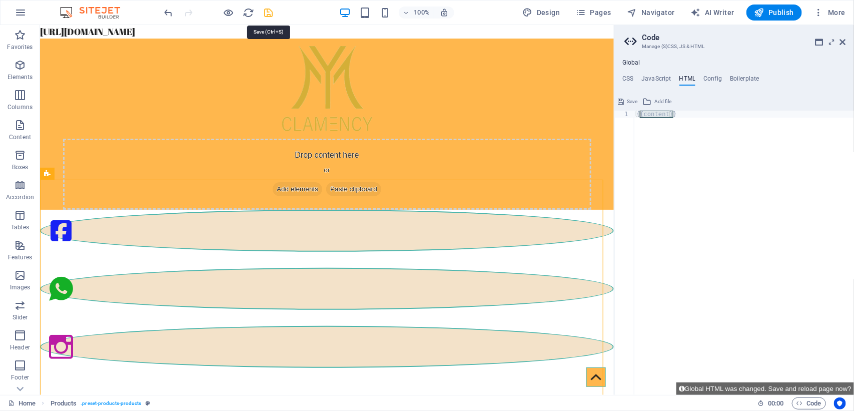
click at [265, 13] on icon "save" at bounding box center [269, 13] width 12 height 12
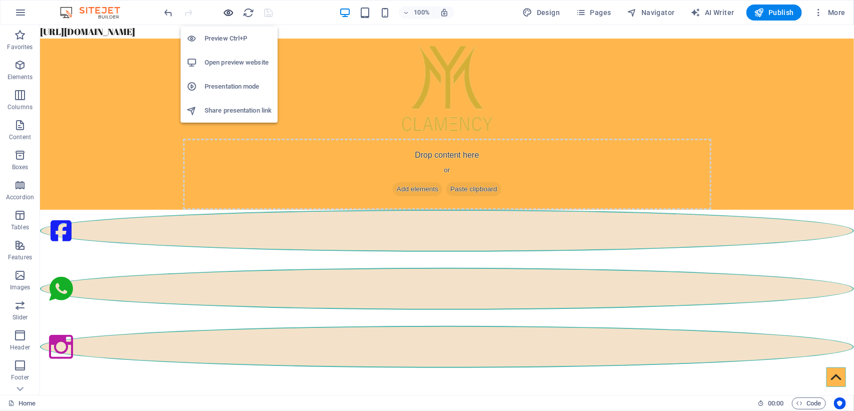
click at [224, 9] on icon "button" at bounding box center [229, 13] width 12 height 12
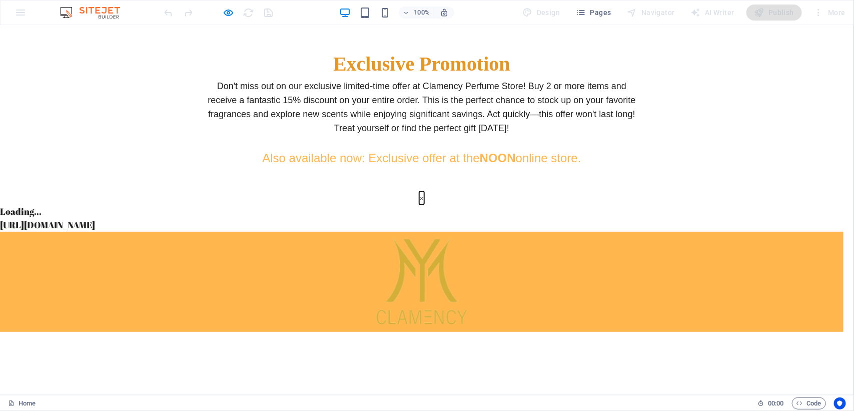
click at [424, 191] on button "×" at bounding box center [421, 198] width 5 height 14
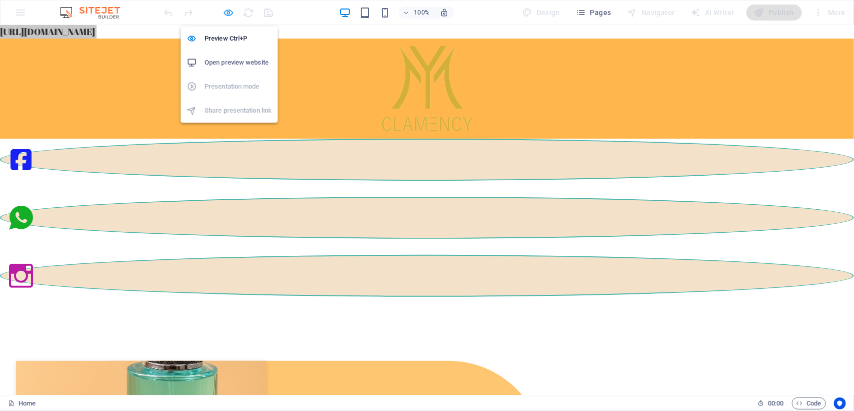
click at [228, 16] on icon "button" at bounding box center [229, 13] width 12 height 12
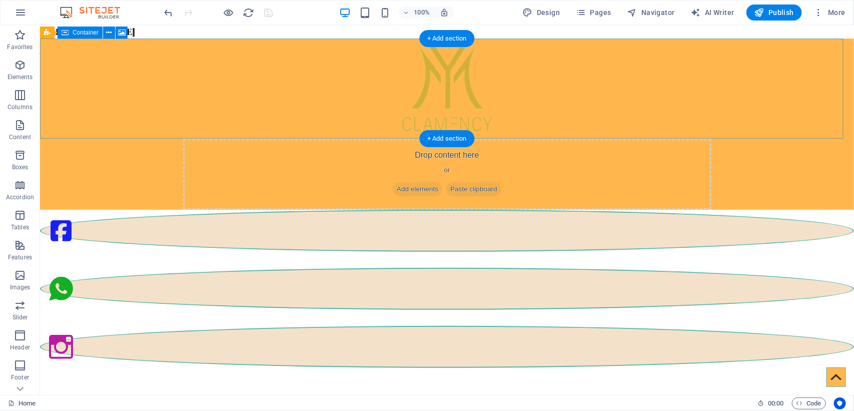
drag, startPoint x: 381, startPoint y: 30, endPoint x: 220, endPoint y: 67, distance: 164.9
click at [220, 138] on div "Drop content here or Add elements Paste clipboard" at bounding box center [447, 173] width 528 height 71
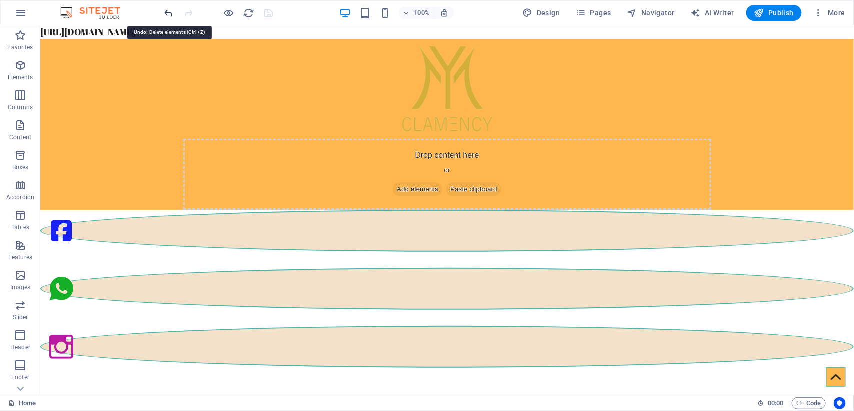
click at [0, 0] on icon "undo" at bounding box center [0, 0] width 0 height 0
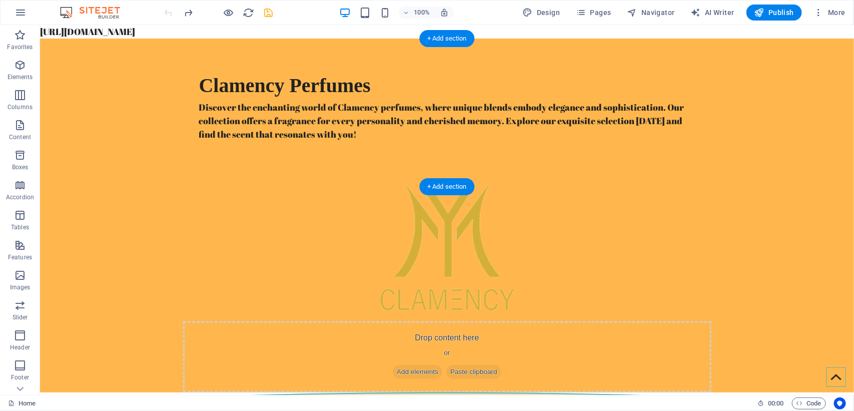
click at [811, 173] on figure at bounding box center [447, 247] width 814 height 148
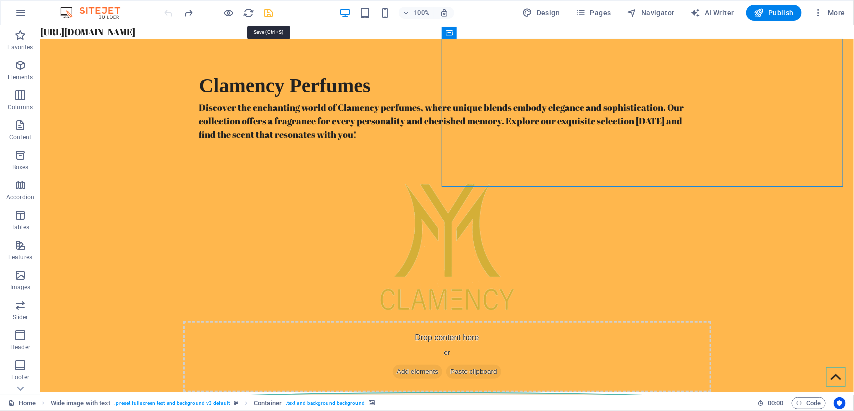
click at [269, 14] on icon "save" at bounding box center [269, 13] width 12 height 12
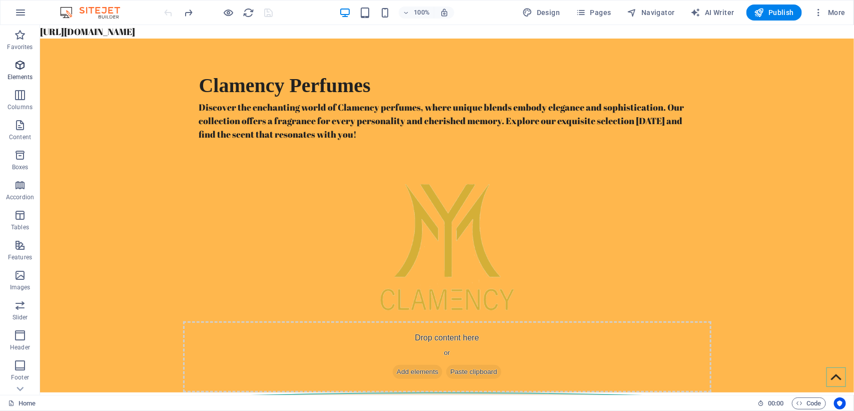
click at [22, 74] on p "Elements" at bounding box center [21, 77] width 26 height 8
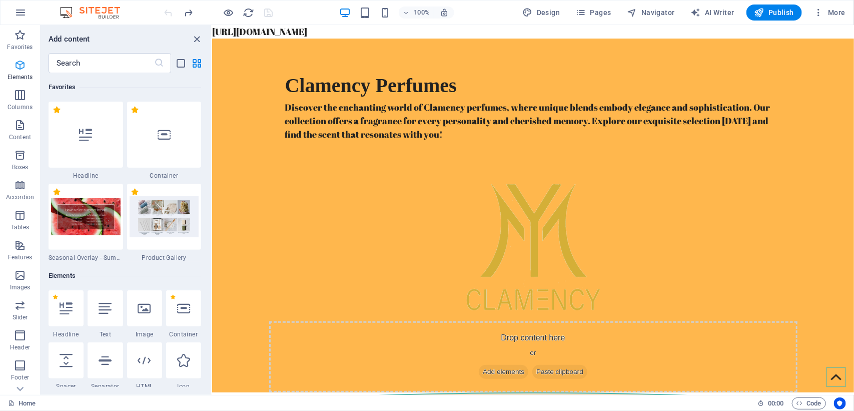
click at [22, 71] on icon "button" at bounding box center [20, 65] width 12 height 12
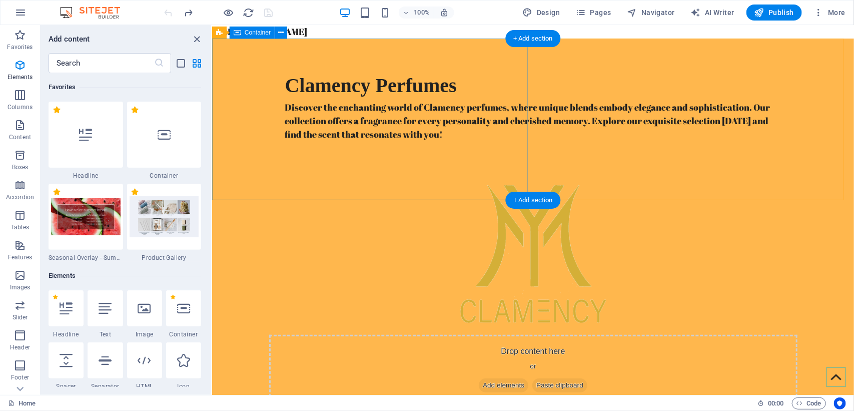
scroll to position [188, 0]
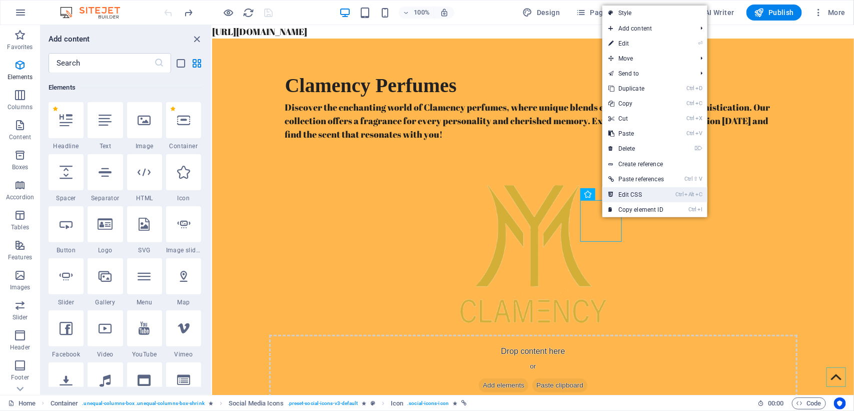
click at [645, 198] on link "Ctrl Alt C Edit CSS" at bounding box center [636, 194] width 68 height 15
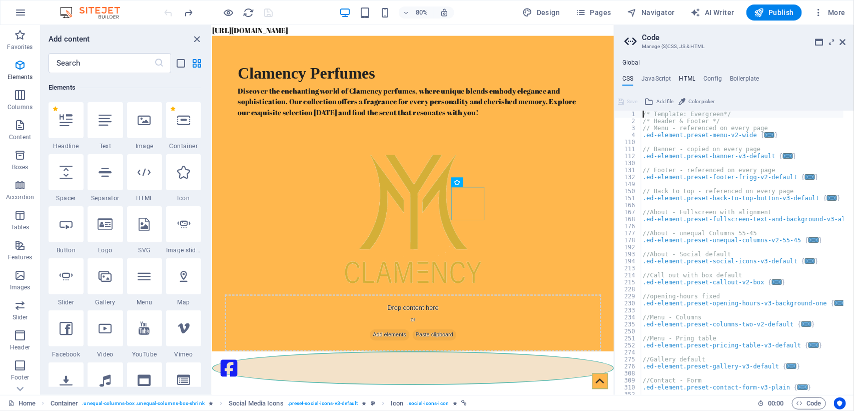
click at [688, 75] on h4 "HTML" at bounding box center [687, 80] width 17 height 11
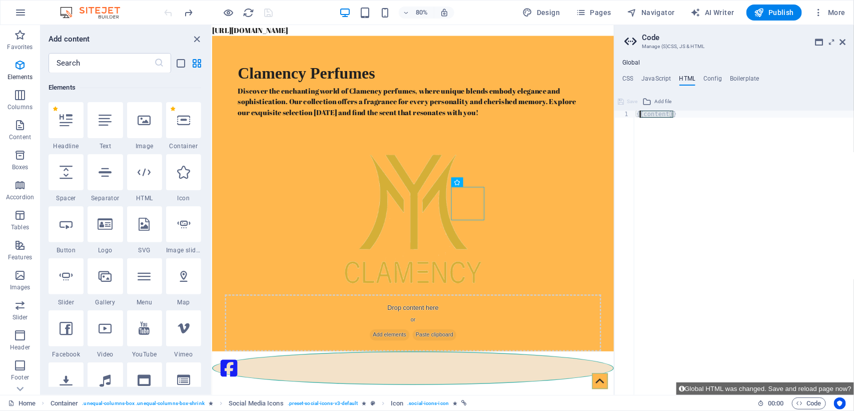
click at [643, 149] on div "{{content}}" at bounding box center [744, 253] width 220 height 284
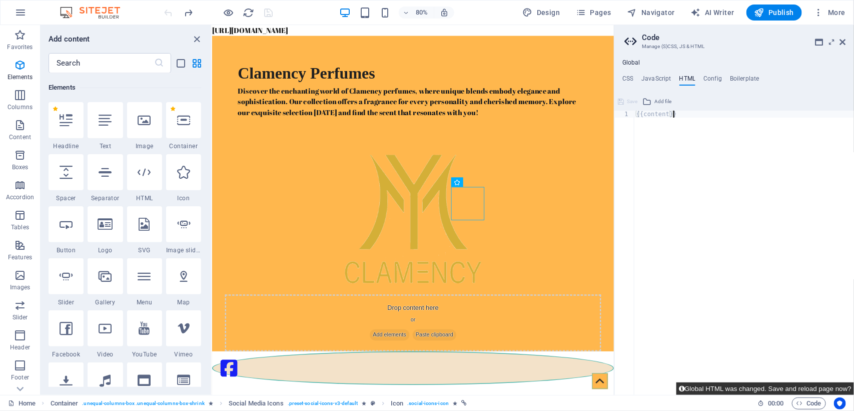
click at [834, 388] on button "Global HTML was changed. Save and reload page now?" at bounding box center [765, 388] width 178 height 13
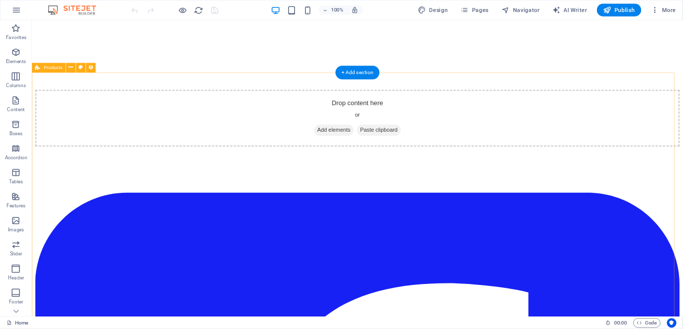
scroll to position [0, 0]
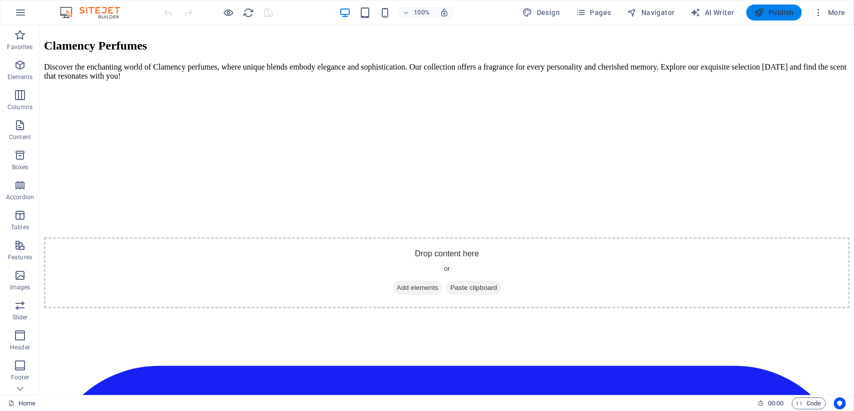
click at [779, 12] on span "Publish" at bounding box center [775, 13] width 40 height 10
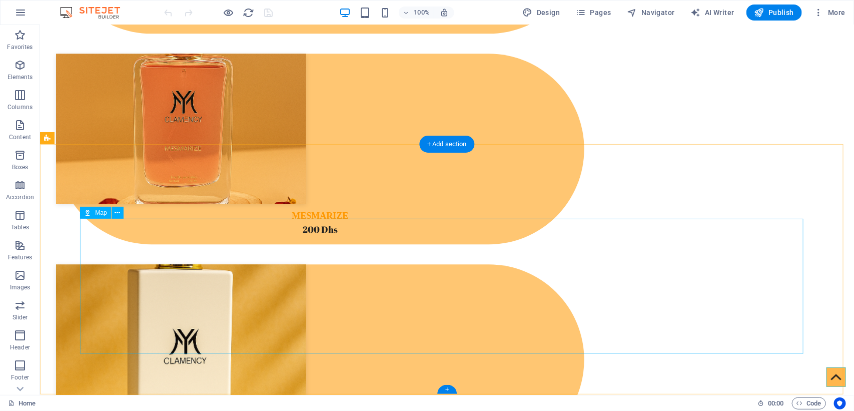
scroll to position [1180, 0]
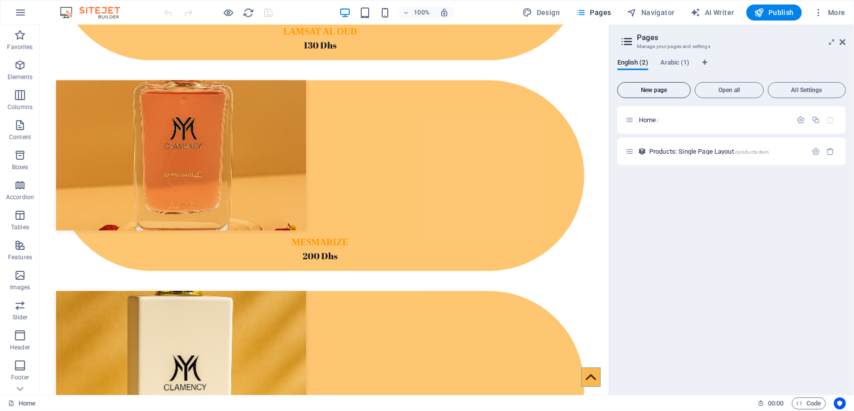
click at [663, 89] on span "New page" at bounding box center [654, 90] width 65 height 6
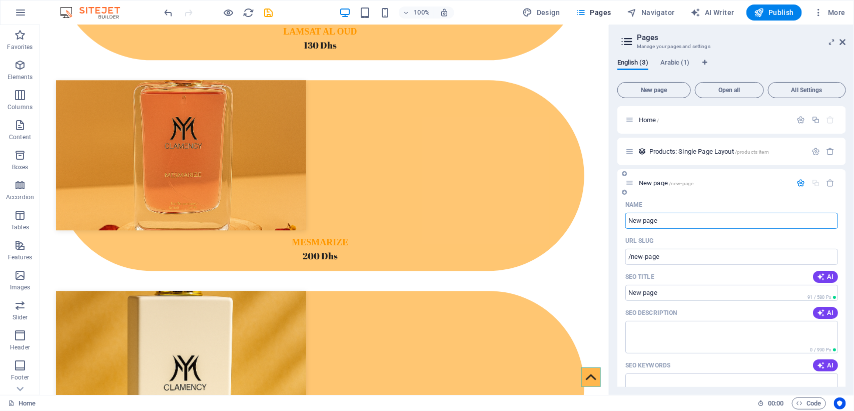
click at [800, 181] on icon "button" at bounding box center [801, 183] width 9 height 9
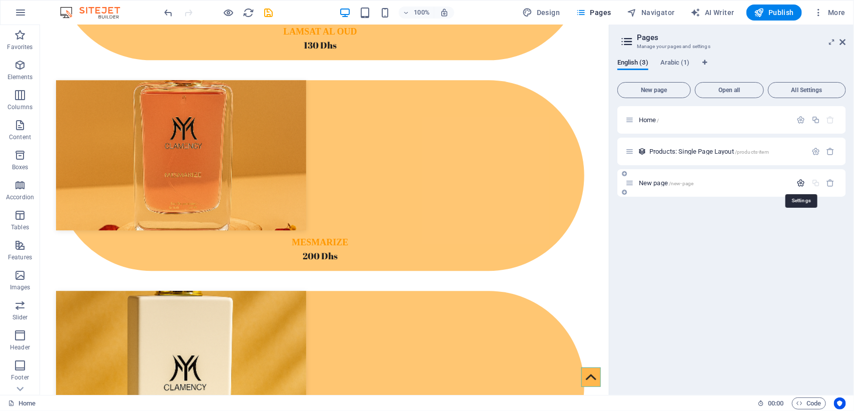
click at [800, 181] on icon "button" at bounding box center [801, 183] width 9 height 9
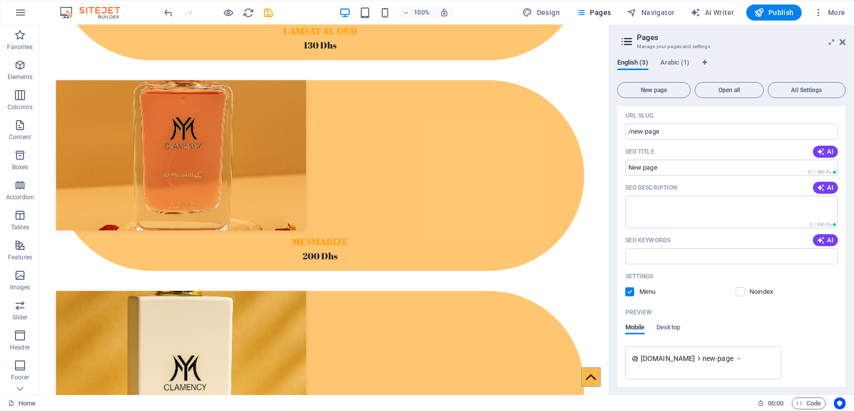
scroll to position [163, 0]
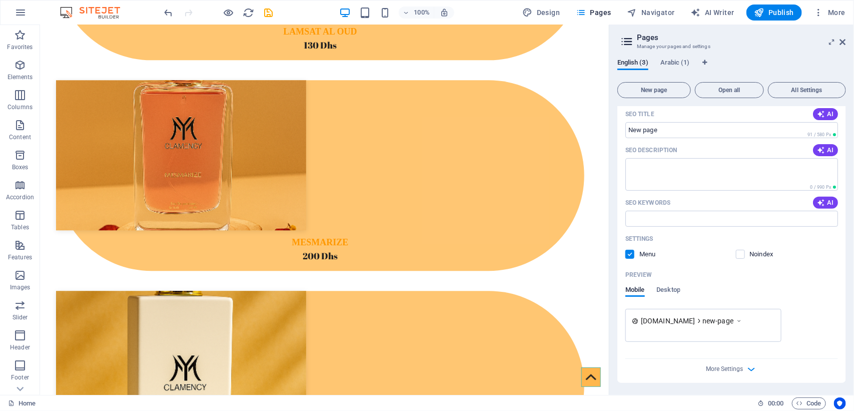
click at [629, 256] on label at bounding box center [629, 254] width 9 height 9
click at [0, 0] on input "checkbox" at bounding box center [0, 0] width 0 height 0
click at [744, 368] on div "More Settings" at bounding box center [731, 367] width 213 height 16
click at [752, 371] on icon "button" at bounding box center [752, 369] width 12 height 12
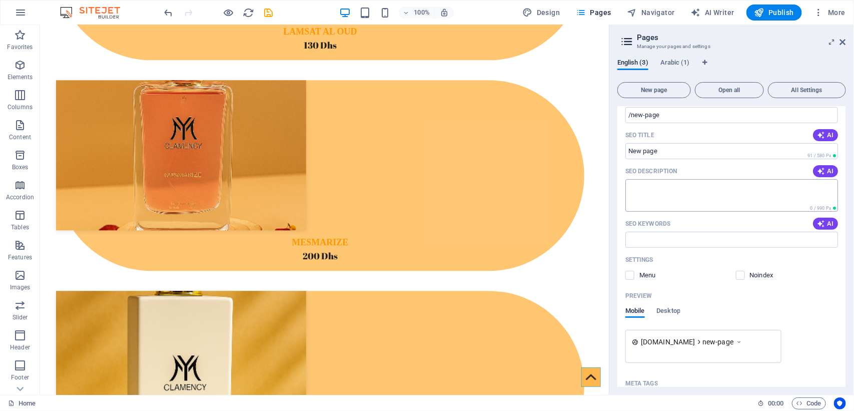
scroll to position [0, 0]
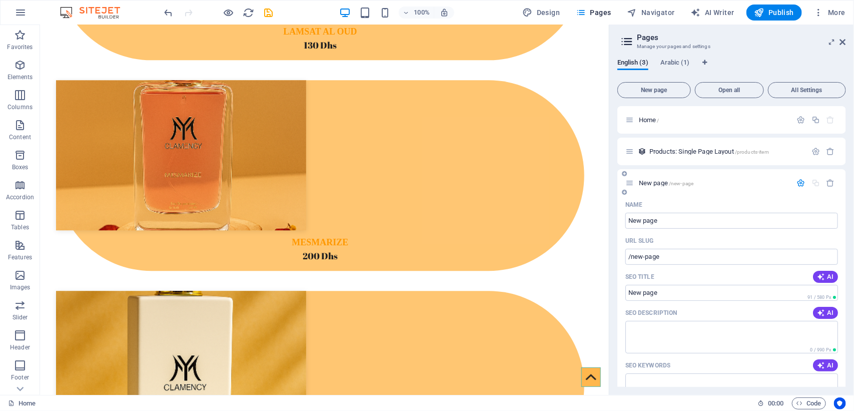
click at [803, 180] on icon "button" at bounding box center [801, 183] width 9 height 9
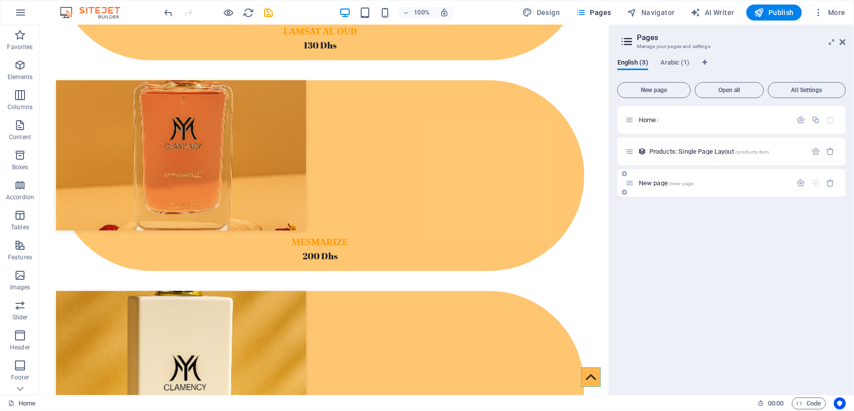
click at [714, 193] on div "New page /new-page" at bounding box center [731, 183] width 229 height 28
click at [685, 187] on div "New page /new-page" at bounding box center [708, 183] width 167 height 12
click at [649, 181] on span "New page /new-page" at bounding box center [666, 183] width 55 height 8
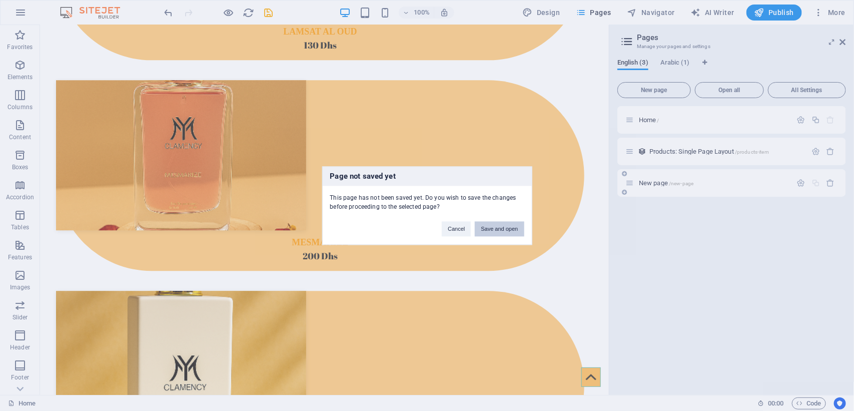
click at [649, 181] on div "Page not saved yet This page has not been saved yet. Do you wish to save the ch…" at bounding box center [427, 205] width 854 height 411
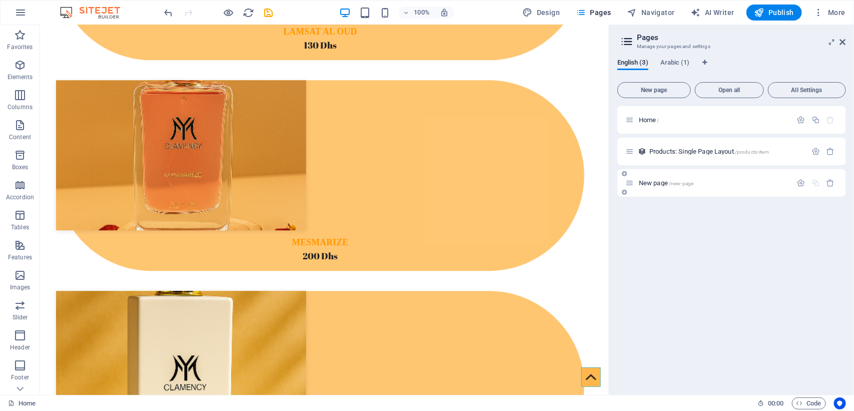
click at [649, 181] on span "New page /new-page" at bounding box center [666, 183] width 55 height 8
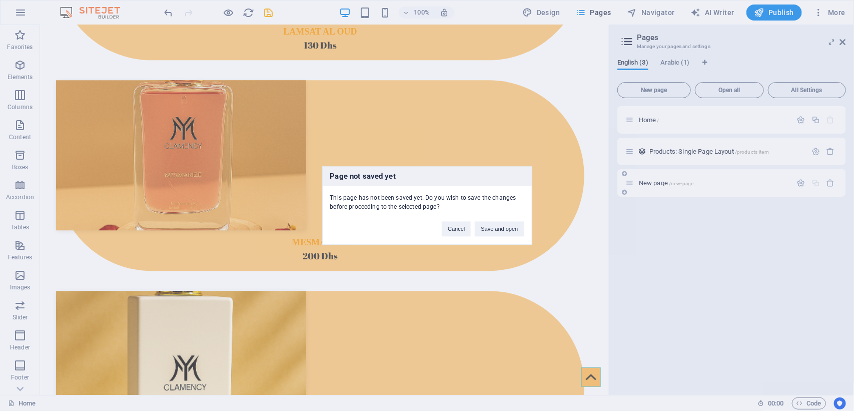
click at [649, 181] on div "Page not saved yet This page has not been saved yet. Do you wish to save the ch…" at bounding box center [427, 205] width 854 height 411
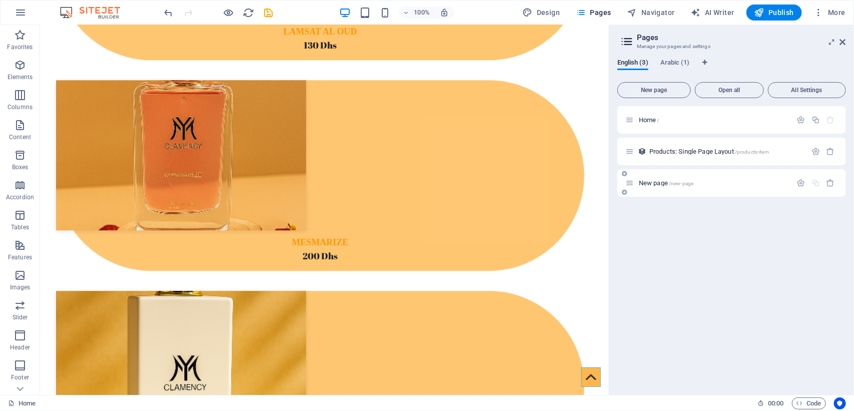
click at [649, 181] on span "New page /new-page" at bounding box center [666, 183] width 55 height 8
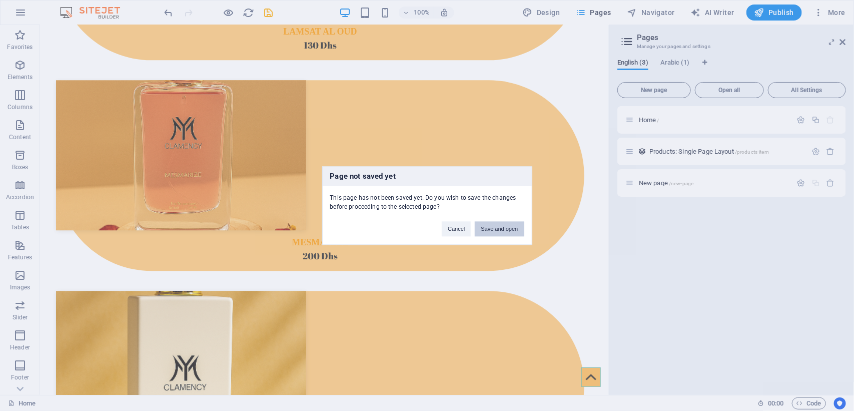
click at [504, 228] on button "Save and open" at bounding box center [499, 228] width 49 height 15
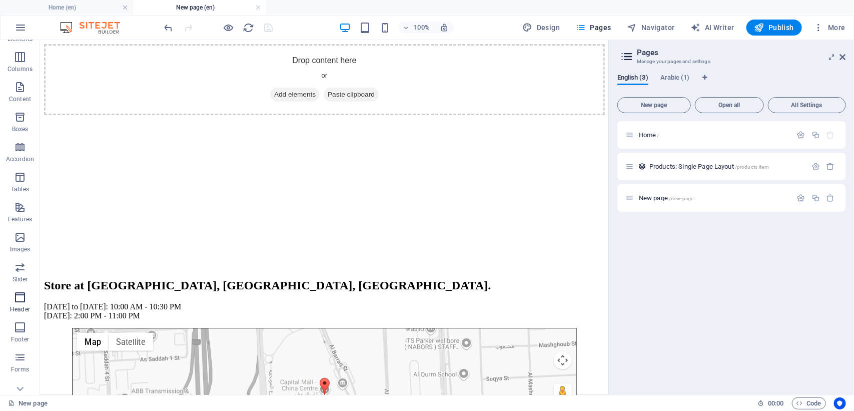
scroll to position [96, 0]
click at [16, 363] on button "Marketing" at bounding box center [20, 350] width 40 height 30
click at [22, 354] on p "Marketing" at bounding box center [20, 357] width 28 height 8
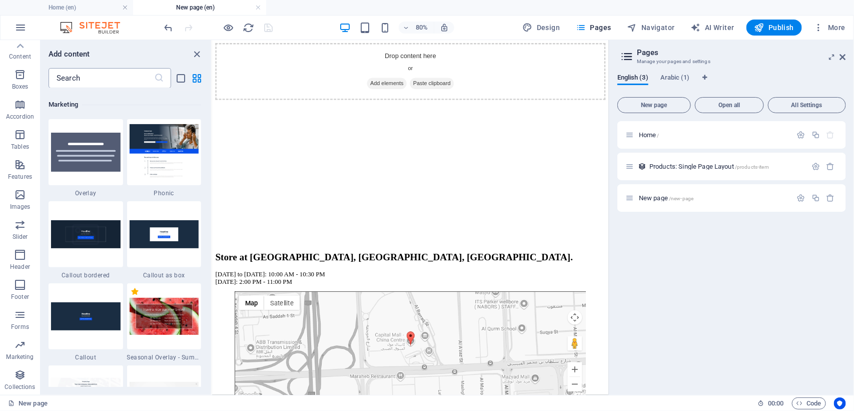
click at [128, 77] on input "text" at bounding box center [102, 78] width 106 height 20
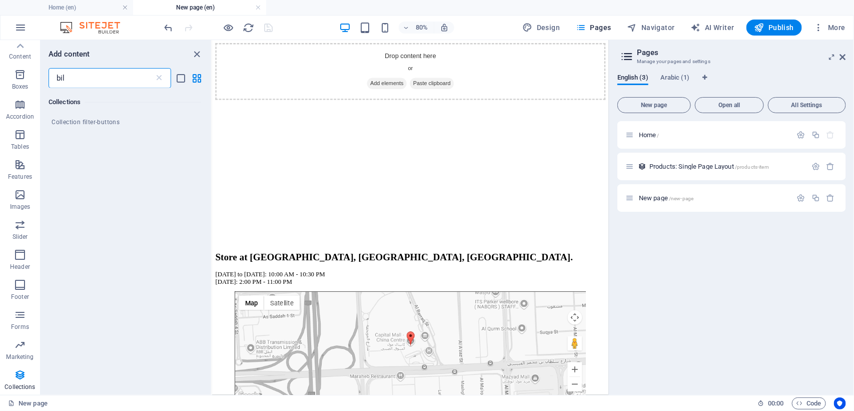
scroll to position [0, 0]
type input "b"
type input "s"
type input "c"
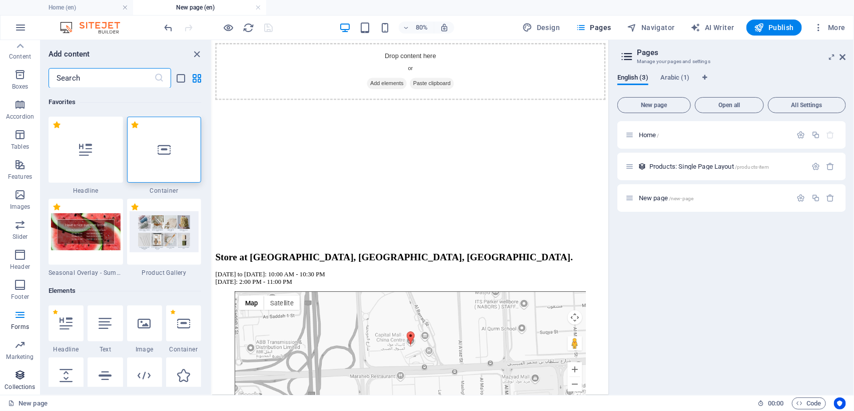
click at [18, 381] on span "Collections" at bounding box center [20, 381] width 40 height 24
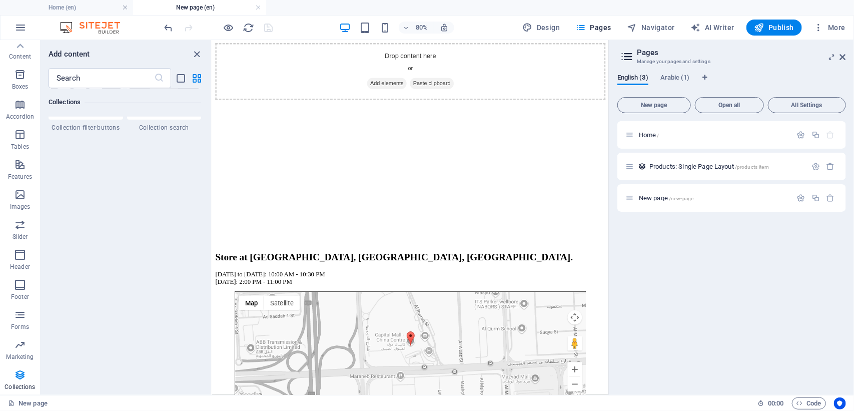
scroll to position [9683, 0]
click at [174, 123] on span "Collection search" at bounding box center [164, 125] width 75 height 8
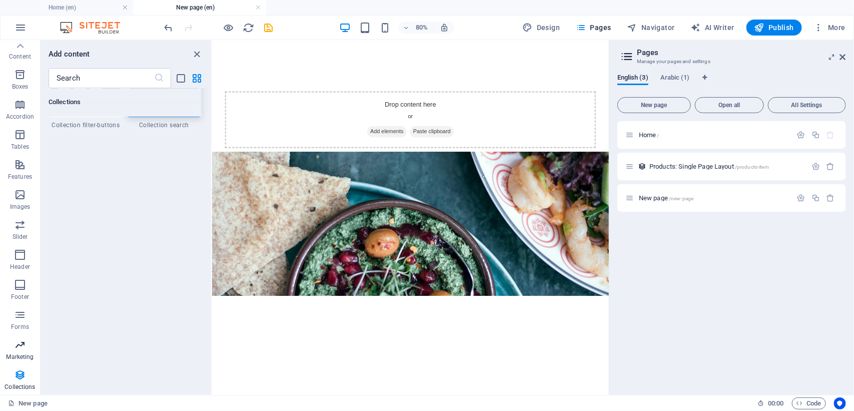
click at [195, 52] on icon "close panel" at bounding box center [198, 55] width 12 height 12
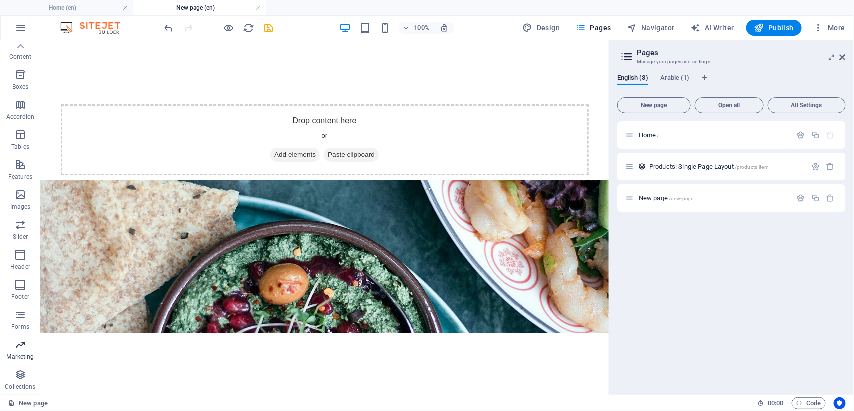
click at [16, 354] on p "Marketing" at bounding box center [20, 357] width 28 height 8
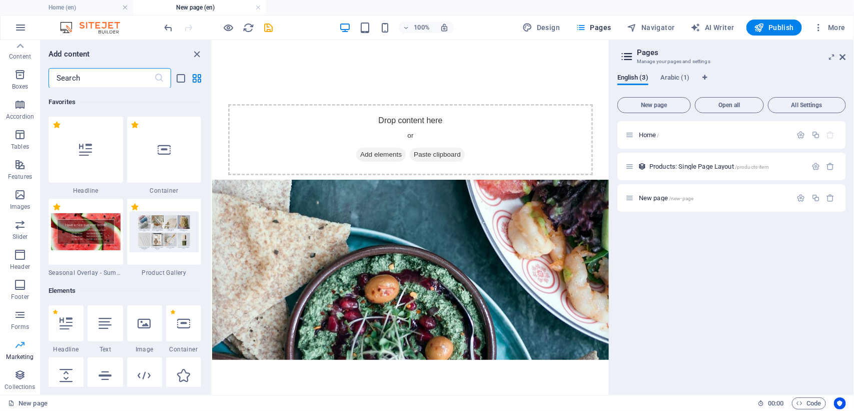
scroll to position [8230, 0]
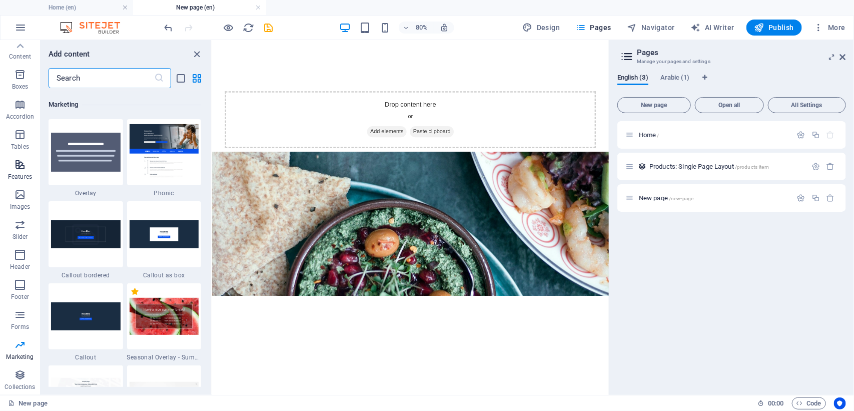
click at [13, 163] on span "Features" at bounding box center [20, 171] width 40 height 24
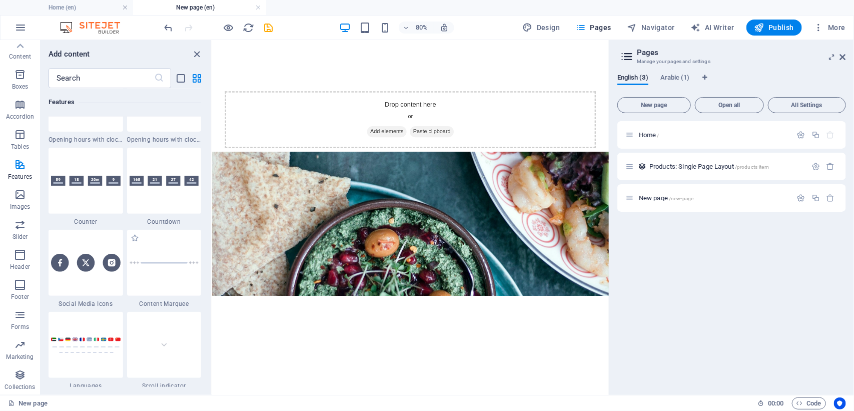
scroll to position [4544, 0]
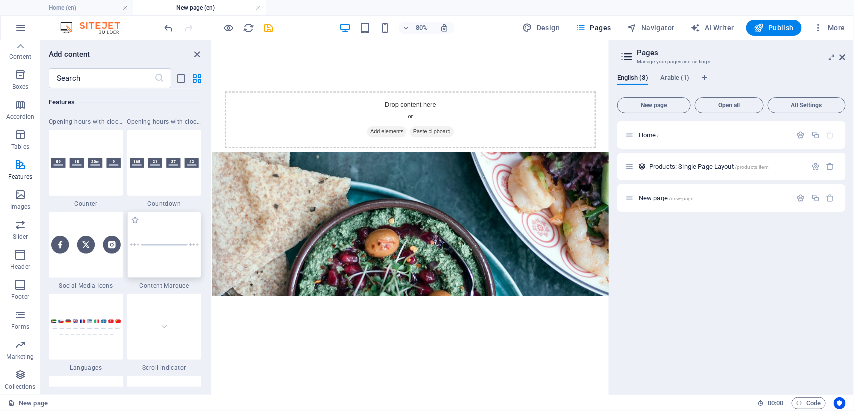
click at [172, 261] on div at bounding box center [164, 245] width 75 height 66
click at [165, 244] on img at bounding box center [165, 244] width 70 height 3
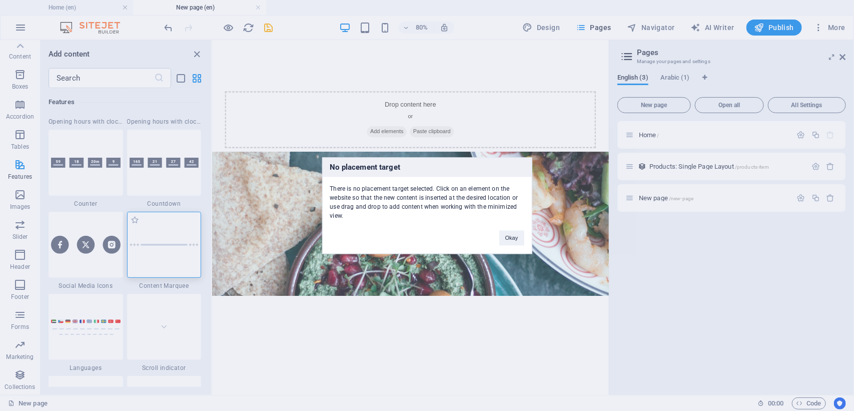
click at [318, 119] on div "No placement target There is no placement target selected. Click on an element …" at bounding box center [427, 205] width 854 height 411
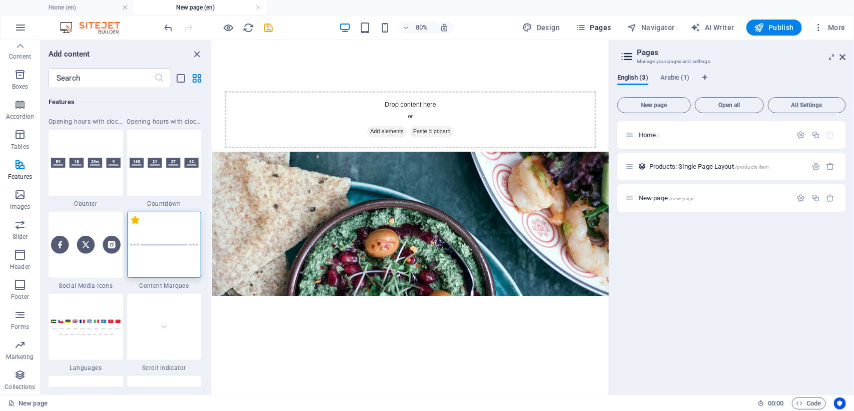
click at [131, 219] on label "1 Star" at bounding box center [135, 220] width 9 height 9
click at [131, 225] on input "1 Star" at bounding box center [131, 225] width 1 height 1
radio input "true"
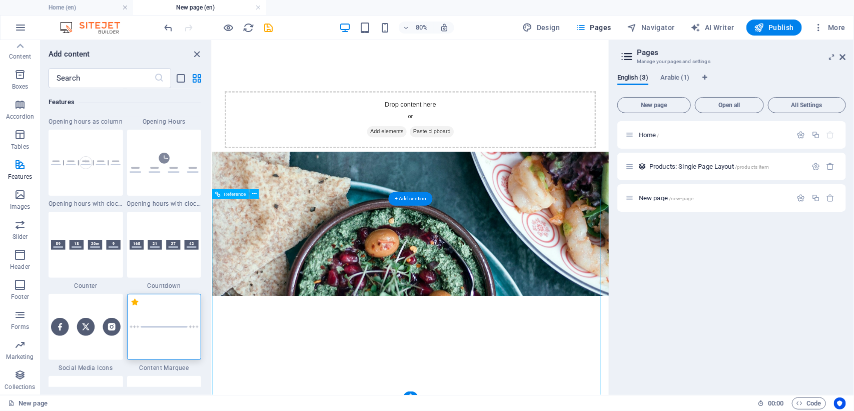
scroll to position [4626, 0]
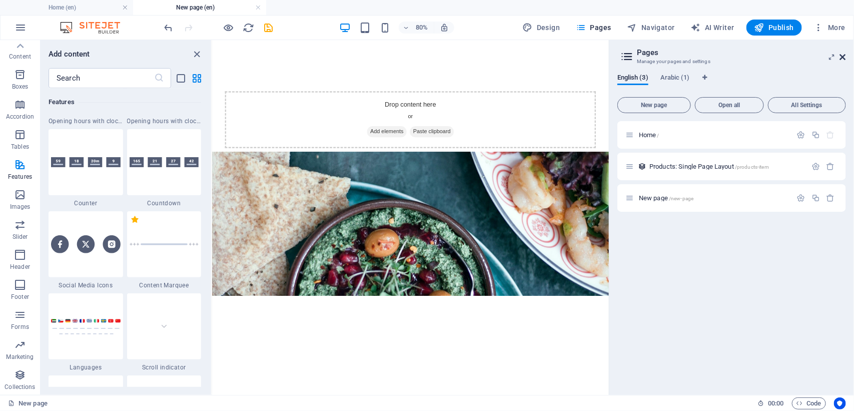
drag, startPoint x: 841, startPoint y: 54, endPoint x: 89, endPoint y: 233, distance: 772.5
click at [0, 0] on icon at bounding box center [0, 0] width 0 height 0
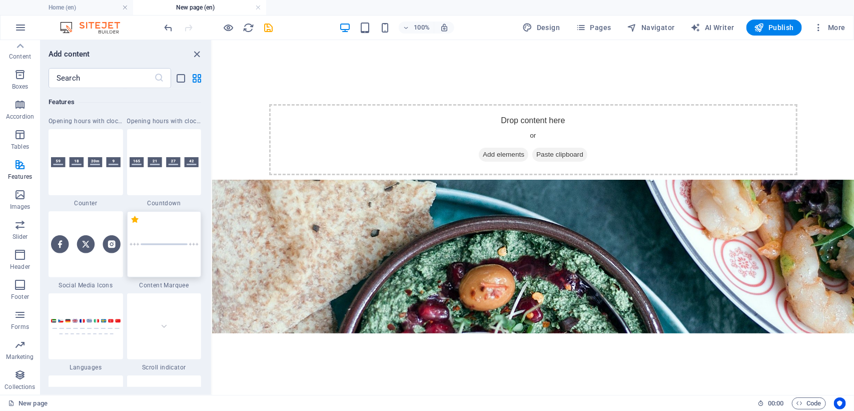
click at [173, 243] on img at bounding box center [165, 244] width 70 height 3
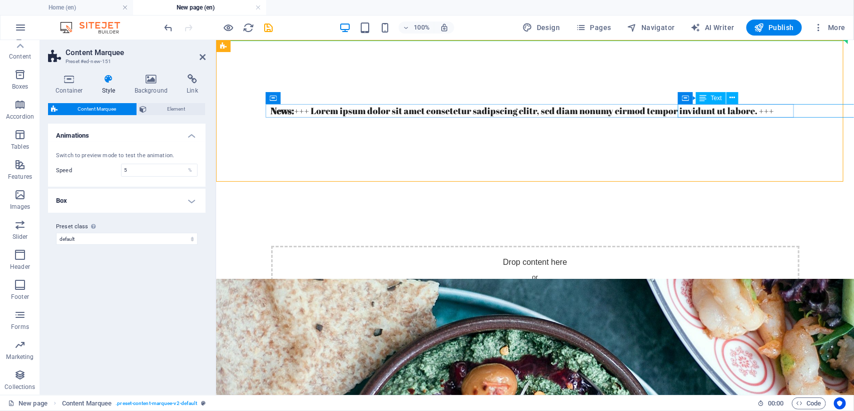
click at [796, 111] on div "News: +++ Lorem ipsum dolor sit amet consetetur sadipscing elitr, sed diam nonu…" at bounding box center [797, 111] width 3 height 14
click at [780, 111] on div "News: +++ Lorem ipsum dolor sit amet consetetur sadipscing elitr, sed diam nonu…" at bounding box center [789, 111] width 19 height 14
click at [791, 111] on div "News: +++ Lorem ipsum dolor sit amet consetetur sadipscing elitr, sed diam nonu…" at bounding box center [795, 111] width 8 height 14
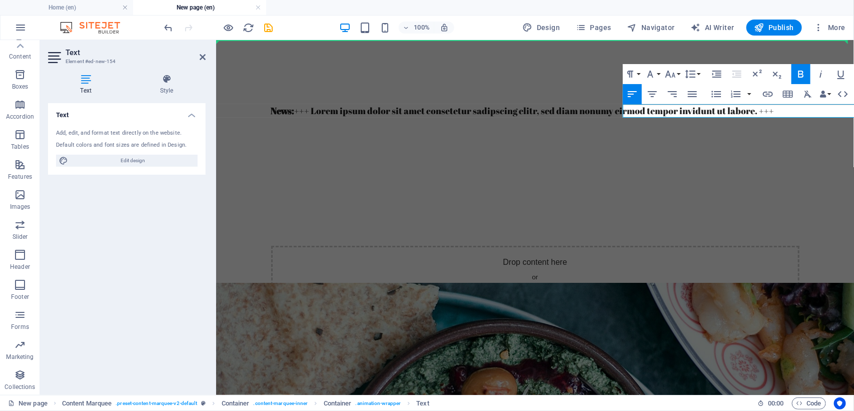
click at [88, 86] on h4 "Text" at bounding box center [88, 84] width 80 height 21
click at [80, 133] on div "Add, edit, and format text directly on the website." at bounding box center [127, 133] width 142 height 9
click at [123, 158] on span "Edit design" at bounding box center [133, 161] width 124 height 12
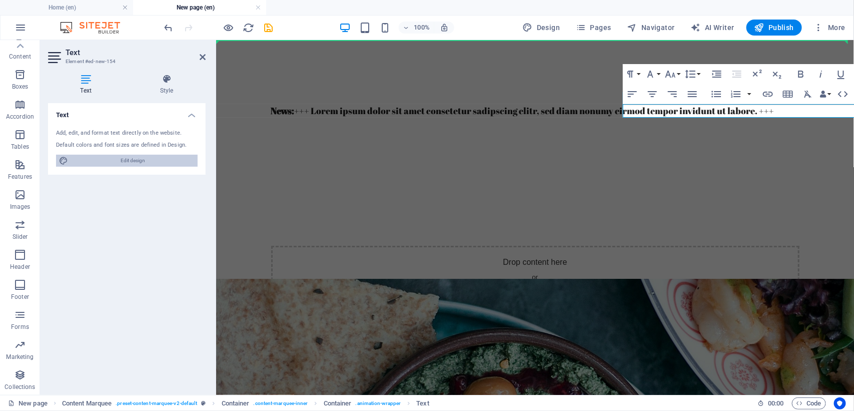
select select "700"
select select "px"
select select "700"
select select "px"
select select "rem"
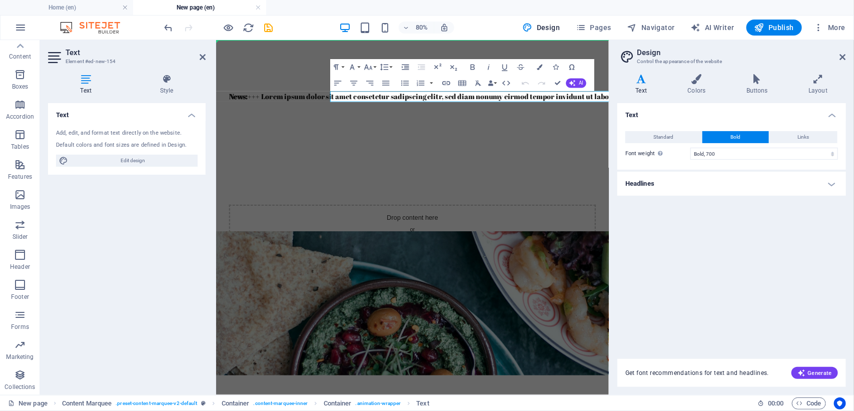
click at [638, 78] on icon at bounding box center [641, 79] width 48 height 10
click at [822, 186] on h4 "Headlines" at bounding box center [731, 184] width 229 height 24
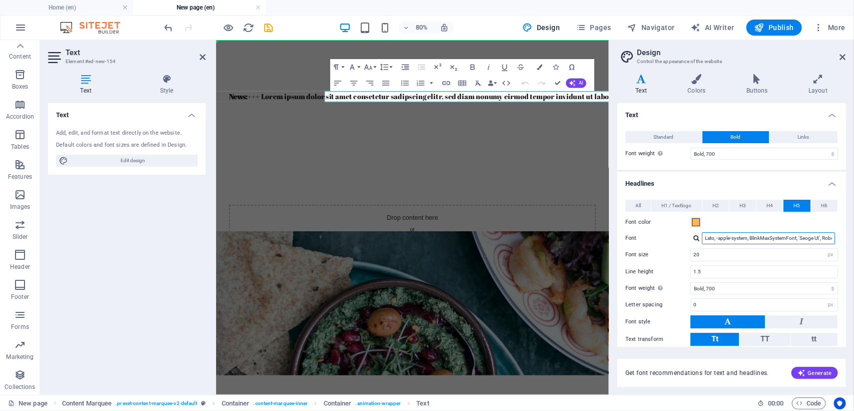
click at [749, 239] on input "Lato, -apple-system, BlinkMaxSystemFont, 'Seoge UI', Roboto, 'Helvetica Neue', …" at bounding box center [768, 238] width 133 height 12
click at [806, 139] on span "Links" at bounding box center [804, 137] width 12 height 12
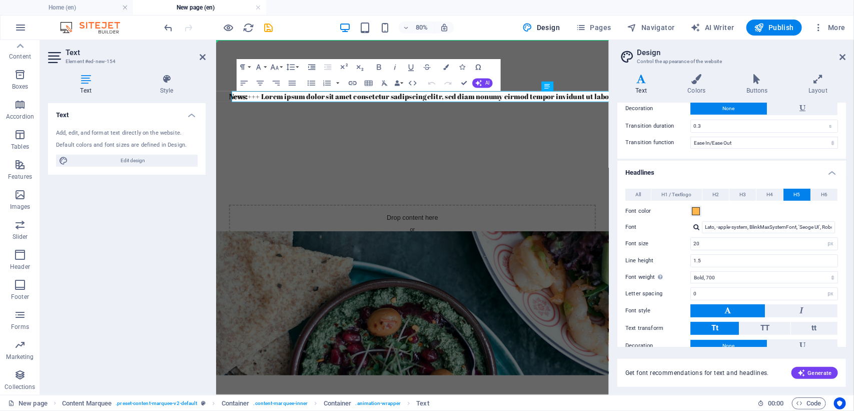
scroll to position [127, 0]
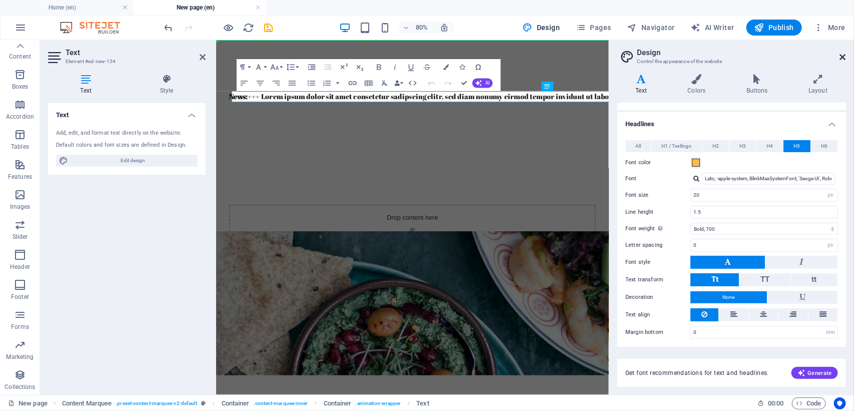
click at [844, 54] on icon at bounding box center [843, 57] width 6 height 8
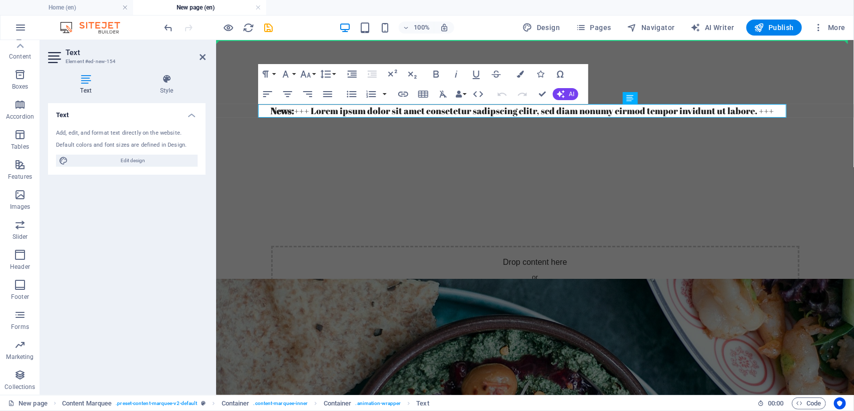
click at [89, 144] on div "Default colors and font sizes are defined in Design." at bounding box center [127, 145] width 142 height 9
click at [134, 161] on span "Edit design" at bounding box center [133, 161] width 124 height 12
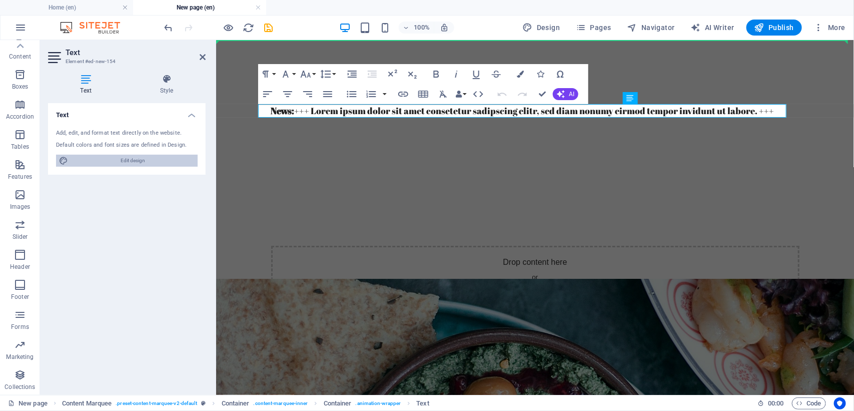
select select "ease-in-out"
select select "px"
select select "700"
select select "px"
select select "rem"
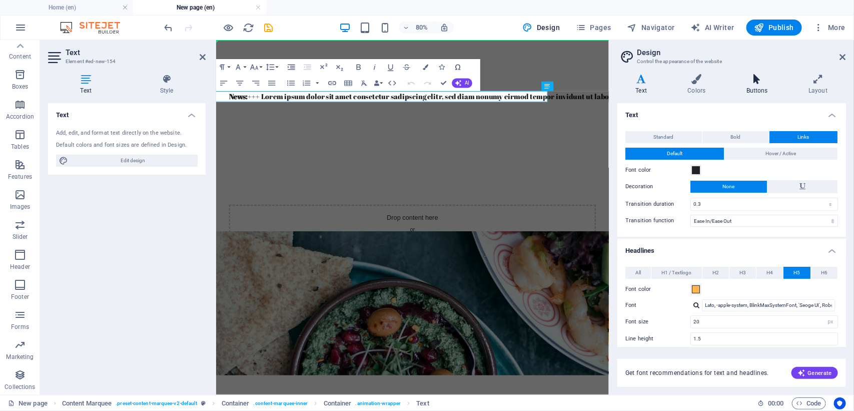
click at [759, 88] on h4 "Buttons" at bounding box center [759, 84] width 62 height 21
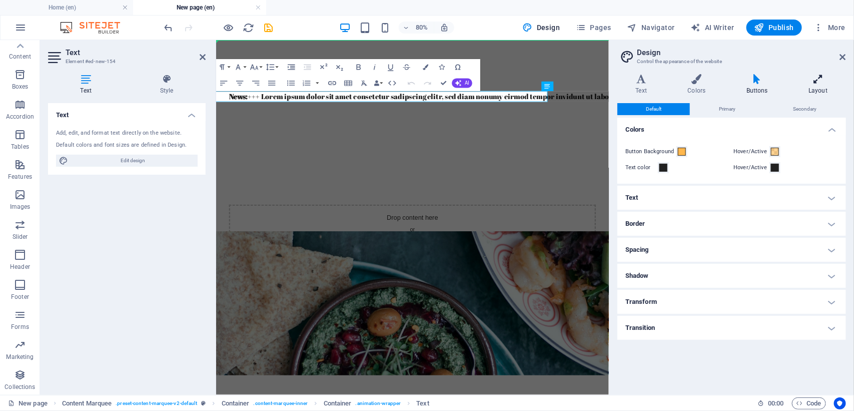
click at [832, 84] on icon at bounding box center [819, 79] width 56 height 10
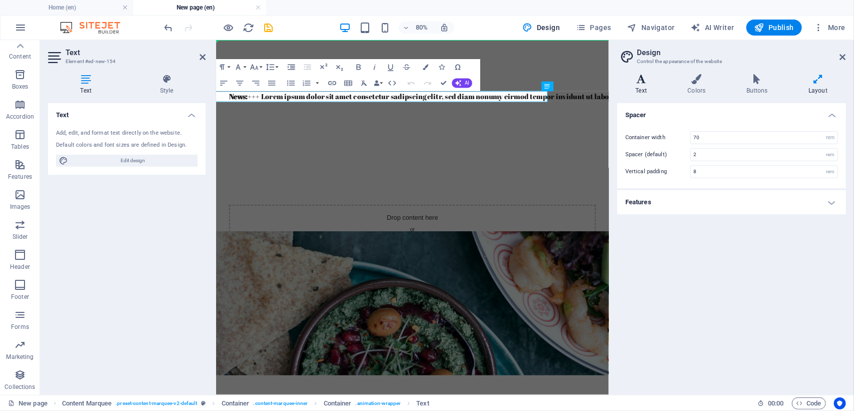
click at [637, 89] on h4 "Text" at bounding box center [643, 84] width 52 height 21
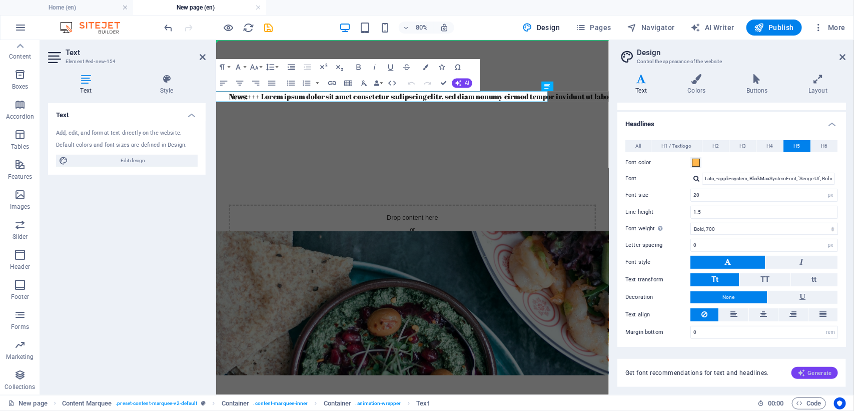
click at [812, 371] on span "Generate" at bounding box center [815, 373] width 35 height 8
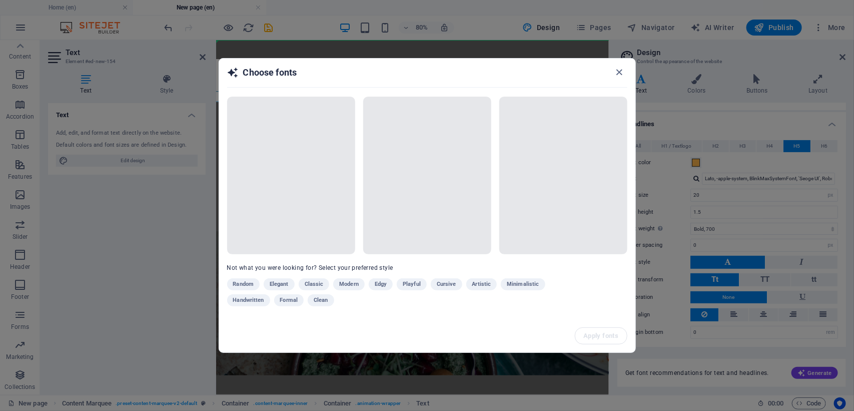
click at [415, 282] on div "Random Elegant Classic Modern Edgy Playful Cursive Artistic Minimalistic Handwr…" at bounding box center [402, 294] width 350 height 32
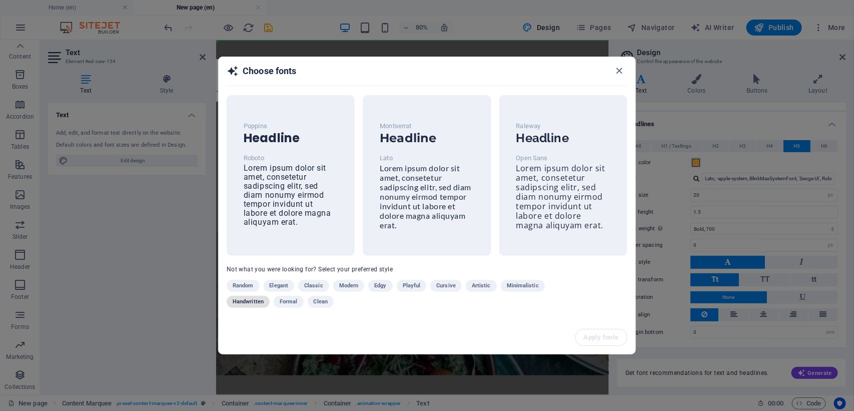
click at [249, 301] on span "Handwritten" at bounding box center [248, 302] width 31 height 12
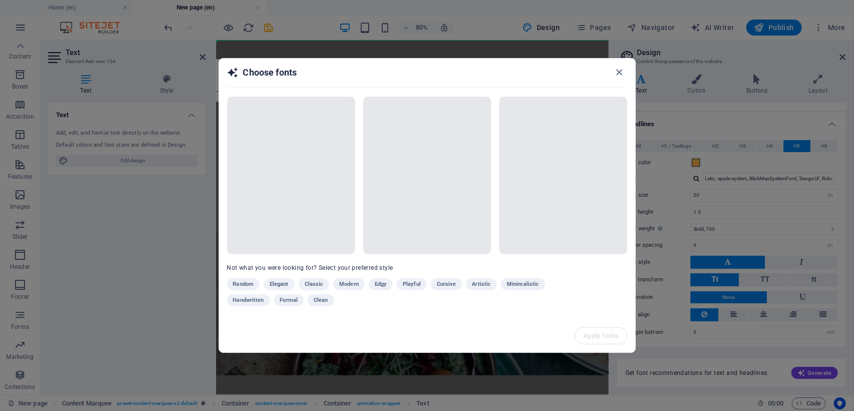
click at [246, 298] on div "Random Elegant Classic Modern Edgy Playful Cursive Artistic Minimalistic Handwr…" at bounding box center [402, 294] width 350 height 32
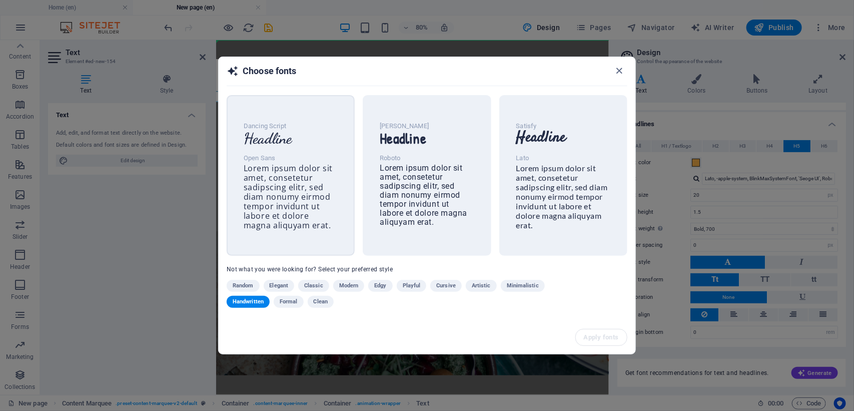
click at [272, 165] on span "Lorem ipsum dolor sit amet, consetetur sadipscing elitr, sed diam nonumy eirmod…" at bounding box center [288, 197] width 89 height 68
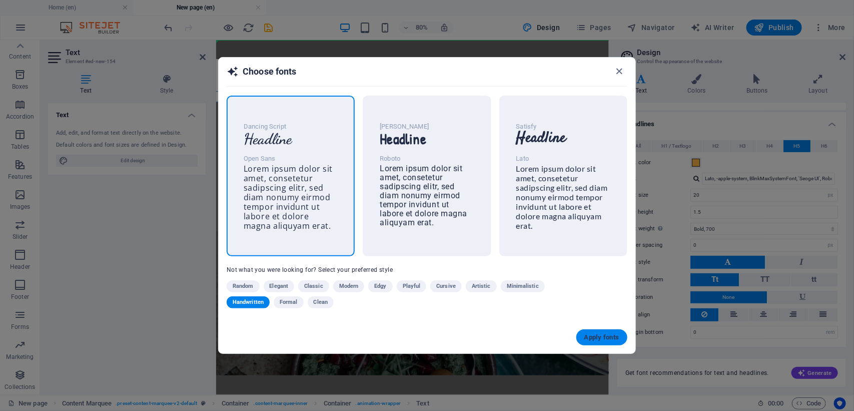
click at [604, 336] on span "Apply fonts" at bounding box center [601, 337] width 35 height 8
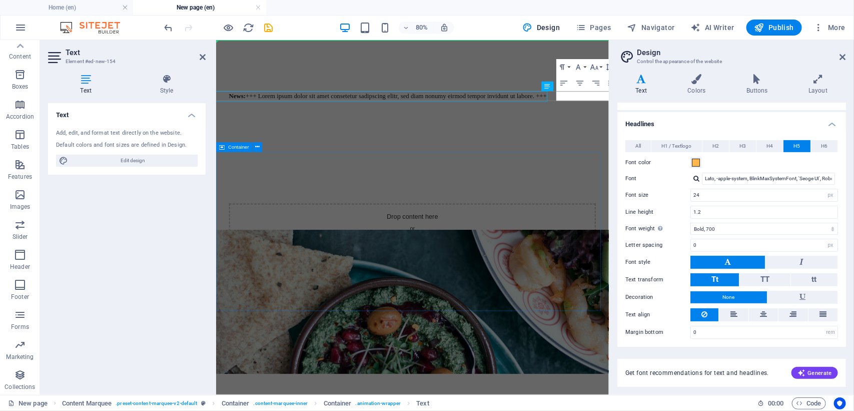
type input "Dancing Script"
type input "24"
type input "1.2"
select select "300"
click at [164, 91] on h4 "Style" at bounding box center [167, 84] width 78 height 21
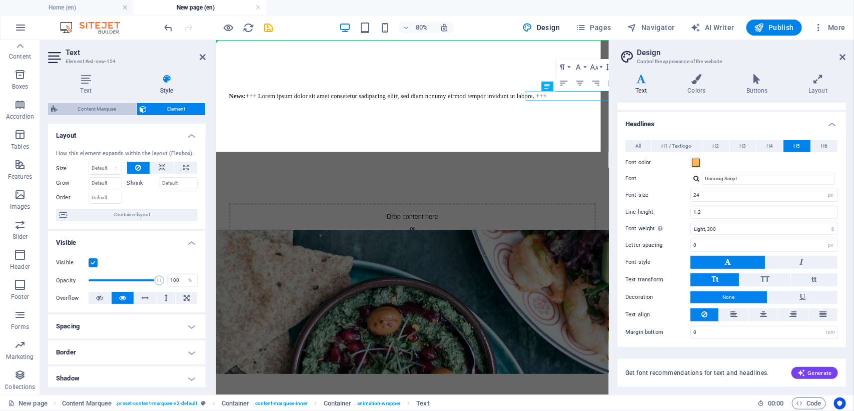
click at [92, 107] on span "Content Marquee" at bounding box center [97, 109] width 73 height 12
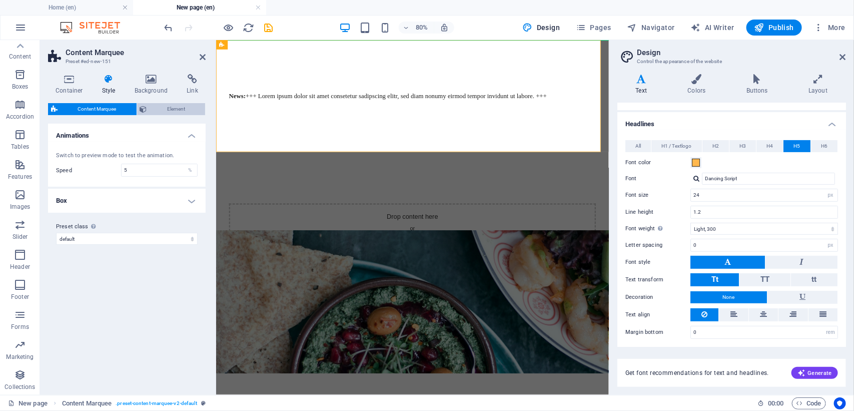
click at [183, 107] on span "Element" at bounding box center [176, 109] width 53 height 12
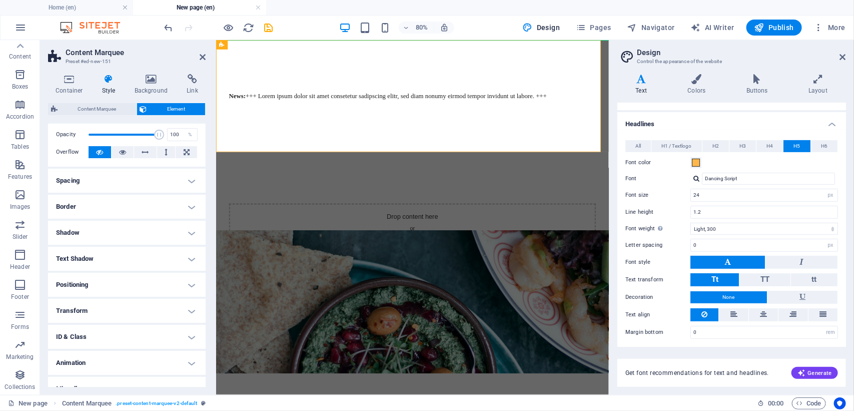
scroll to position [52, 0]
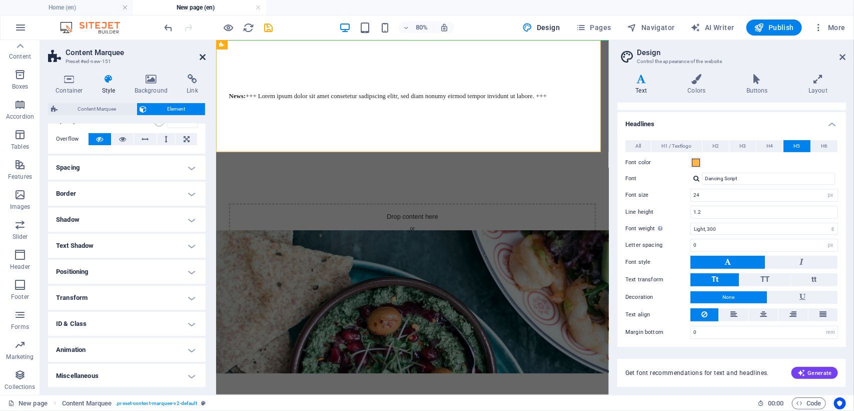
click at [201, 56] on icon at bounding box center [203, 57] width 6 height 8
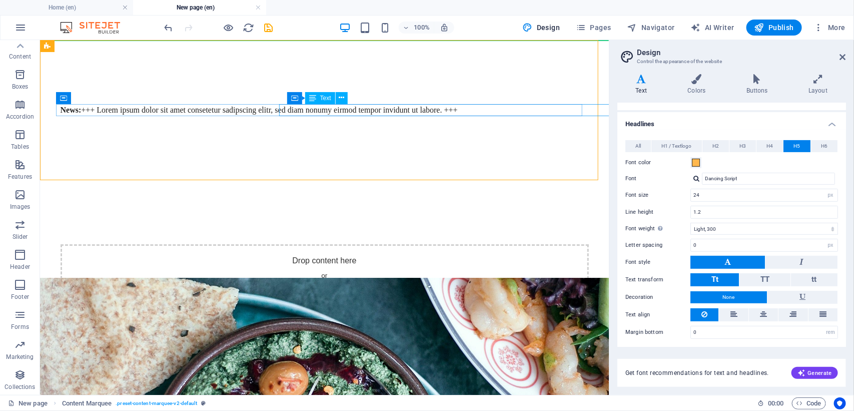
click at [318, 98] on div "Text" at bounding box center [320, 98] width 30 height 12
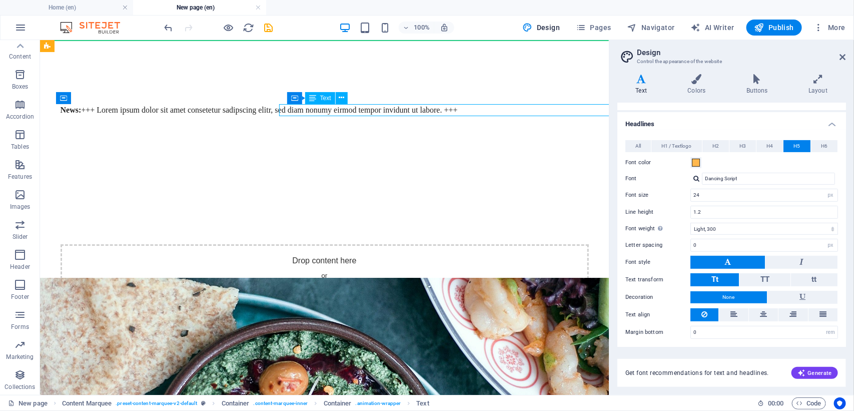
click at [318, 98] on div "Text" at bounding box center [320, 98] width 30 height 12
click at [167, 111] on div "News: +++ Lorem ipsum dolor sit amet consetetur sadipscing elitr, sed diam nonu…" at bounding box center [324, 110] width 569 height 140
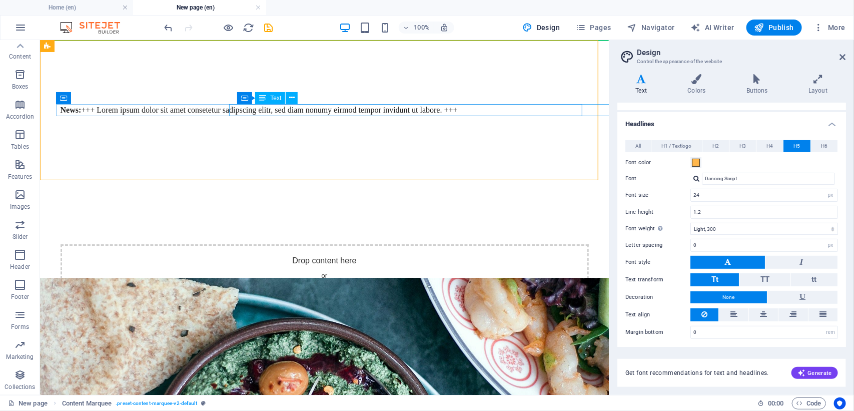
click at [558, 111] on div "News: +++ Lorem ipsum dolor sit amet consetetur sadipscing elitr, sed diam nonu…" at bounding box center [572, 110] width 29 height 12
click at [555, 111] on div "News: +++ Lorem ipsum dolor sit amet consetetur sadipscing elitr, sed diam nonu…" at bounding box center [570, 110] width 31 height 12
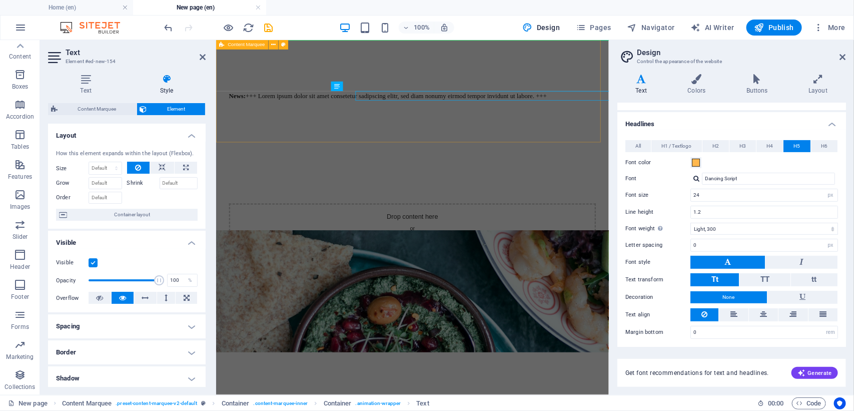
drag, startPoint x: 412, startPoint y: 111, endPoint x: 242, endPoint y: 129, distance: 171.1
click at [242, 129] on div "News: +++ Lorem ipsum dolor sit amet consetetur sadipscing elitr, sed diam nonu…" at bounding box center [461, 110] width 491 height 140
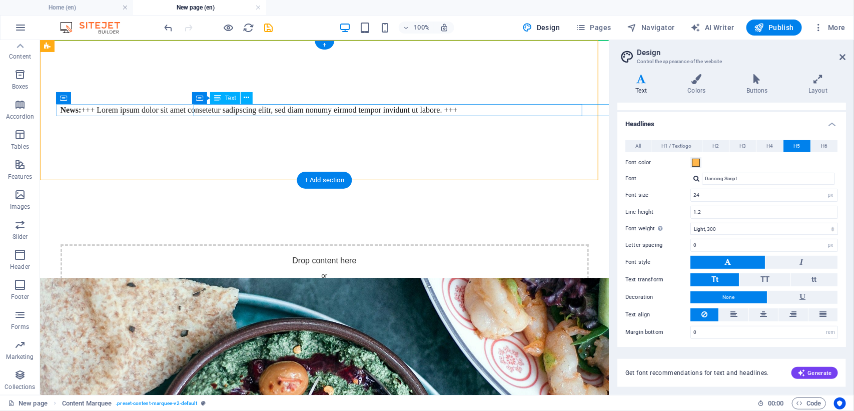
click at [559, 111] on div "News: +++ Lorem ipsum dolor sit amet consetetur sadipscing elitr, sed diam nonu…" at bounding box center [573, 110] width 28 height 12
click at [555, 111] on div "News: +++ Lorem ipsum dolor sit amet consetetur sadipscing elitr, sed diam nonu…" at bounding box center [570, 110] width 31 height 12
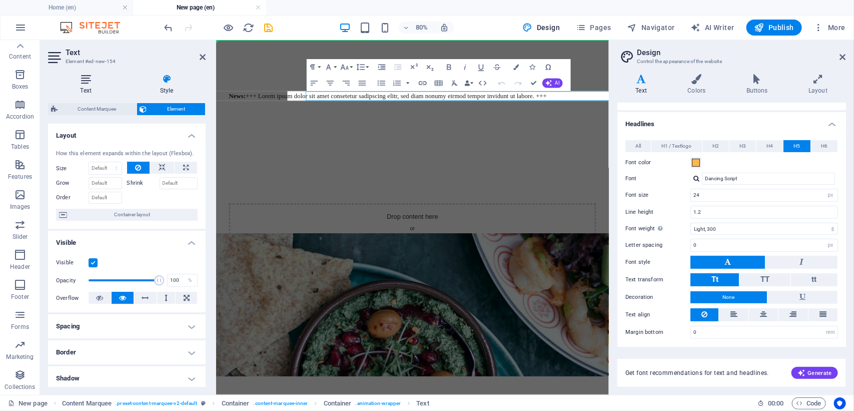
click at [86, 78] on icon at bounding box center [86, 79] width 76 height 10
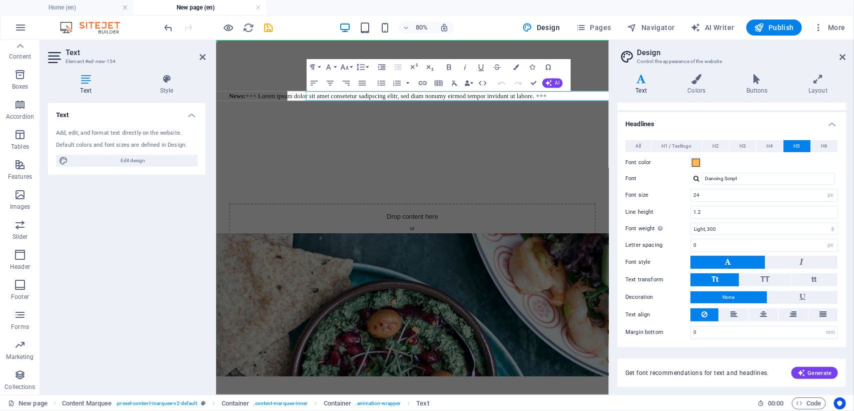
click at [93, 128] on div "Add, edit, and format text directly on the website. Default colors and font siz…" at bounding box center [127, 148] width 158 height 54
click at [188, 118] on h4 "Text" at bounding box center [127, 112] width 158 height 18
click at [162, 123] on h4 "Text" at bounding box center [127, 115] width 158 height 24
click at [76, 156] on span "Edit design" at bounding box center [133, 161] width 124 height 12
click at [83, 143] on div "Default colors and font sizes are defined in Design." at bounding box center [127, 145] width 142 height 9
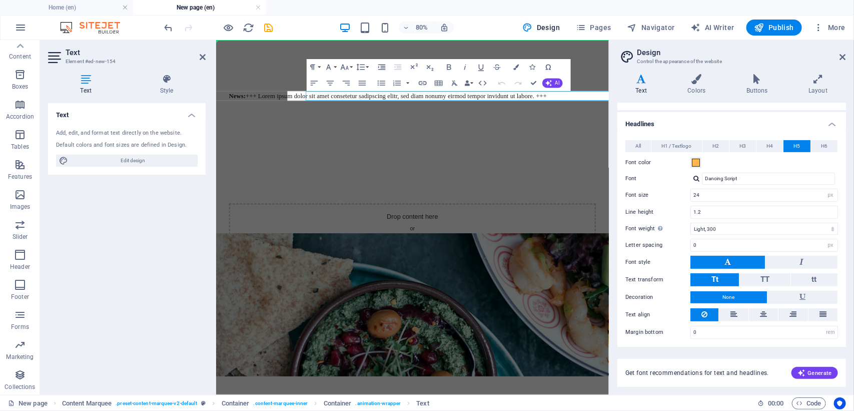
click at [83, 143] on div "Default colors and font sizes are defined in Design." at bounding box center [127, 145] width 142 height 9
click at [672, 146] on span "H1 / Textlogo" at bounding box center [676, 146] width 30 height 12
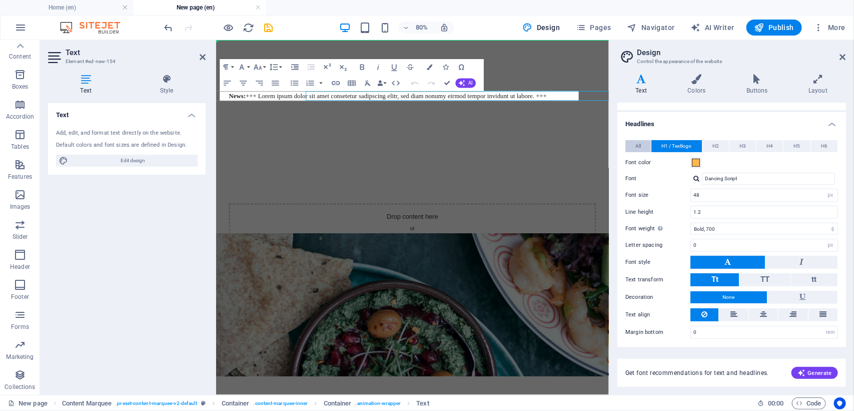
click at [632, 144] on button "All" at bounding box center [638, 146] width 26 height 12
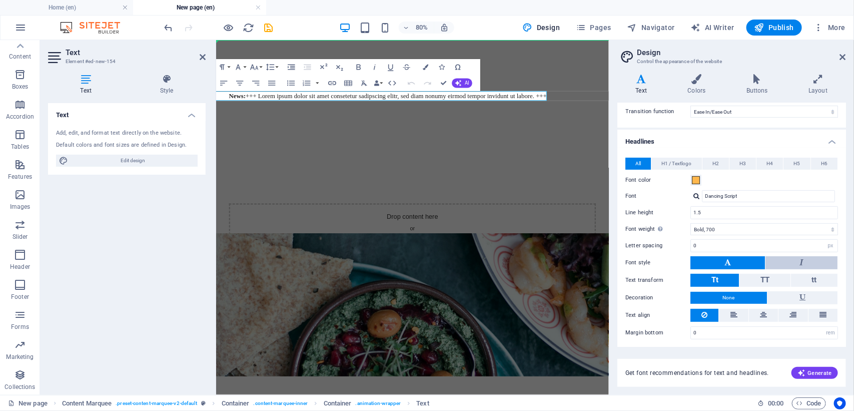
scroll to position [0, 0]
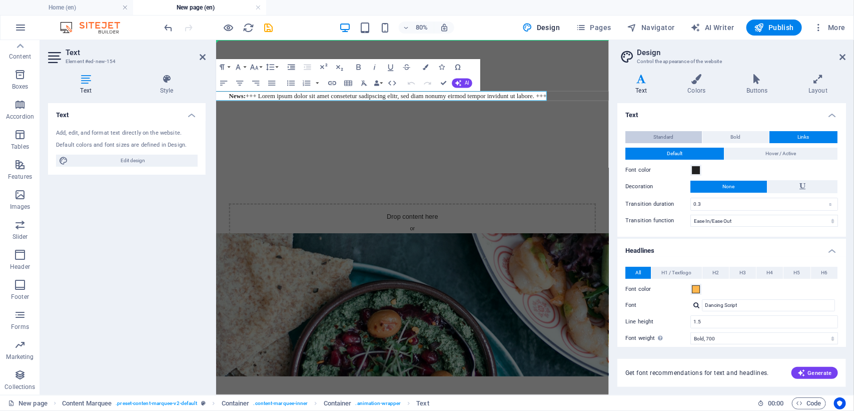
click at [678, 137] on button "Standard" at bounding box center [663, 137] width 77 height 12
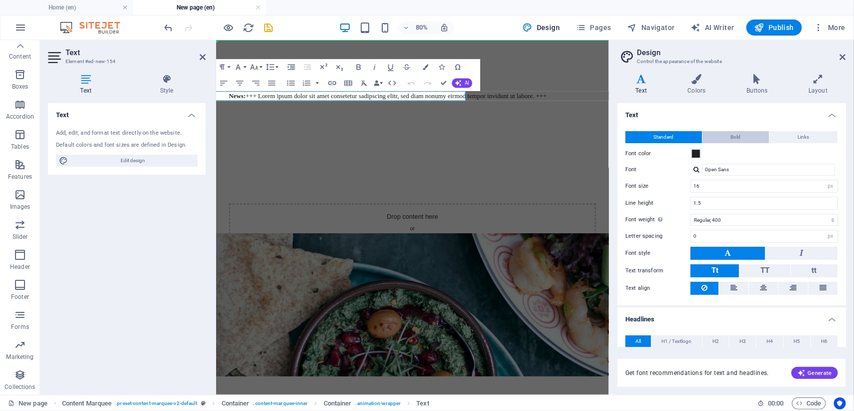
click at [721, 132] on button "Bold" at bounding box center [736, 137] width 67 height 12
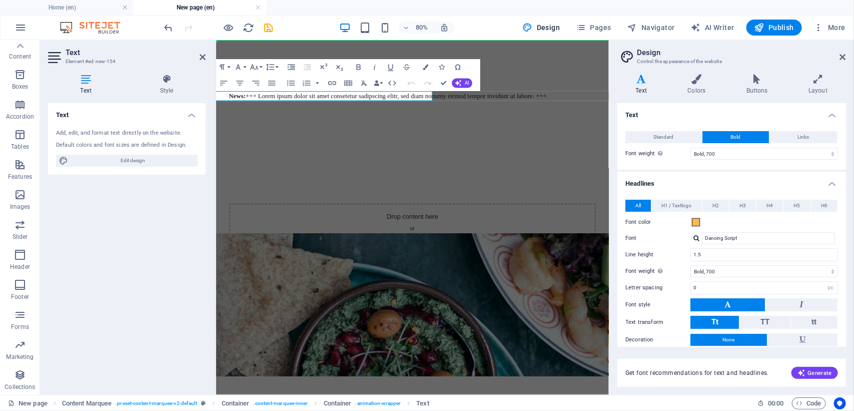
click at [822, 188] on h4 "Headlines" at bounding box center [731, 181] width 229 height 18
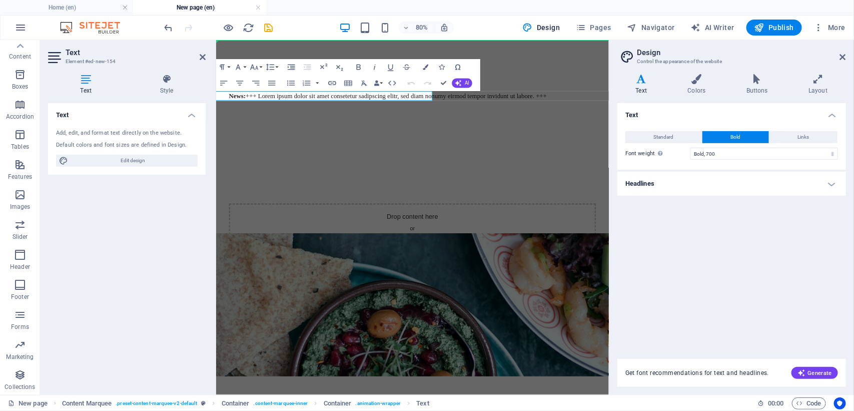
click at [816, 185] on h4 "Headlines" at bounding box center [731, 184] width 229 height 24
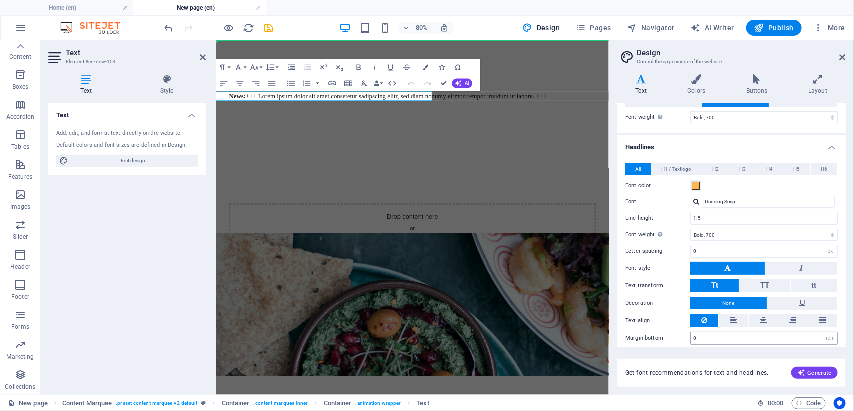
scroll to position [43, 0]
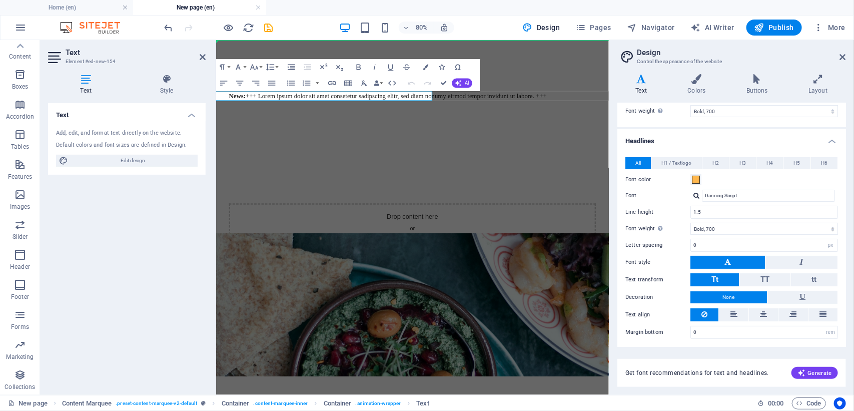
click at [706, 376] on span "Get font recommendations for text and headlines." at bounding box center [697, 373] width 144 height 8
click at [707, 374] on span "Get font recommendations for text and headlines." at bounding box center [697, 373] width 144 height 8
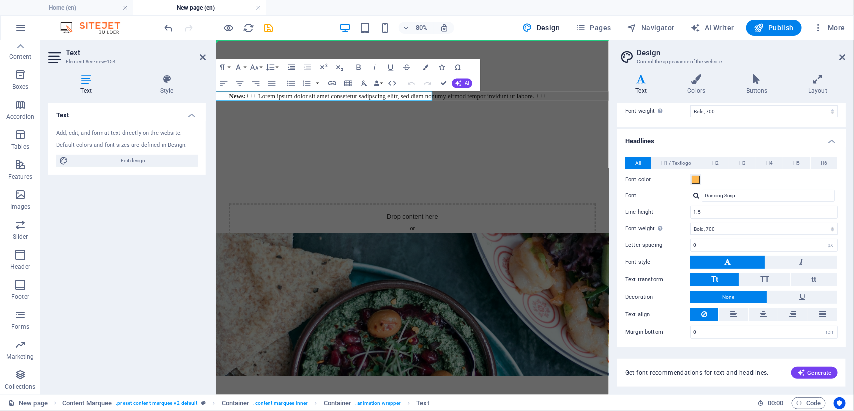
click at [713, 381] on div "Get font recommendations for text and headlines. Generate" at bounding box center [731, 373] width 229 height 28
click at [714, 381] on div "Get font recommendations for text and headlines. Generate" at bounding box center [731, 373] width 229 height 28
click at [89, 139] on div "Add, edit, and format text directly on the website. Default colors and font siz…" at bounding box center [127, 148] width 158 height 54
click at [198, 116] on h4 "Text" at bounding box center [127, 112] width 158 height 18
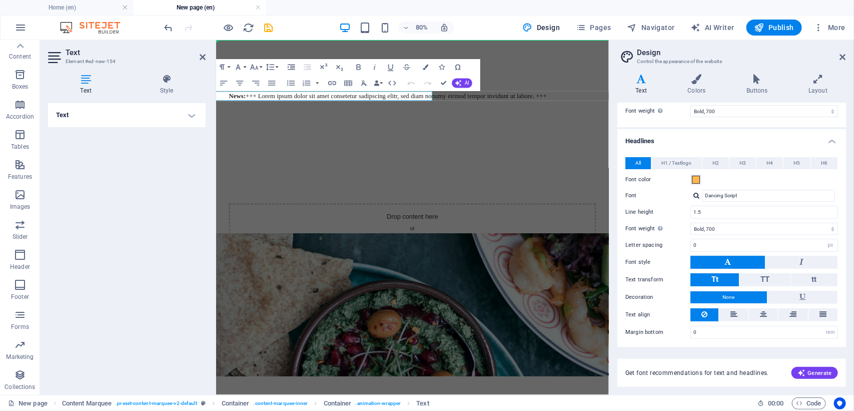
click at [457, 105] on div "News: +++ Lorem ipsum dolor sit amet consetetur sadipscing elitr, sed diam nonu…" at bounding box center [461, 110] width 459 height 12
click at [583, 96] on div "News: +++ Lorem ipsum dolor sit amet consetetur sadipscing elitr, sed diam nonu…" at bounding box center [461, 110] width 491 height 140
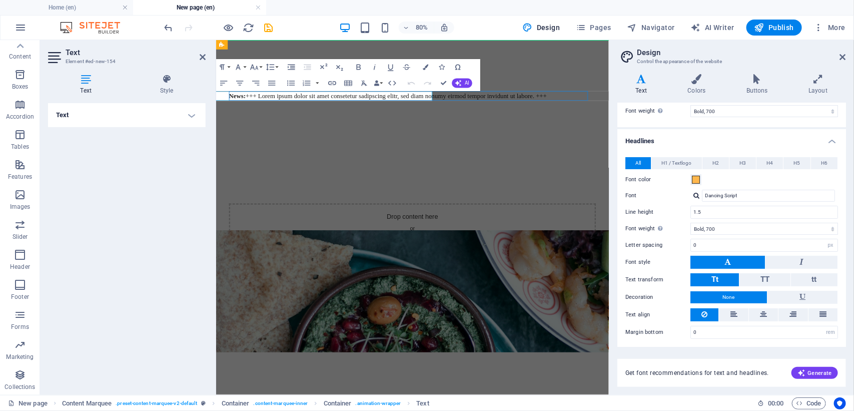
click at [583, 96] on div "News: +++ Lorem ipsum dolor sit amet consetetur sadipscing elitr, sed diam nonu…" at bounding box center [461, 110] width 491 height 140
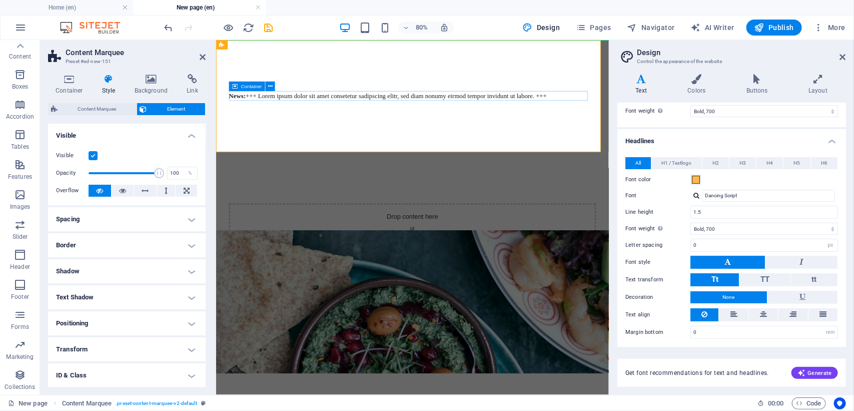
click at [527, 107] on div "News: +++ Lorem ipsum dolor sit amet consetetur sadipscing elitr, sed diam nonu…" at bounding box center [461, 110] width 459 height 12
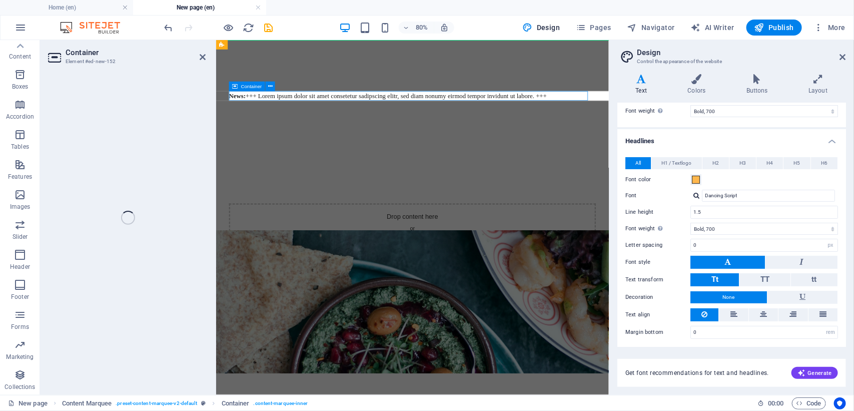
select select "marquee"
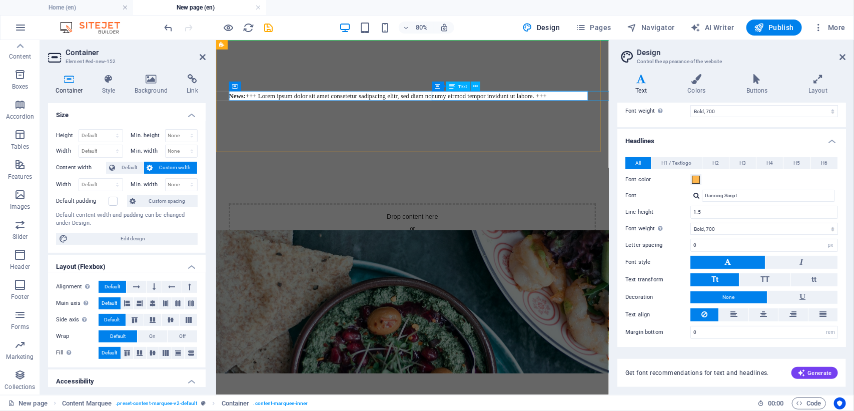
click at [680, 104] on div "News: +++ Lorem ipsum dolor sit amet consetetur sadipscing elitr, sed diam nonu…" at bounding box center [685, 110] width 10 height 12
click at [650, 109] on div "News: +++ Lorem ipsum dolor sit amet consetetur sadipscing elitr, sed diam nonu…" at bounding box center [669, 110] width 38 height 12
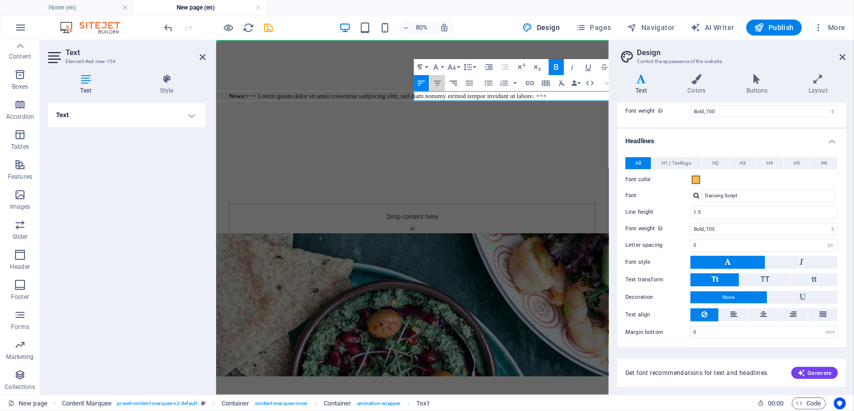
click at [435, 85] on icon "button" at bounding box center [438, 84] width 10 height 10
click at [423, 65] on button "Font Family" at bounding box center [416, 67] width 15 height 16
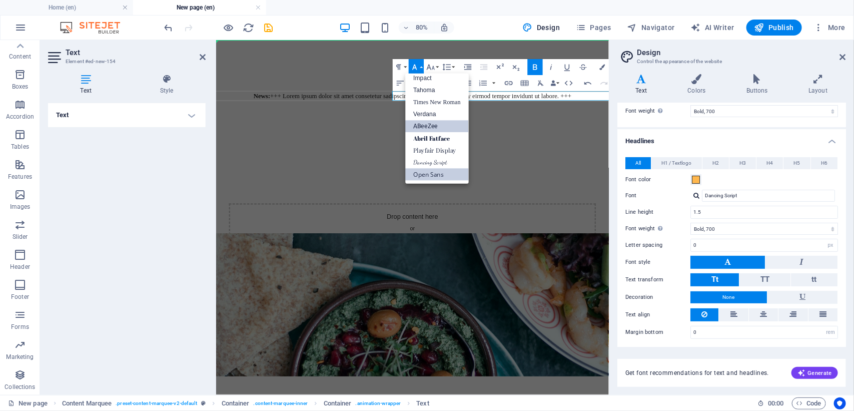
click at [434, 126] on link "ABeeZee" at bounding box center [437, 127] width 64 height 12
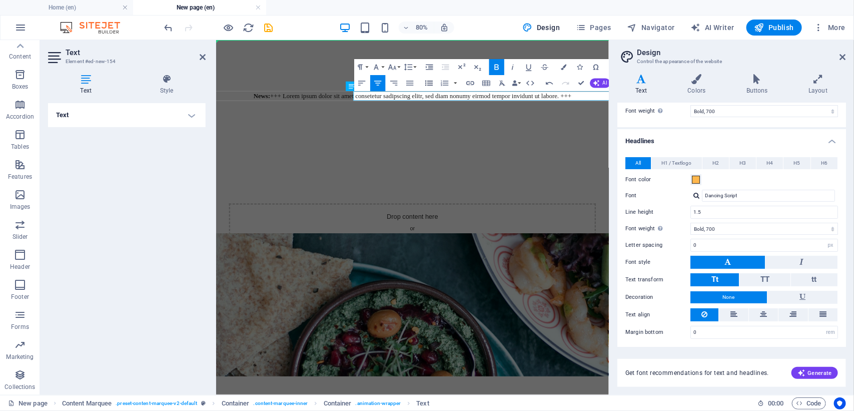
click at [428, 84] on icon "button" at bounding box center [429, 84] width 10 height 10
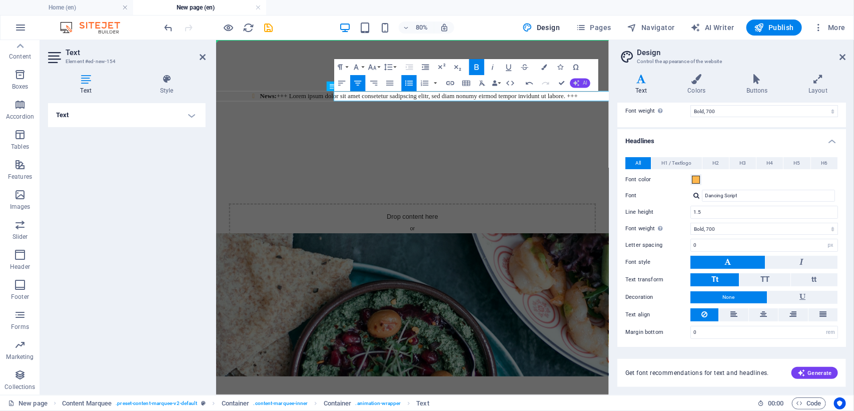
click at [570, 83] on button "AI" at bounding box center [580, 84] width 21 height 10
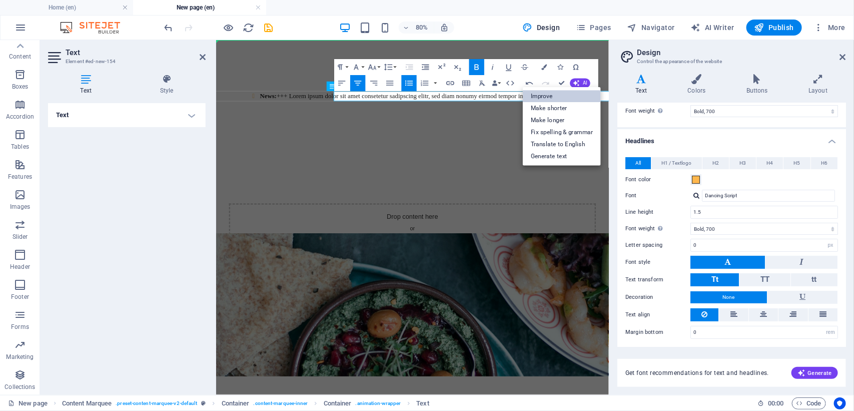
click at [549, 100] on link "Improve" at bounding box center [562, 96] width 78 height 12
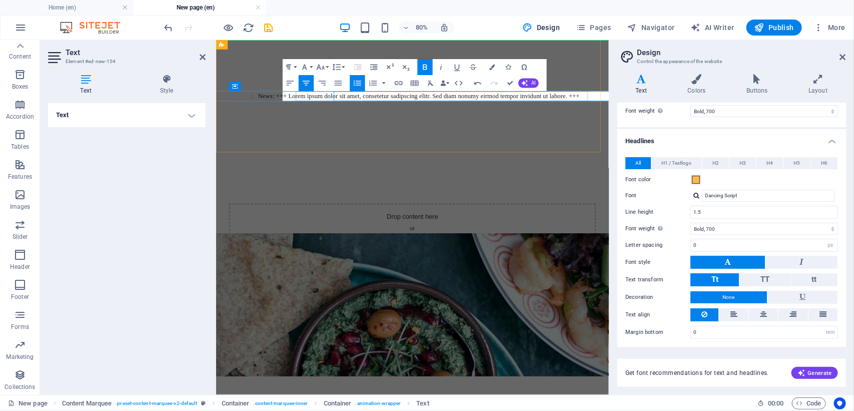
click at [680, 111] on li "News: +++ Lorem ipsum dolor sit amet, consetetur sadipscing elitr. Sed diam non…" at bounding box center [684, 110] width 9 height 12
click at [666, 111] on li "News: +++ Lorem ipsum dolor sit amet, consetetur sadipscing elitr. Sed diam non…" at bounding box center [676, 110] width 21 height 12
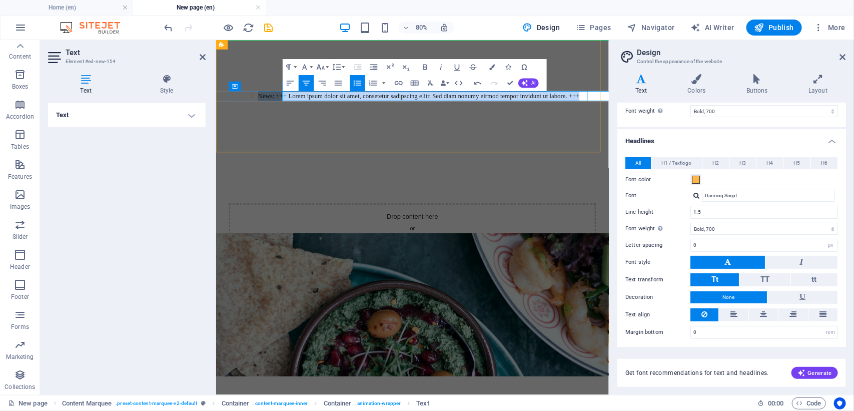
click at [668, 111] on li "News: +++ Lorem ipsum dolor sit amet, consetetur sadipscing elitr. Sed diam non…" at bounding box center [677, 110] width 19 height 12
click at [706, 111] on li "News: +++ Lorem ipsum dolor sit amet, consetetur sadipscing elitr. Sed diam non…" at bounding box center [706, 110] width 0 height 12
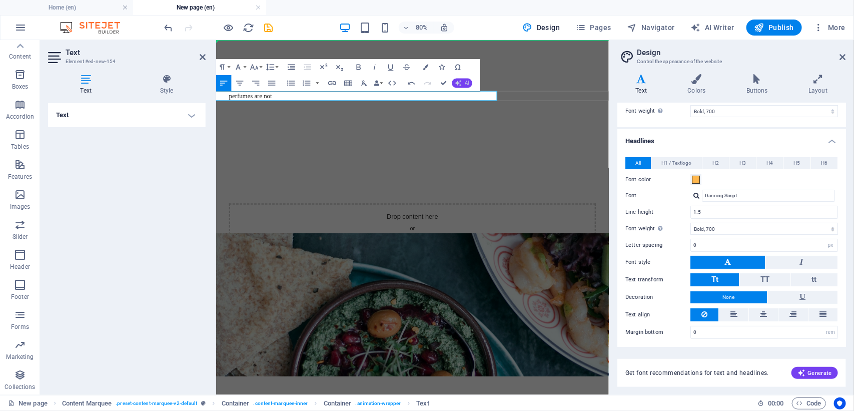
click at [468, 85] on span "AI" at bounding box center [467, 83] width 5 height 5
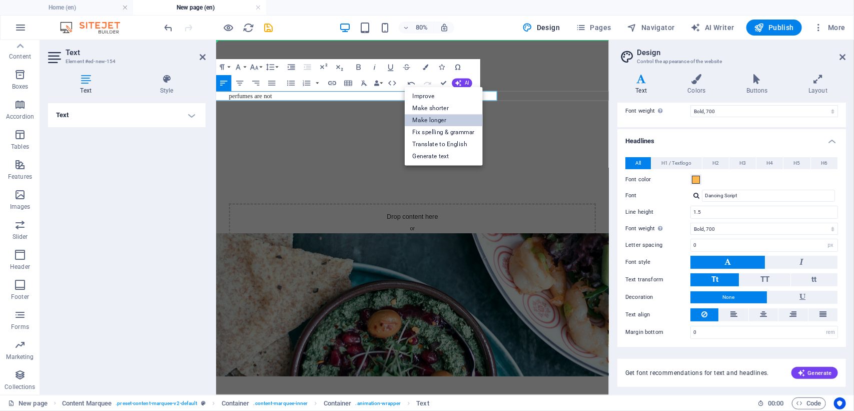
click at [439, 119] on link "Make longer" at bounding box center [444, 120] width 78 height 12
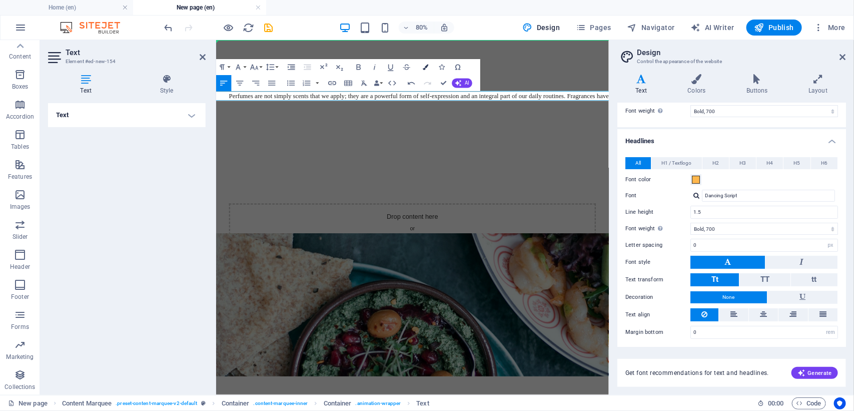
click at [428, 69] on icon "button" at bounding box center [426, 68] width 6 height 6
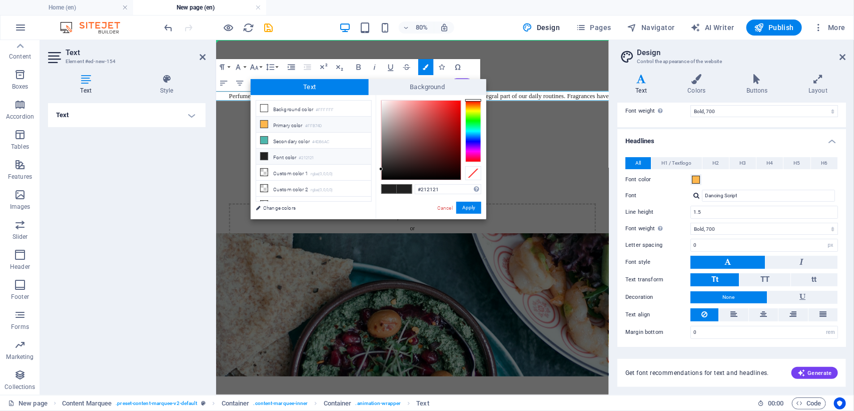
click at [301, 125] on li "Primary color #FFB74D" at bounding box center [313, 125] width 115 height 16
type input "#ffb74d"
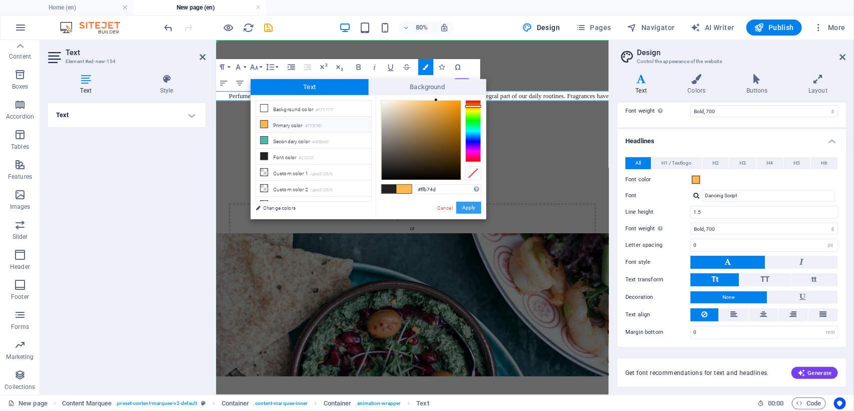
click at [469, 203] on button "Apply" at bounding box center [468, 208] width 25 height 12
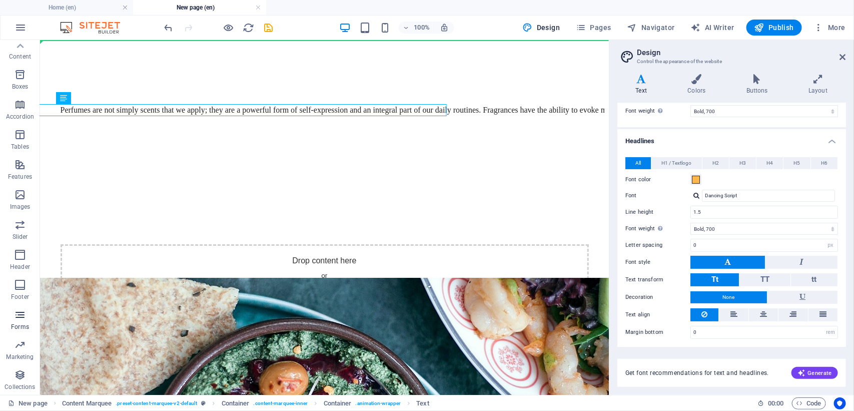
click at [21, 318] on icon "button" at bounding box center [20, 315] width 12 height 12
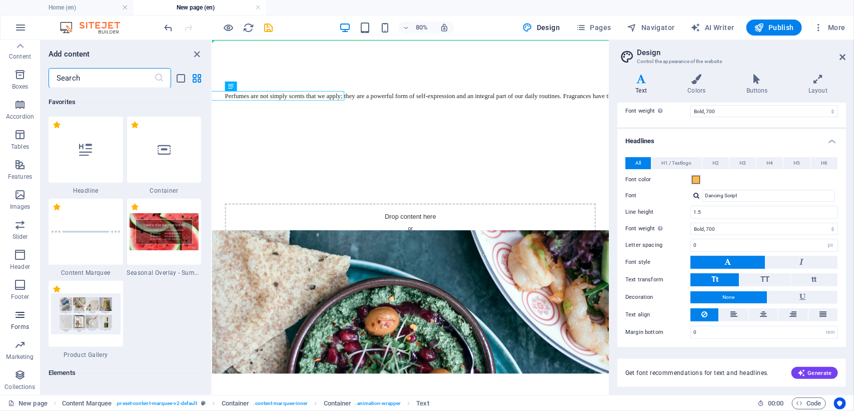
scroll to position [7468, 0]
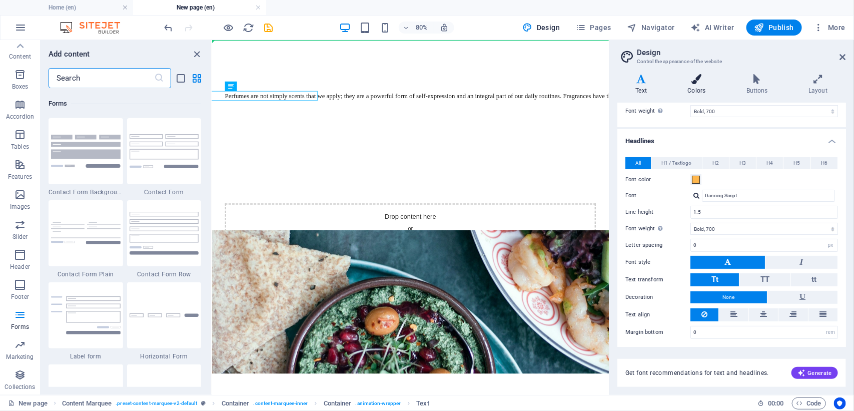
click at [678, 84] on h4 "Colors" at bounding box center [698, 84] width 59 height 21
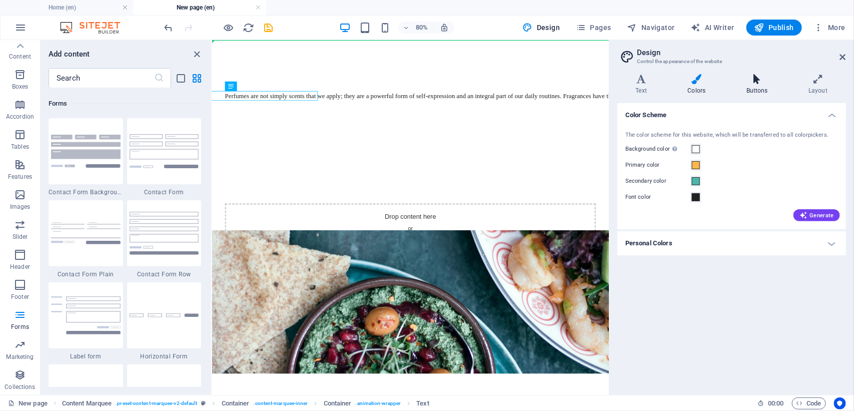
click at [762, 90] on h4 "Buttons" at bounding box center [759, 84] width 62 height 21
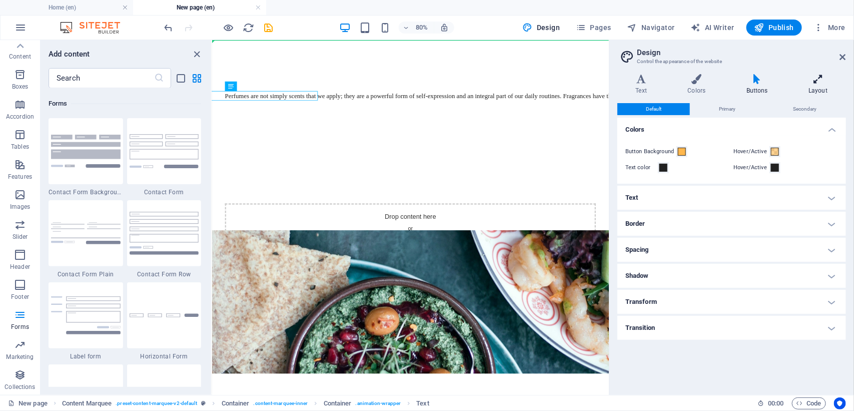
click at [816, 92] on h4 "Layout" at bounding box center [819, 84] width 56 height 21
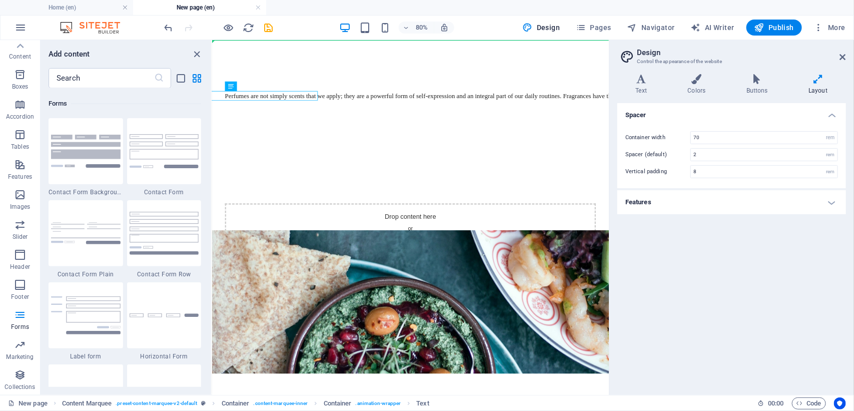
click at [833, 214] on h4 "Features" at bounding box center [731, 202] width 229 height 24
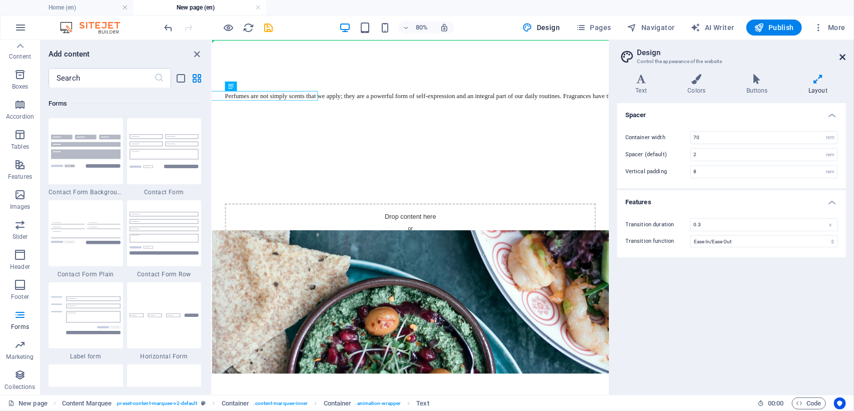
drag, startPoint x: 843, startPoint y: 55, endPoint x: 24, endPoint y: 135, distance: 823.0
click at [843, 55] on icon at bounding box center [843, 57] width 6 height 8
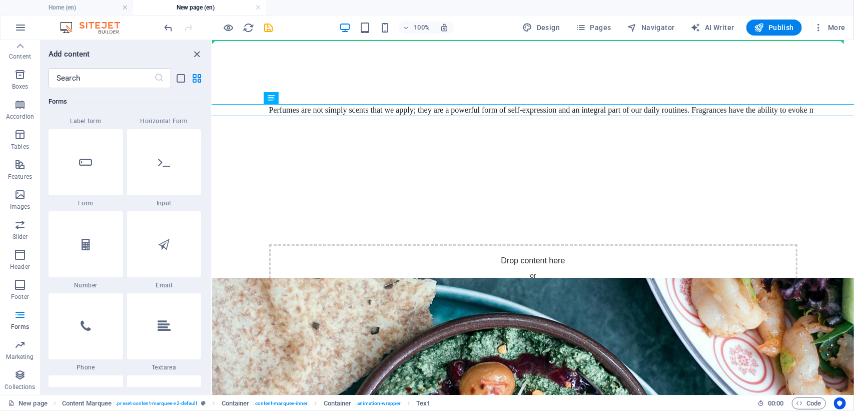
scroll to position [7718, 0]
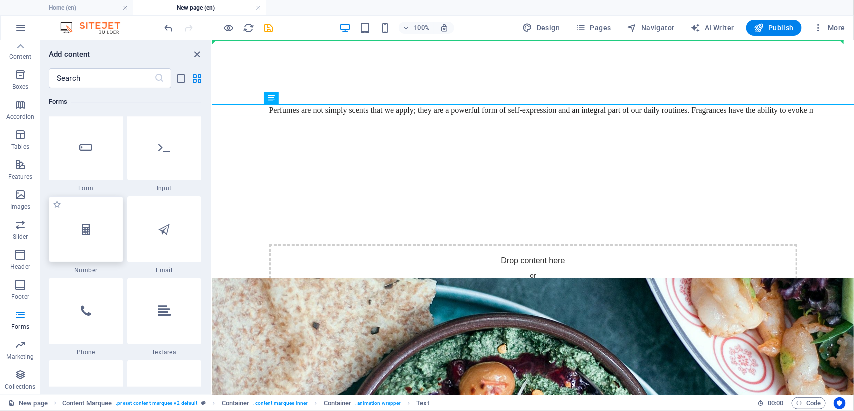
click at [91, 229] on div at bounding box center [86, 229] width 75 height 66
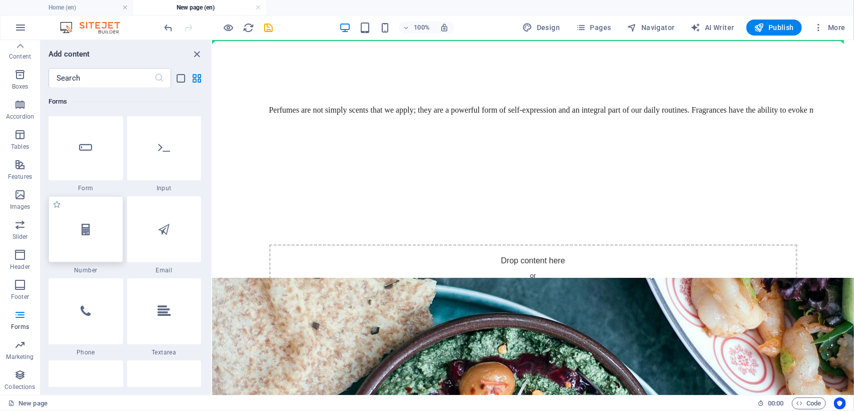
click at [79, 234] on div at bounding box center [86, 229] width 75 height 66
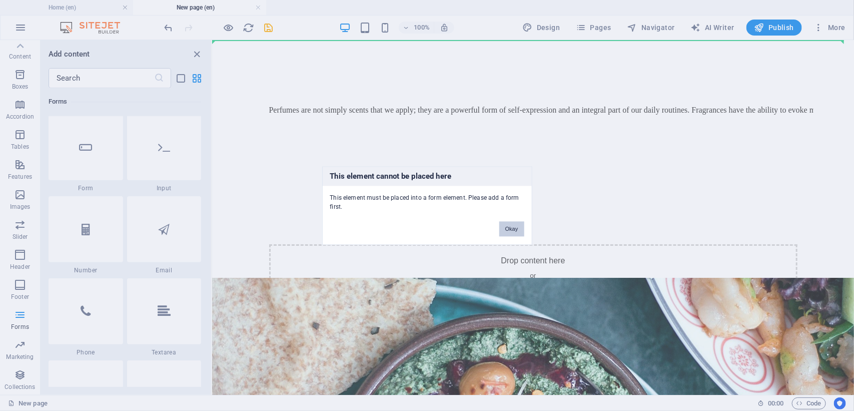
drag, startPoint x: 504, startPoint y: 233, endPoint x: 11, endPoint y: 248, distance: 494.1
click at [504, 233] on button "Okay" at bounding box center [511, 228] width 25 height 15
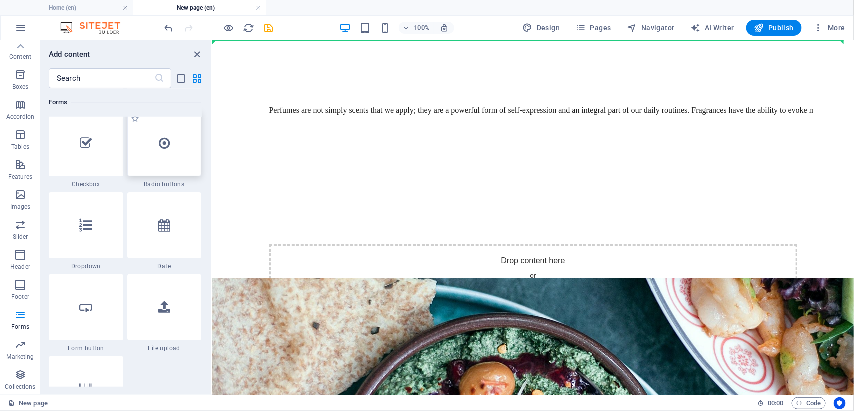
scroll to position [8031, 0]
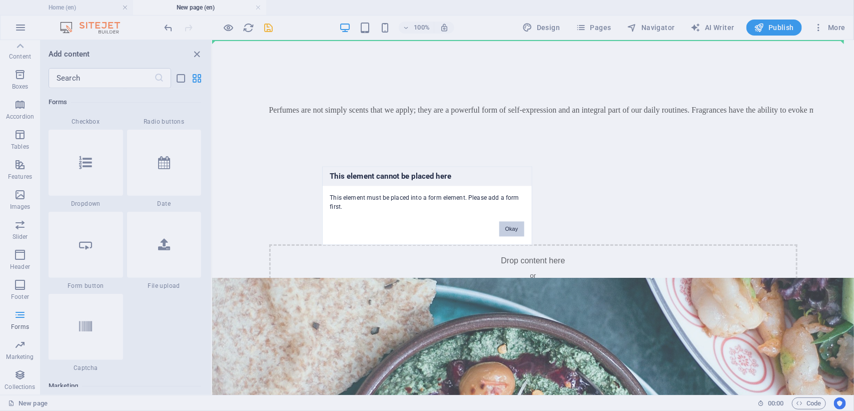
click at [515, 225] on button "Okay" at bounding box center [511, 228] width 25 height 15
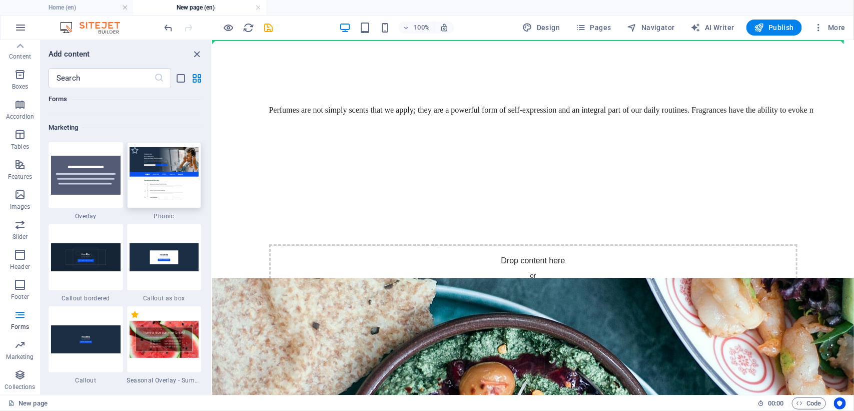
scroll to position [8281, 0]
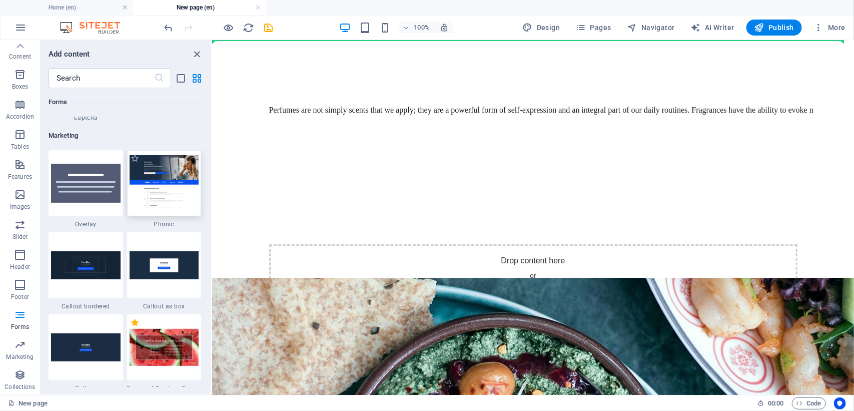
click at [151, 194] on img at bounding box center [165, 183] width 70 height 56
click at [161, 168] on img at bounding box center [165, 183] width 70 height 56
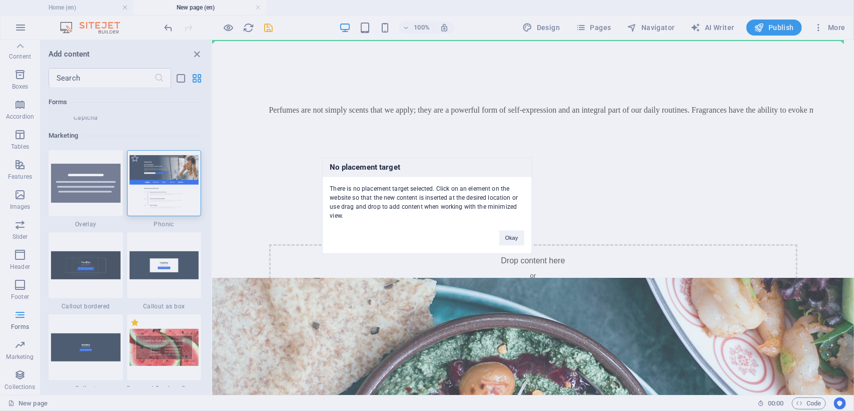
click at [386, 271] on div "No placement target There is no placement target selected. Click on an element …" at bounding box center [427, 205] width 854 height 411
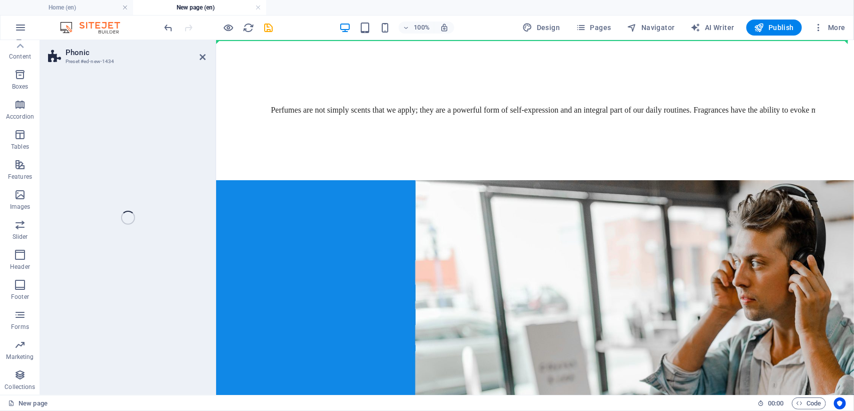
scroll to position [125, 0]
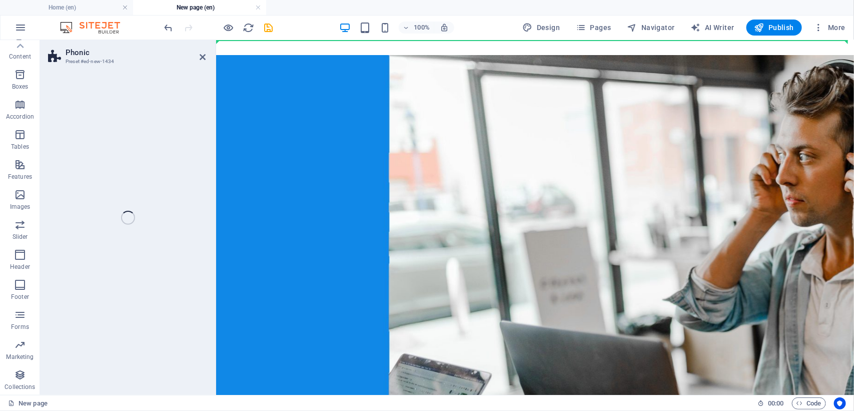
select select "%"
select select "rem"
select select "px"
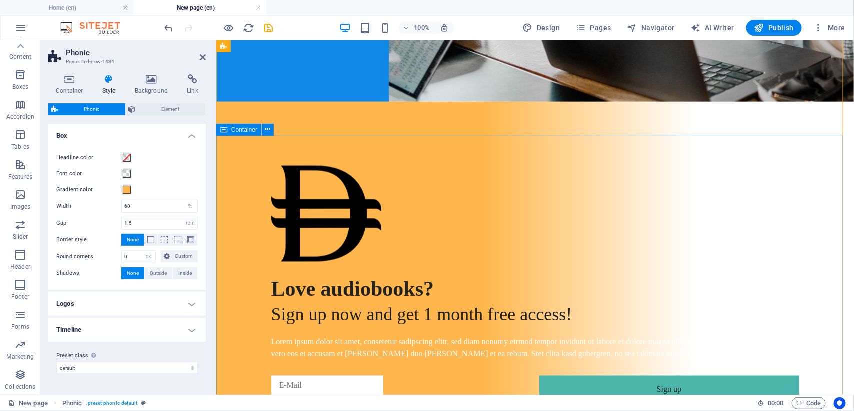
scroll to position [375, 0]
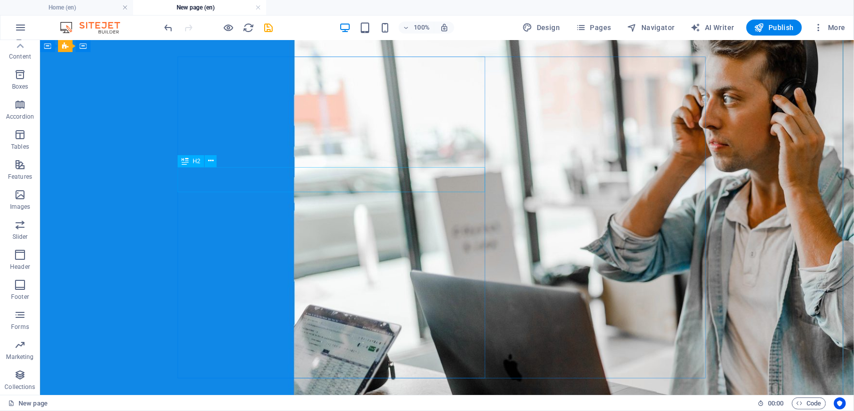
scroll to position [313, 0]
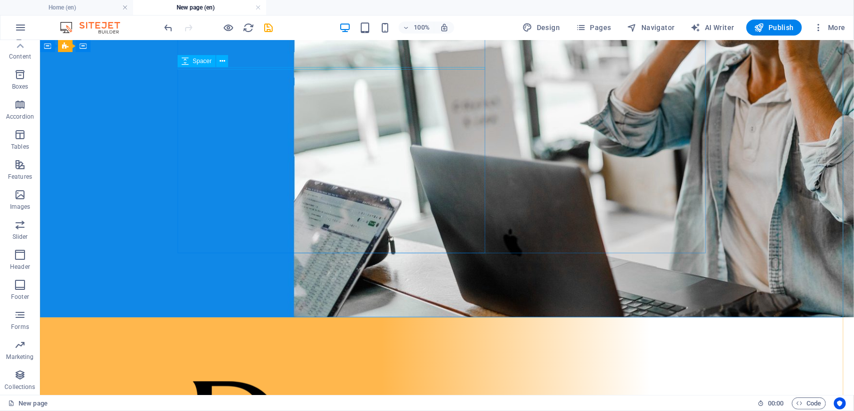
click at [228, 22] on icon "button" at bounding box center [229, 28] width 12 height 12
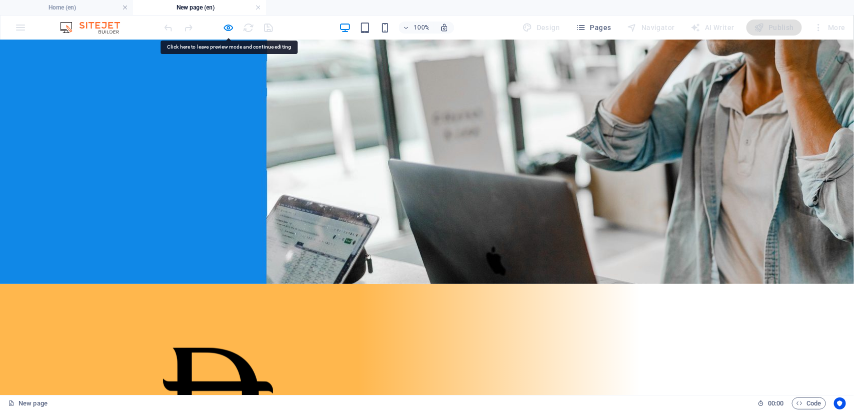
drag, startPoint x: 627, startPoint y: 288, endPoint x: 669, endPoint y: 286, distance: 42.6
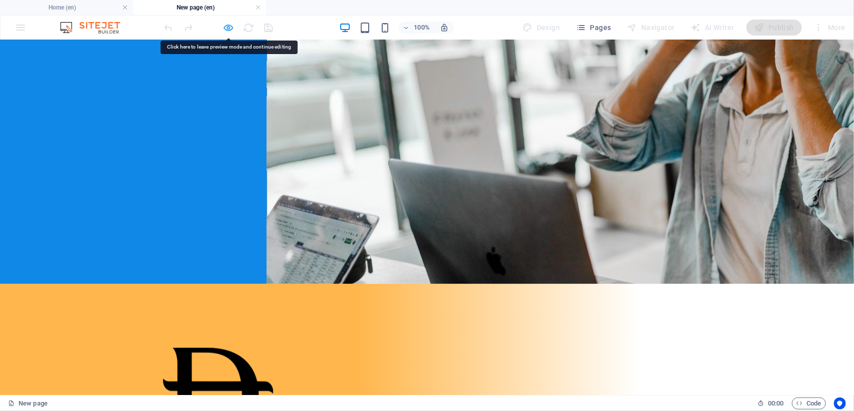
click at [234, 28] on span "button" at bounding box center [229, 28] width 12 height 12
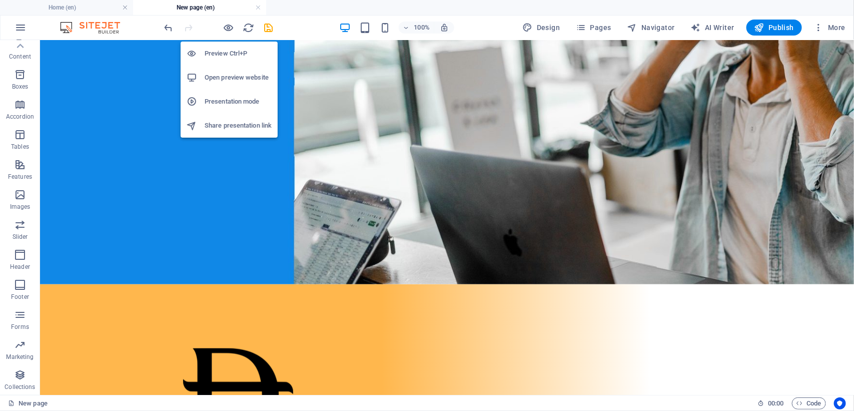
drag, startPoint x: 234, startPoint y: 28, endPoint x: 224, endPoint y: 57, distance: 30.9
click at [224, 57] on h6 "Preview Ctrl+P" at bounding box center [238, 54] width 67 height 12
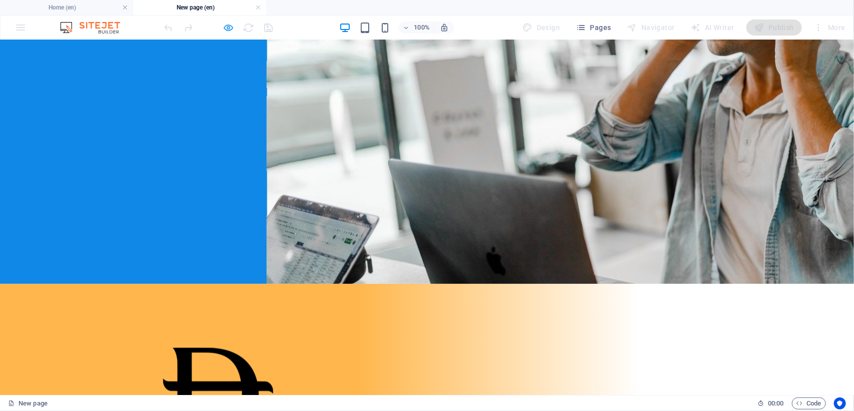
click at [224, 26] on icon "button" at bounding box center [229, 28] width 12 height 12
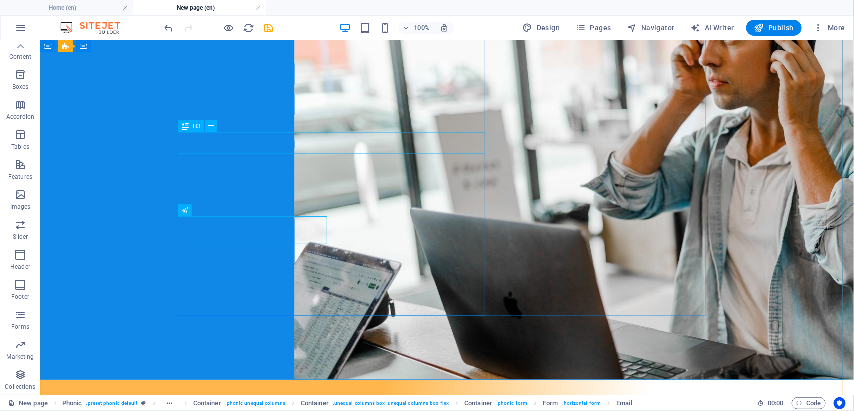
scroll to position [125, 0]
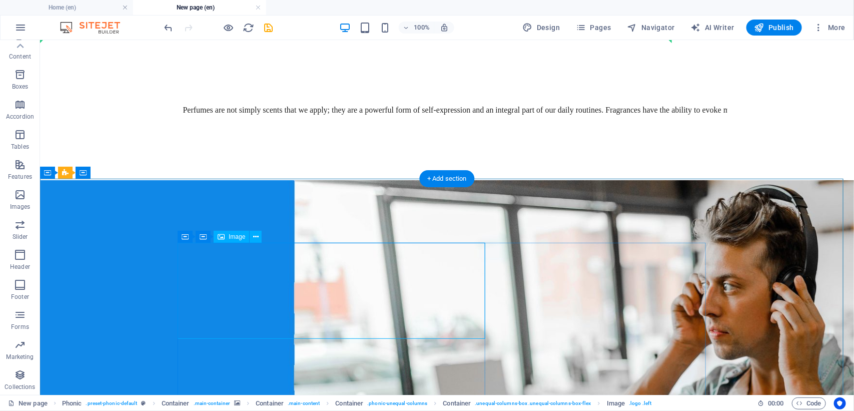
scroll to position [63, 0]
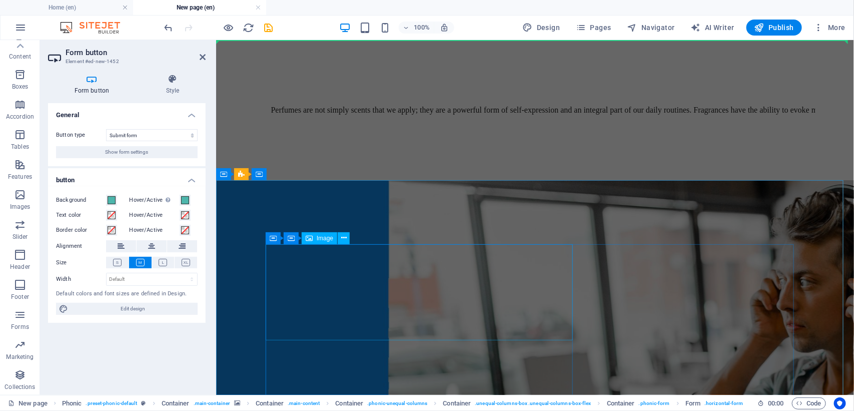
scroll to position [188, 0]
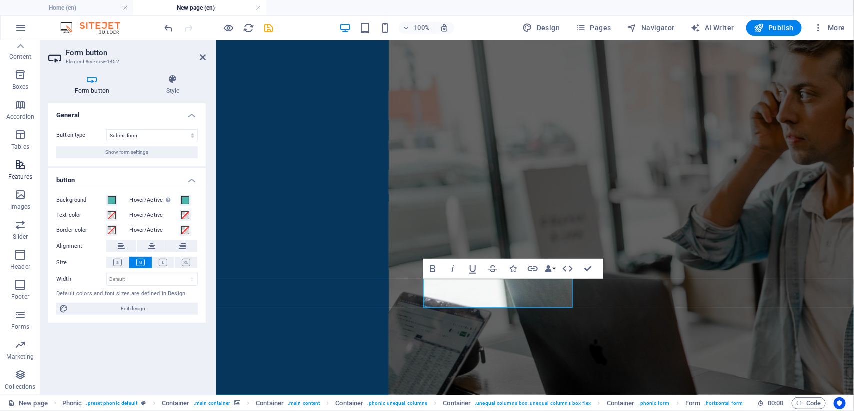
click at [27, 174] on p "Features" at bounding box center [20, 177] width 24 height 8
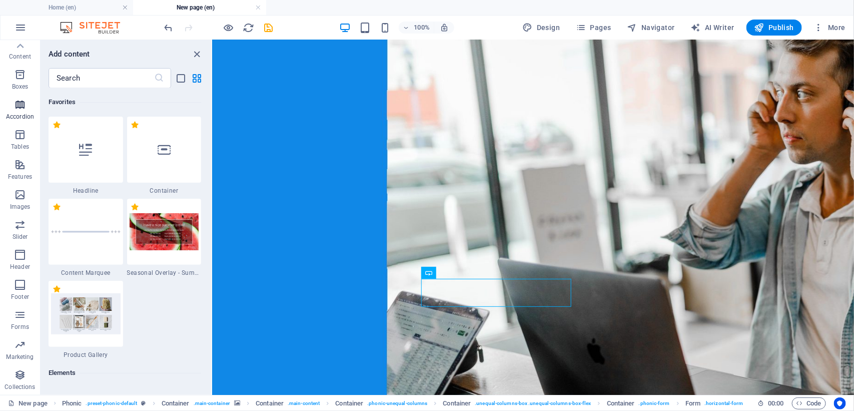
click at [20, 113] on p "Accordion" at bounding box center [20, 117] width 28 height 8
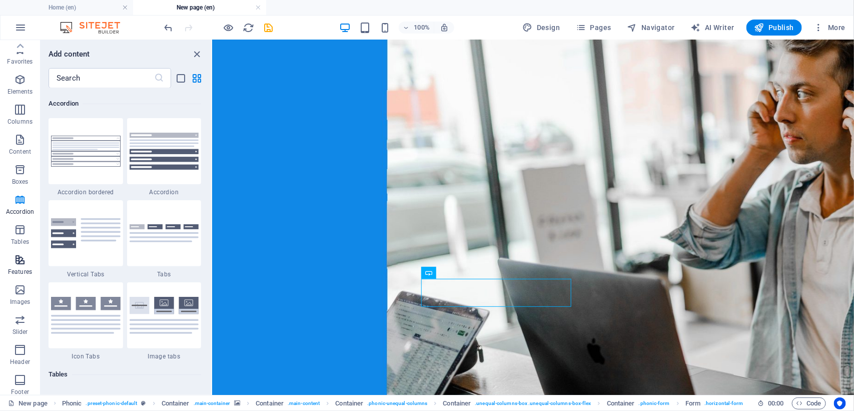
scroll to position [0, 0]
click at [22, 179] on p "Boxes" at bounding box center [20, 182] width 17 height 8
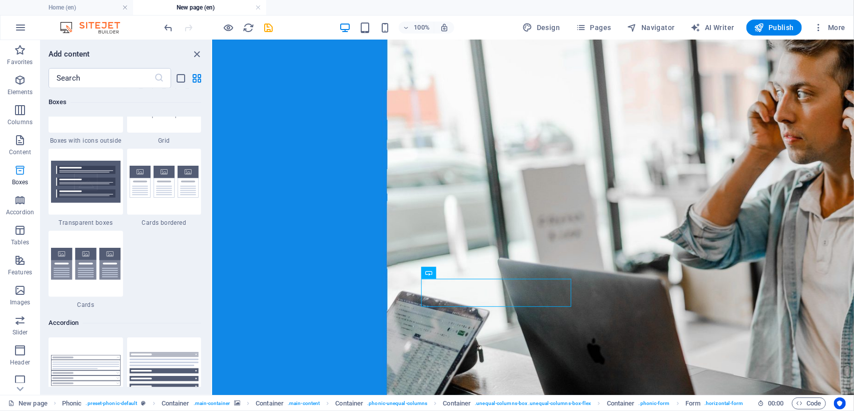
scroll to position [2923, 0]
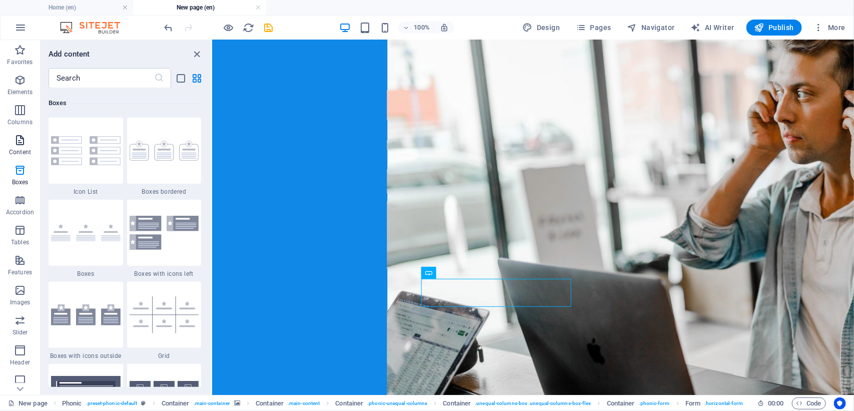
click at [18, 153] on p "Content" at bounding box center [20, 152] width 22 height 8
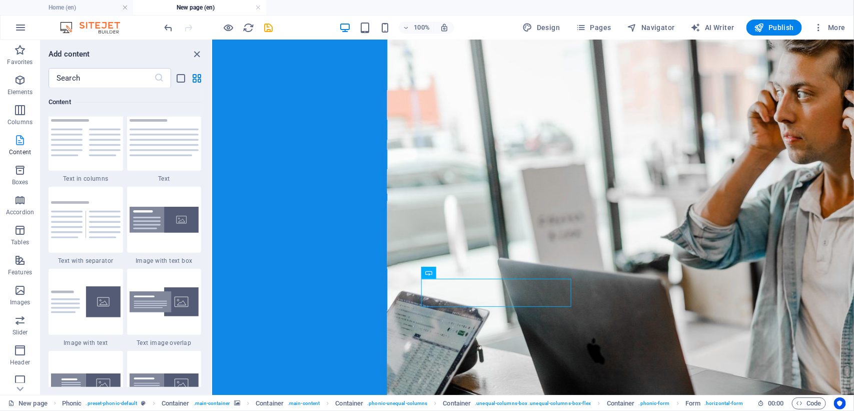
scroll to position [1914, 0]
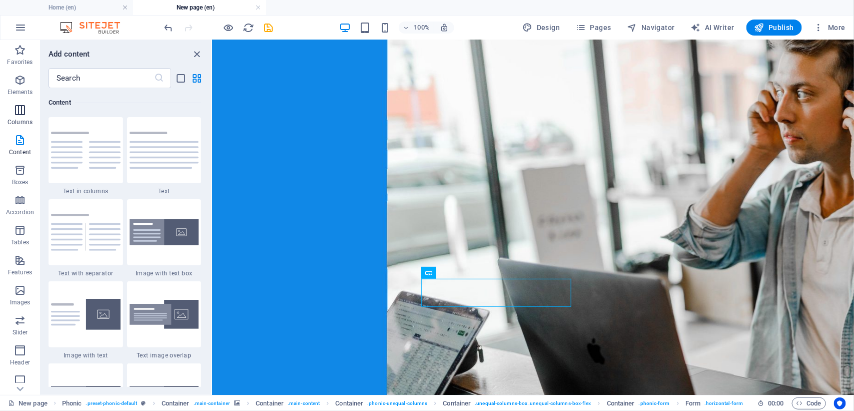
click at [18, 114] on icon "button" at bounding box center [20, 110] width 12 height 12
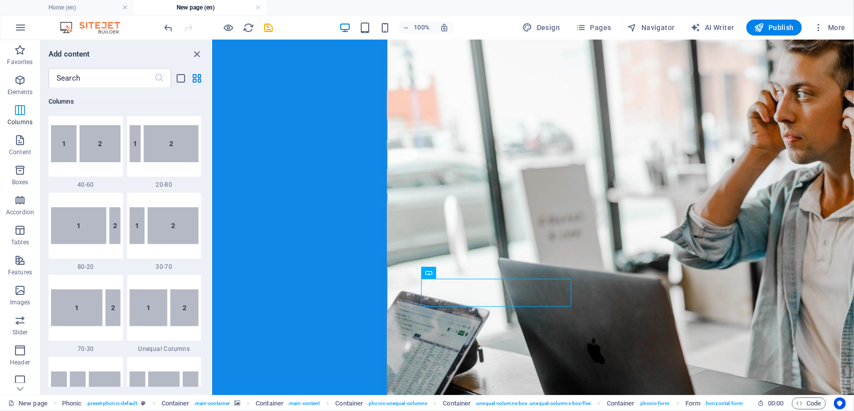
scroll to position [659, 0]
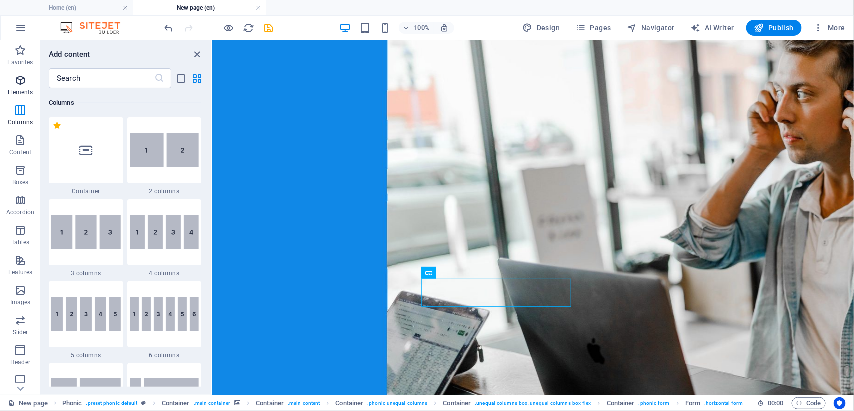
click at [18, 98] on span "Elements" at bounding box center [20, 86] width 40 height 24
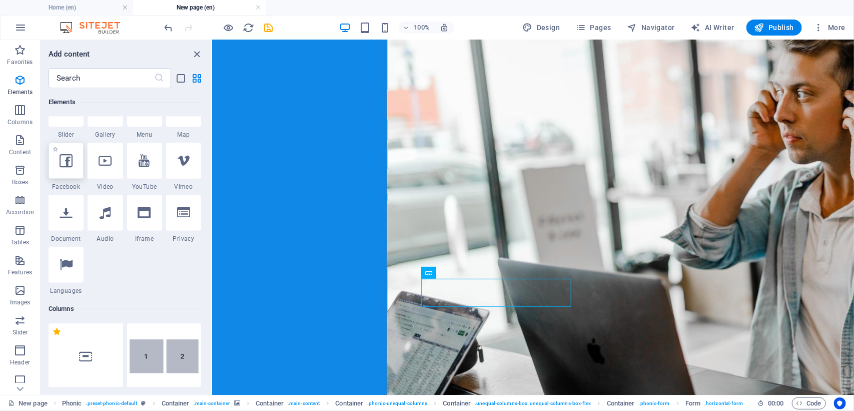
scroll to position [458, 0]
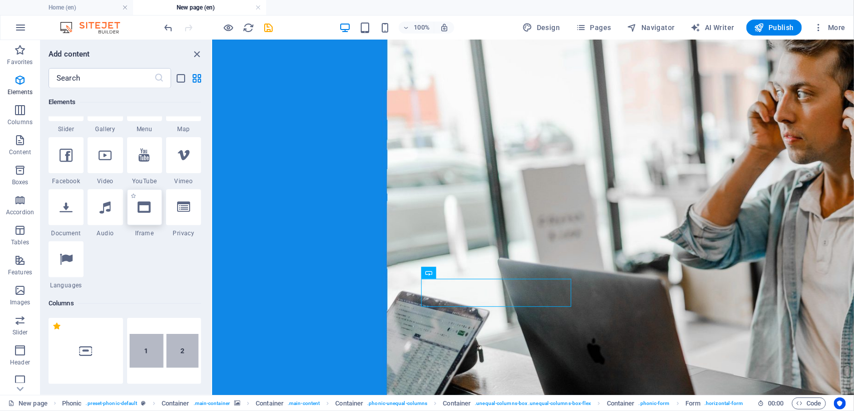
click at [148, 214] on div at bounding box center [144, 207] width 35 height 36
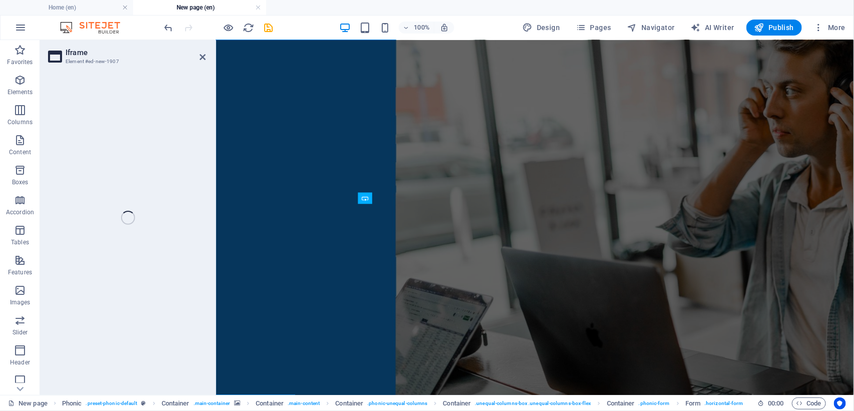
scroll to position [127, 0]
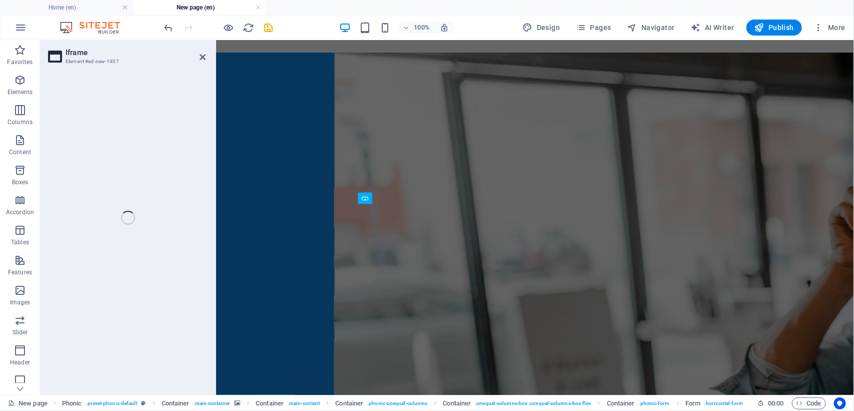
select select "%"
select select "px"
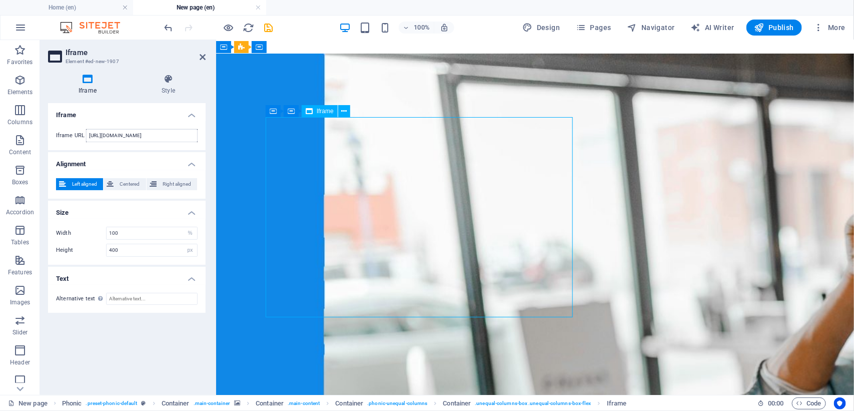
drag, startPoint x: 568, startPoint y: 182, endPoint x: 380, endPoint y: 221, distance: 192.0
click at [200, 54] on icon at bounding box center [203, 57] width 6 height 8
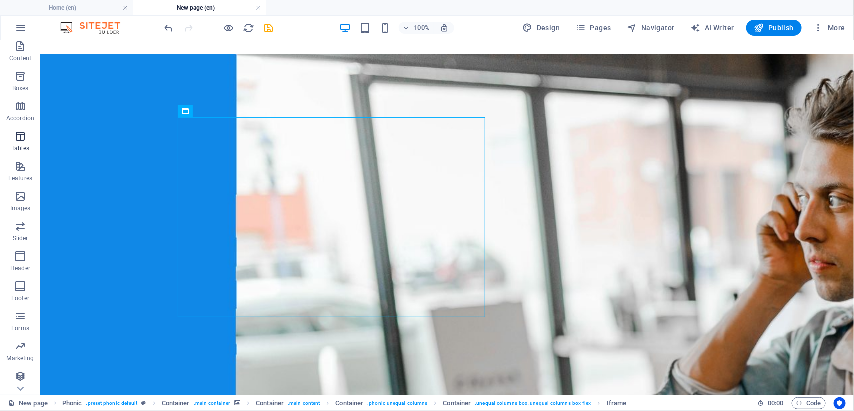
scroll to position [96, 0]
click at [13, 383] on p "Collections" at bounding box center [20, 387] width 31 height 8
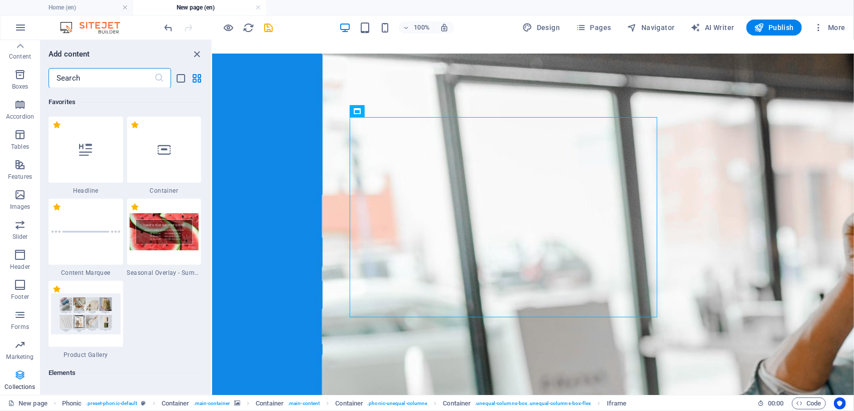
scroll to position [9322, 0]
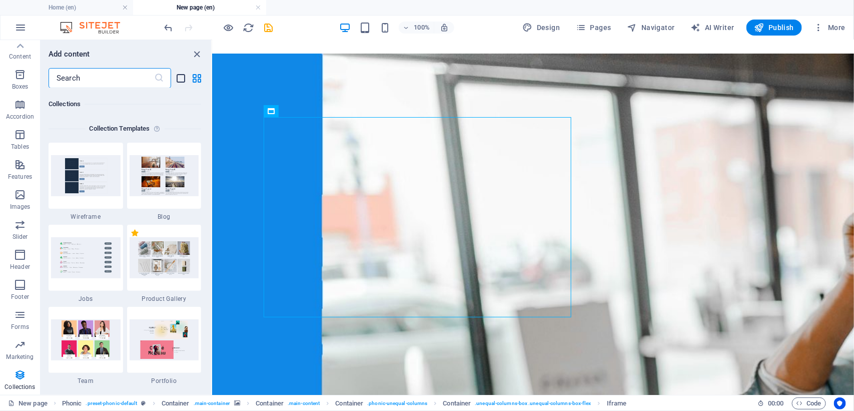
click at [178, 81] on icon "list-view" at bounding box center [182, 79] width 12 height 12
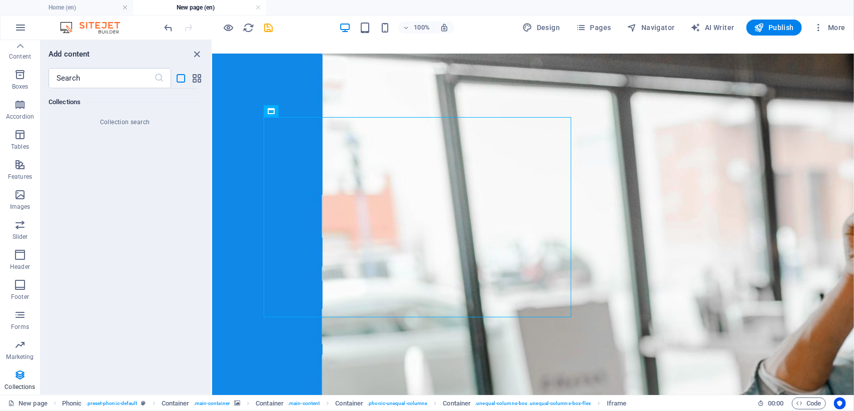
scroll to position [21905, 0]
click at [83, 76] on input "text" at bounding box center [102, 78] width 106 height 20
type input "shop"
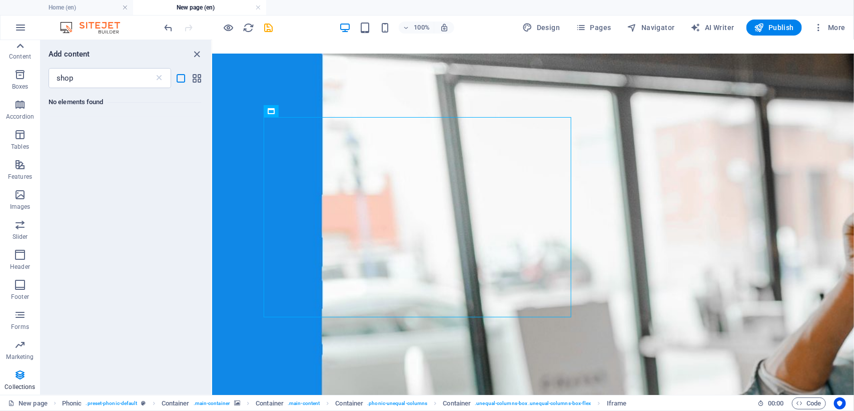
click at [19, 50] on icon at bounding box center [20, 46] width 14 height 14
drag, startPoint x: 19, startPoint y: 50, endPoint x: 81, endPoint y: 84, distance: 71.2
click at [19, 51] on icon "button" at bounding box center [20, 50] width 12 height 12
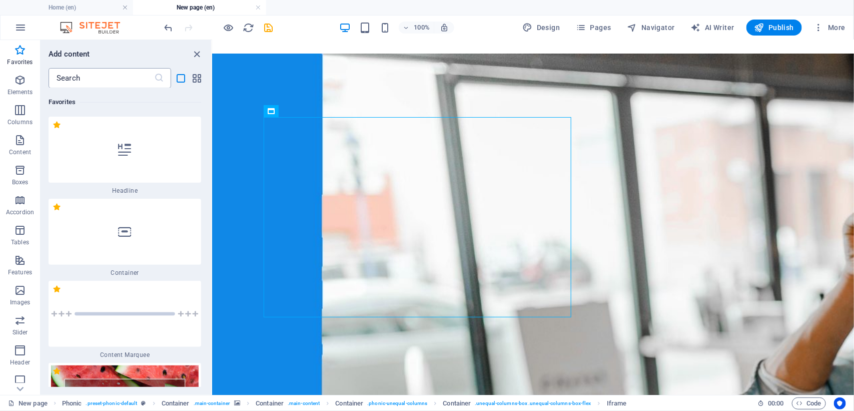
click at [102, 77] on input "text" at bounding box center [102, 78] width 106 height 20
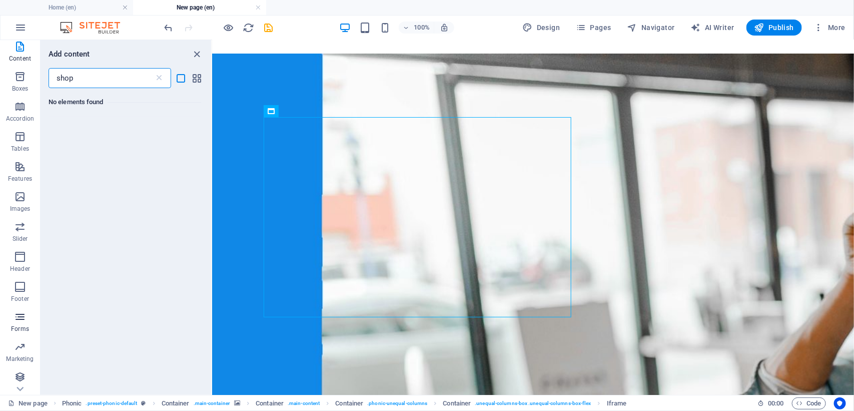
scroll to position [96, 0]
type input "shop"
click at [18, 351] on span "Marketing" at bounding box center [20, 351] width 40 height 24
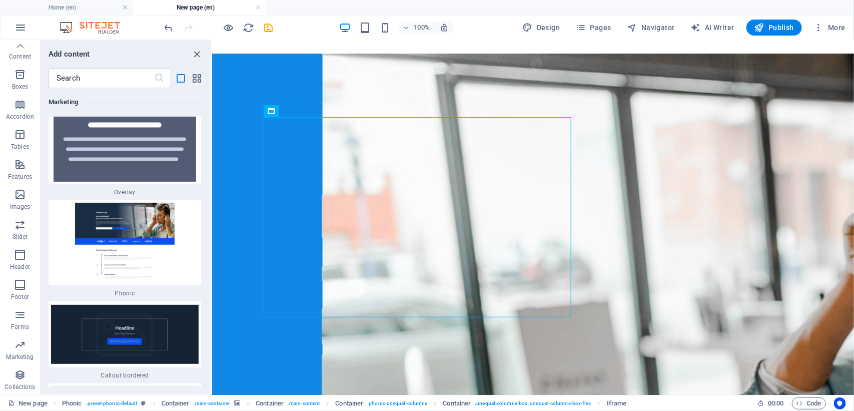
scroll to position [18687, 0]
click at [86, 79] on input "text" at bounding box center [102, 78] width 106 height 20
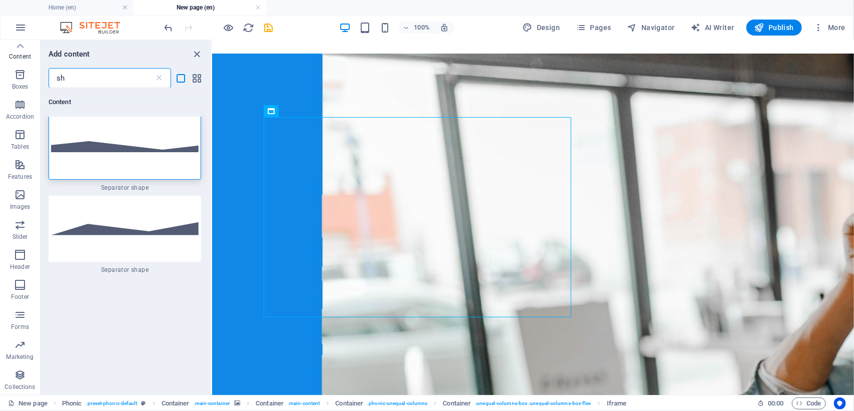
scroll to position [0, 0]
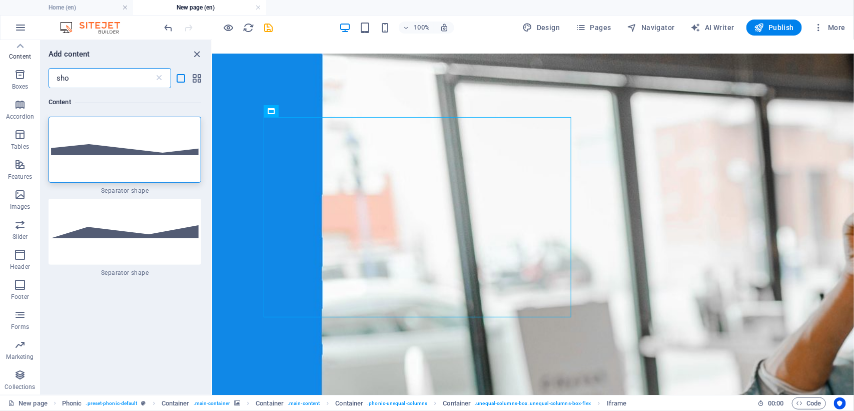
type input "shop"
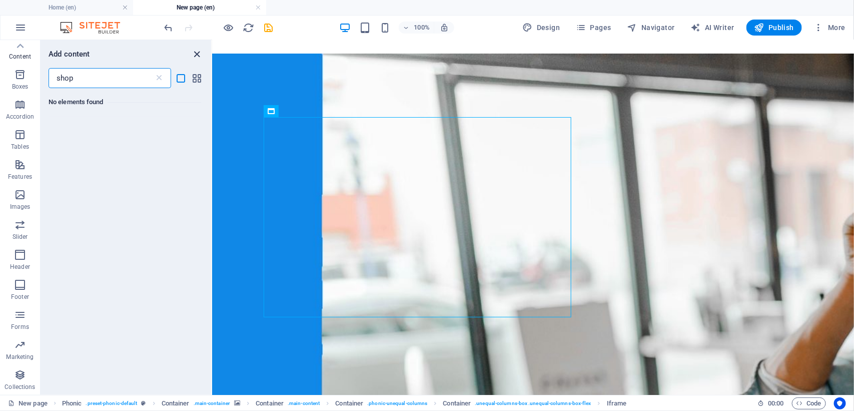
click at [196, 51] on icon "close panel" at bounding box center [198, 55] width 12 height 12
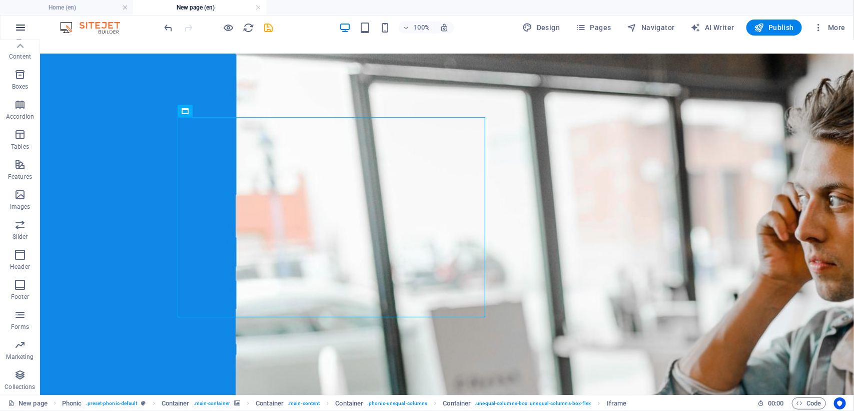
drag, startPoint x: 10, startPoint y: 41, endPoint x: 19, endPoint y: 19, distance: 23.3
click at [10, 40] on div at bounding box center [20, 46] width 40 height 12
click at [19, 19] on button "button" at bounding box center [21, 28] width 24 height 24
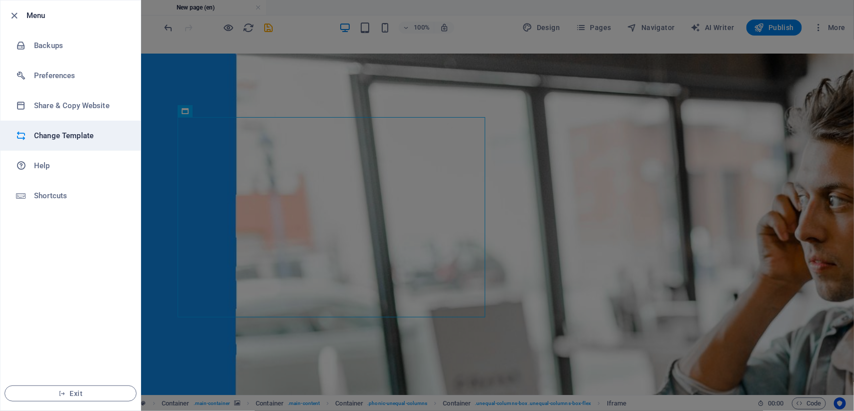
click at [55, 135] on h6 "Change Template" at bounding box center [80, 136] width 93 height 12
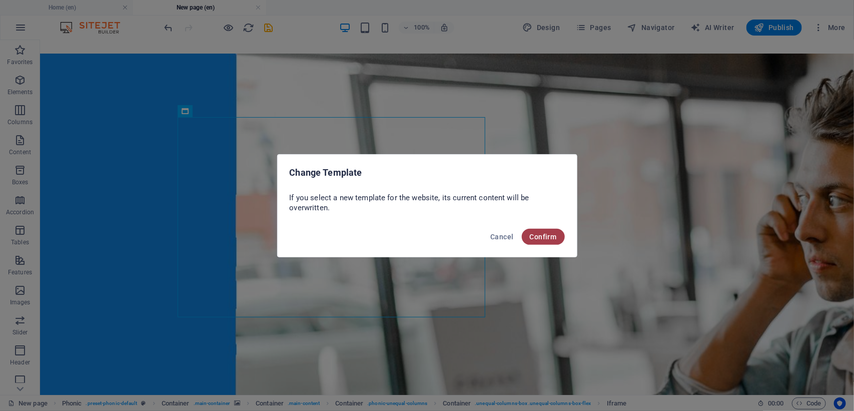
click at [538, 239] on span "Confirm" at bounding box center [543, 237] width 27 height 8
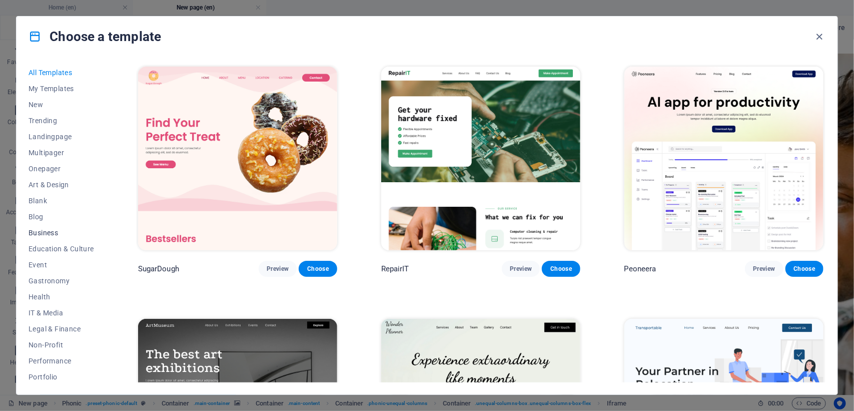
click at [48, 230] on span "Business" at bounding box center [62, 233] width 66 height 8
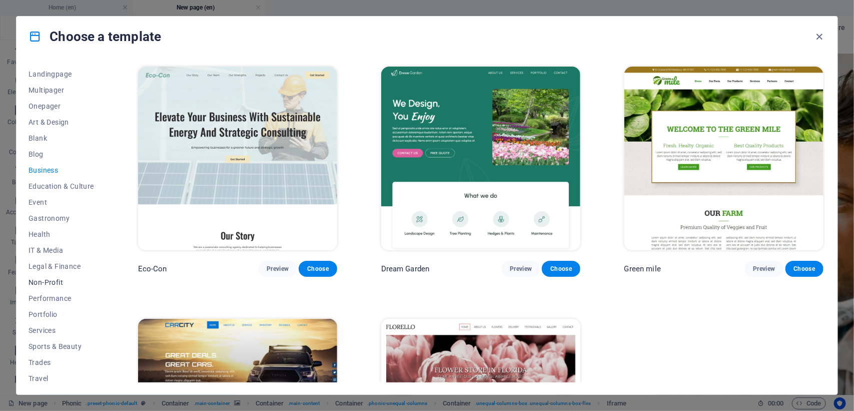
scroll to position [83, 0]
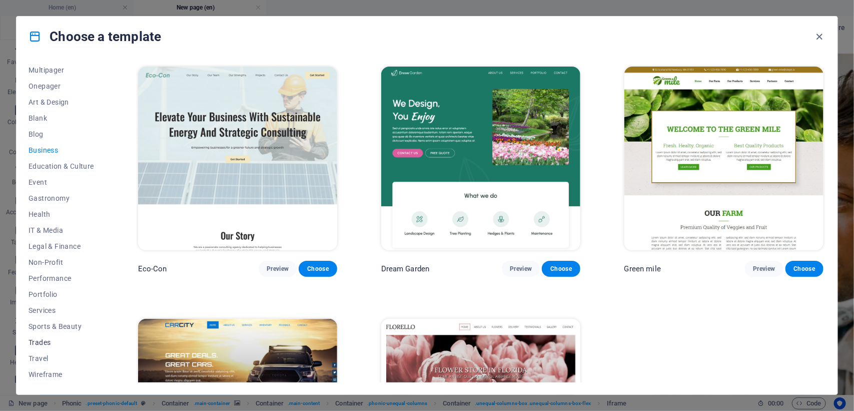
click at [44, 339] on span "Trades" at bounding box center [62, 342] width 66 height 8
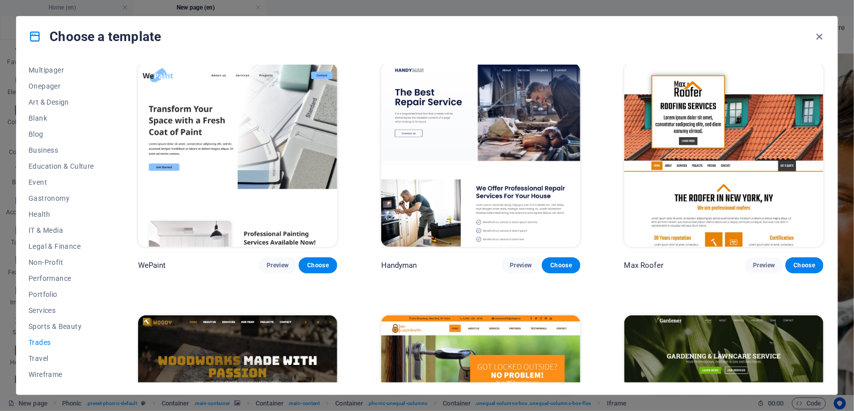
scroll to position [0, 0]
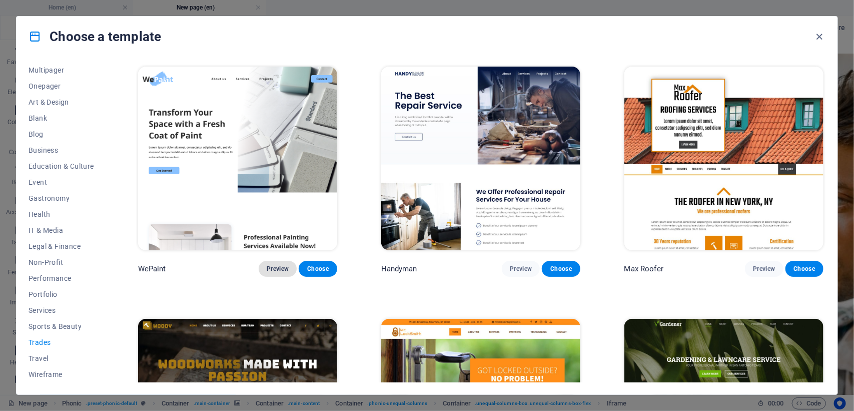
click at [268, 265] on span "Preview" at bounding box center [278, 269] width 22 height 8
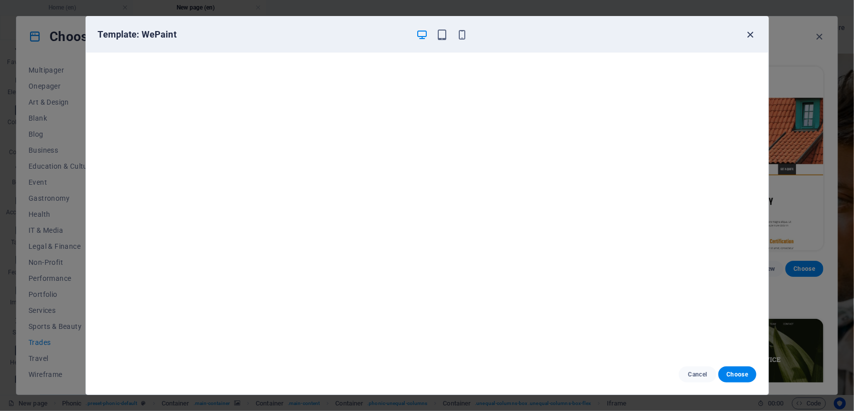
click at [753, 33] on icon "button" at bounding box center [751, 35] width 12 height 12
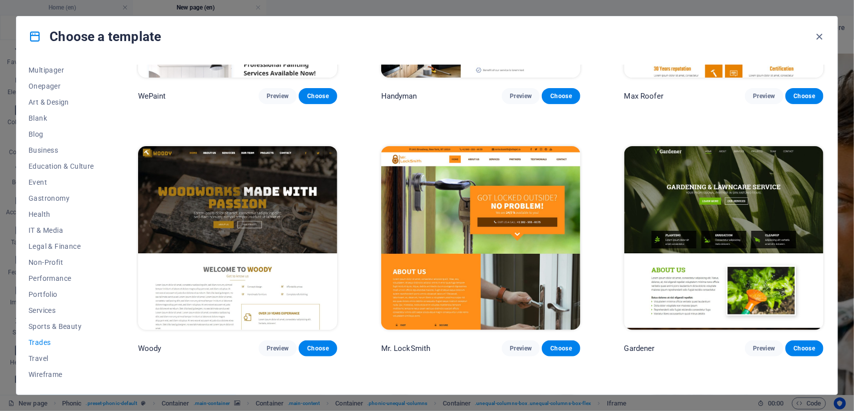
scroll to position [188, 0]
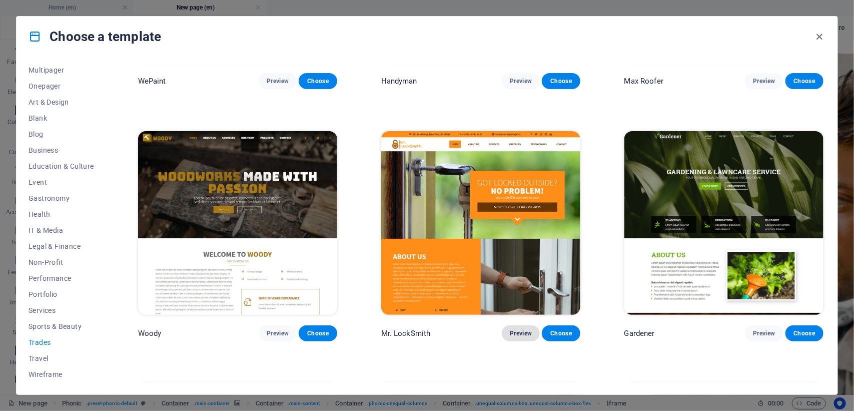
click at [524, 331] on span "Preview" at bounding box center [521, 333] width 22 height 8
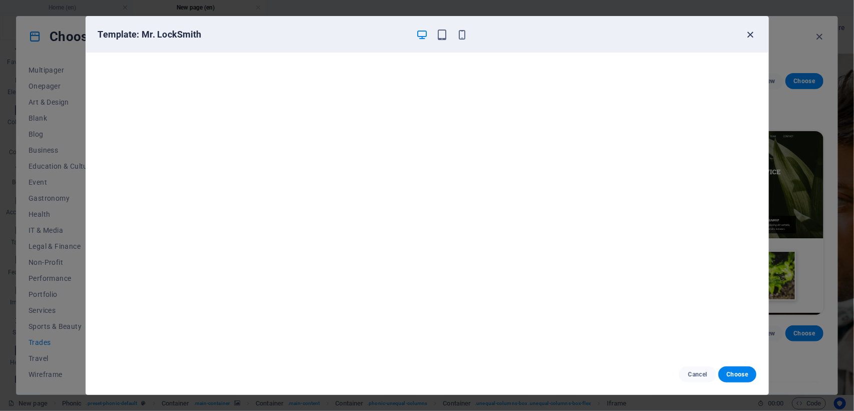
click at [748, 36] on icon "button" at bounding box center [751, 35] width 12 height 12
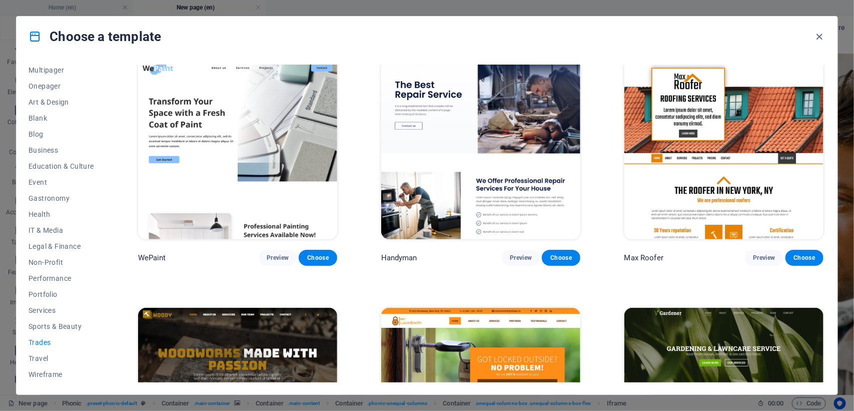
scroll to position [0, 0]
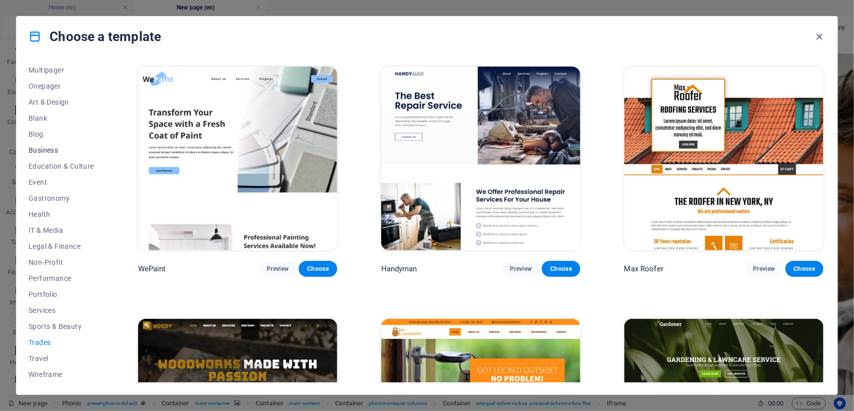
click at [38, 146] on span "Business" at bounding box center [62, 150] width 66 height 8
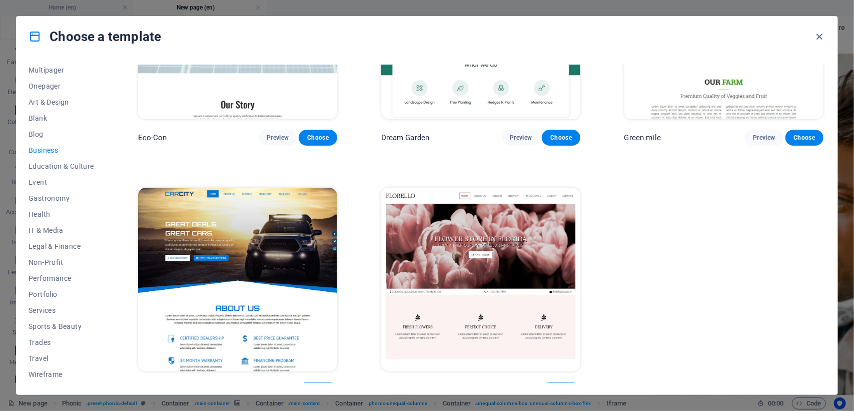
scroll to position [144, 0]
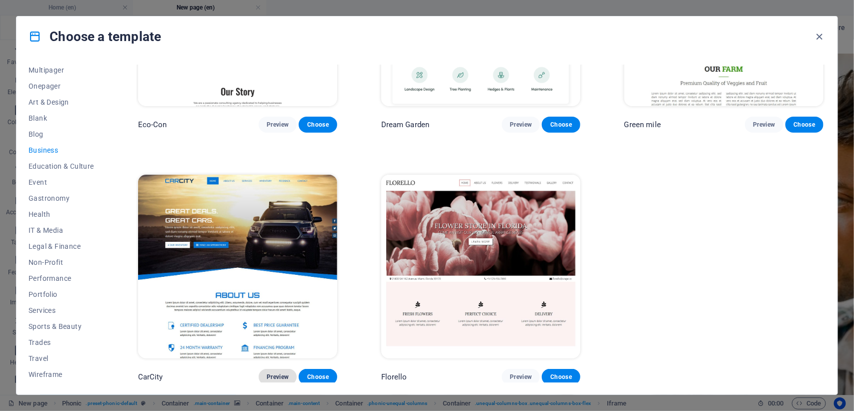
click at [283, 375] on span "Preview" at bounding box center [278, 377] width 22 height 8
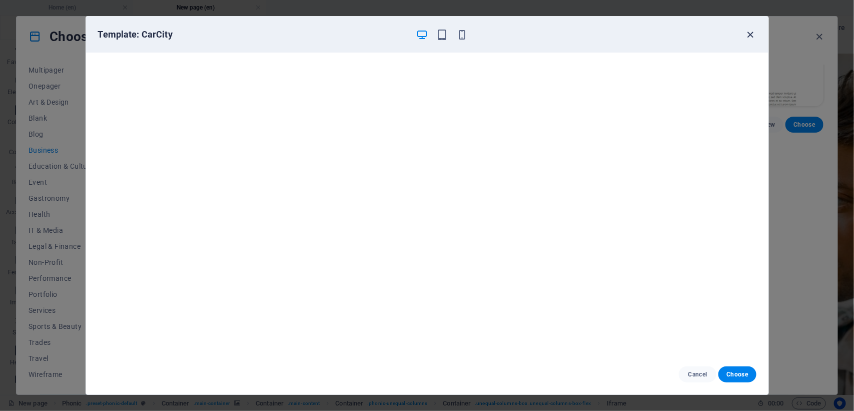
click at [748, 37] on icon "button" at bounding box center [751, 35] width 12 height 12
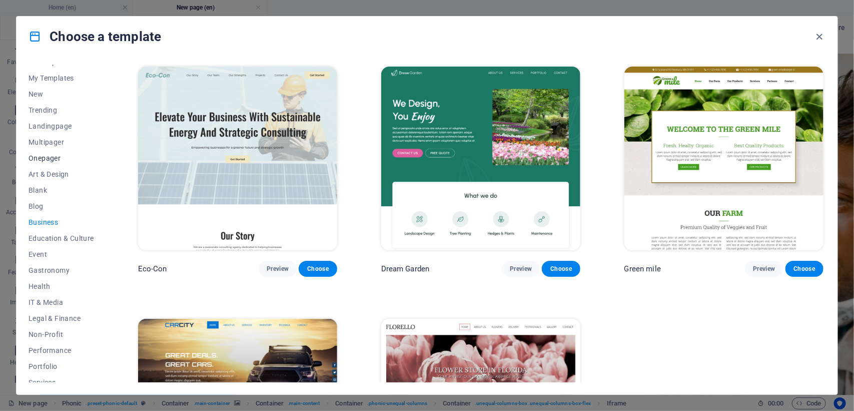
scroll to position [0, 0]
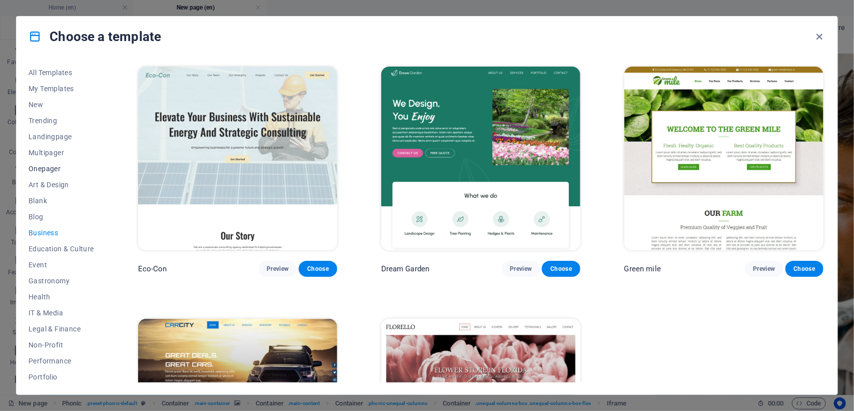
click at [46, 169] on span "Onepager" at bounding box center [62, 169] width 66 height 8
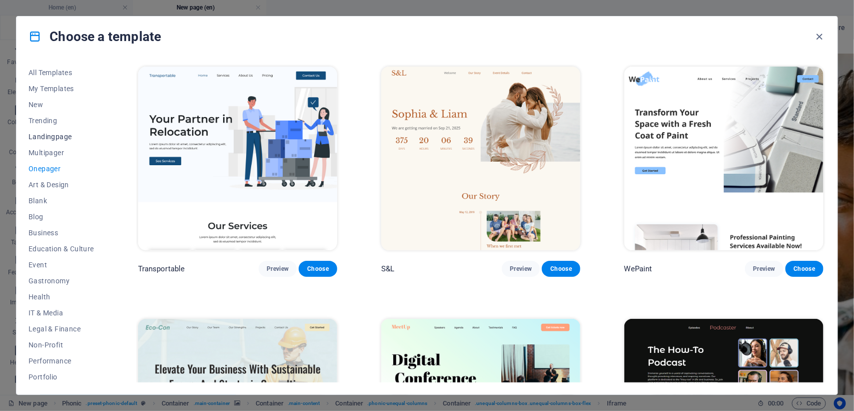
click at [56, 139] on span "Landingpage" at bounding box center [62, 137] width 66 height 8
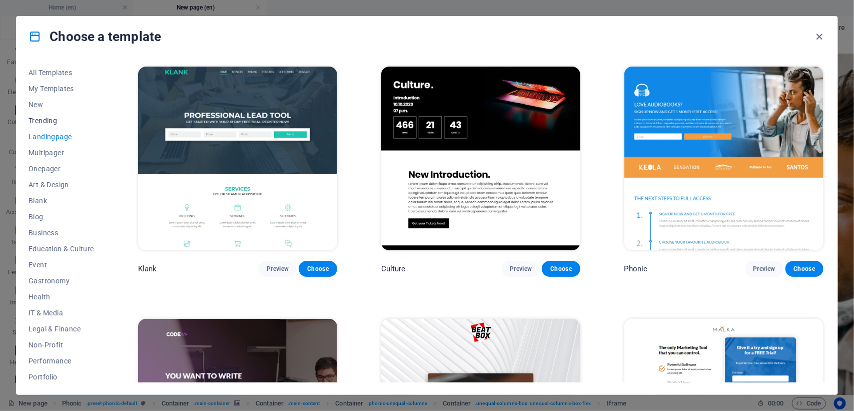
click at [48, 121] on span "Trending" at bounding box center [62, 121] width 66 height 8
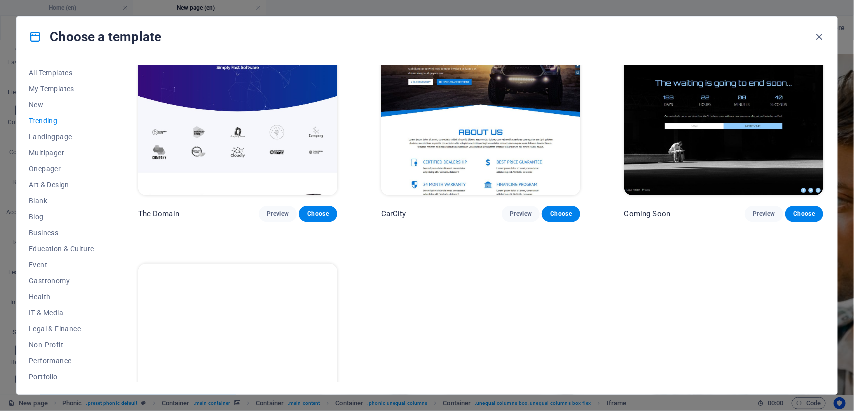
scroll to position [876, 0]
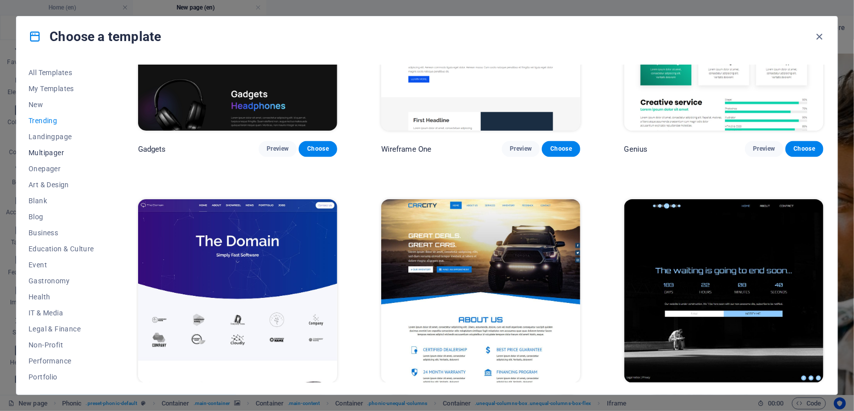
click at [51, 154] on span "Multipager" at bounding box center [62, 153] width 66 height 8
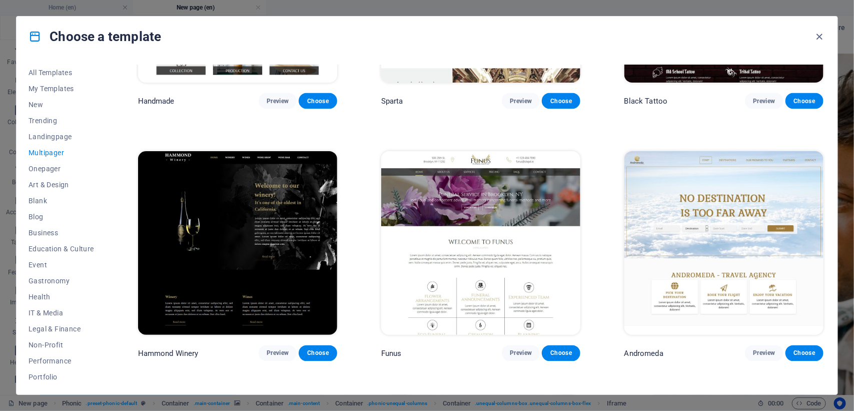
scroll to position [4451, 0]
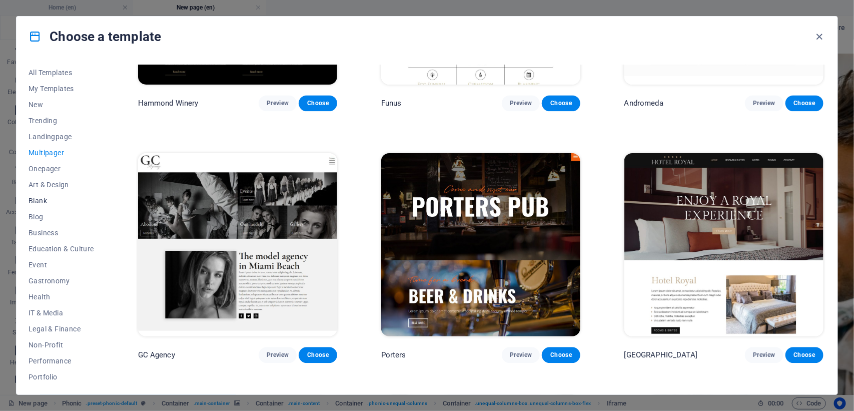
click at [39, 198] on span "Blank" at bounding box center [62, 201] width 66 height 8
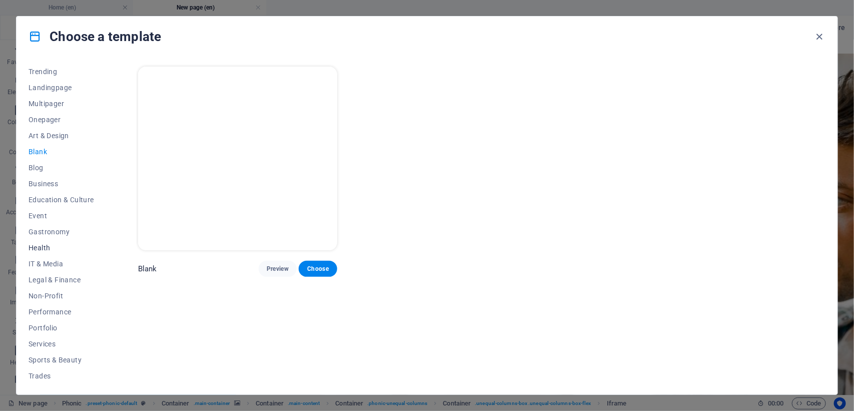
scroll to position [83, 0]
click at [53, 378] on span "Wireframe" at bounding box center [62, 374] width 66 height 8
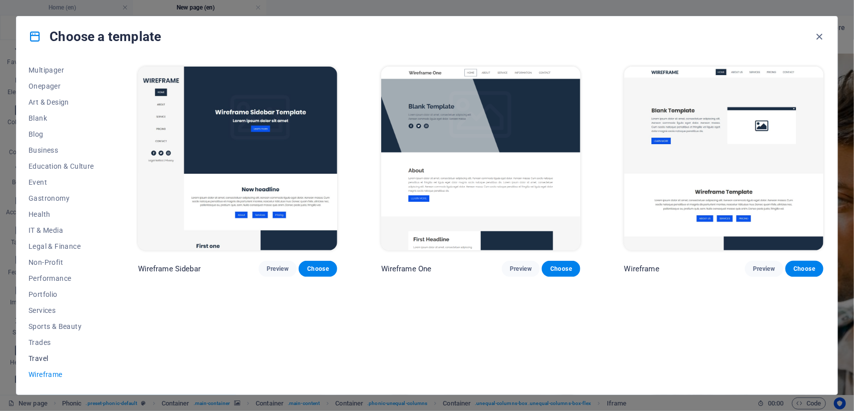
click at [52, 356] on span "Travel" at bounding box center [62, 358] width 66 height 8
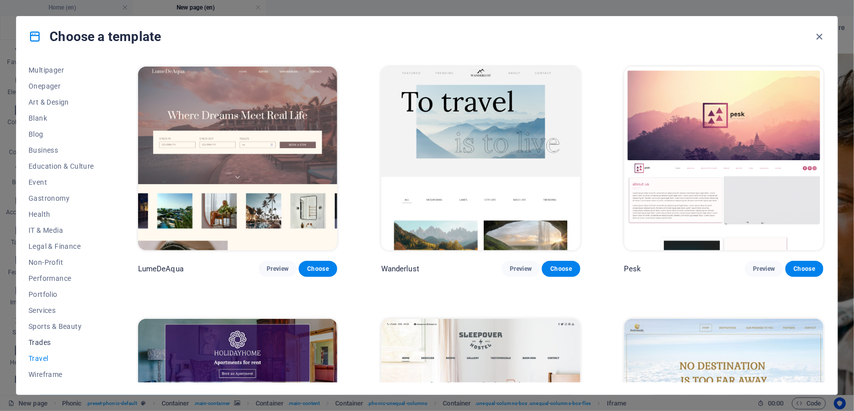
click at [48, 341] on span "Trades" at bounding box center [62, 342] width 66 height 8
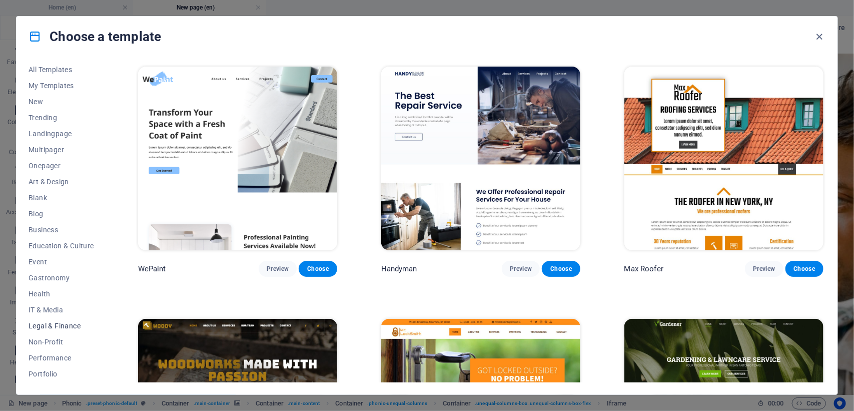
scroll to position [0, 0]
click at [67, 73] on span "All Templates" at bounding box center [62, 73] width 66 height 8
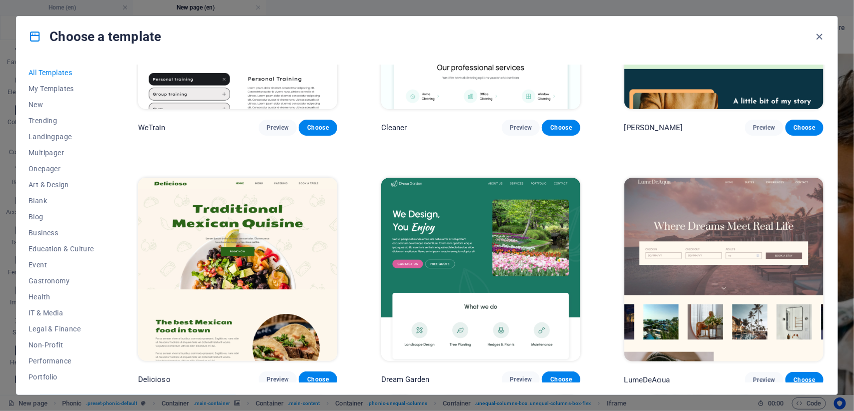
scroll to position [1689, 0]
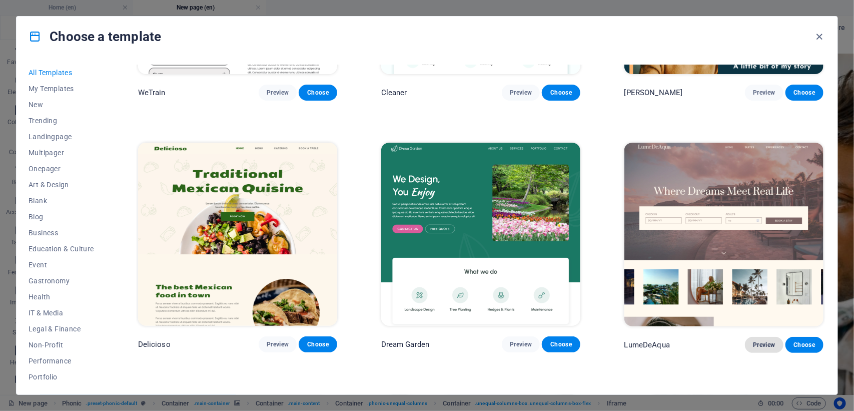
click at [759, 341] on span "Preview" at bounding box center [764, 345] width 22 height 8
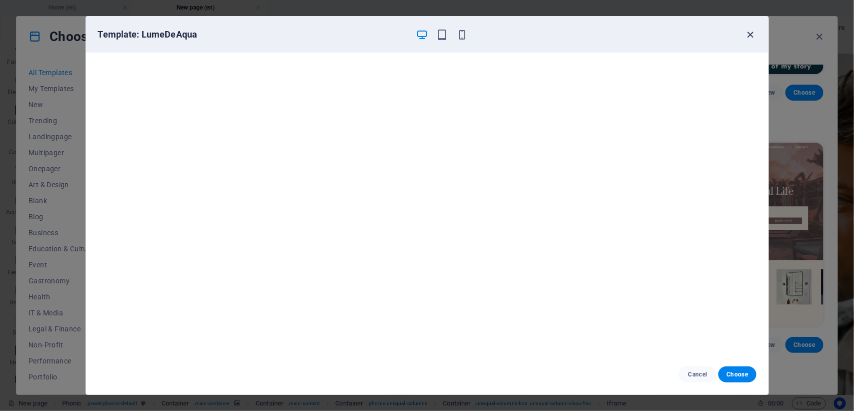
click at [749, 33] on icon "button" at bounding box center [751, 35] width 12 height 12
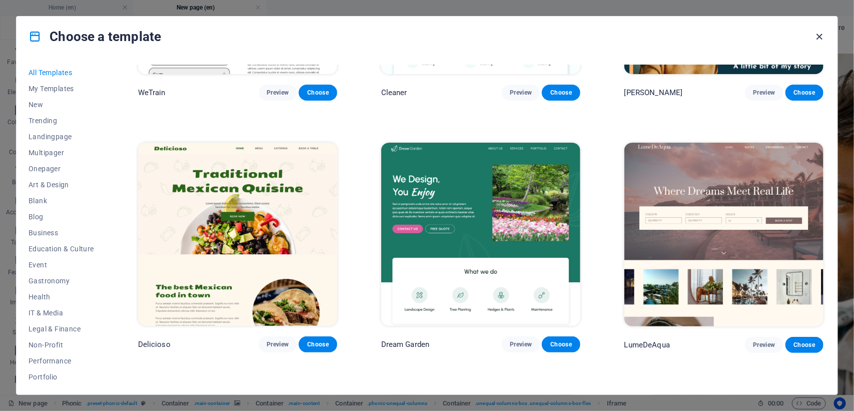
click at [816, 33] on icon "button" at bounding box center [820, 37] width 12 height 12
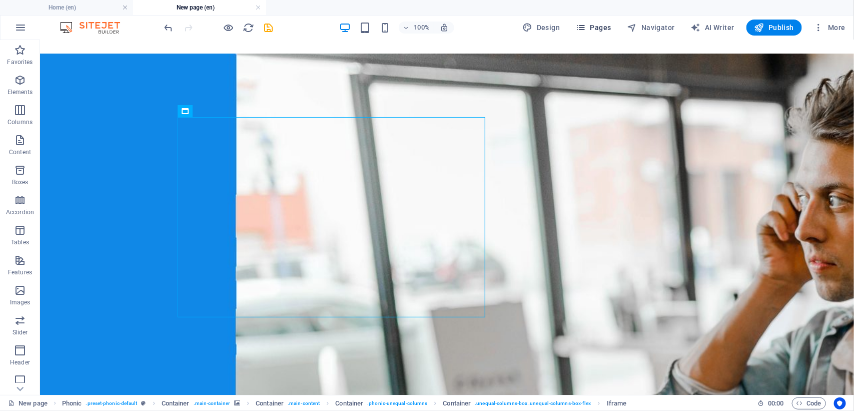
click at [611, 26] on span "Pages" at bounding box center [593, 28] width 35 height 10
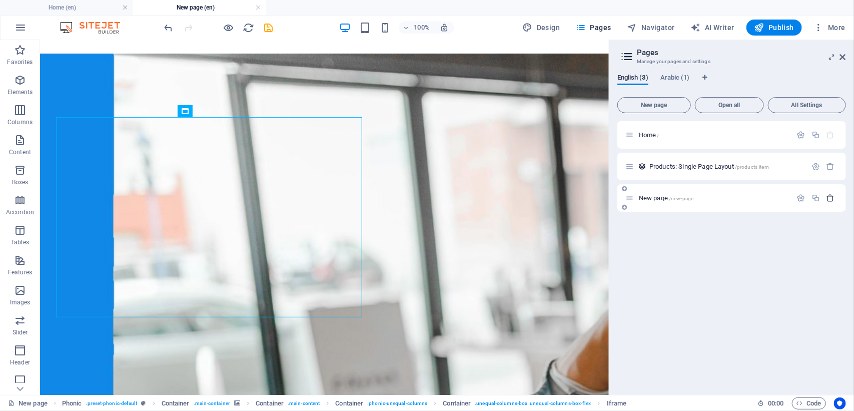
click at [833, 199] on icon "button" at bounding box center [831, 198] width 9 height 9
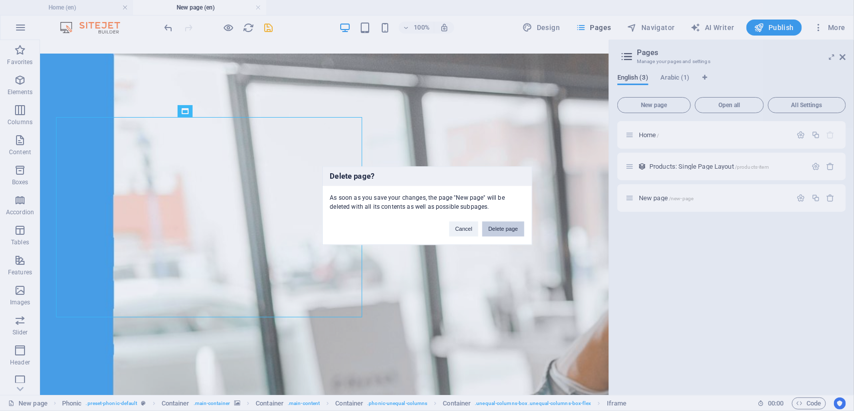
click at [493, 226] on button "Delete page" at bounding box center [503, 228] width 42 height 15
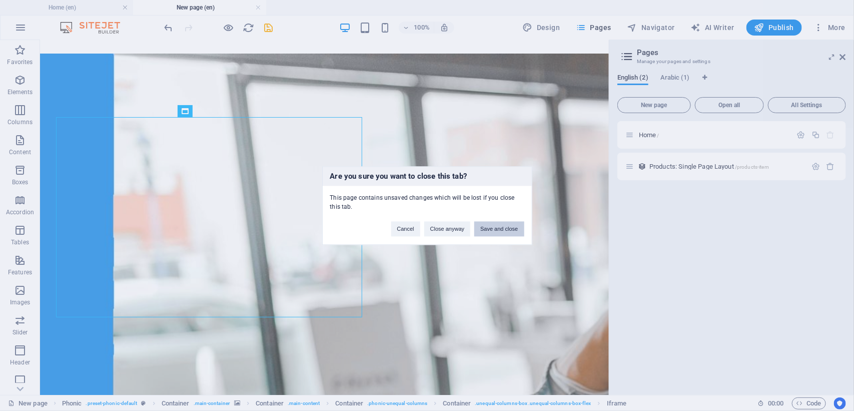
click at [496, 231] on button "Save and close" at bounding box center [499, 228] width 50 height 15
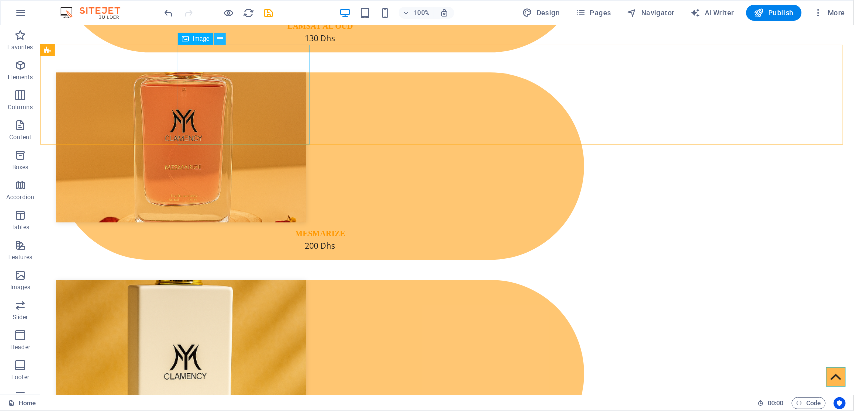
scroll to position [1131, 0]
